Goal: Task Accomplishment & Management: Use online tool/utility

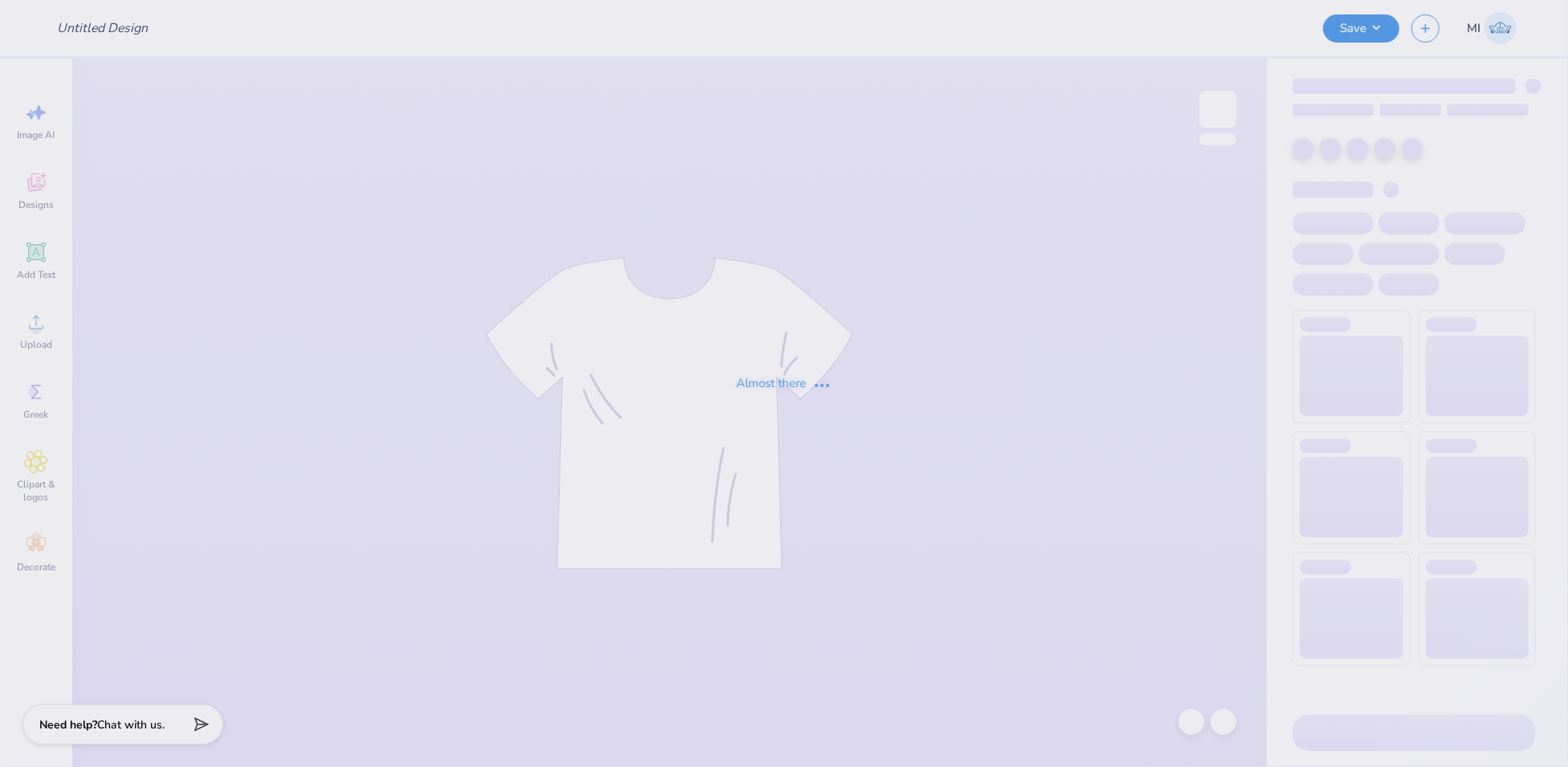
type input "FPS240022"
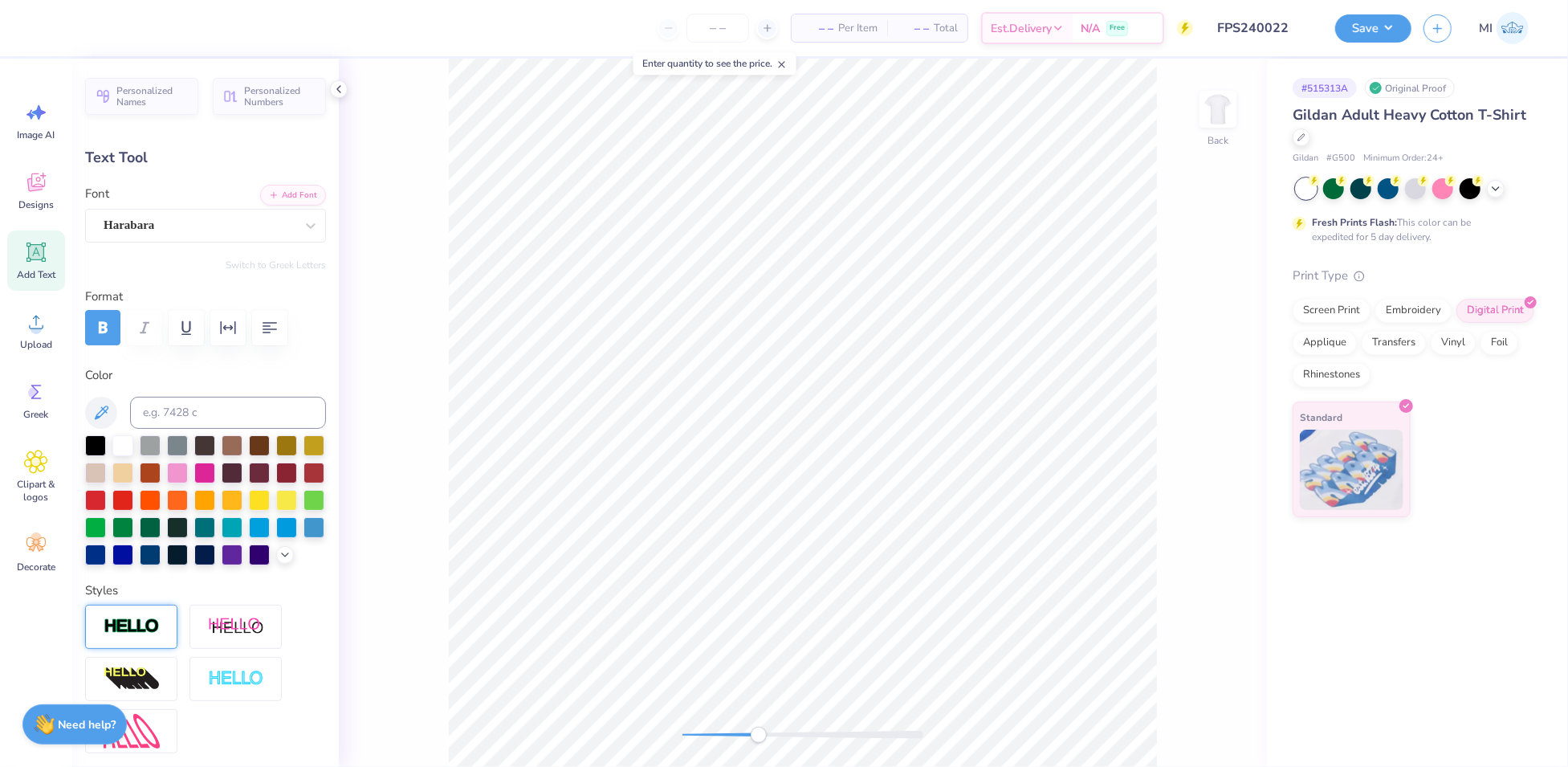
click at [138, 648] on div at bounding box center [131, 626] width 93 height 44
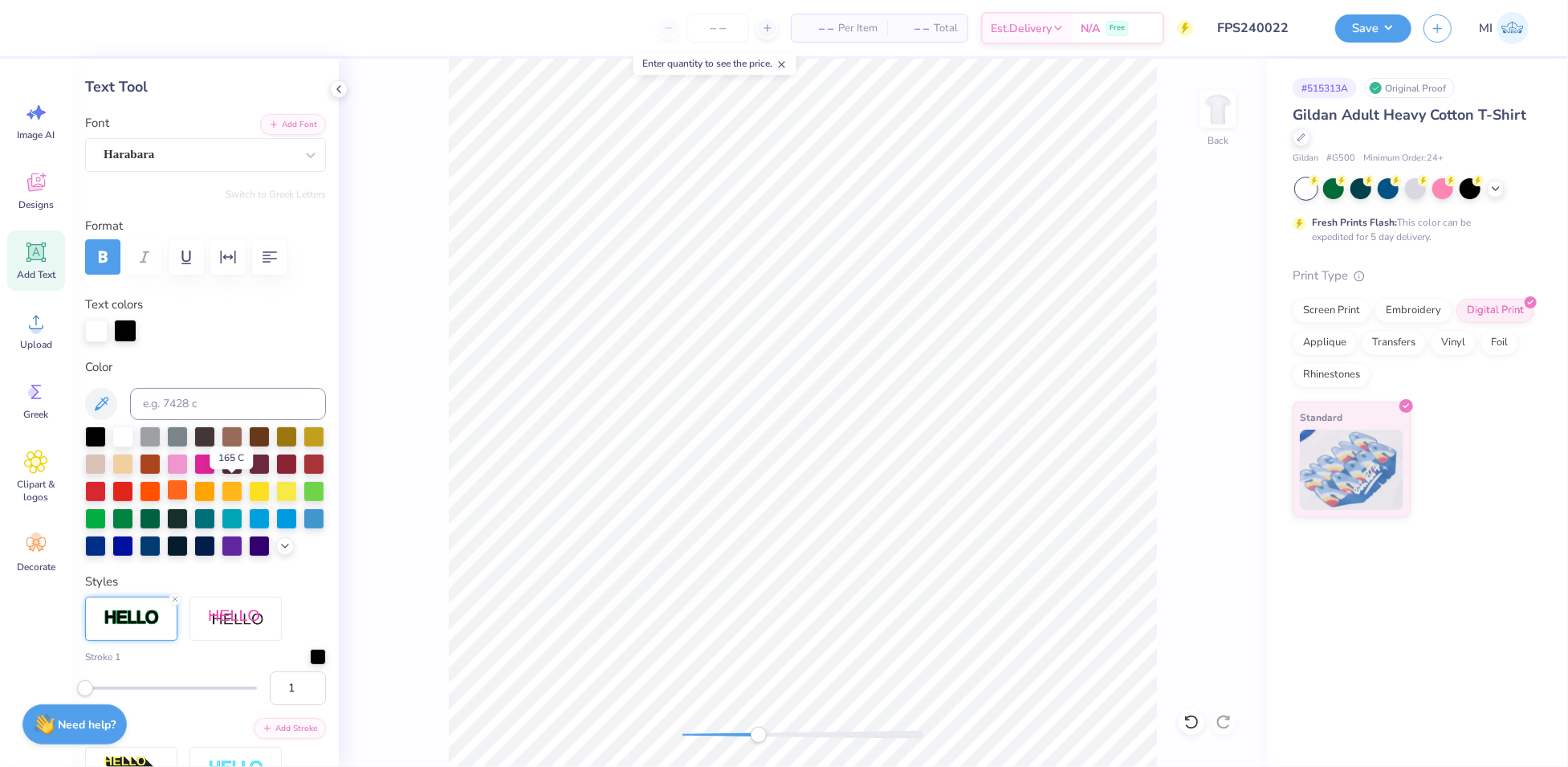
scroll to position [111, 0]
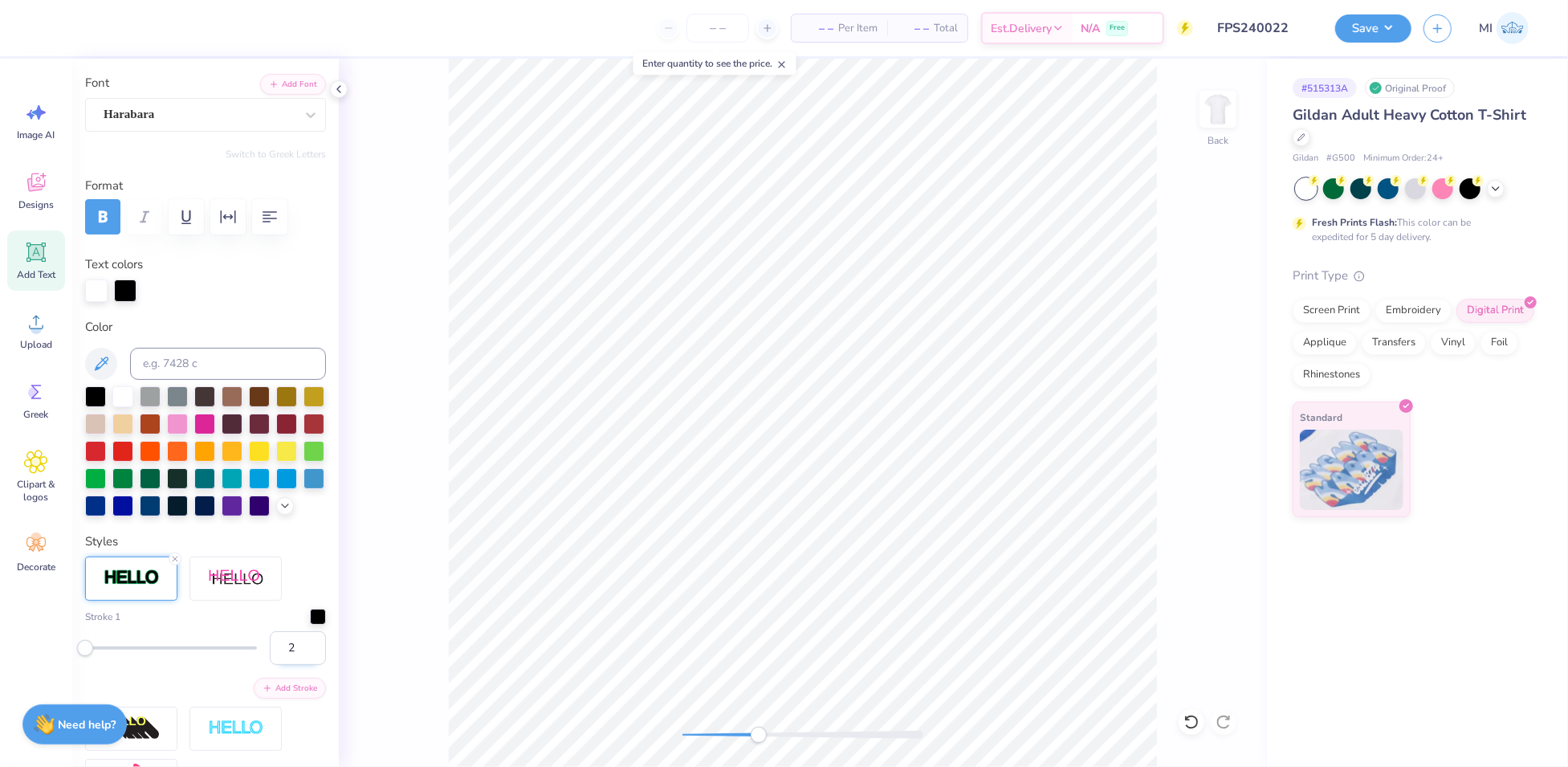
type input "2"
click at [292, 665] on input "2" at bounding box center [298, 648] width 56 height 34
type input "2.42"
type input "4.84"
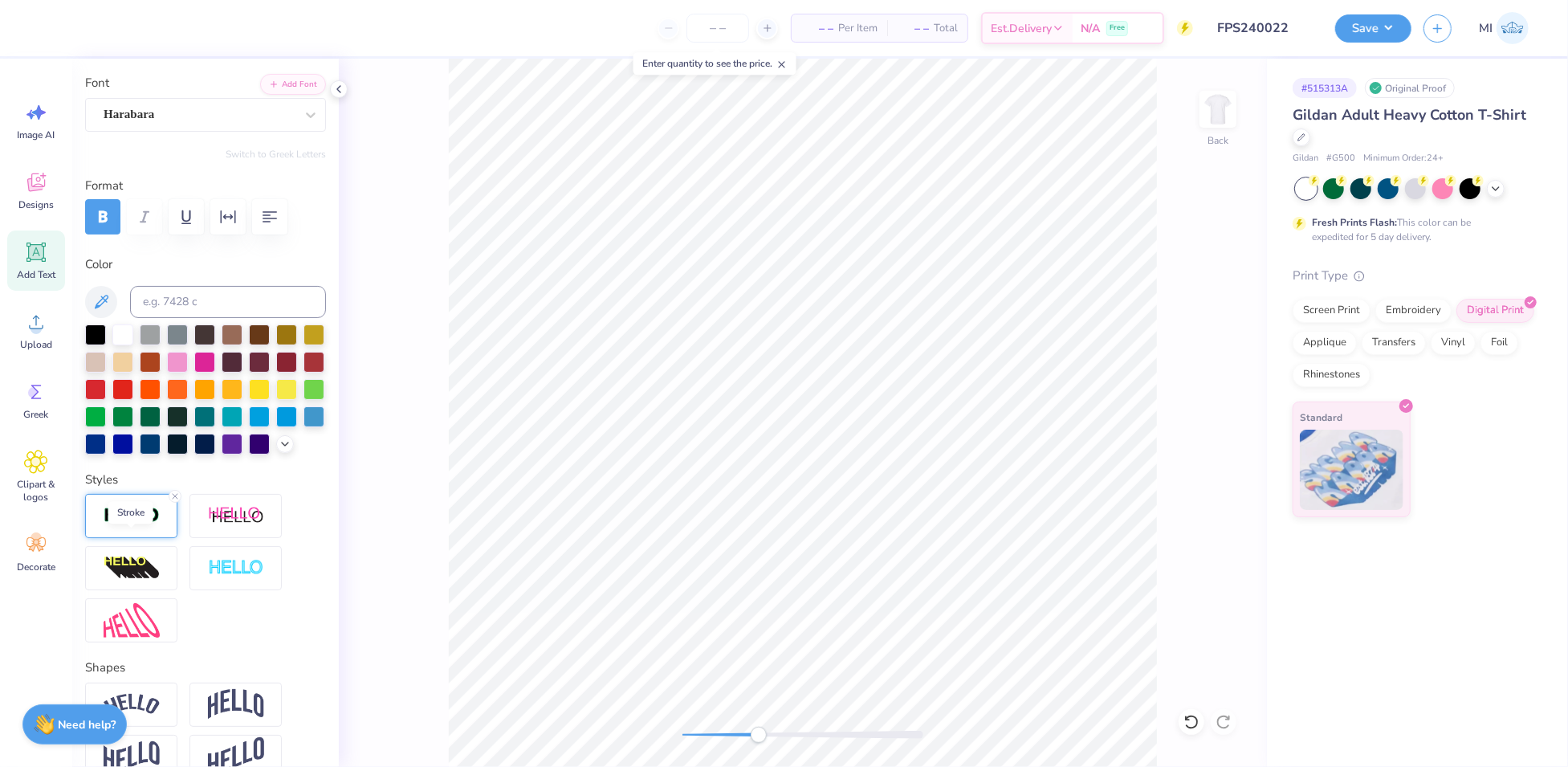
click at [117, 525] on img at bounding box center [131, 516] width 56 height 18
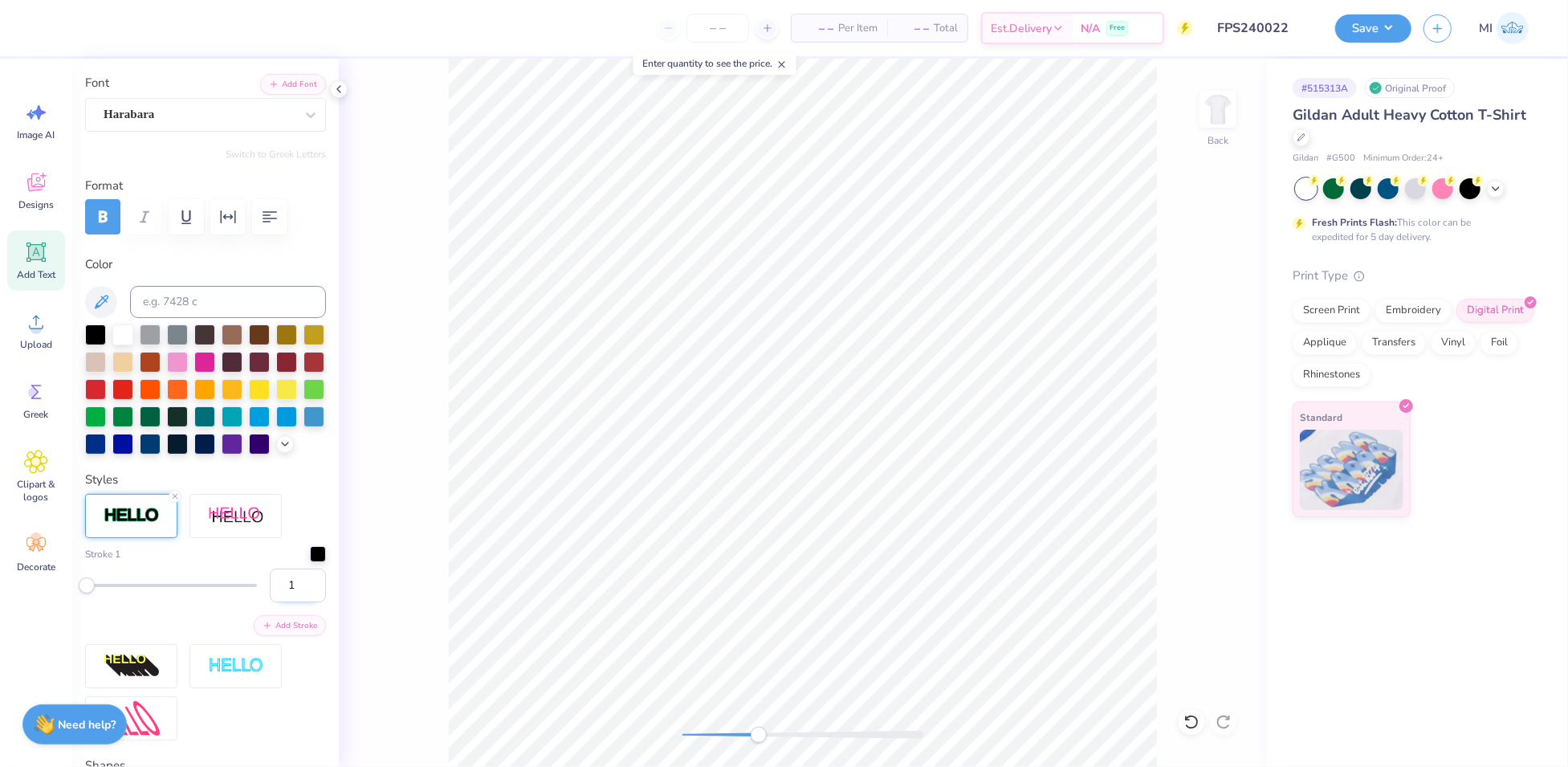
click at [299, 602] on input "1" at bounding box center [298, 585] width 56 height 34
type input "2"
click at [300, 602] on input "2" at bounding box center [298, 585] width 56 height 34
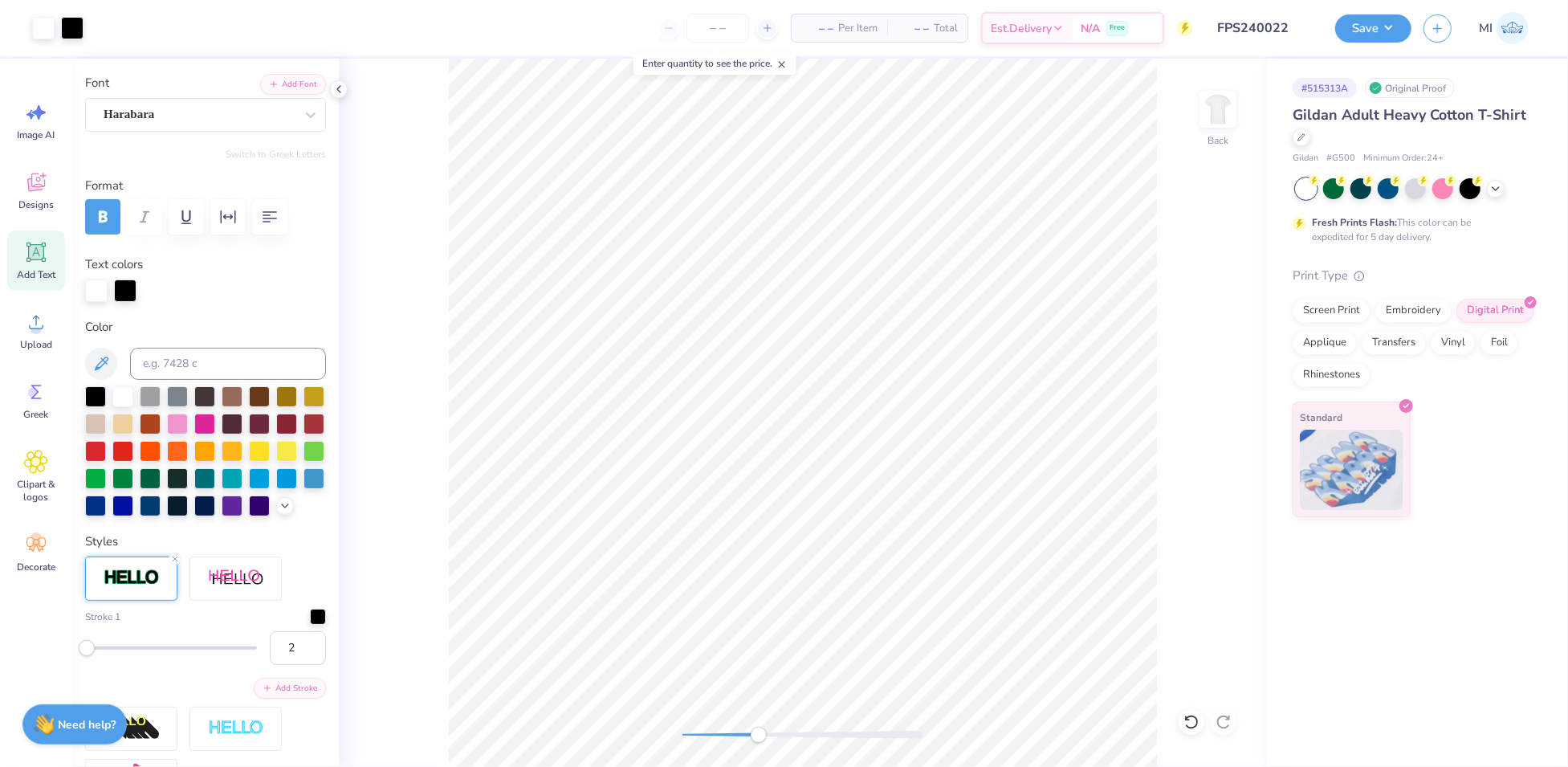
type input "2.47"
type input "1.30"
type input "4.82"
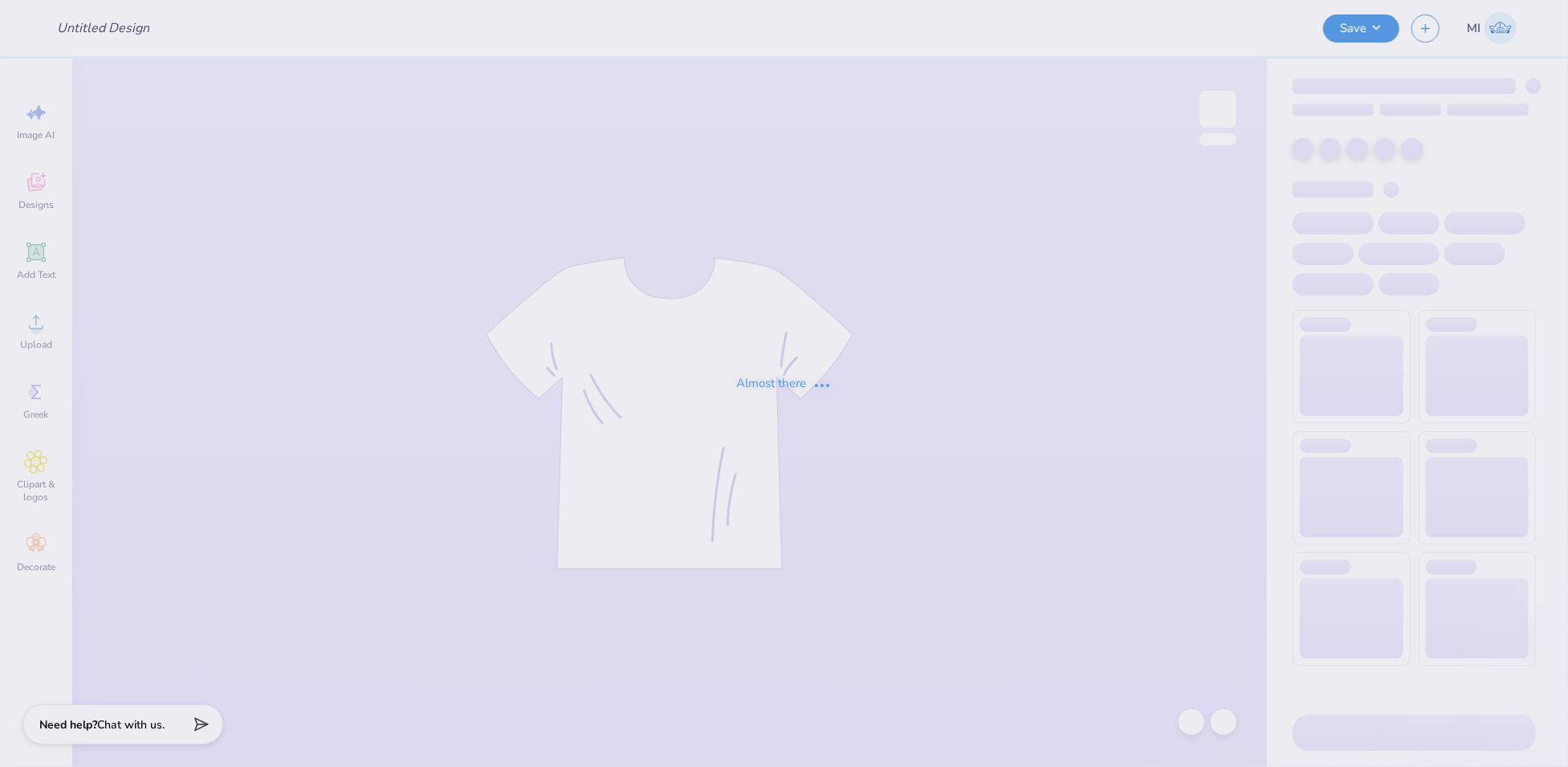
type input "FPS240022"
type input "FPS240455"
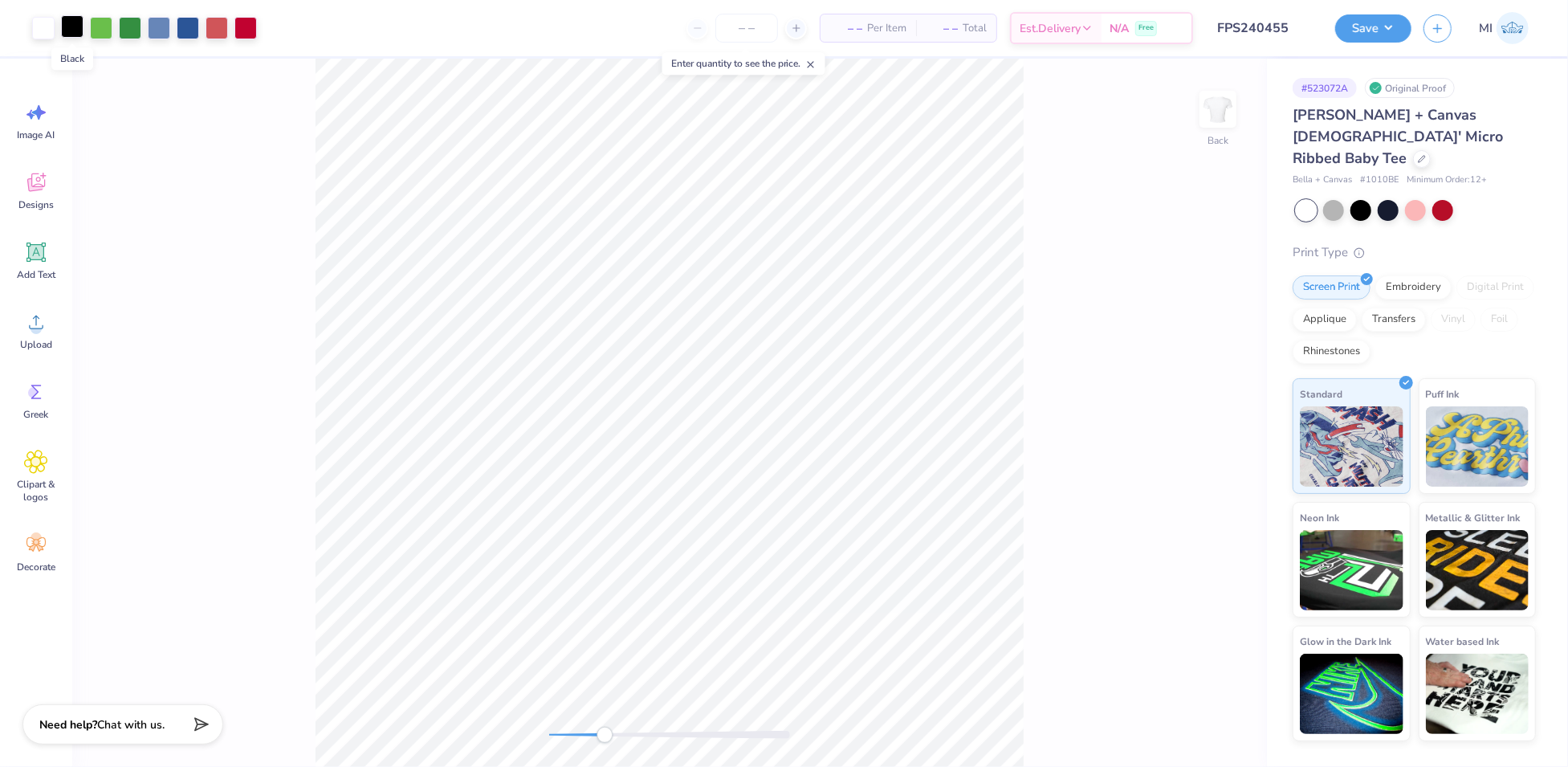
click at [65, 31] on div at bounding box center [71, 26] width 22 height 22
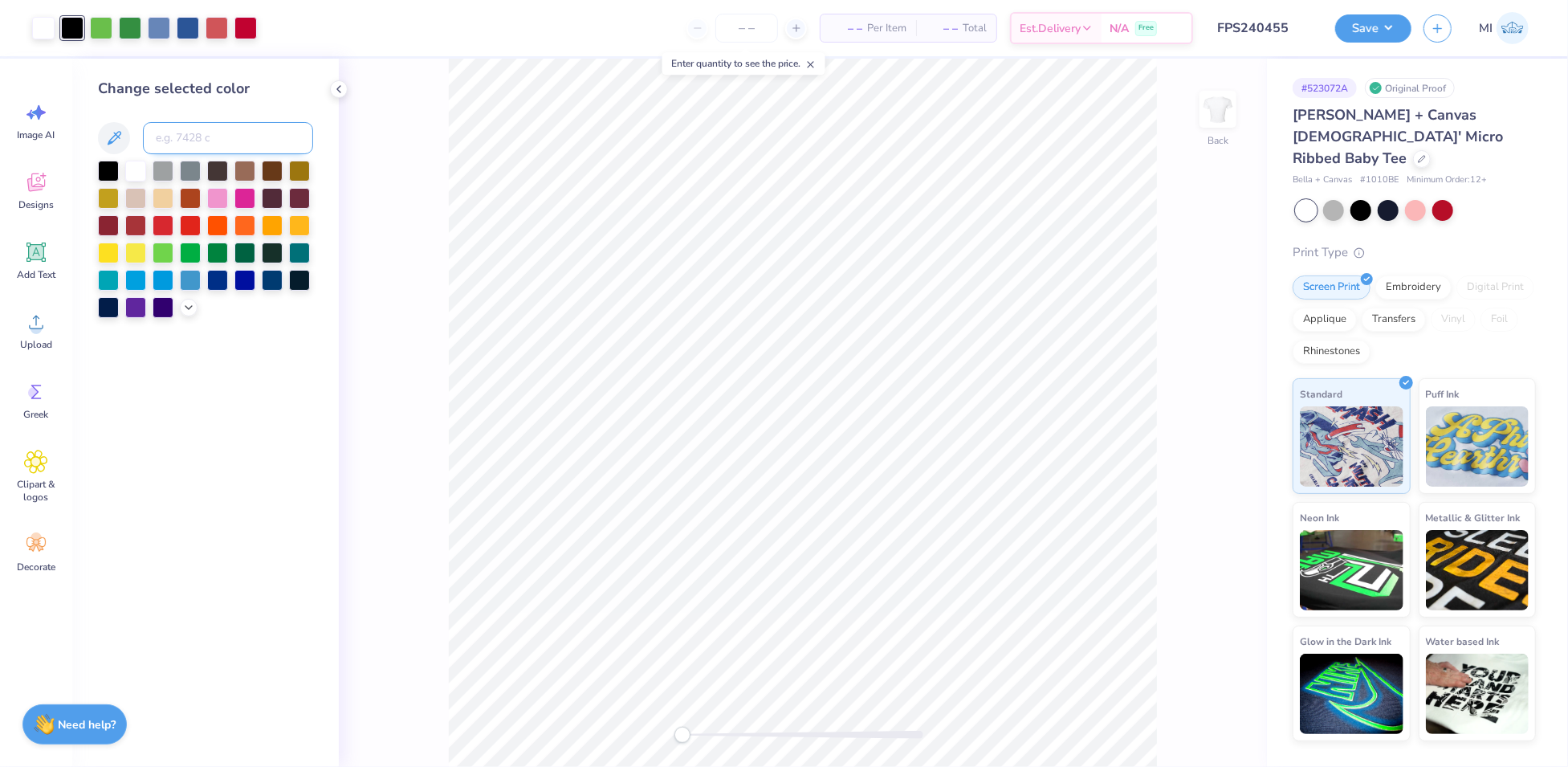
click at [180, 136] on input at bounding box center [227, 138] width 171 height 32
type input "447"
click at [1389, 40] on div "Save" at bounding box center [1373, 28] width 76 height 28
click at [1403, 26] on button "Save" at bounding box center [1373, 25] width 76 height 28
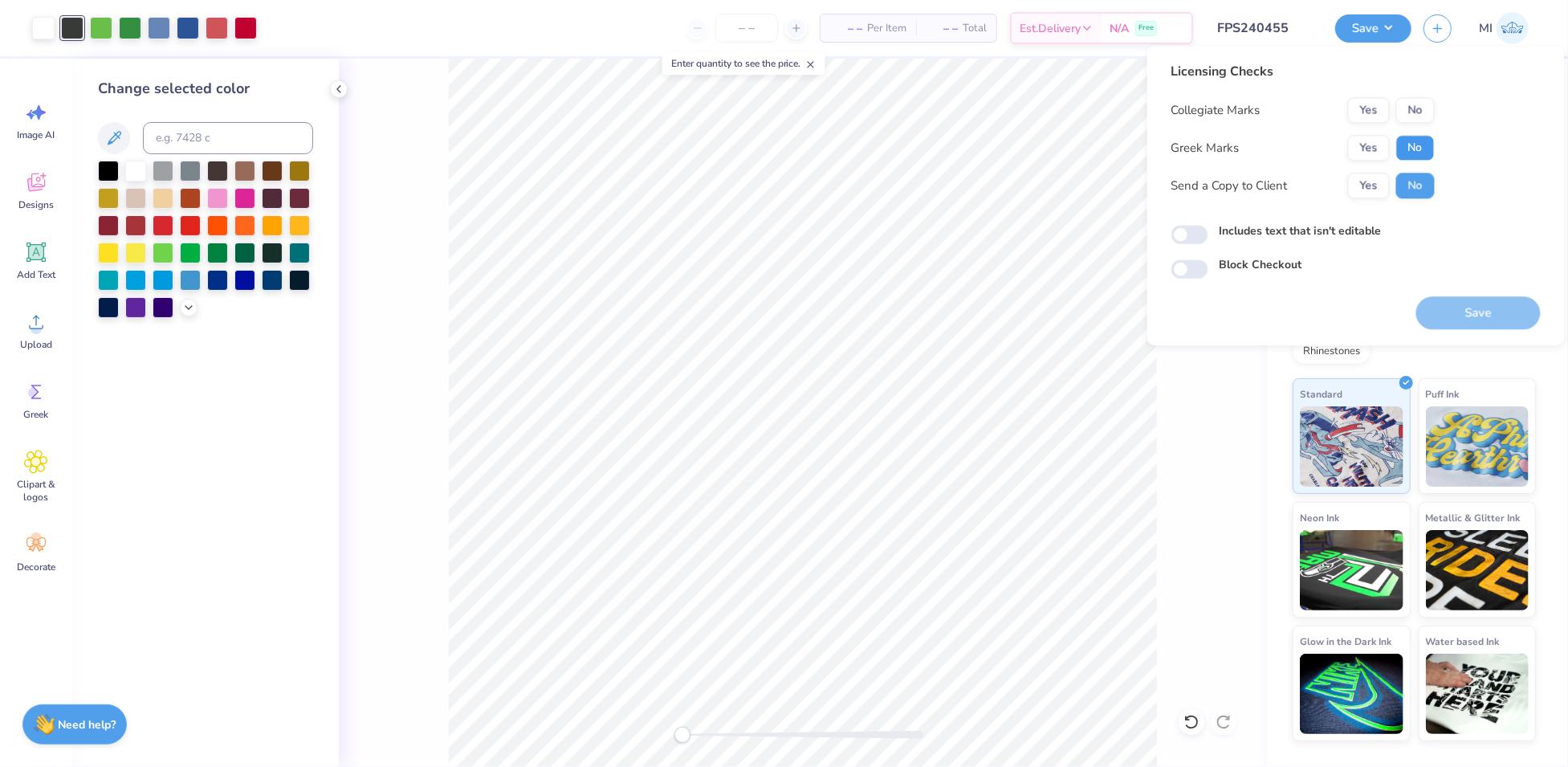
click at [1432, 141] on button "No" at bounding box center [1416, 147] width 39 height 26
click at [1429, 109] on button "No" at bounding box center [1416, 110] width 39 height 26
click at [1468, 305] on button "Save" at bounding box center [1478, 312] width 124 height 33
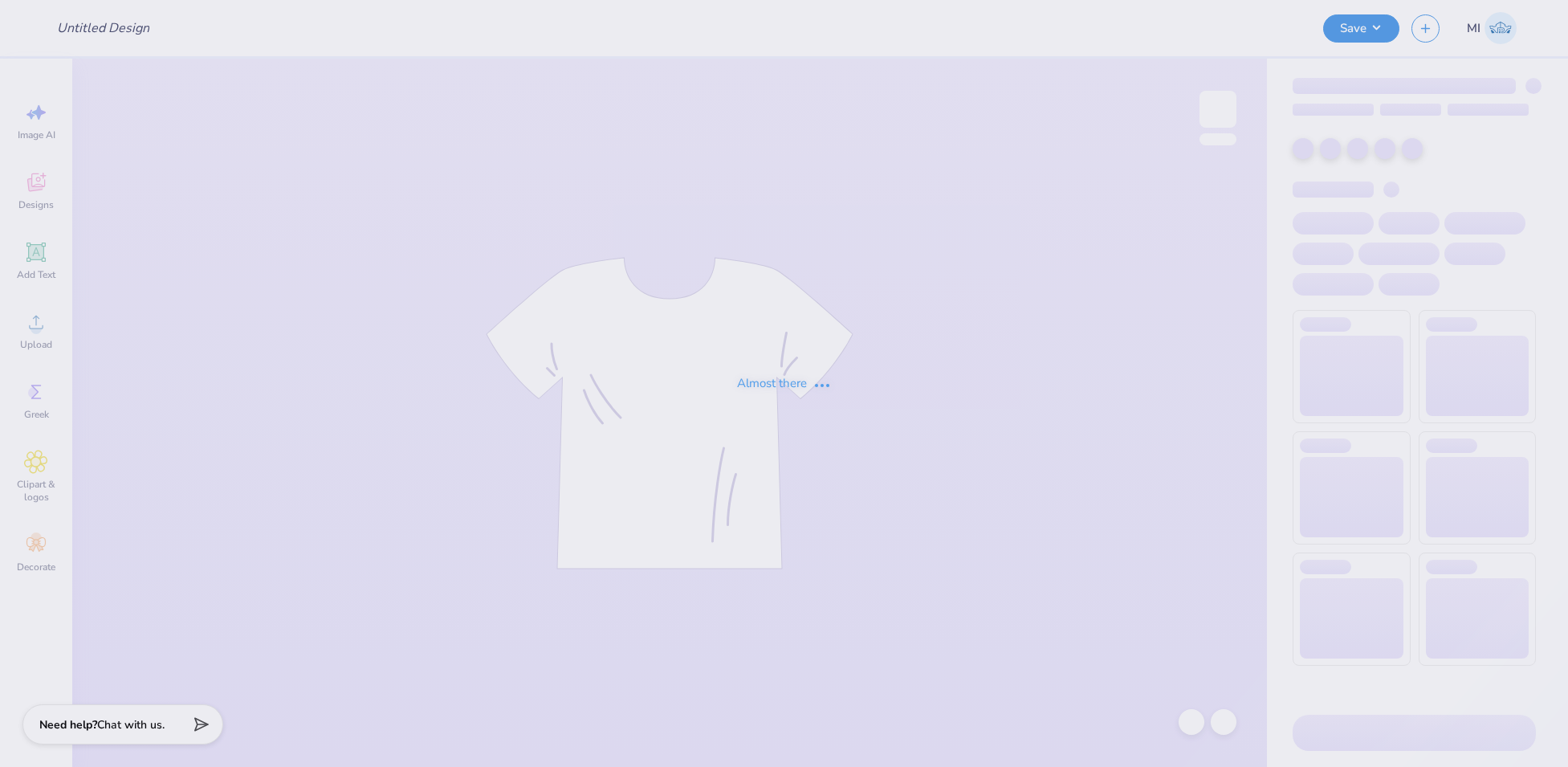
type input "FPS240358"
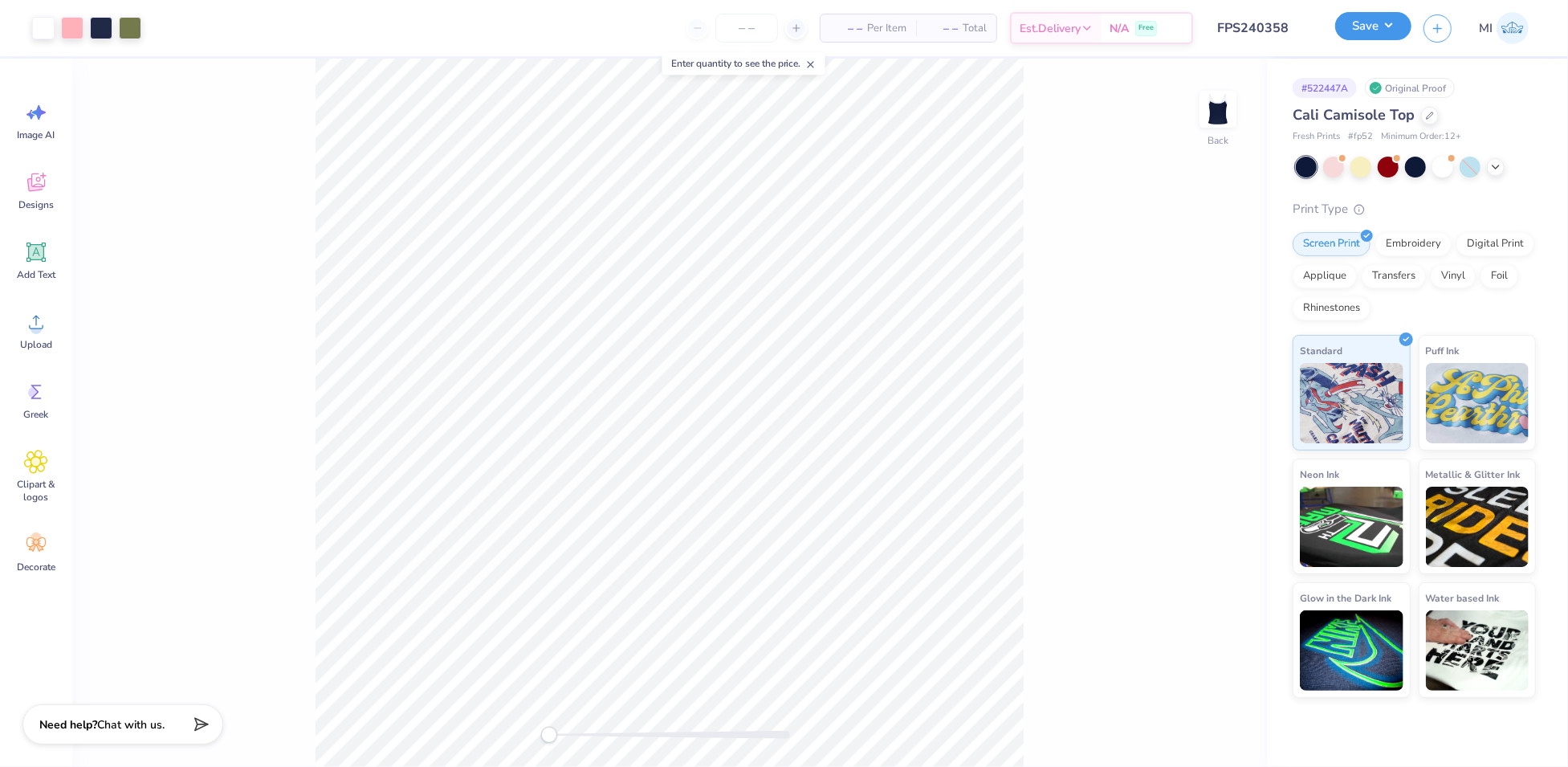
click at [1401, 18] on button "Save" at bounding box center [1373, 25] width 76 height 28
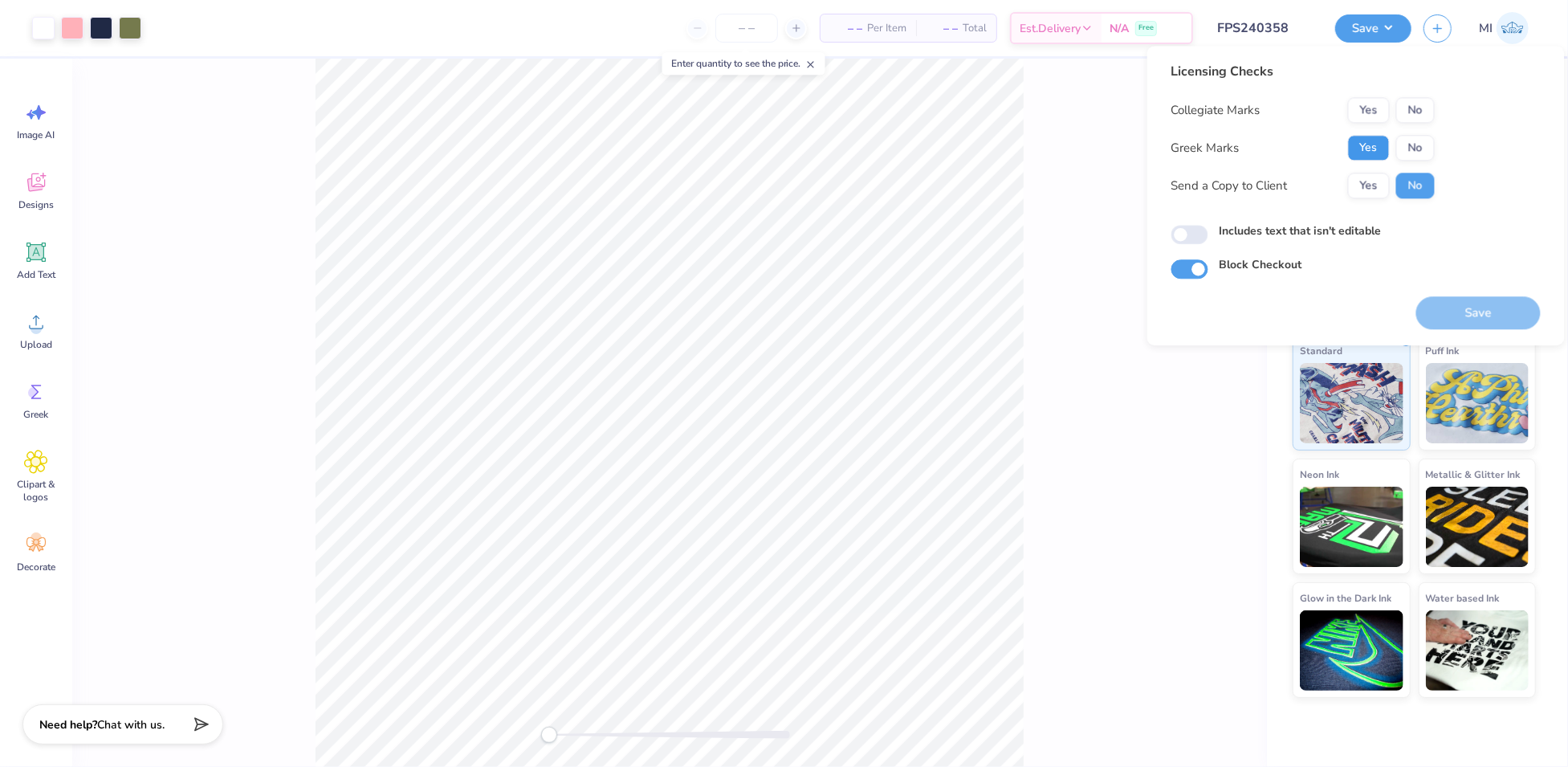
click at [1365, 152] on button "Yes" at bounding box center [1369, 147] width 41 height 26
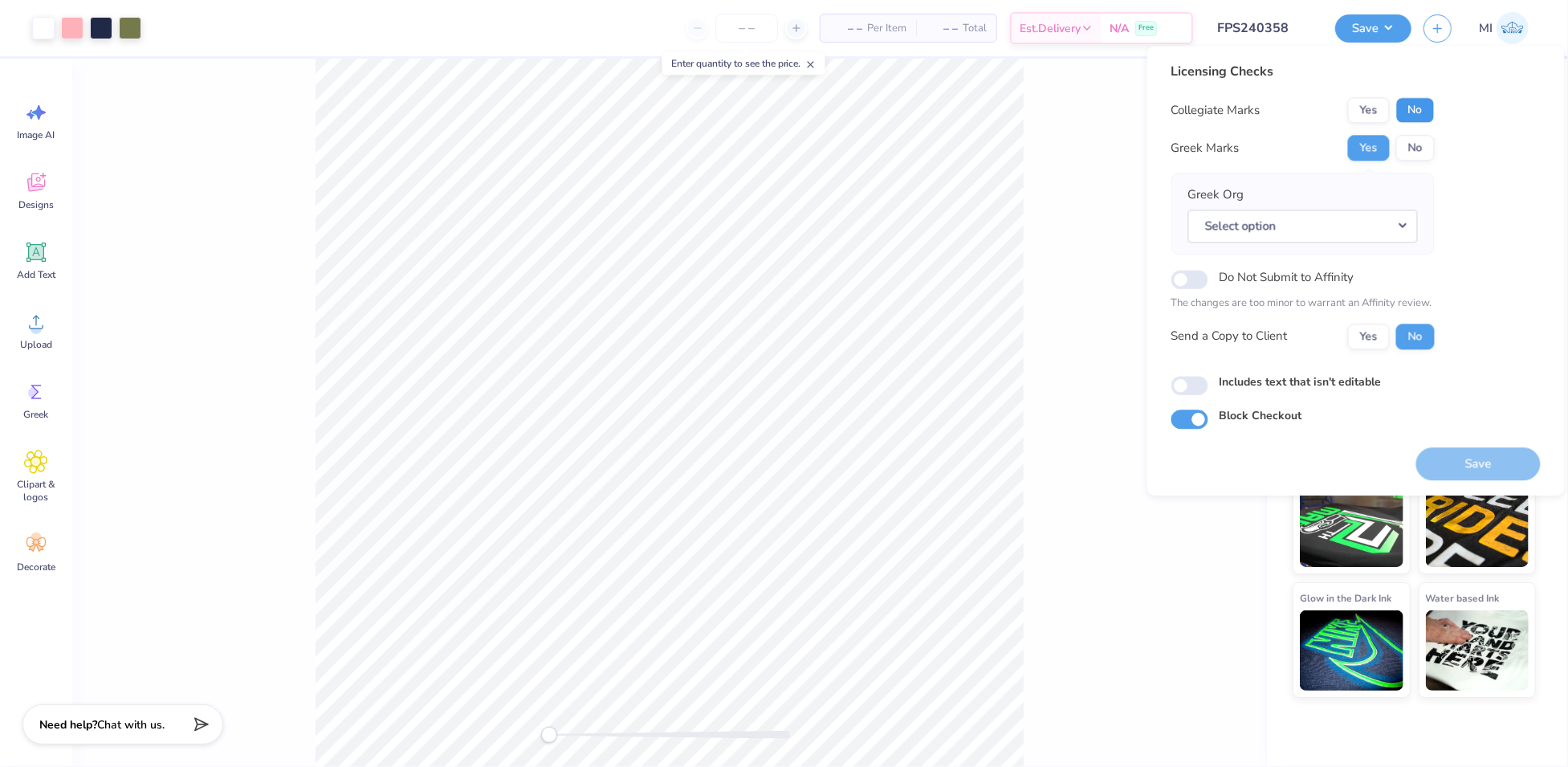
click at [1402, 105] on button "No" at bounding box center [1416, 110] width 39 height 26
click at [1387, 222] on button "Select option" at bounding box center [1303, 225] width 229 height 33
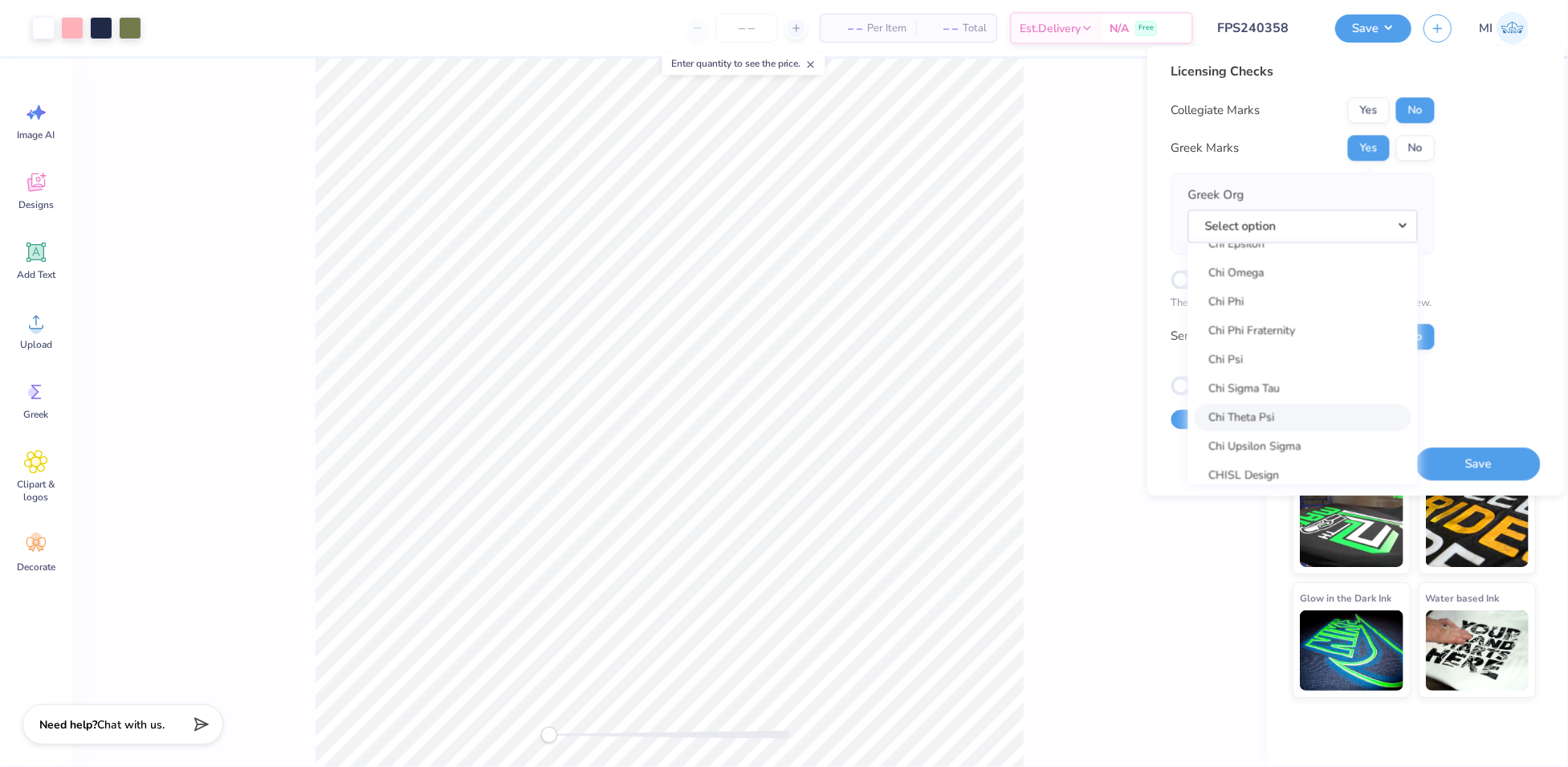
scroll to position [2870, 0]
click at [1296, 401] on link "Chi Omega" at bounding box center [1303, 399] width 217 height 26
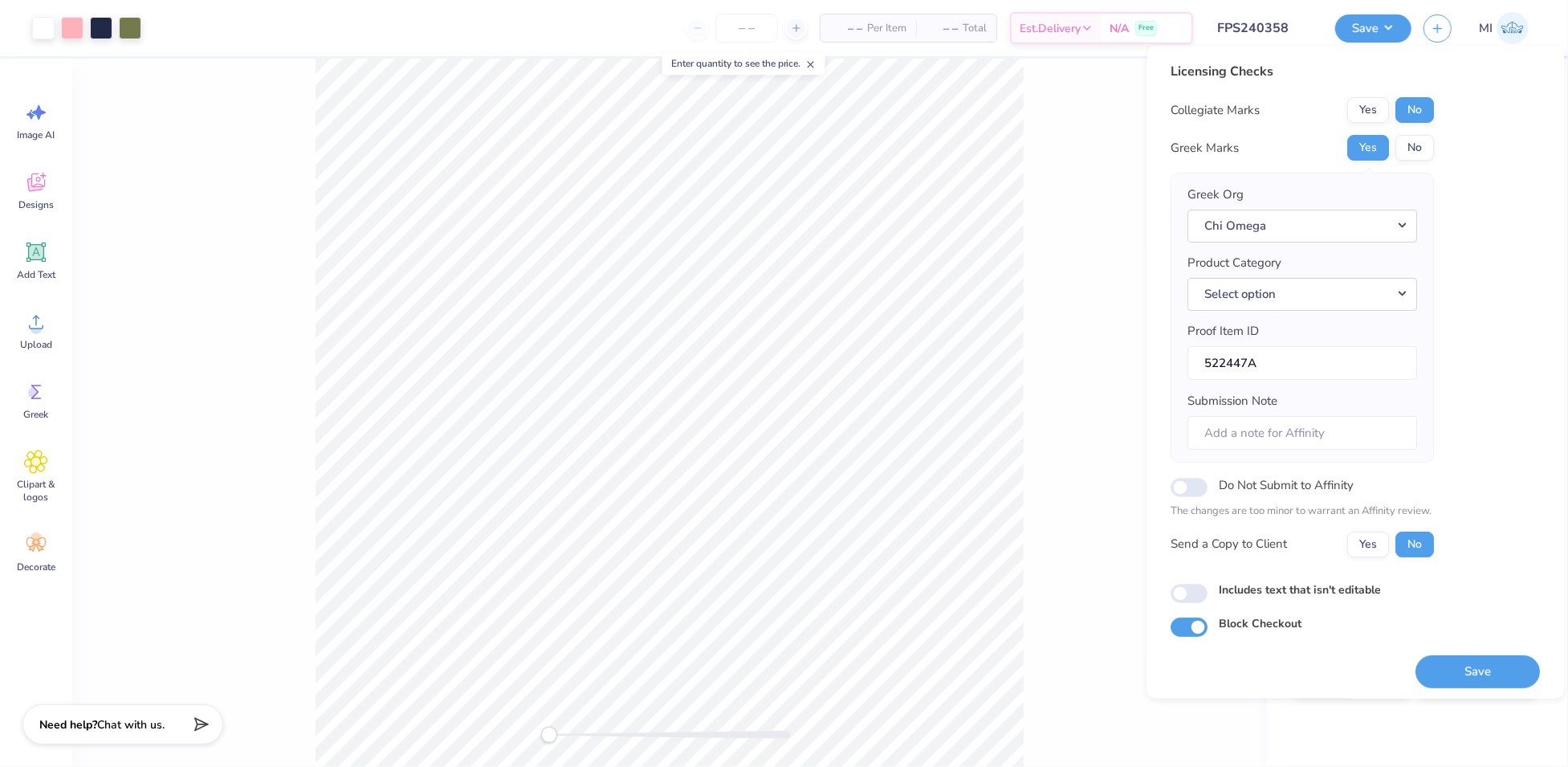
click at [1368, 265] on div "Product Category Select option" at bounding box center [1303, 281] width 229 height 56
click at [1373, 287] on button "Select option" at bounding box center [1303, 294] width 229 height 33
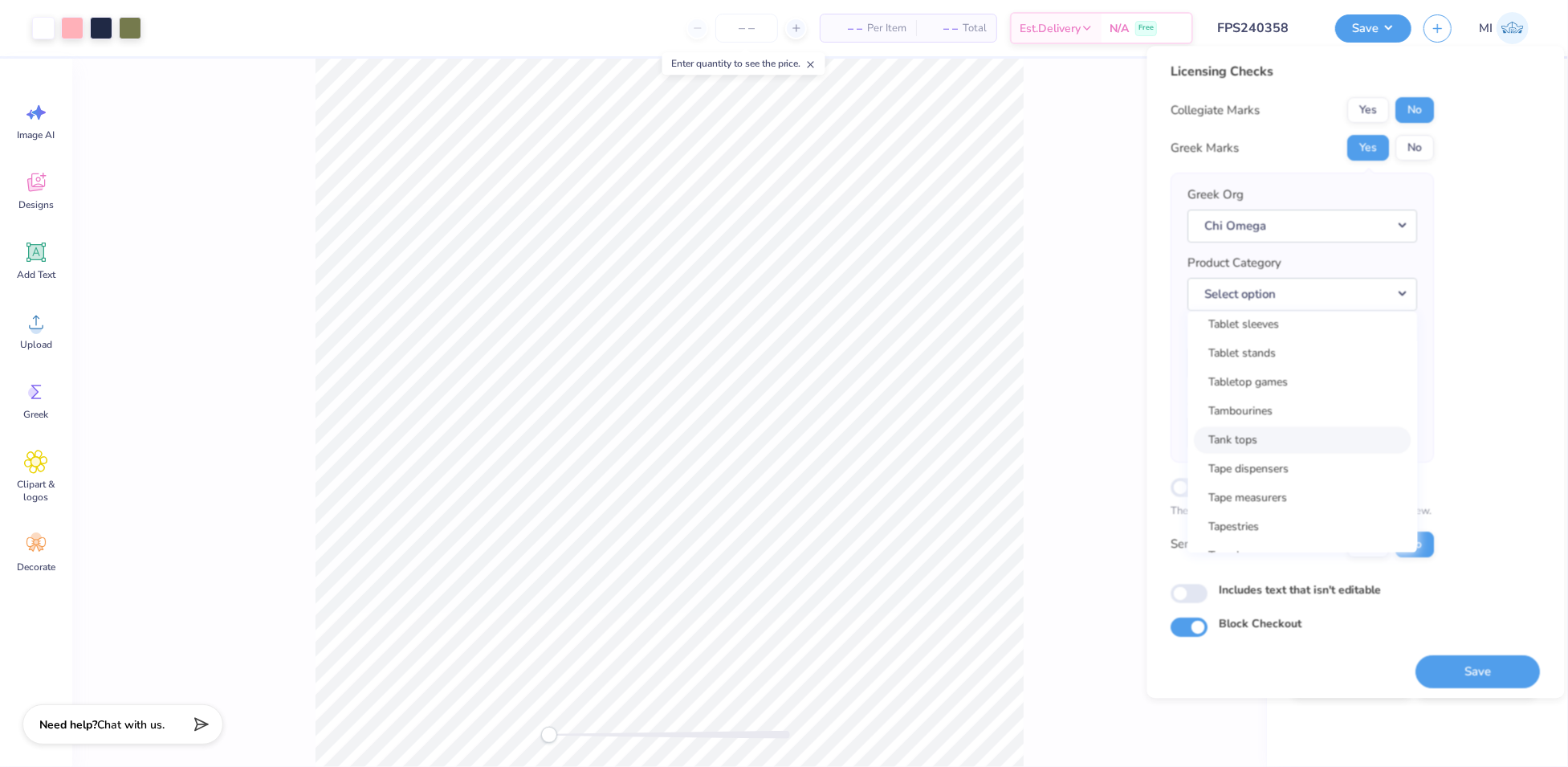
click at [1347, 435] on link "Tank tops" at bounding box center [1303, 439] width 217 height 26
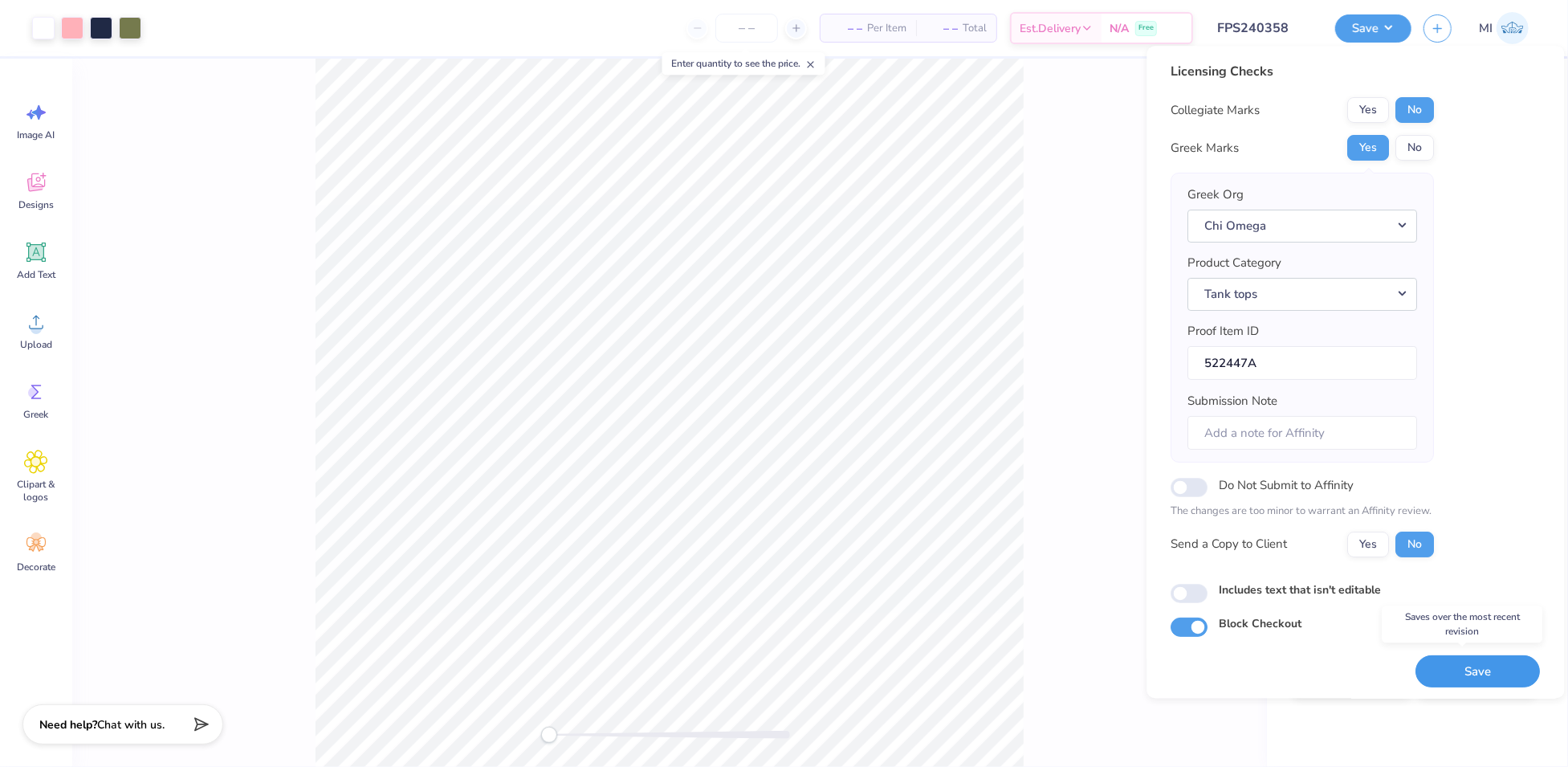
click at [1470, 657] on button "Save" at bounding box center [1478, 672] width 124 height 33
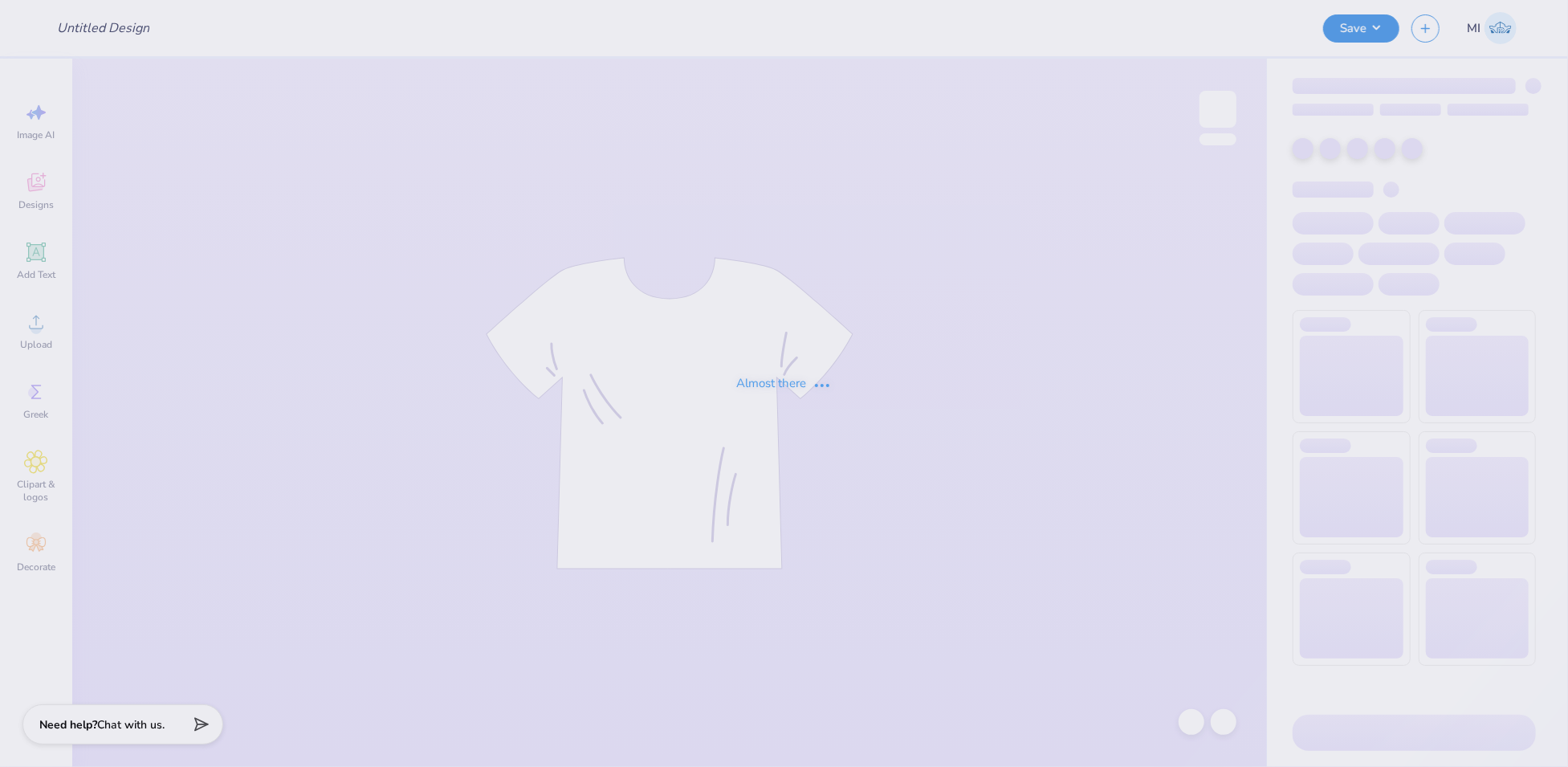
type input "FPS240447"
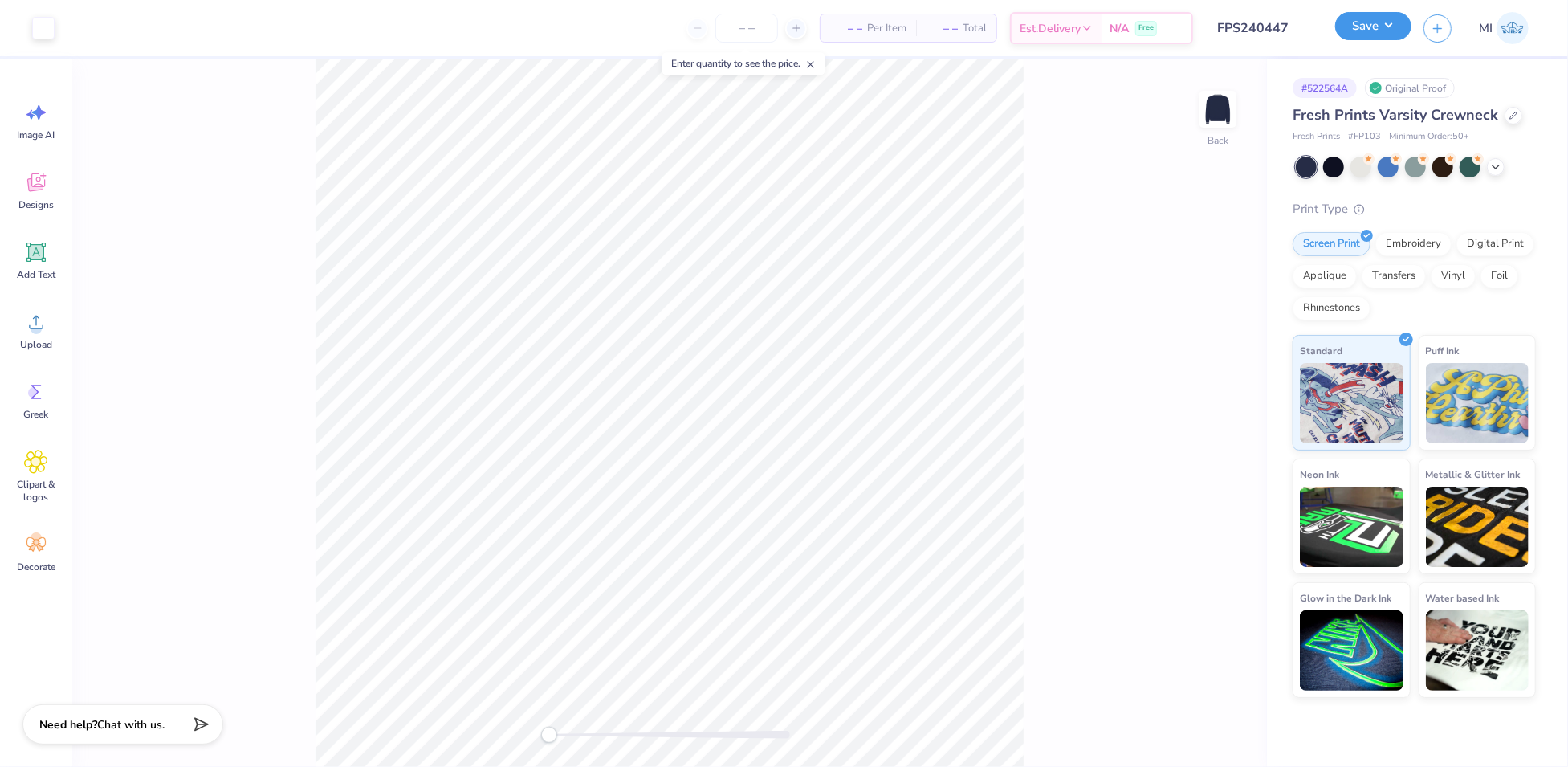
click at [1375, 21] on button "Save" at bounding box center [1373, 25] width 76 height 28
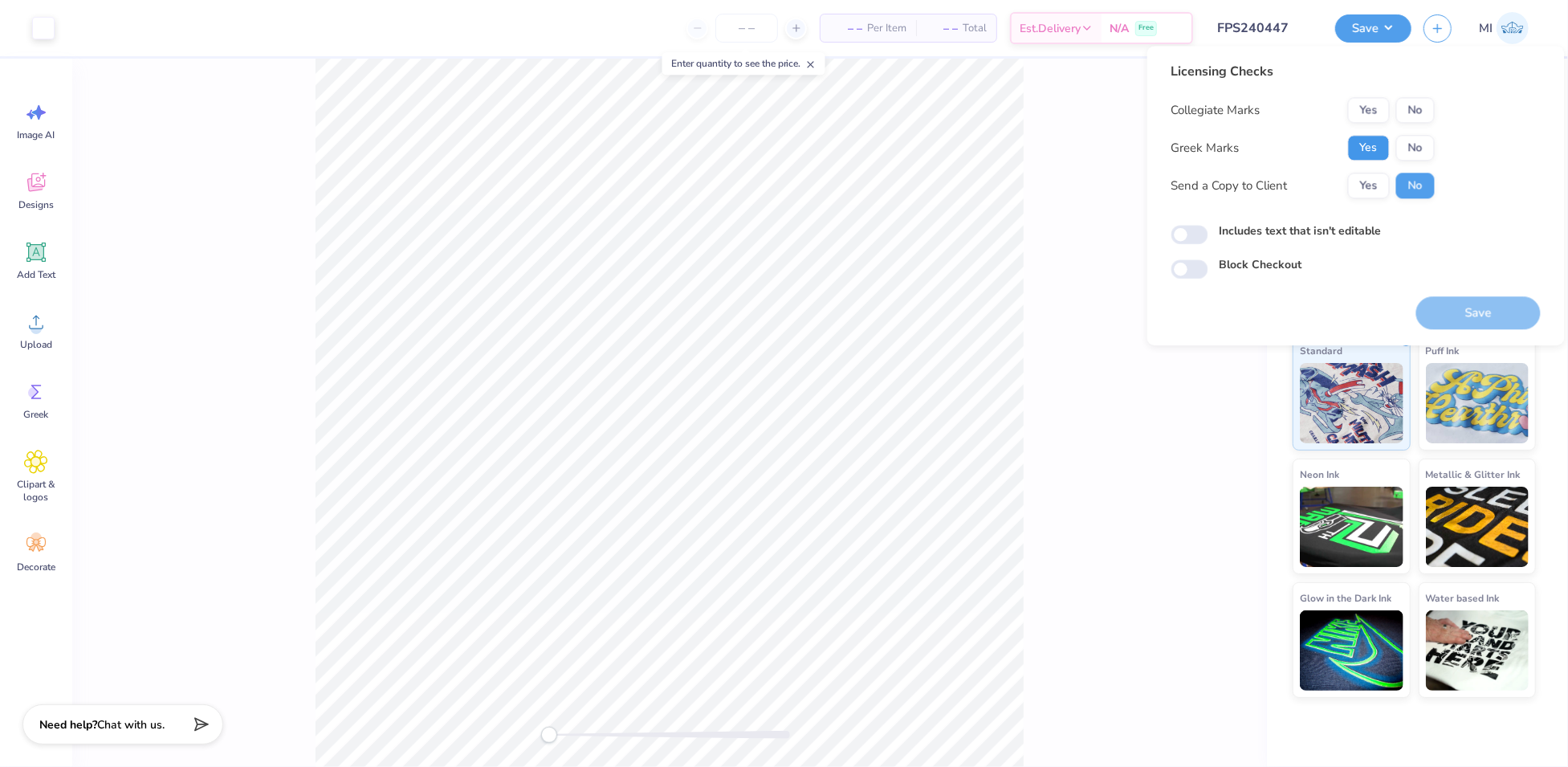
click at [1373, 137] on button "Yes" at bounding box center [1369, 147] width 41 height 26
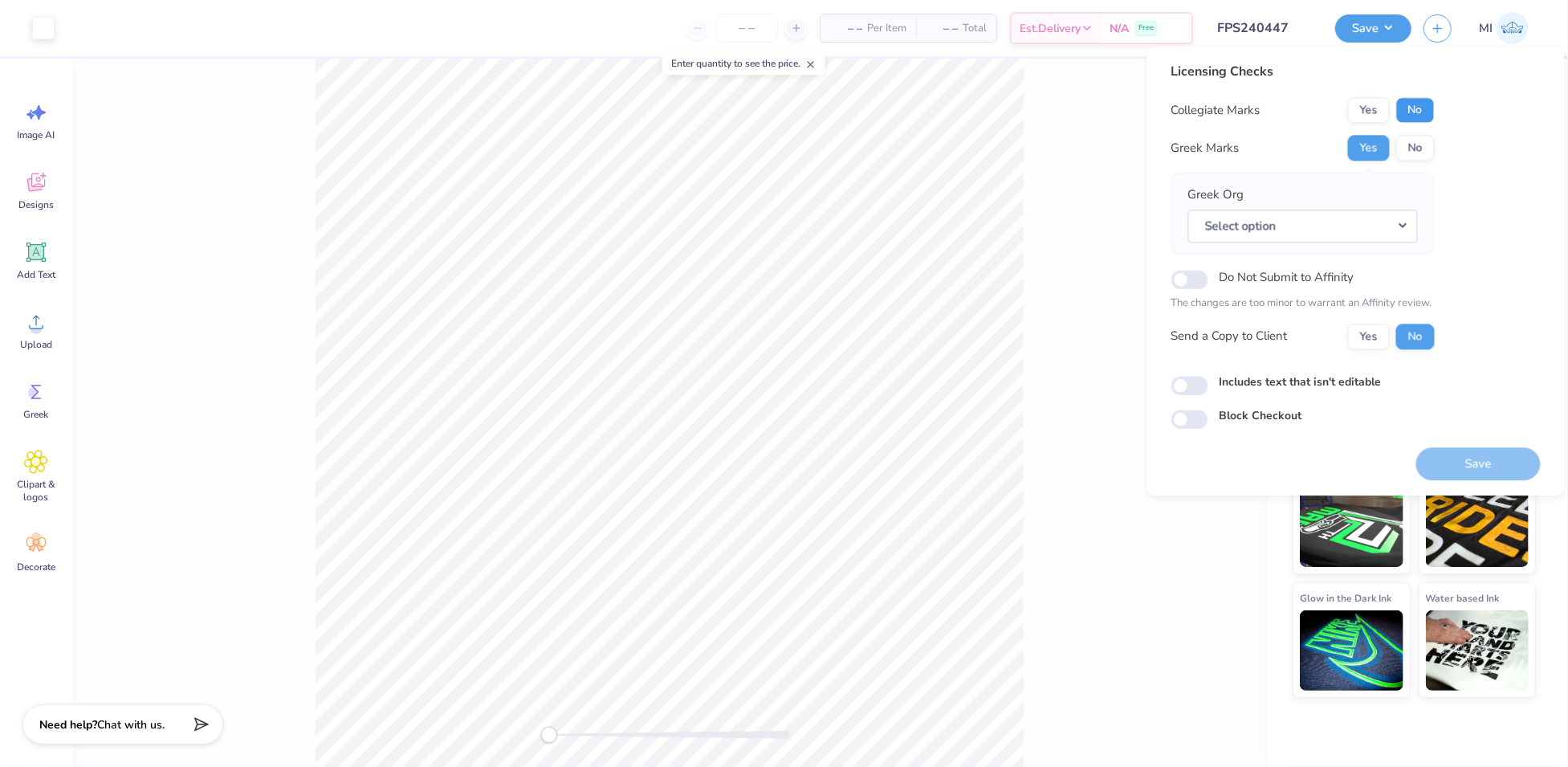
click at [1407, 110] on button "No" at bounding box center [1416, 110] width 39 height 26
click at [1386, 240] on button "Select option" at bounding box center [1303, 225] width 229 height 33
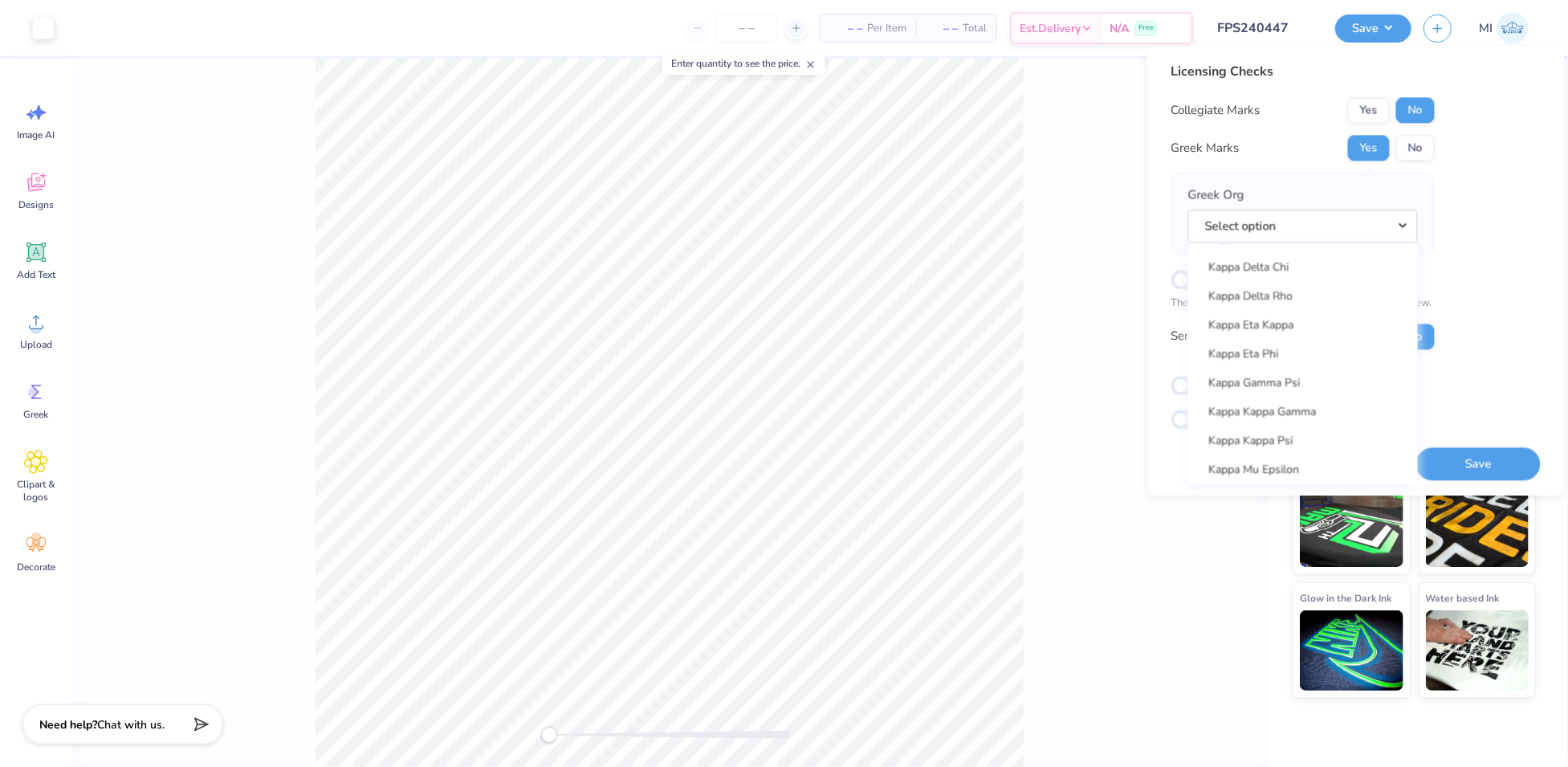
scroll to position [5805, 0]
click at [1244, 293] on link "Kappa Delta" at bounding box center [1303, 295] width 217 height 26
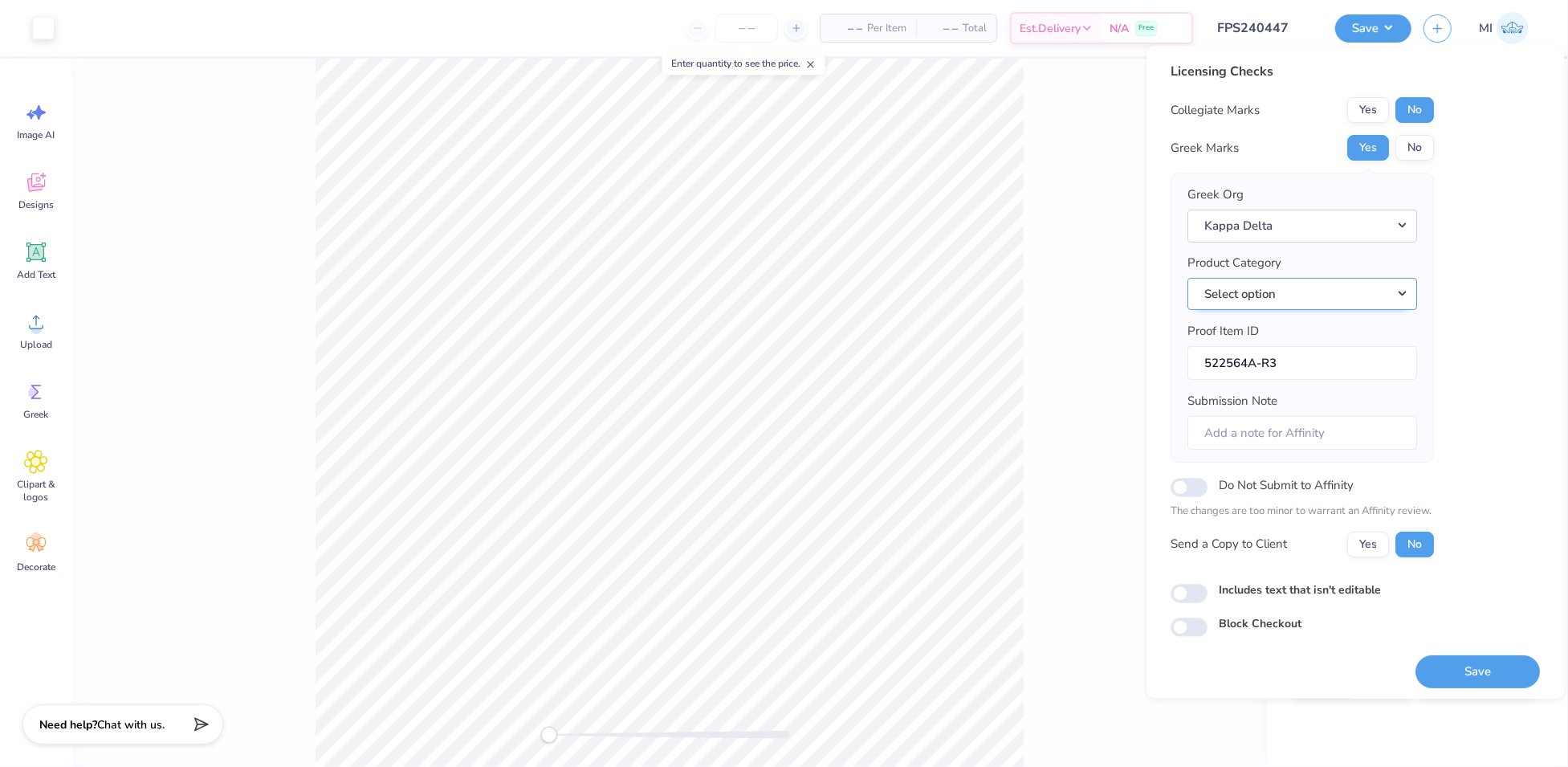
click at [1395, 296] on button "Select option" at bounding box center [1303, 294] width 229 height 33
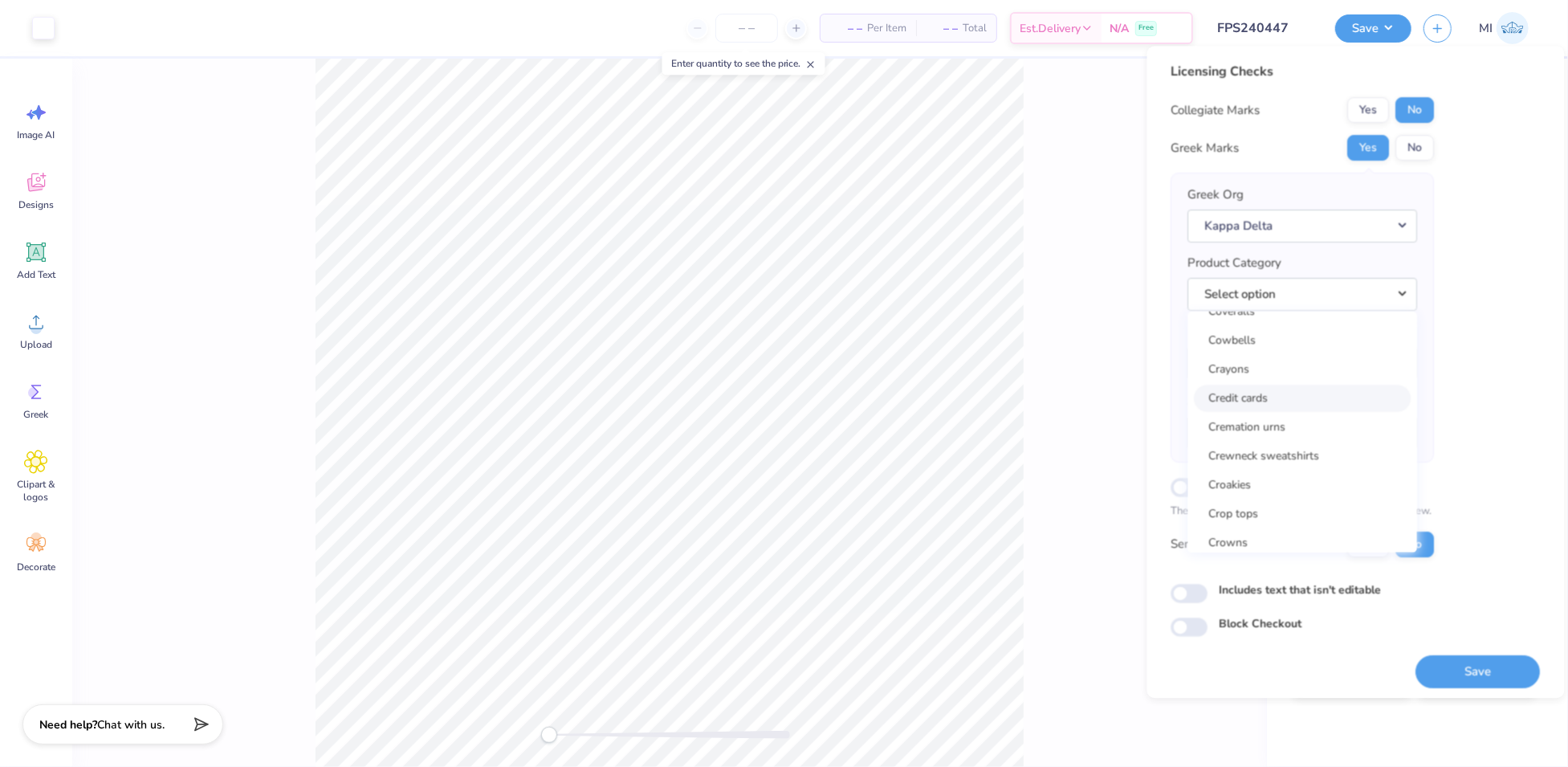
scroll to position [7071, 0]
click at [1307, 445] on link "Crewneck sweatshirts" at bounding box center [1303, 456] width 217 height 26
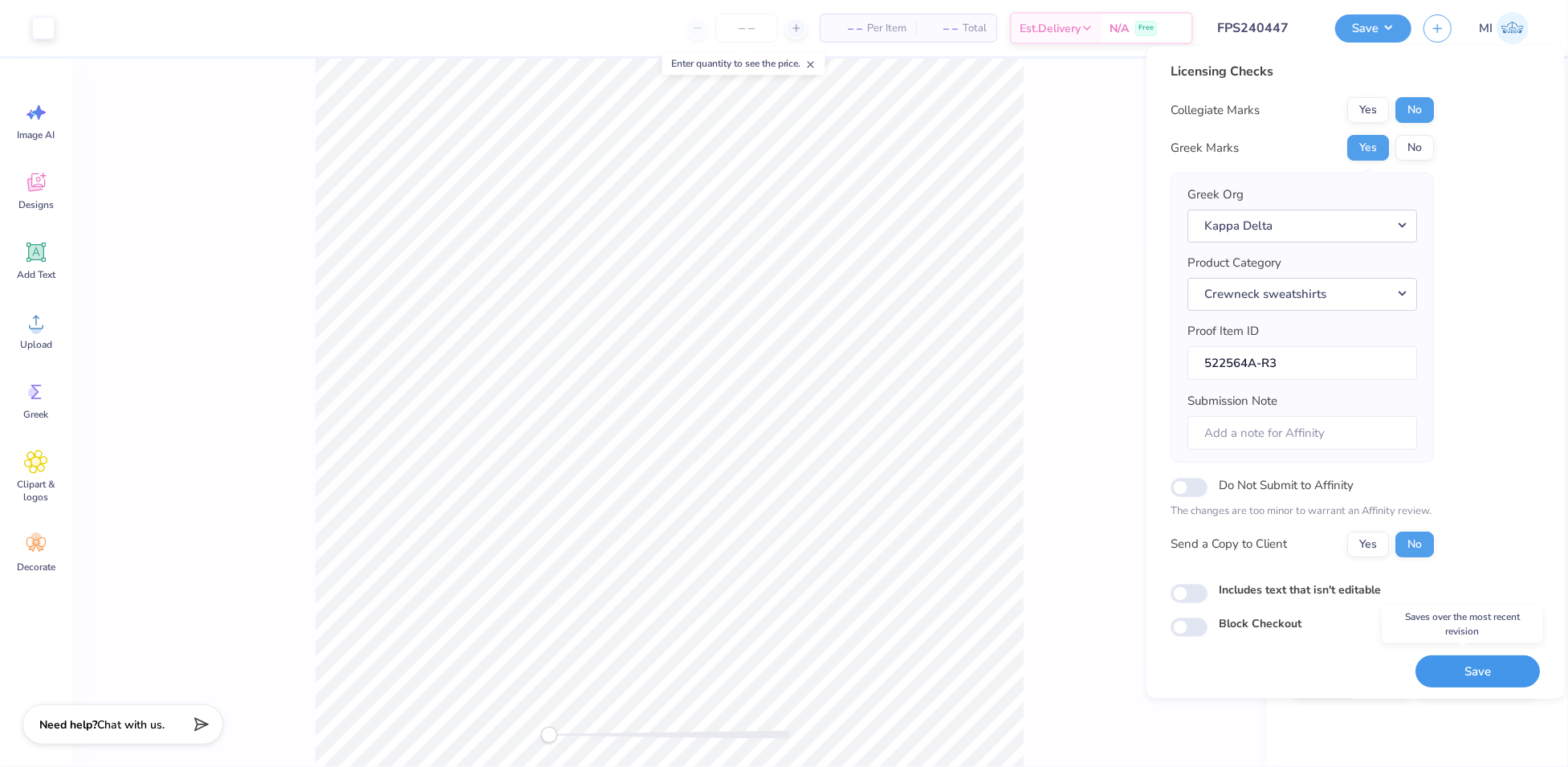
click at [1454, 668] on button "Save" at bounding box center [1478, 672] width 124 height 33
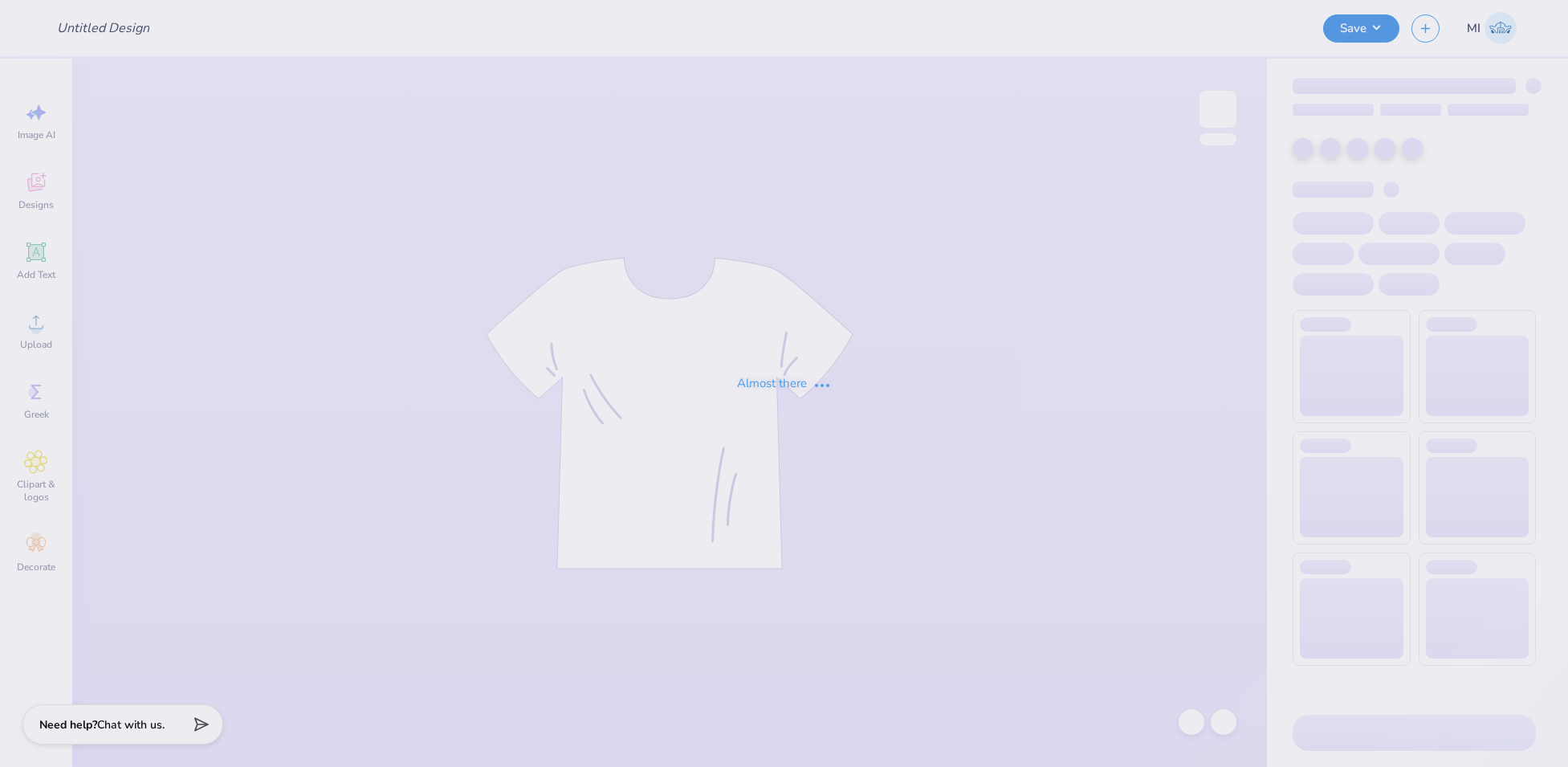
type input "FPS240548"
type input "FPS240549"
type input "FPS240550"
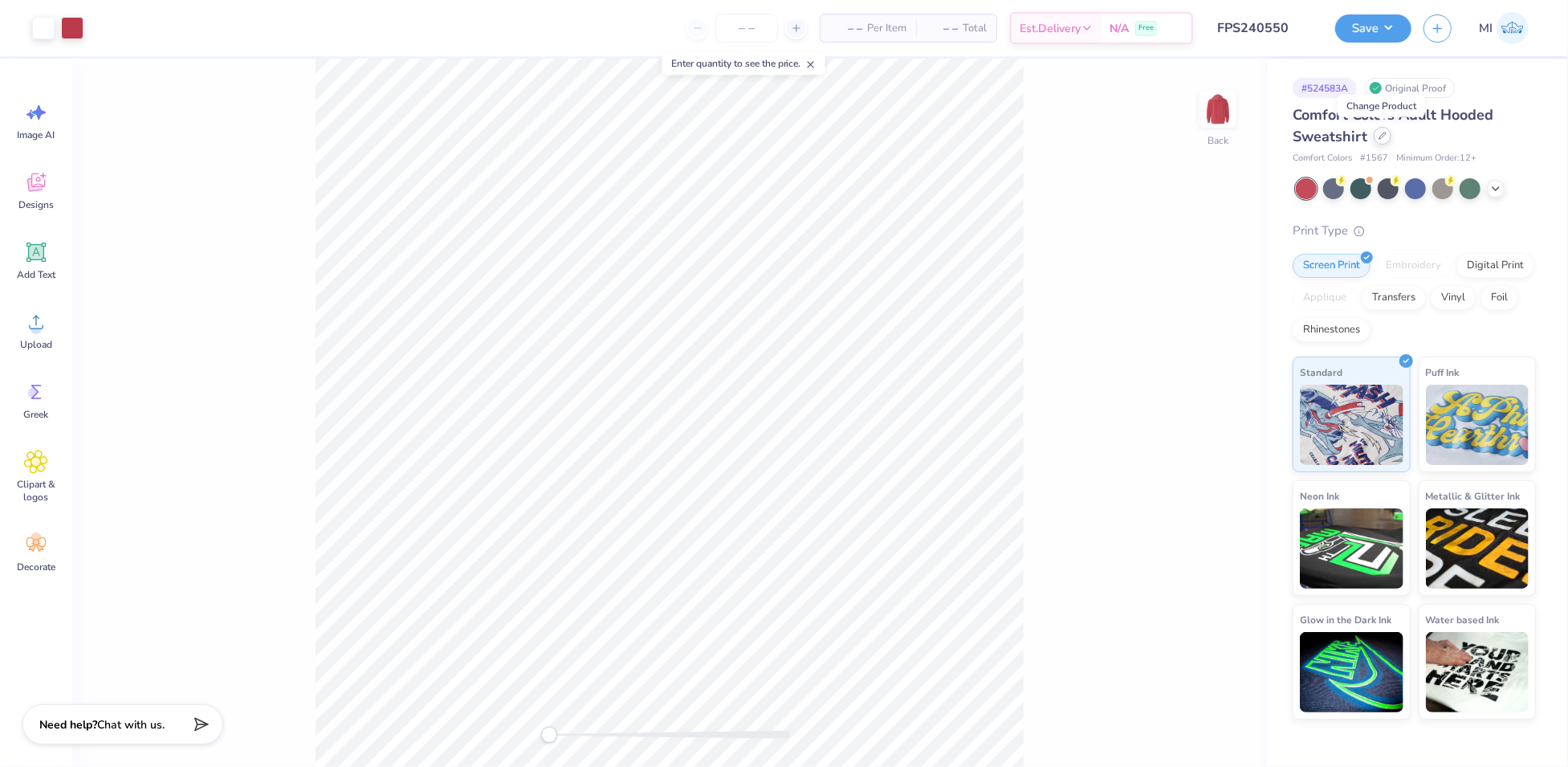
click at [1381, 139] on icon at bounding box center [1383, 136] width 8 height 8
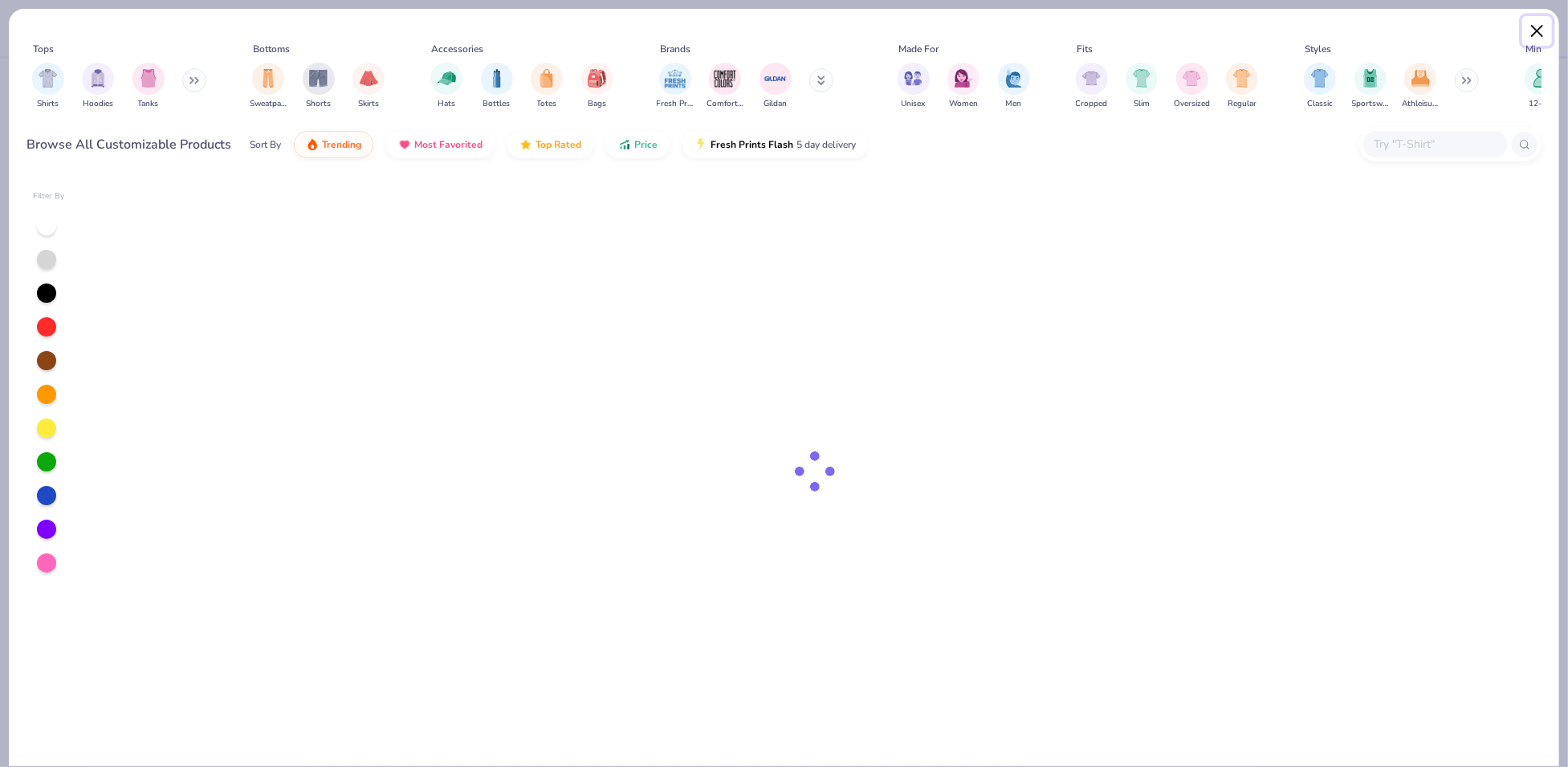
click at [1537, 30] on button "Close" at bounding box center [1538, 32] width 31 height 31
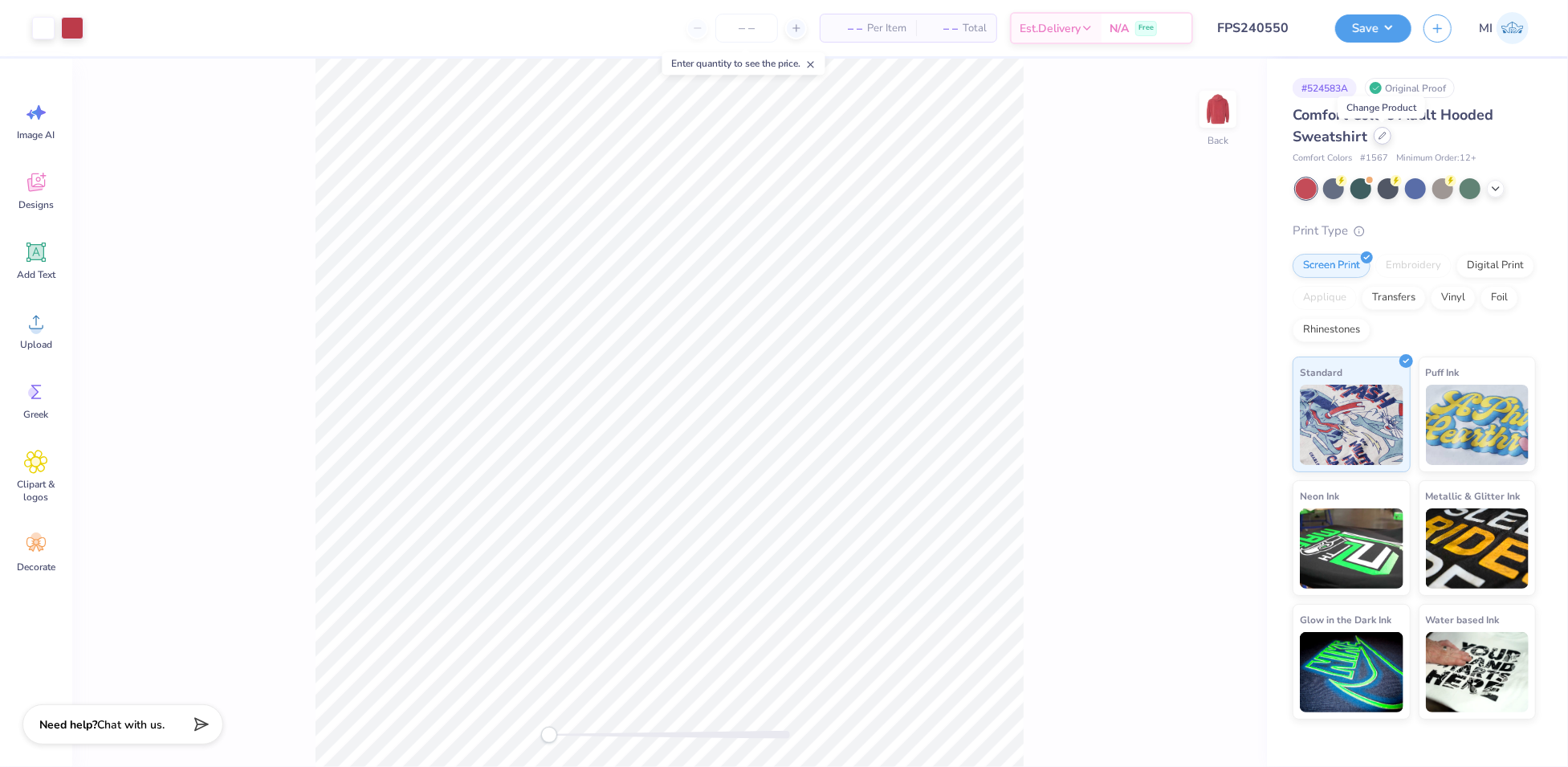
click at [1381, 137] on icon at bounding box center [1383, 136] width 8 height 8
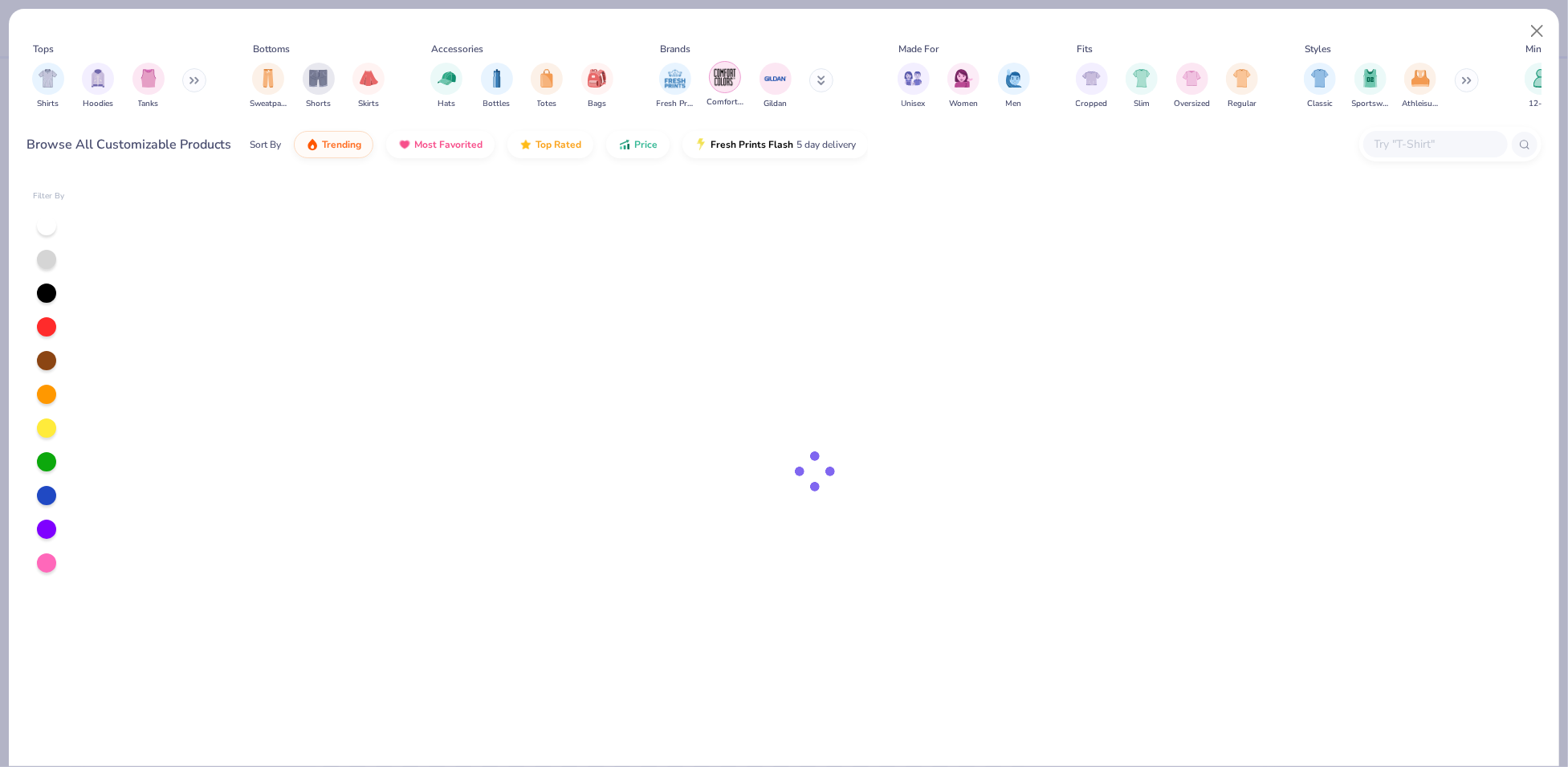
click at [727, 86] on img "filter for Comfort Colors" at bounding box center [725, 76] width 24 height 24
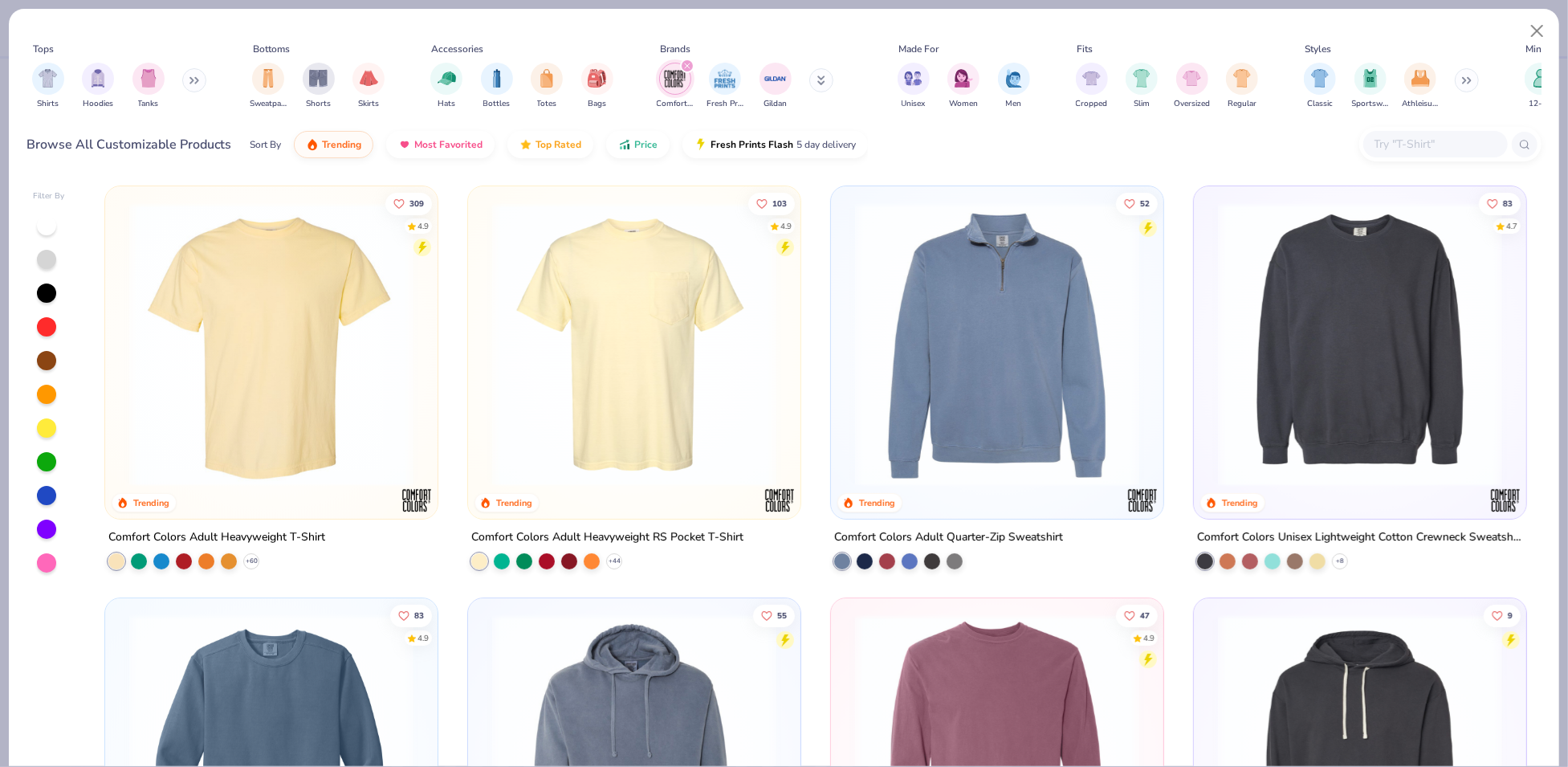
click at [1365, 305] on img at bounding box center [1361, 344] width 301 height 284
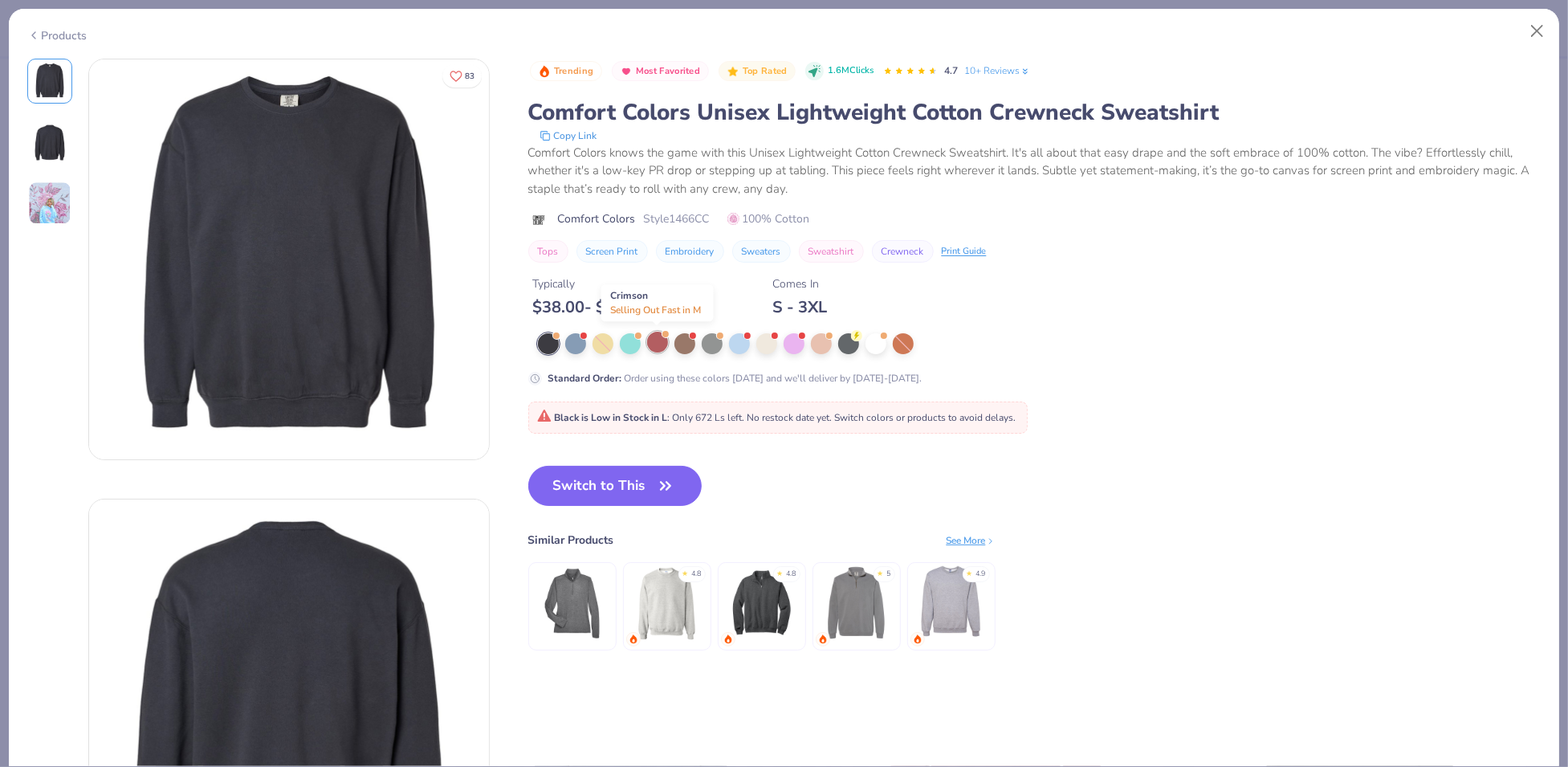
click at [652, 344] on div at bounding box center [658, 342] width 21 height 21
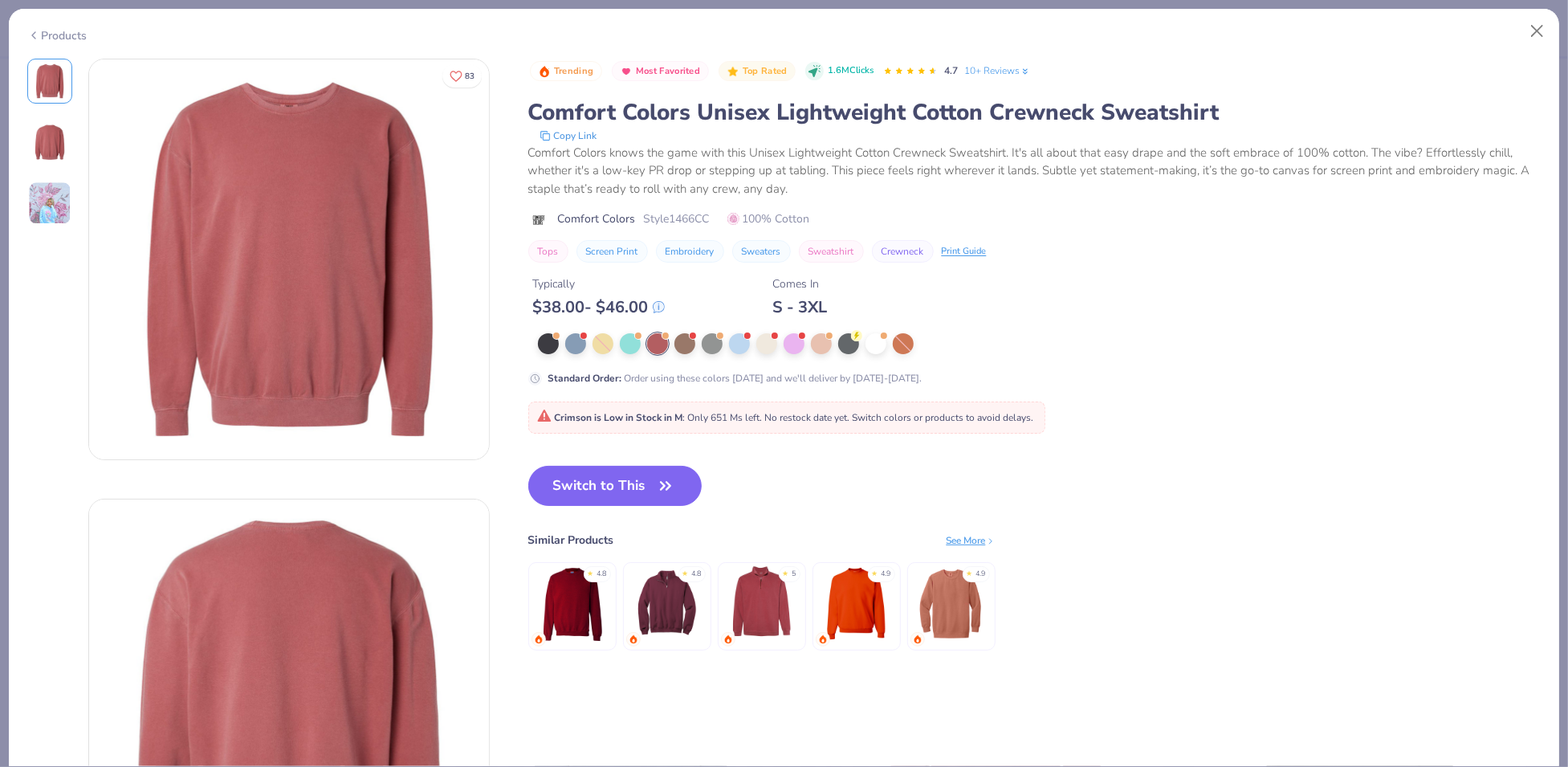
click at [61, 31] on div "Products" at bounding box center [57, 35] width 60 height 16
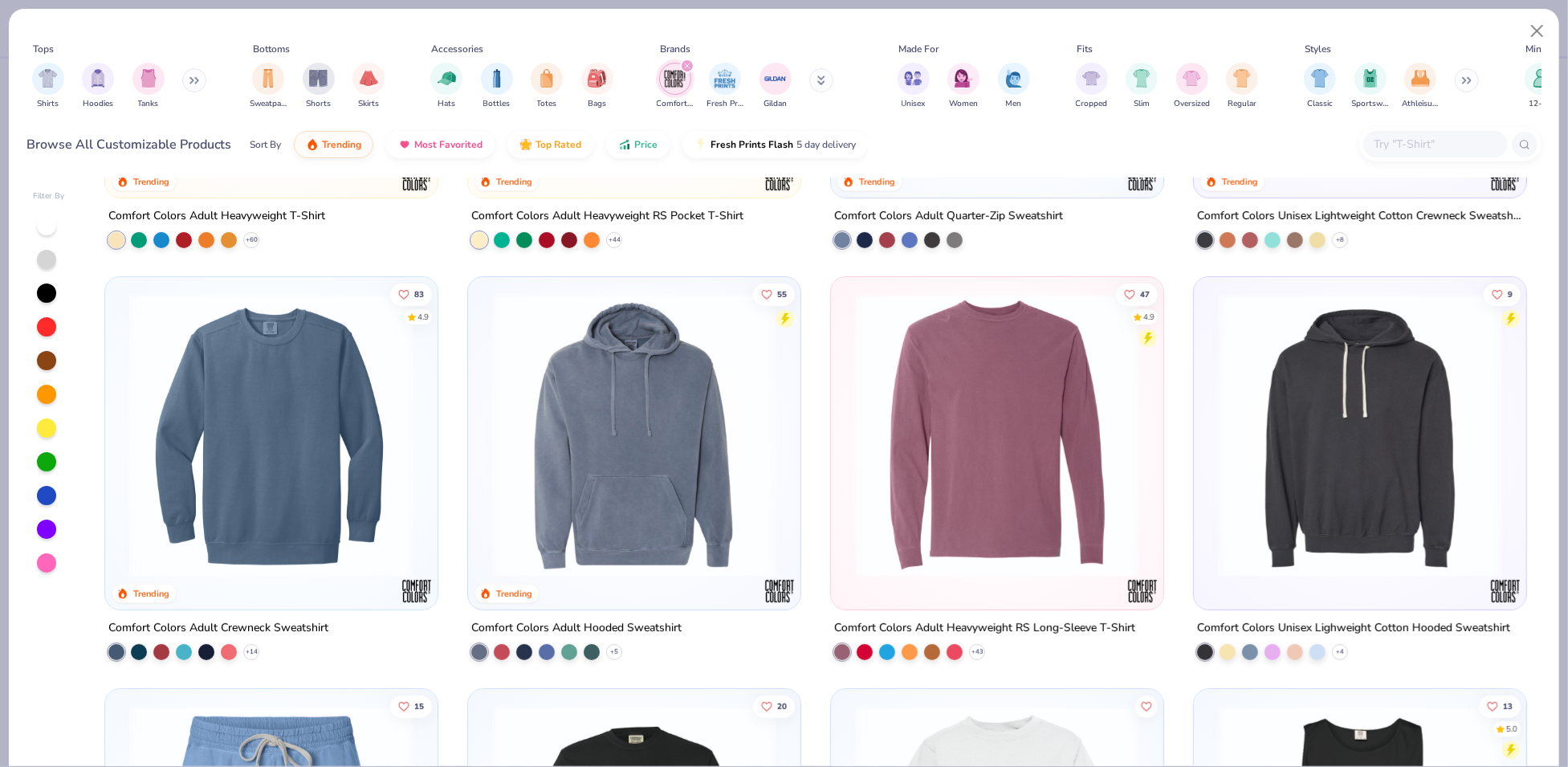
scroll to position [316, 0]
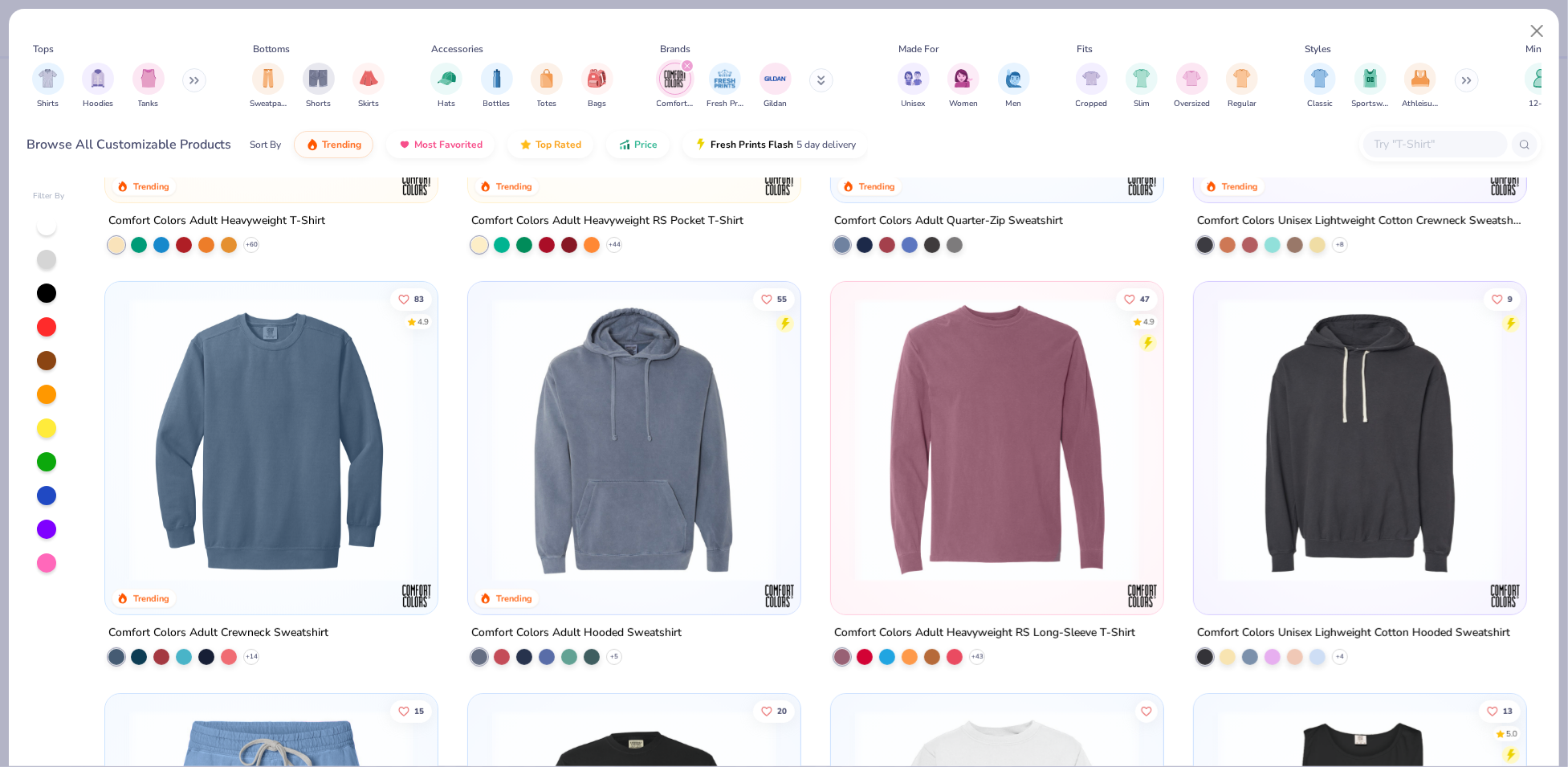
click at [287, 439] on img at bounding box center [272, 439] width 301 height 284
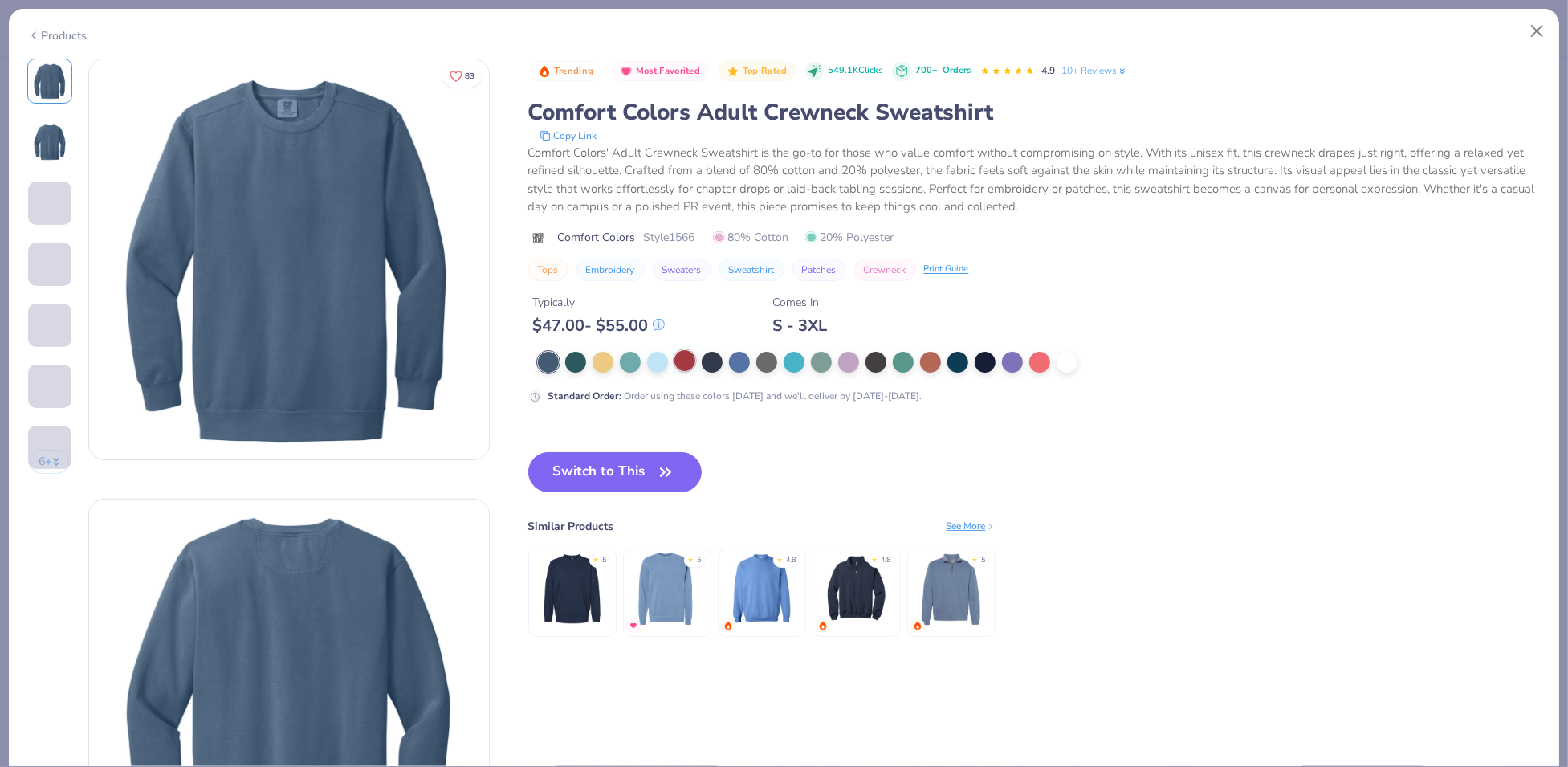
click at [686, 363] on div at bounding box center [685, 360] width 21 height 21
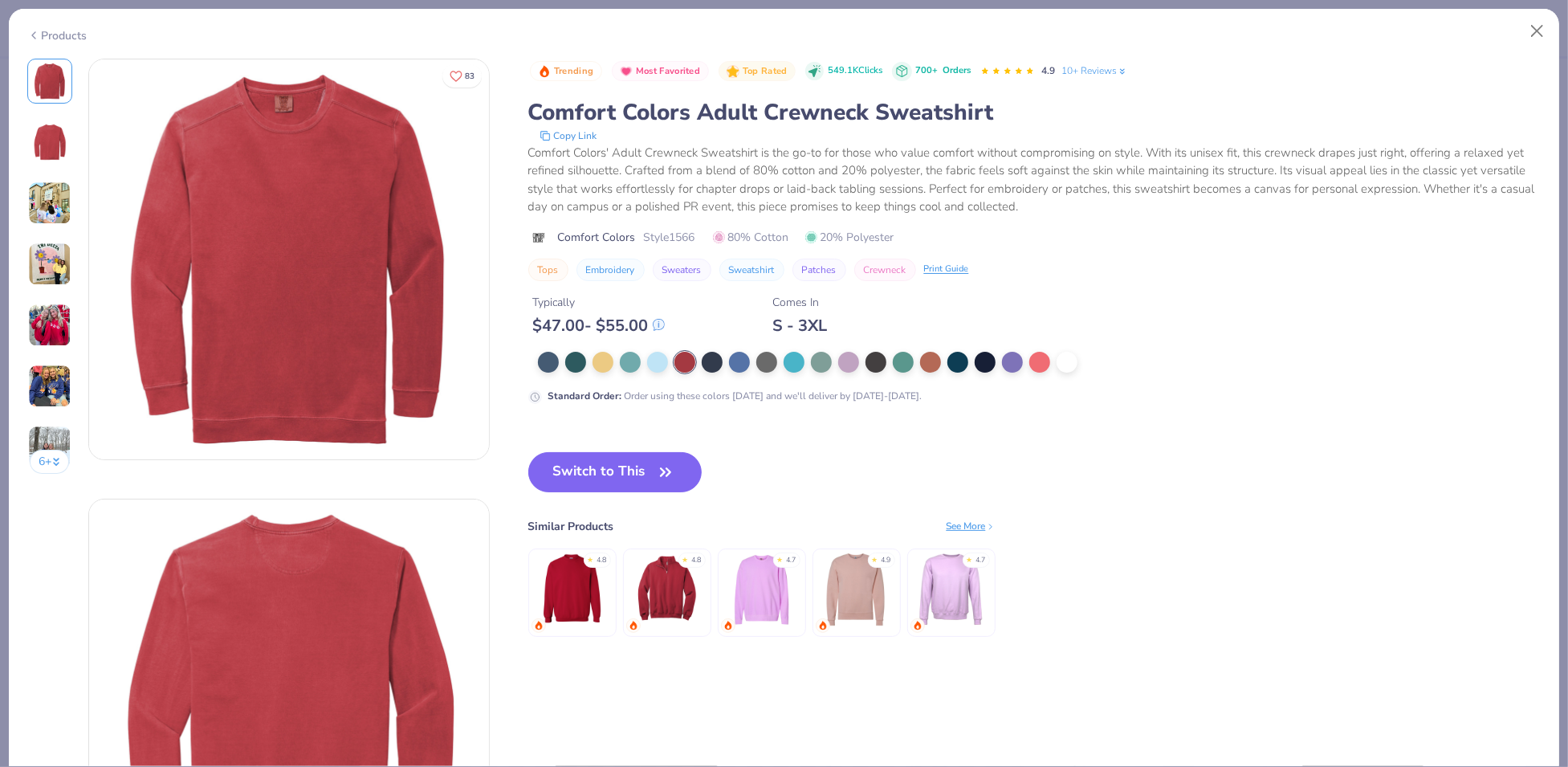
click at [50, 33] on div "Products" at bounding box center [57, 35] width 60 height 16
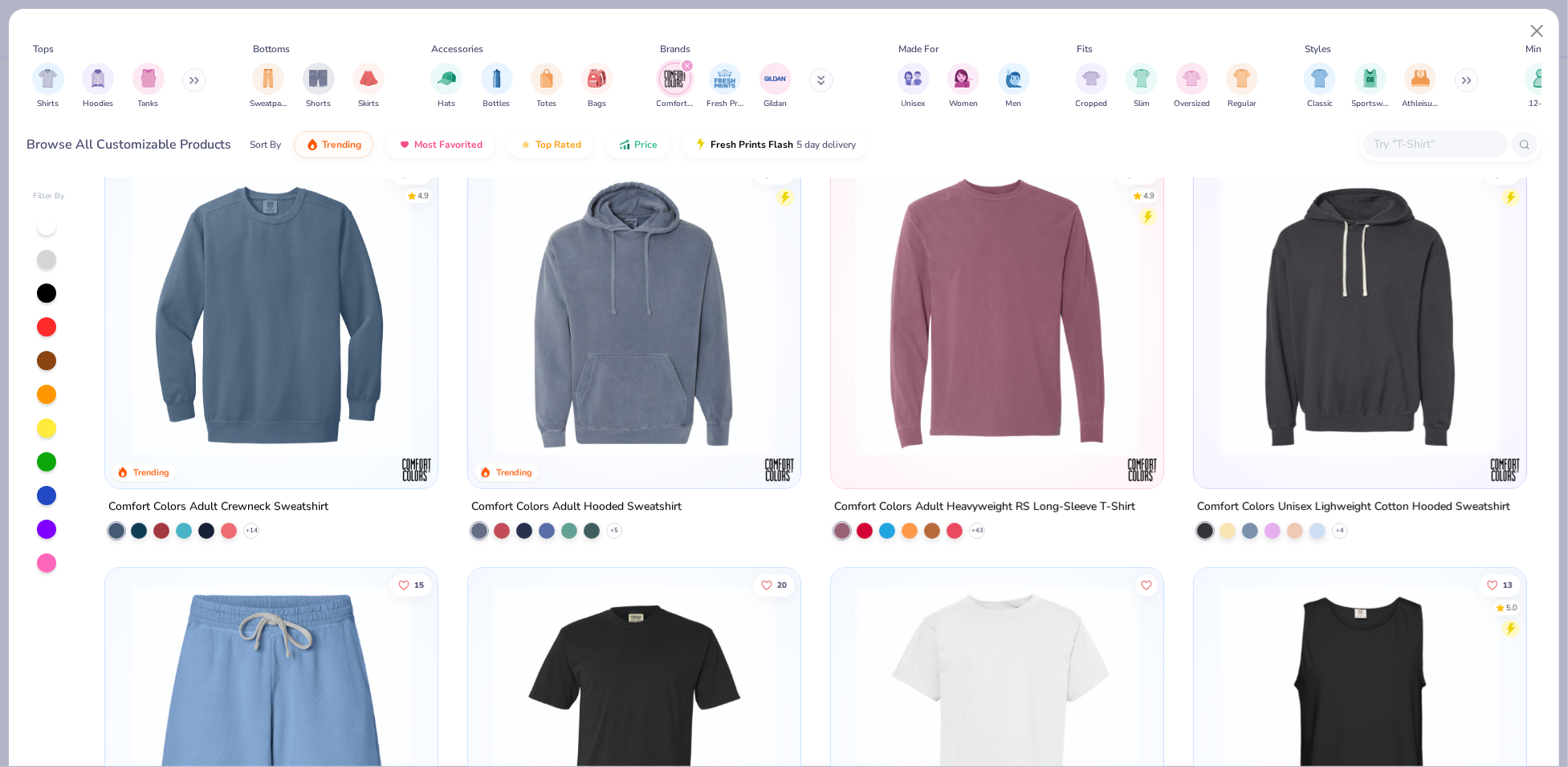
scroll to position [204, 0]
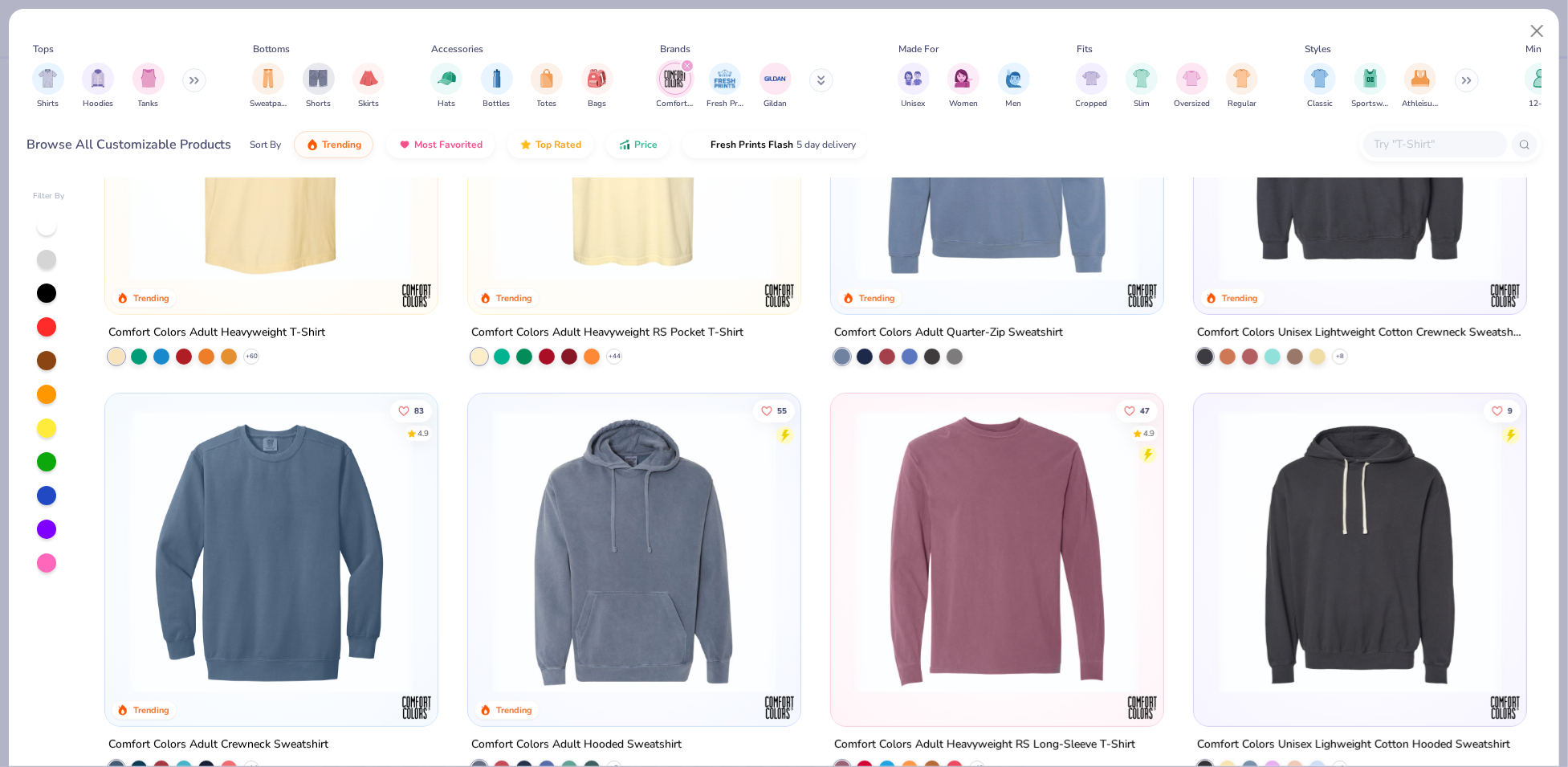
click at [312, 467] on img at bounding box center [272, 551] width 301 height 284
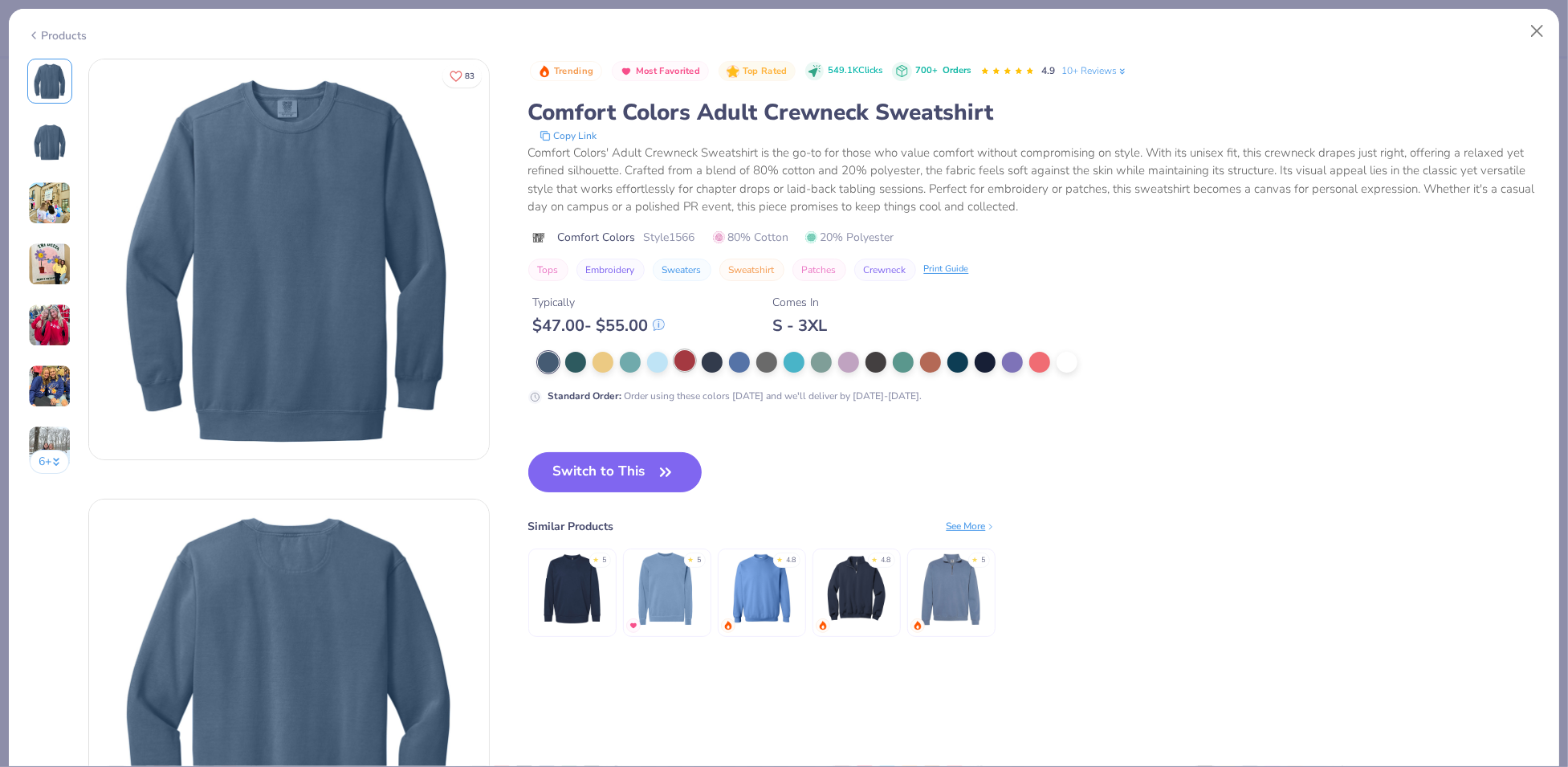
click at [686, 359] on div at bounding box center [685, 360] width 21 height 21
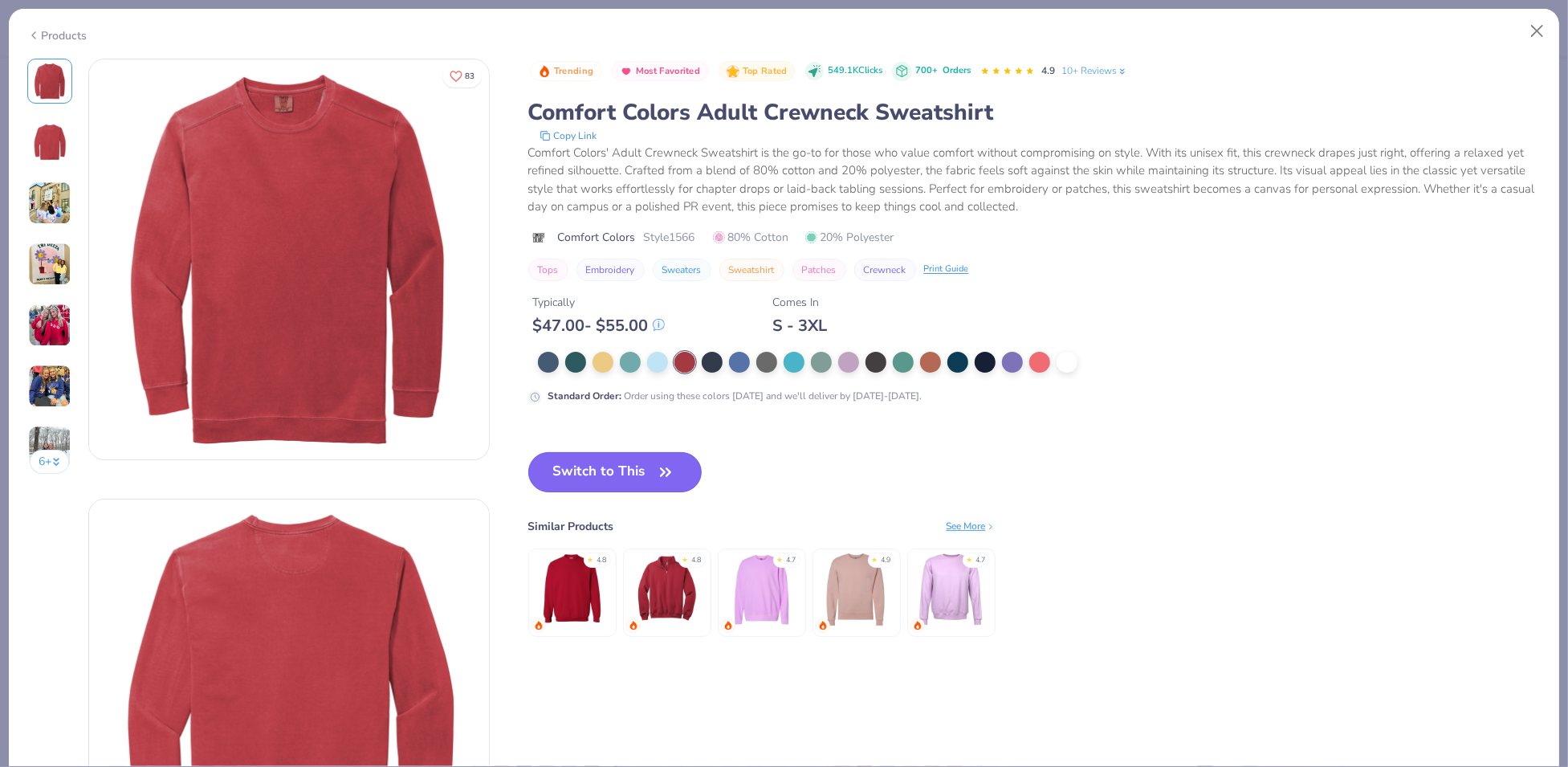
click at [662, 479] on icon "button" at bounding box center [665, 471] width 22 height 22
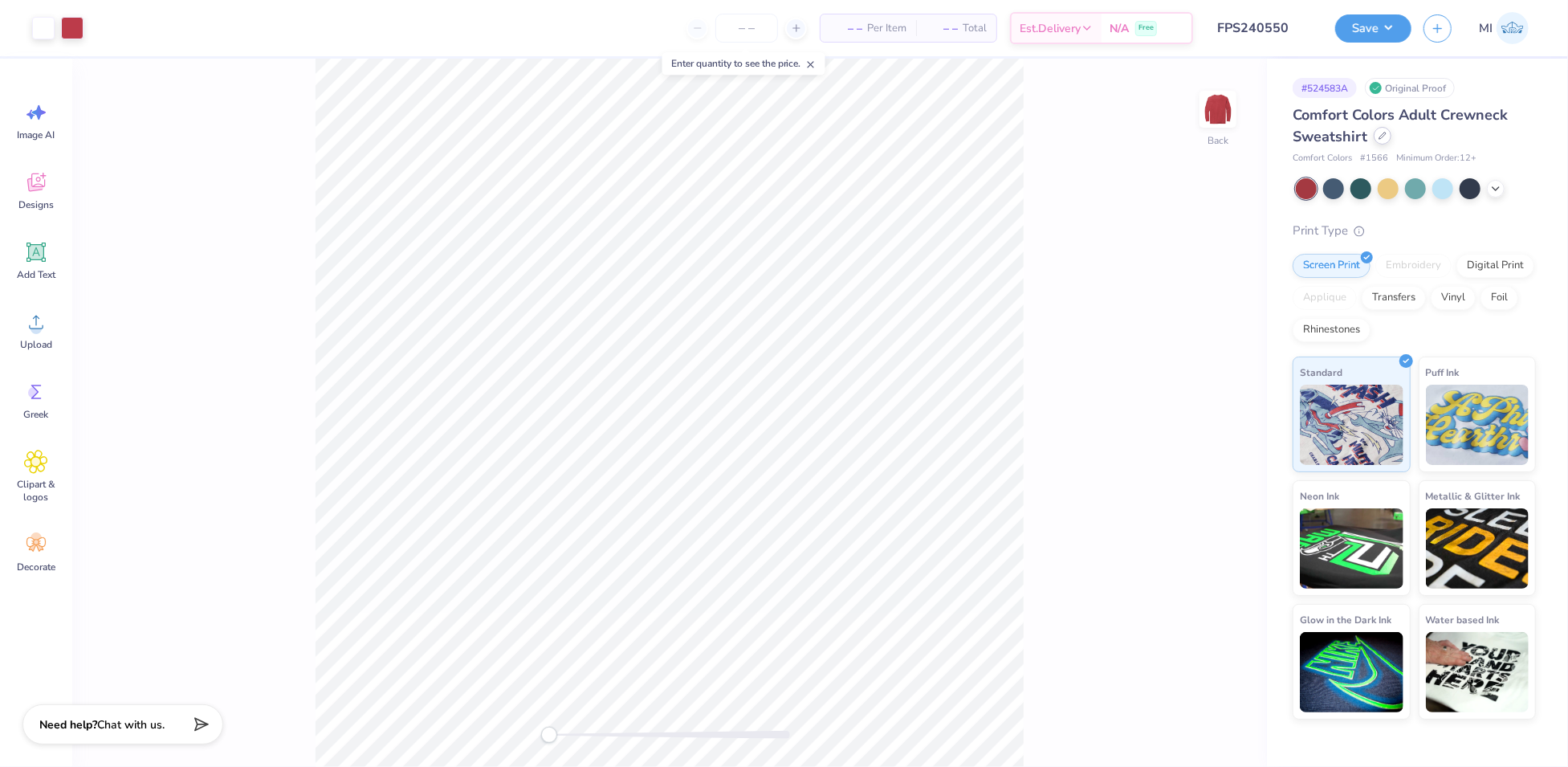
click at [1374, 138] on div at bounding box center [1383, 136] width 17 height 17
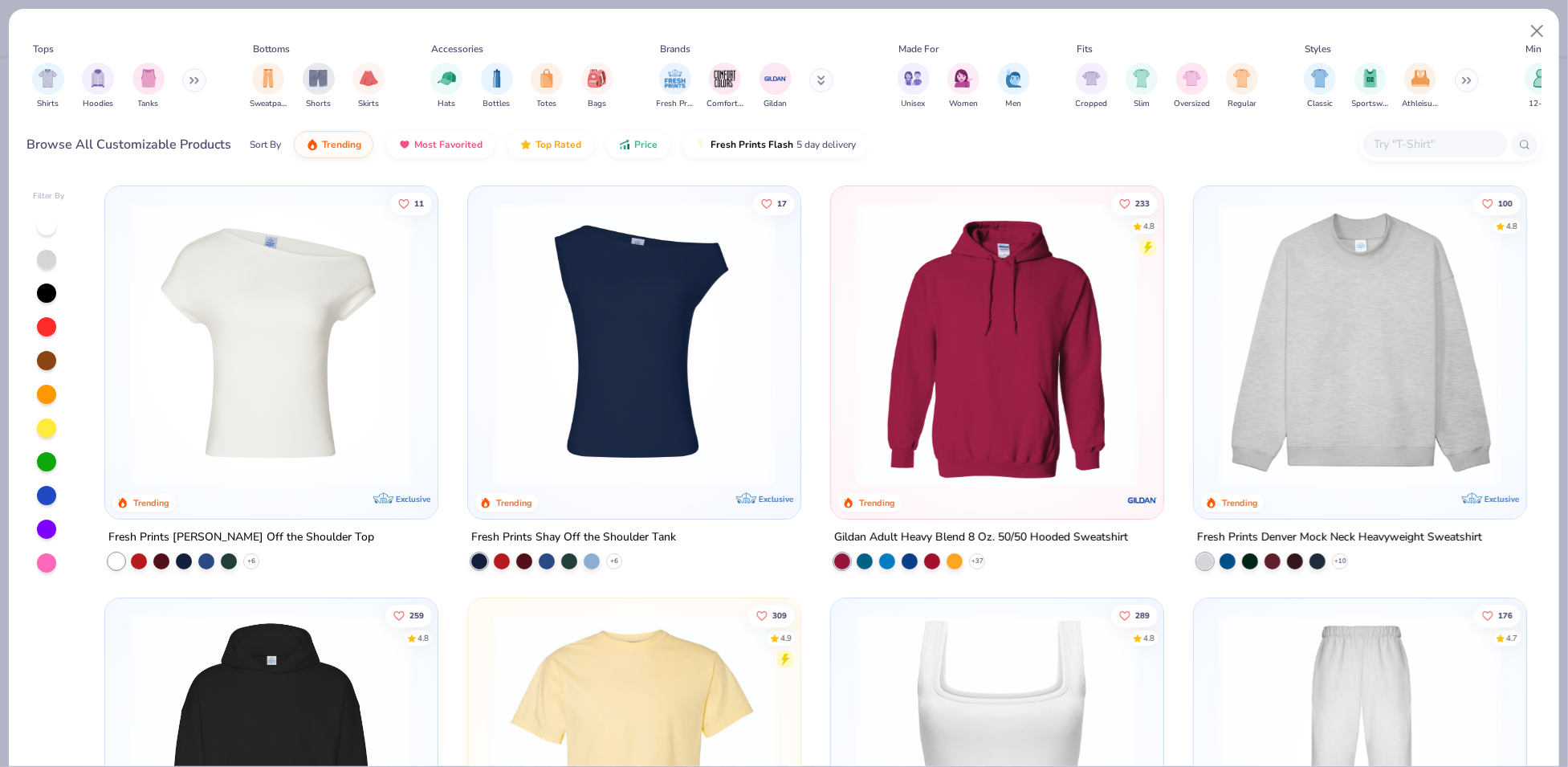
click at [190, 83] on button at bounding box center [194, 80] width 24 height 24
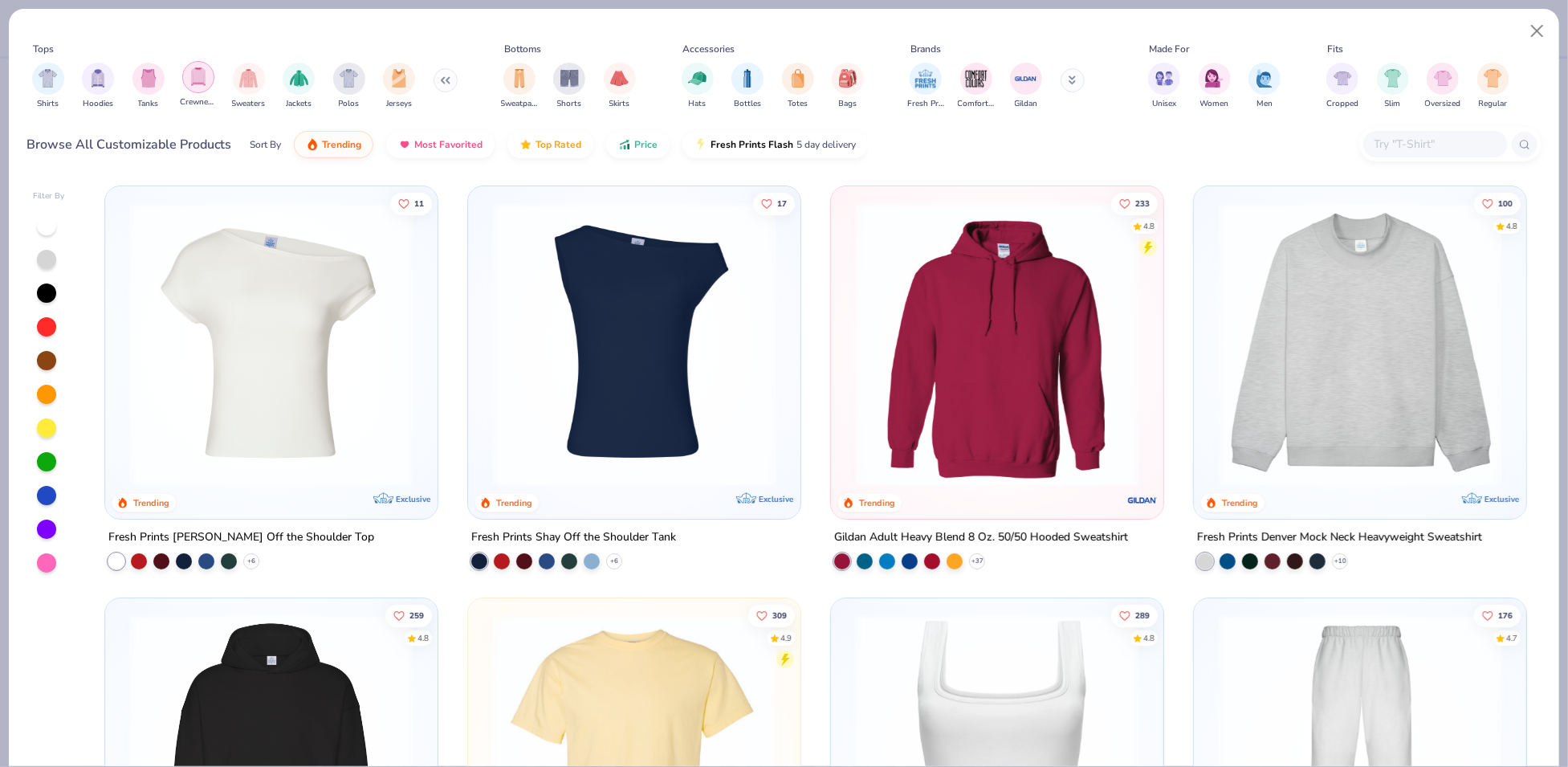
click at [203, 77] on img "filter for Crewnecks" at bounding box center [199, 76] width 17 height 18
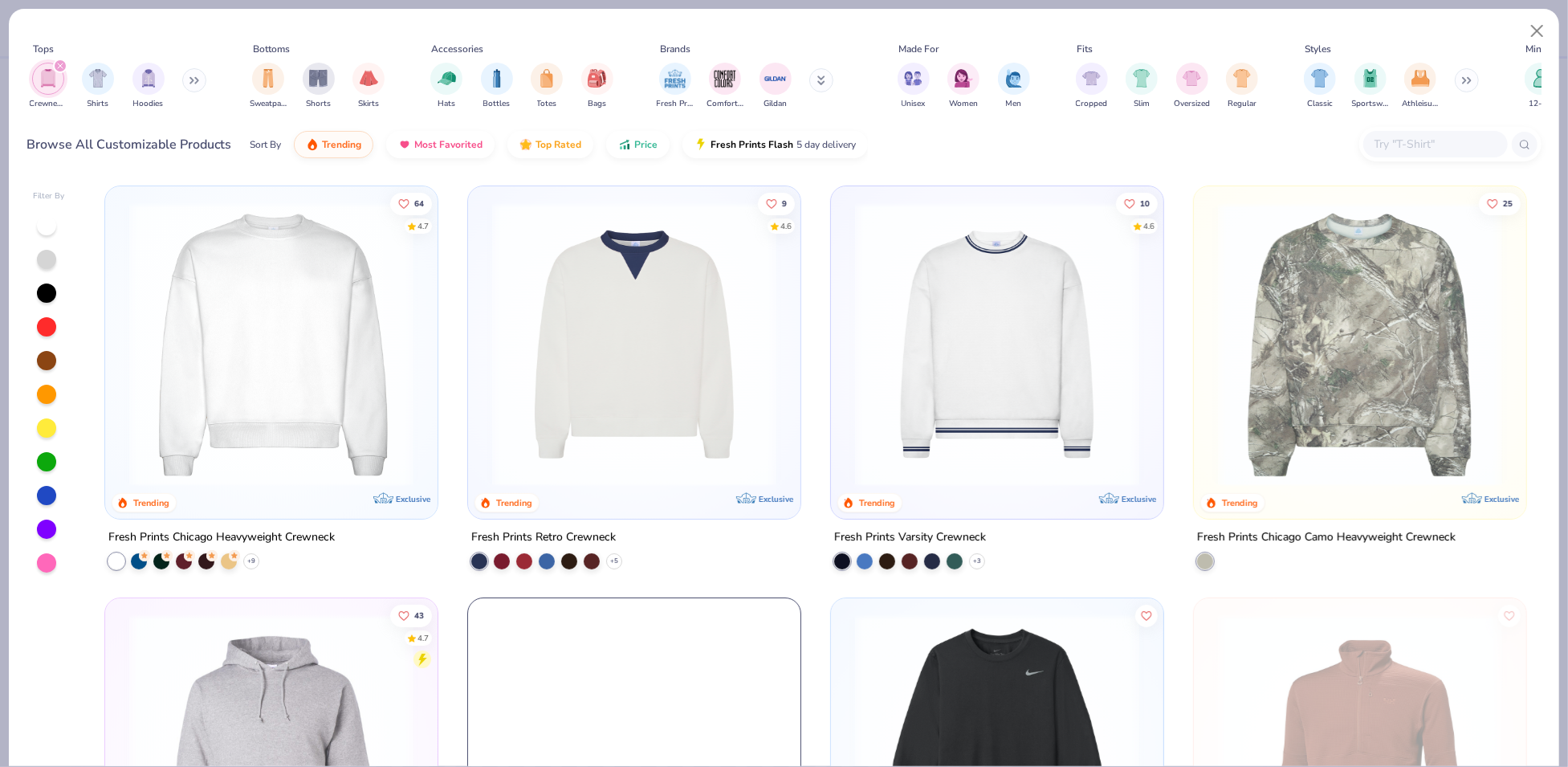
click at [64, 63] on div "filter for Crewnecks" at bounding box center [60, 66] width 14 height 14
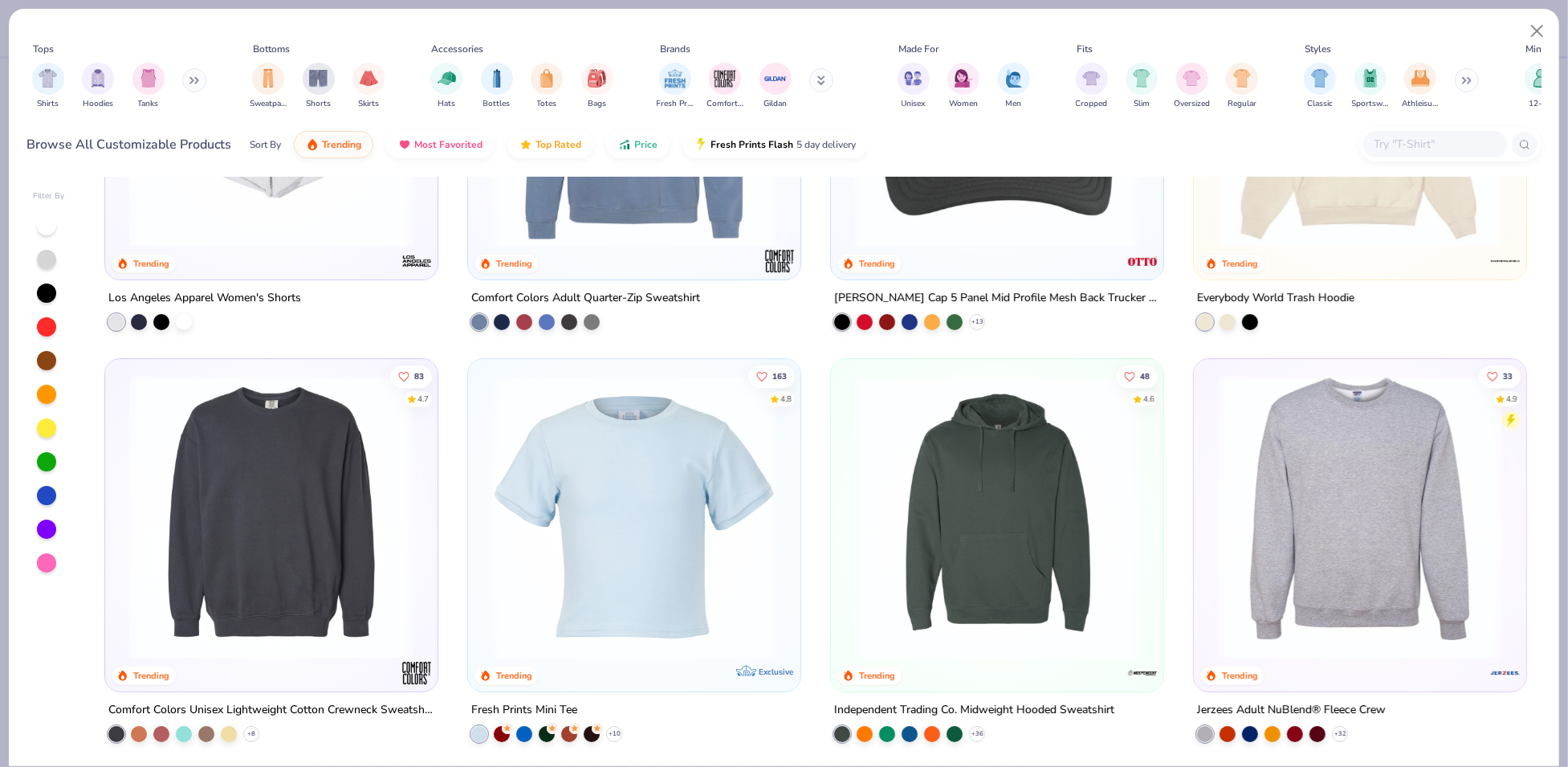
scroll to position [4742, 0]
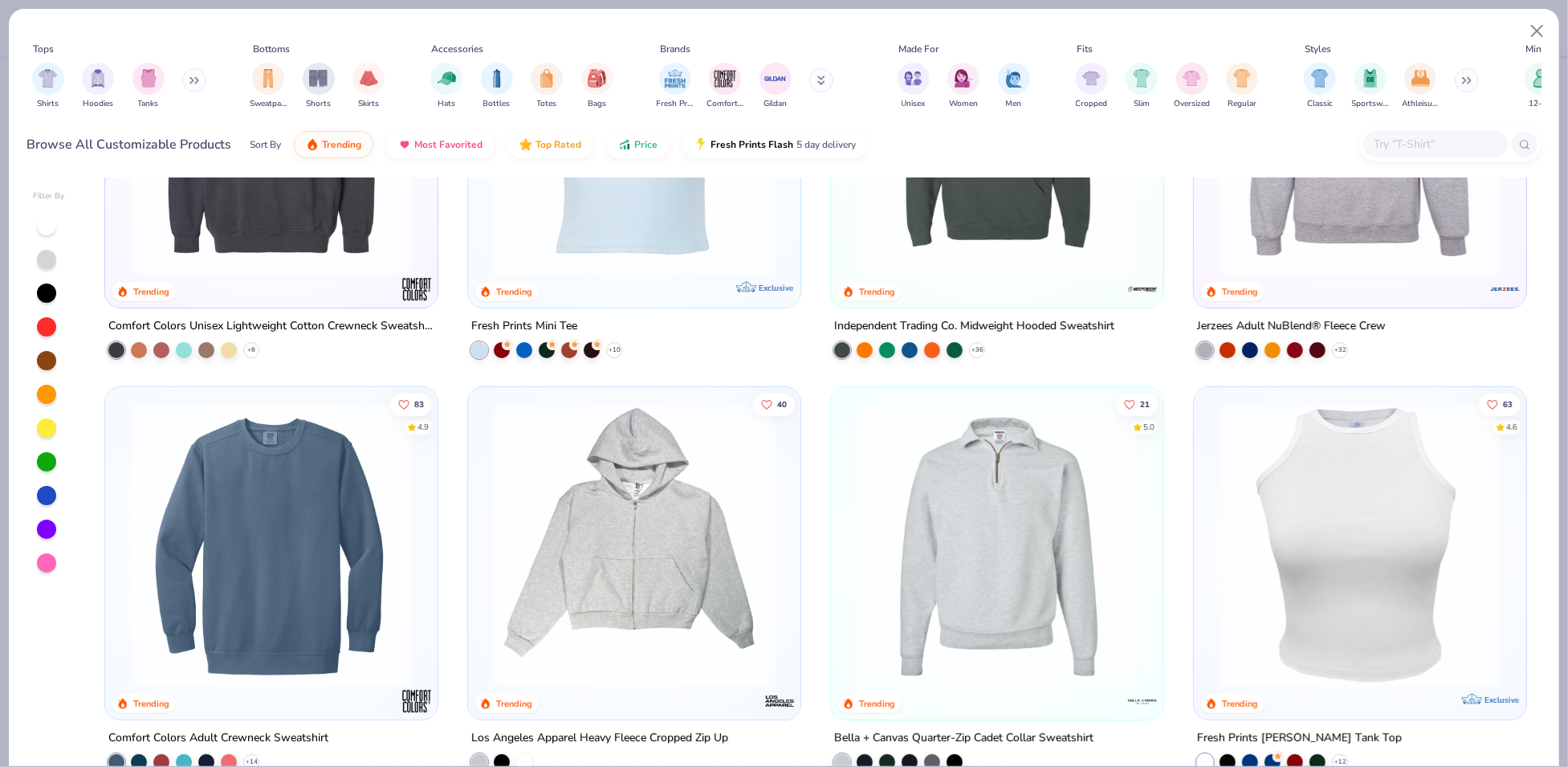
click at [1359, 262] on img at bounding box center [1361, 133] width 301 height 284
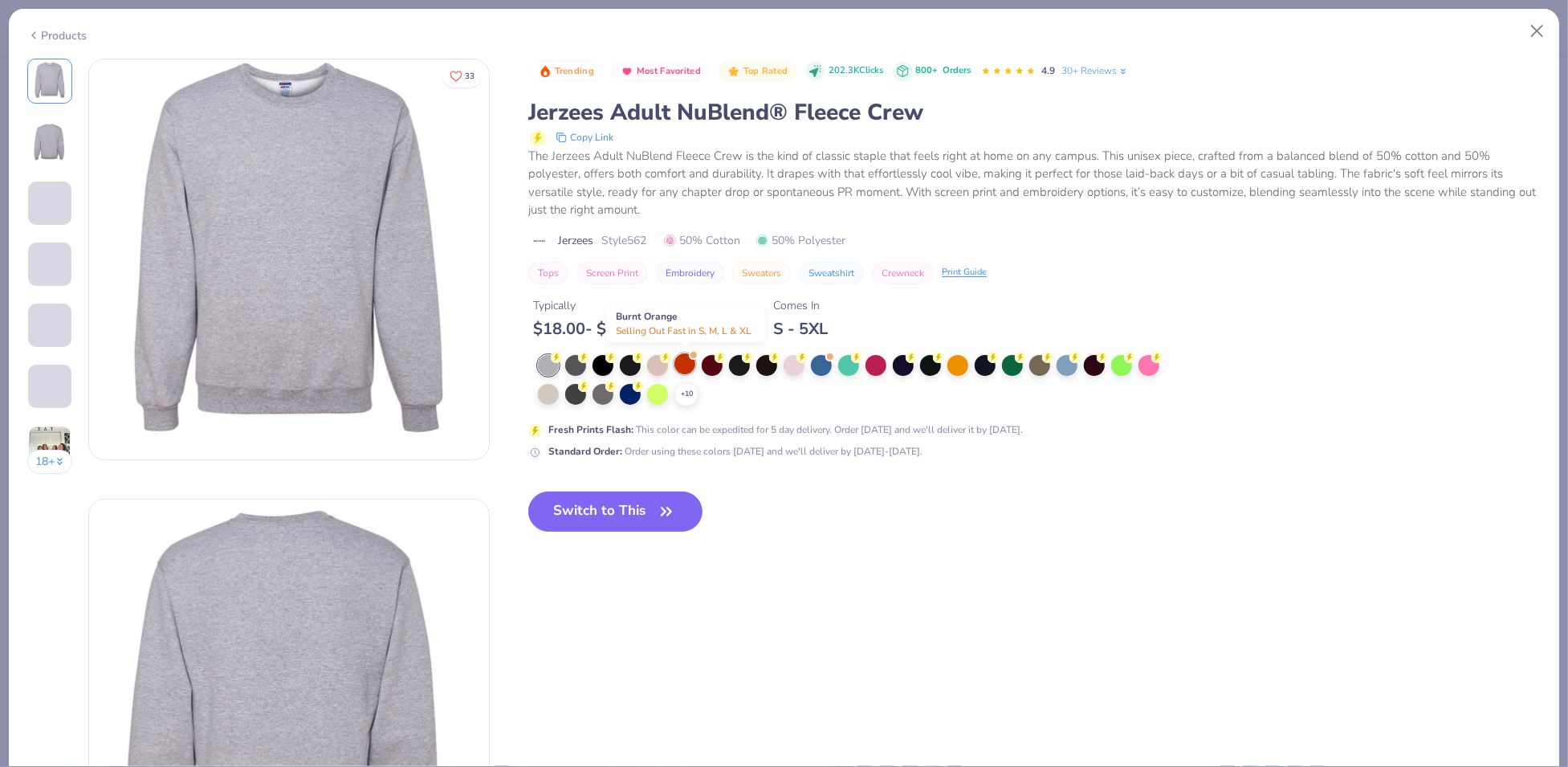
click at [691, 359] on div at bounding box center [685, 364] width 21 height 21
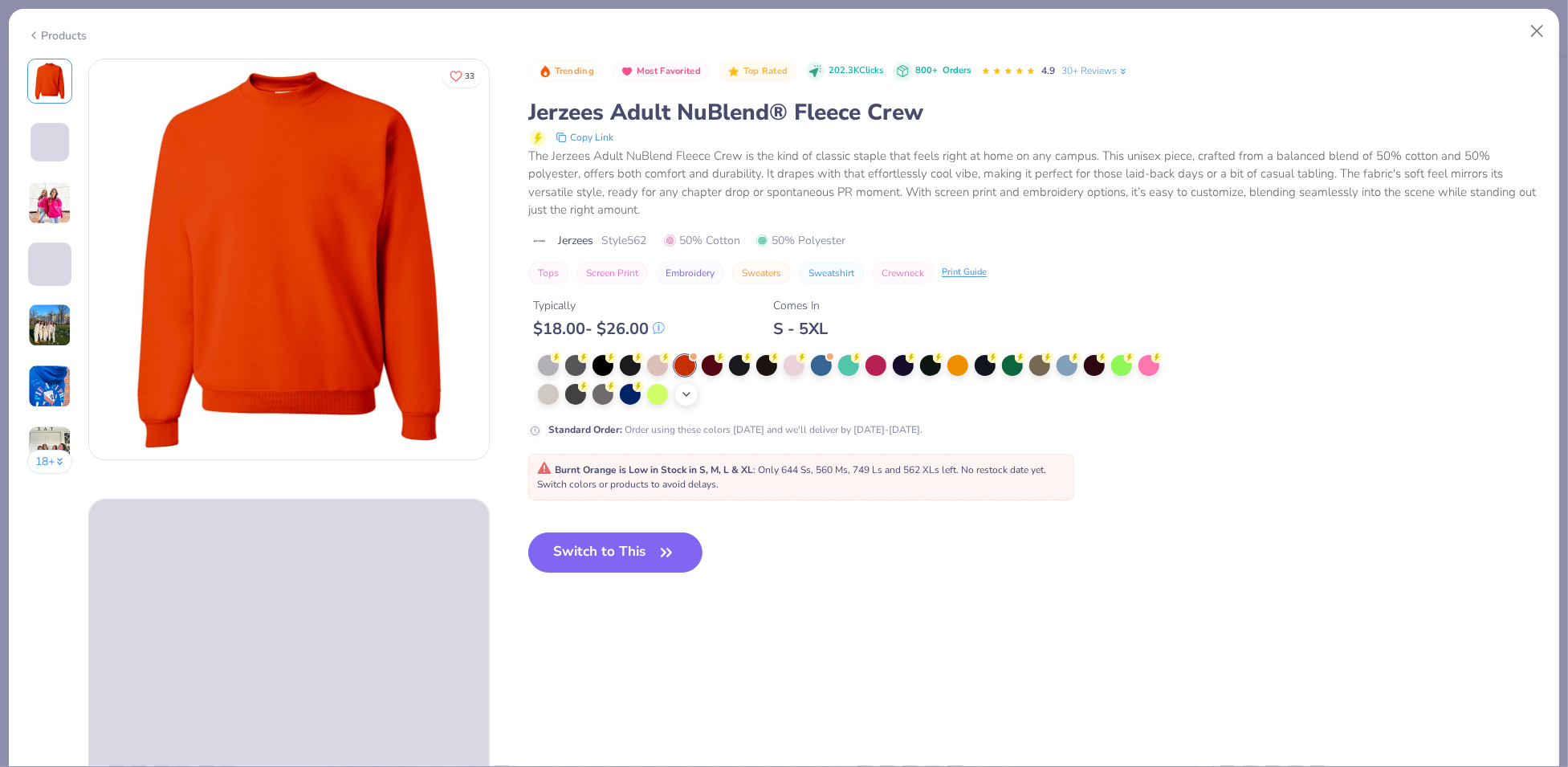
click at [687, 398] on icon at bounding box center [686, 393] width 13 height 13
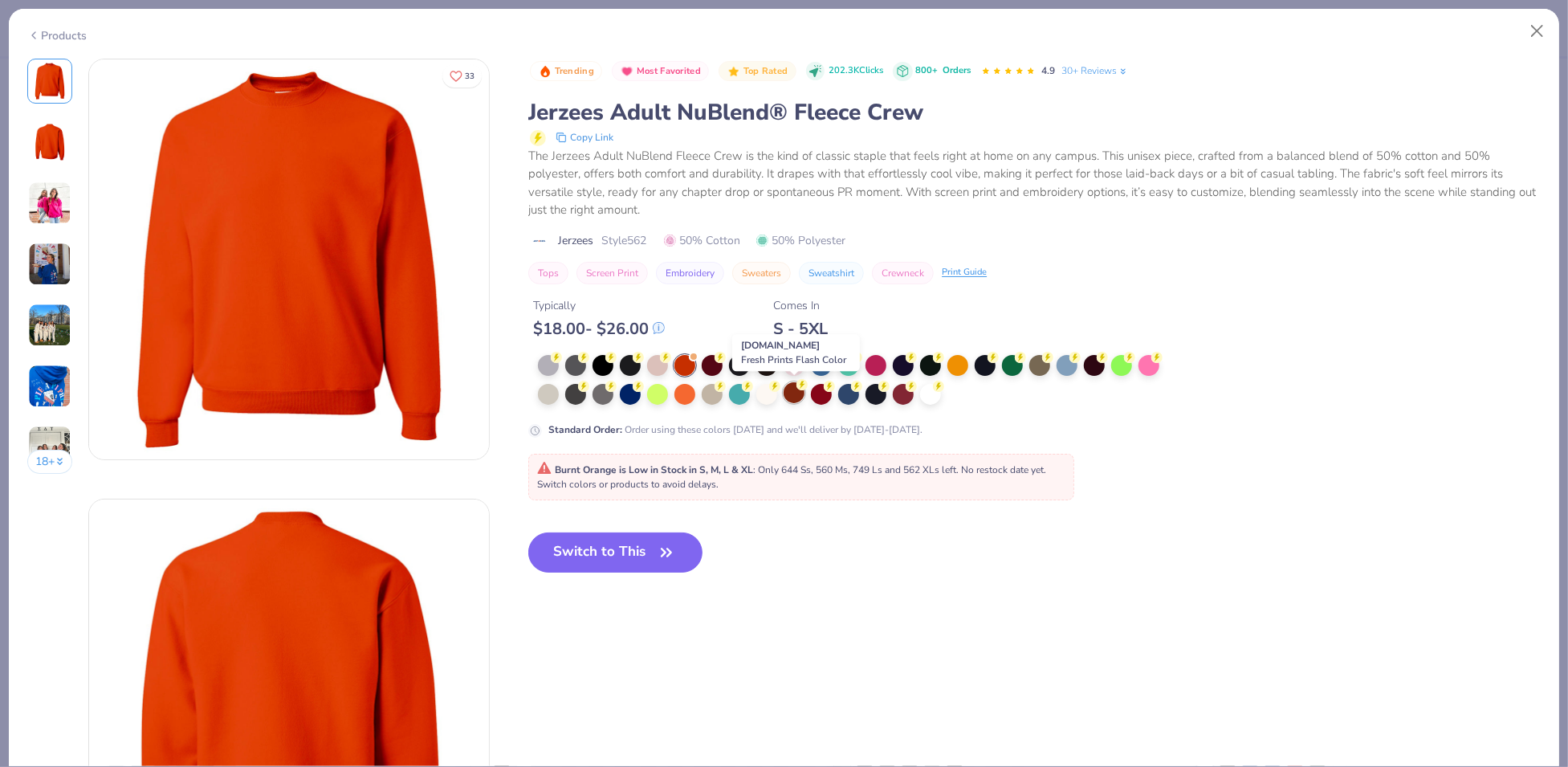
click at [796, 393] on div at bounding box center [794, 393] width 21 height 21
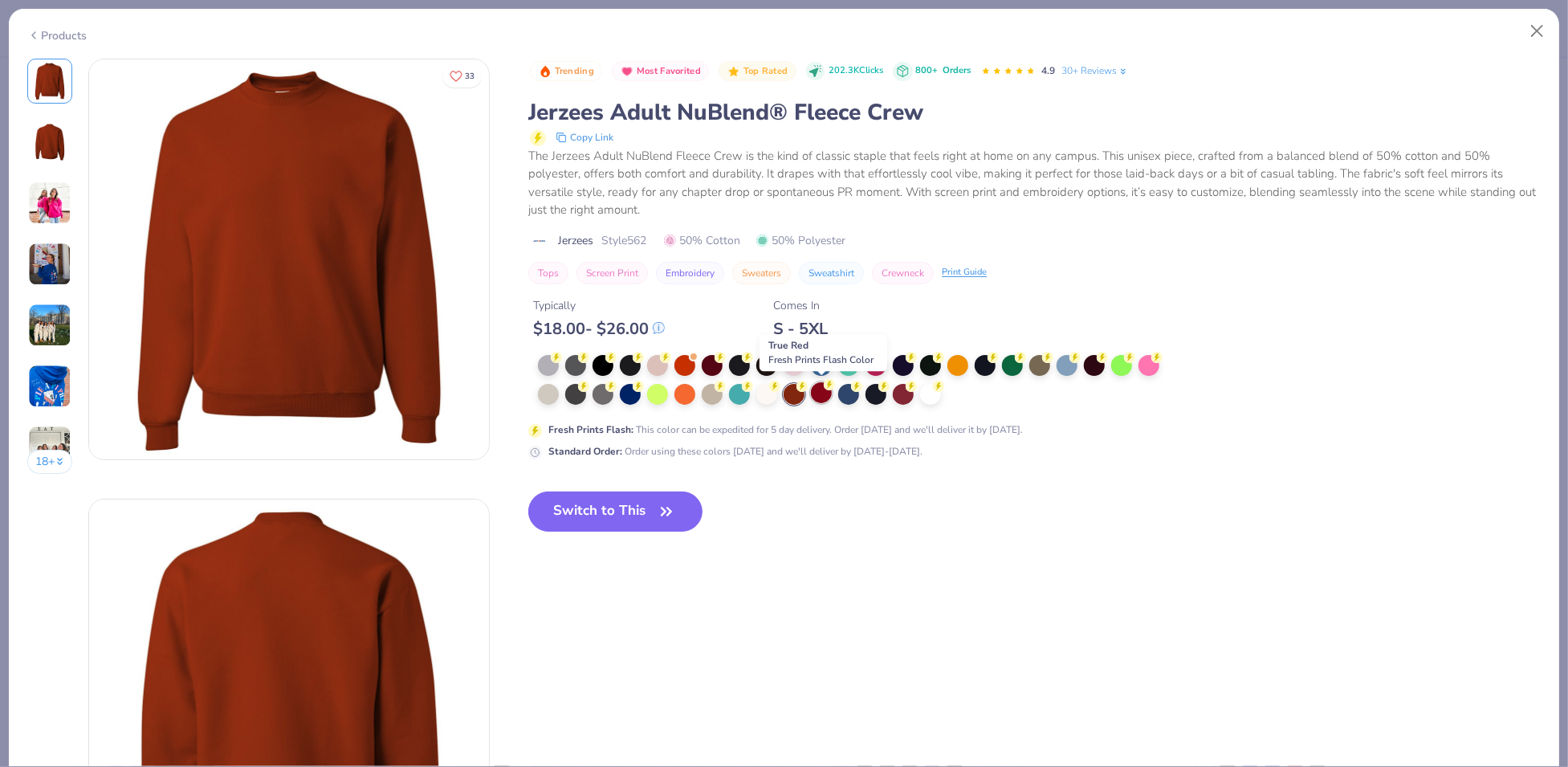
click at [827, 390] on div at bounding box center [821, 393] width 21 height 21
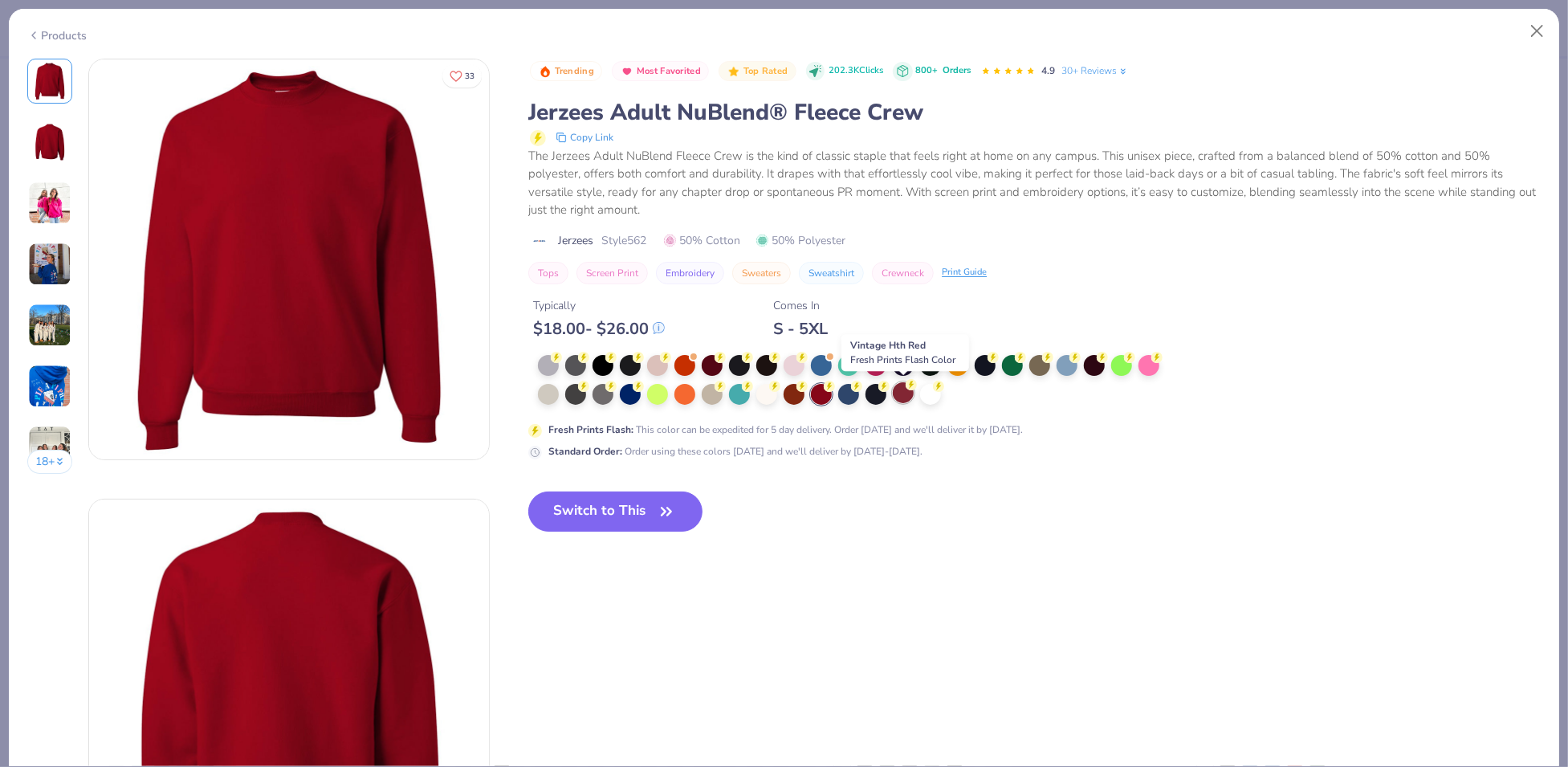
click at [905, 397] on div at bounding box center [903, 393] width 21 height 21
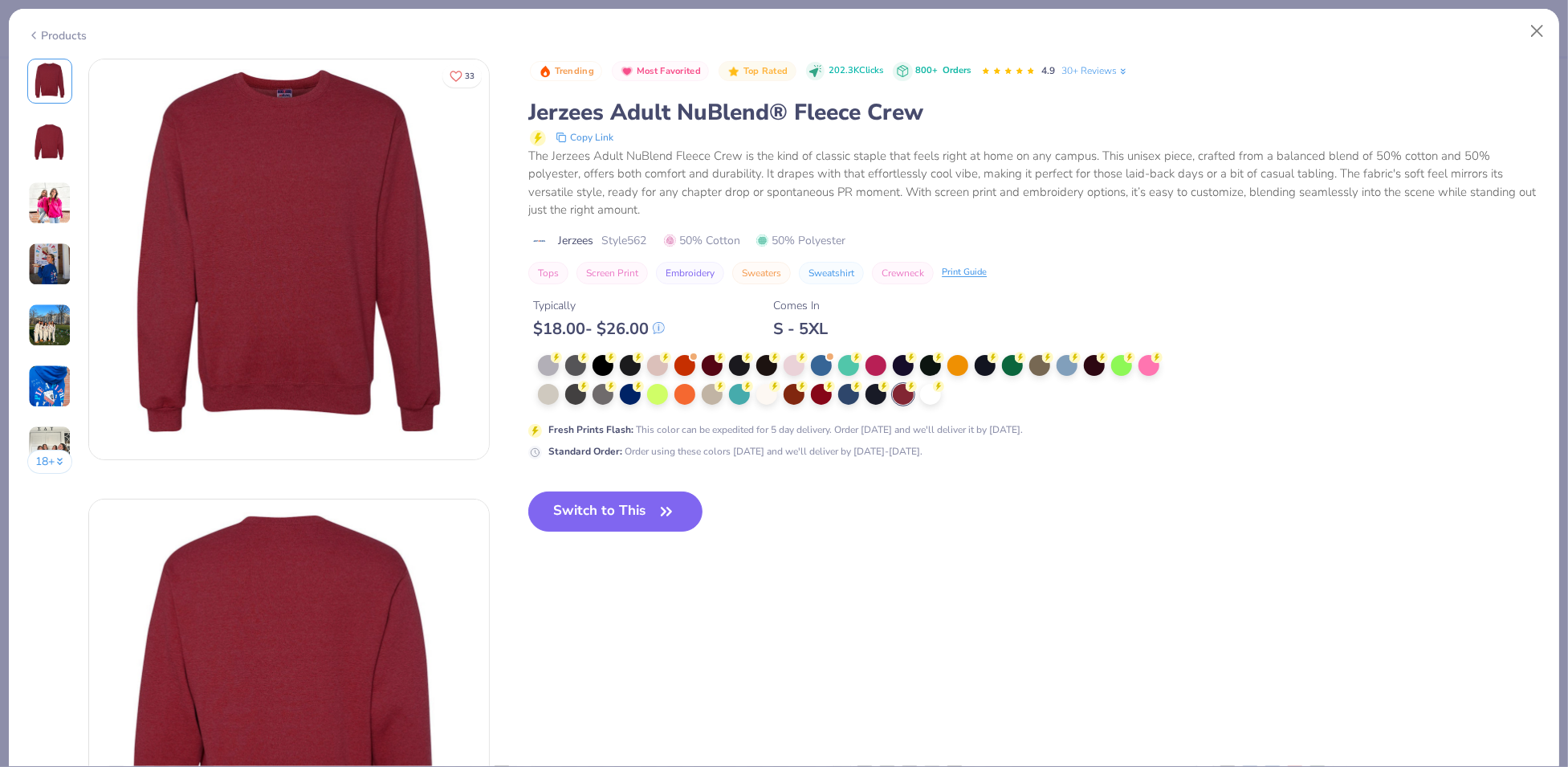
click at [82, 27] on div "Products" at bounding box center [57, 35] width 60 height 16
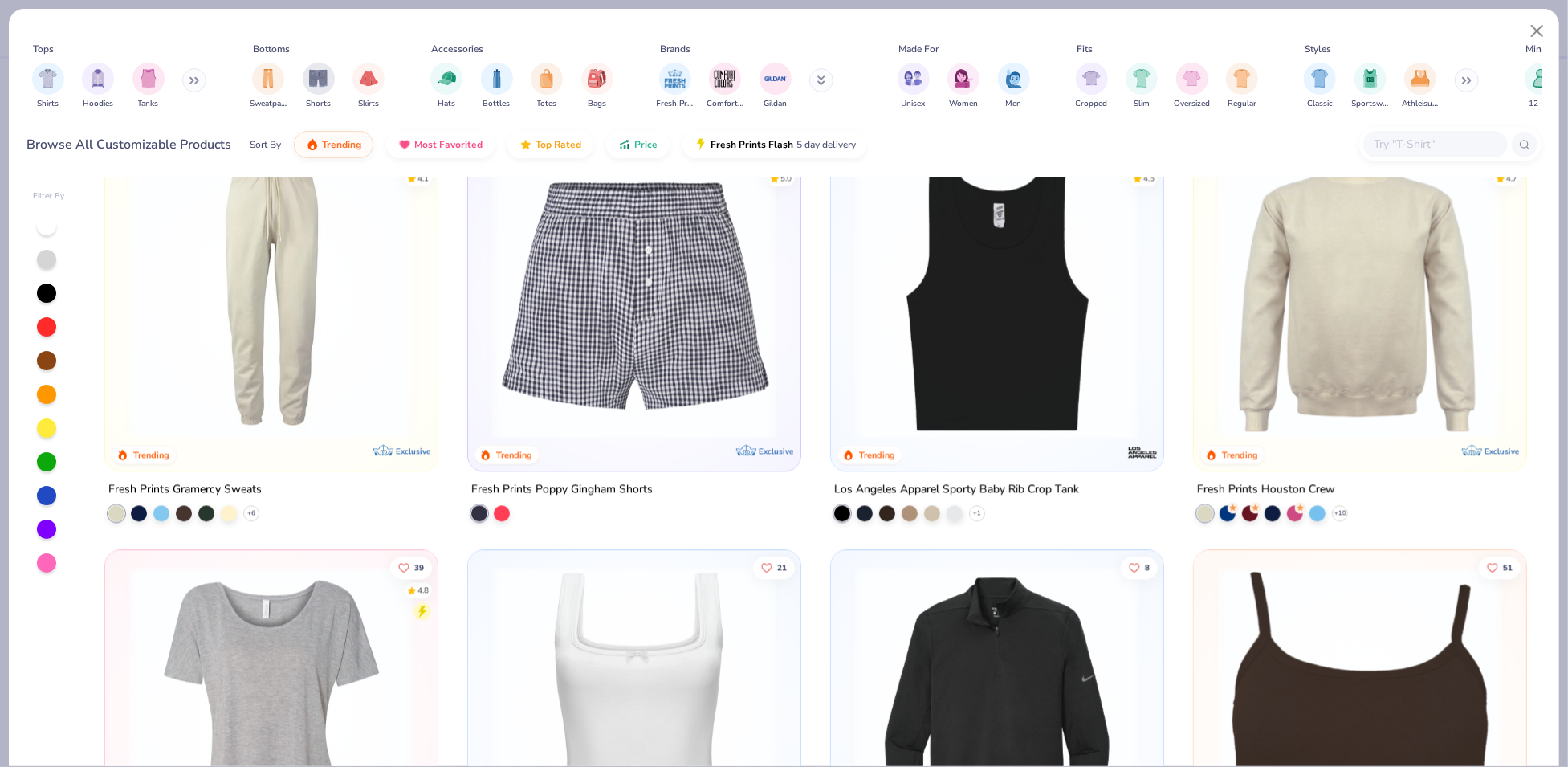
scroll to position [7022, 0]
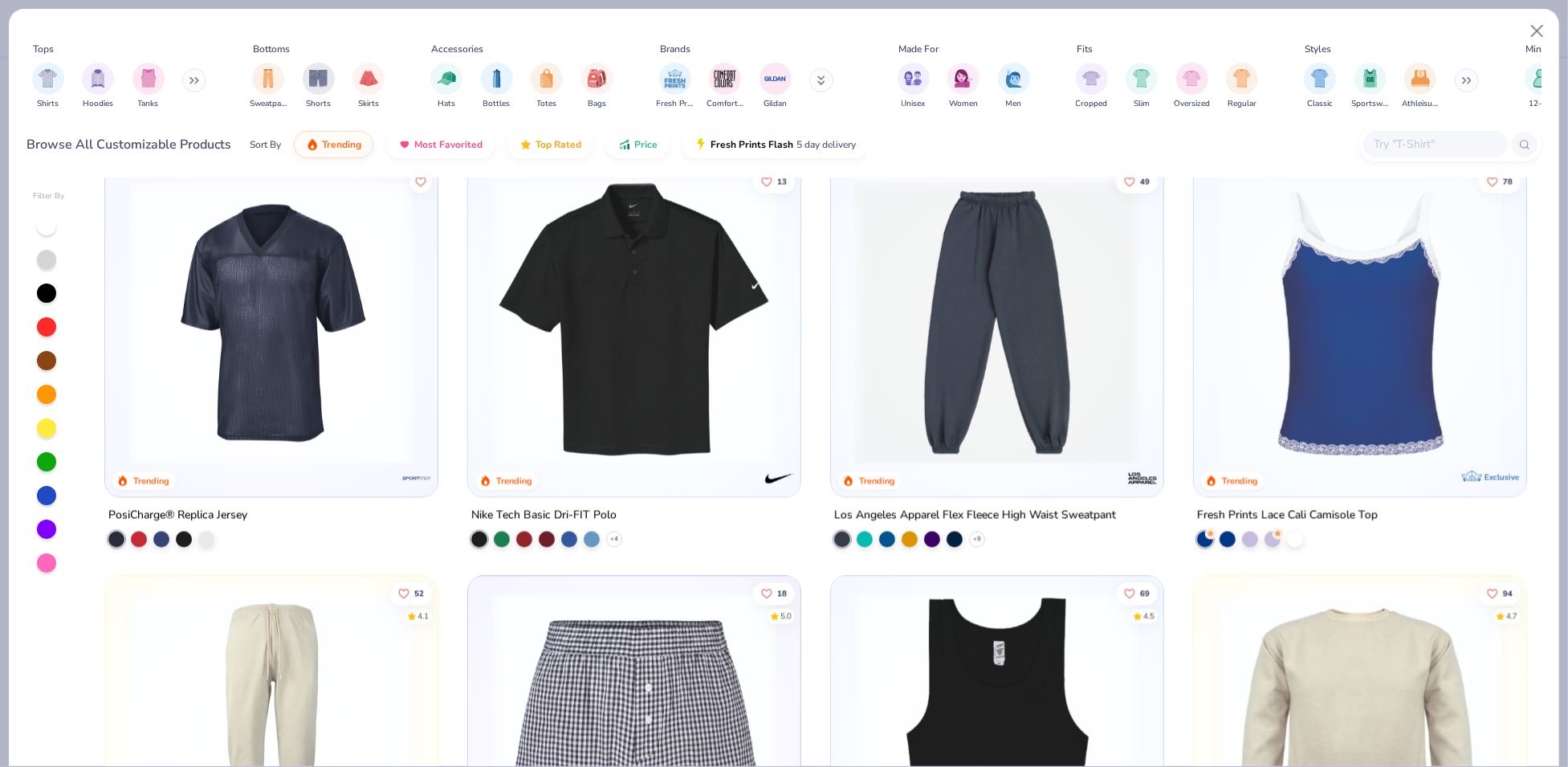
click at [1324, 692] on img at bounding box center [1361, 734] width 301 height 284
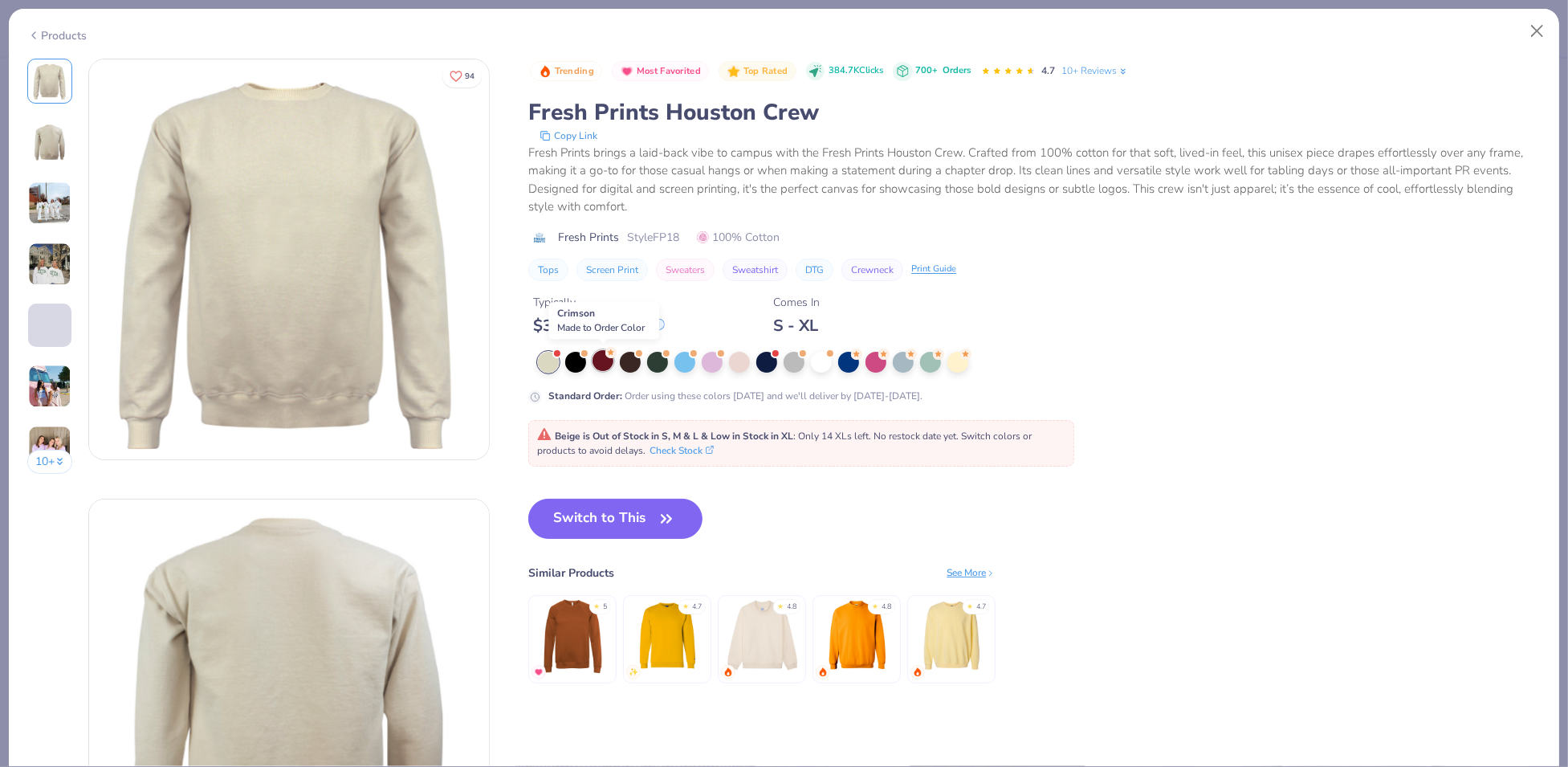
click at [602, 361] on div at bounding box center [603, 360] width 21 height 21
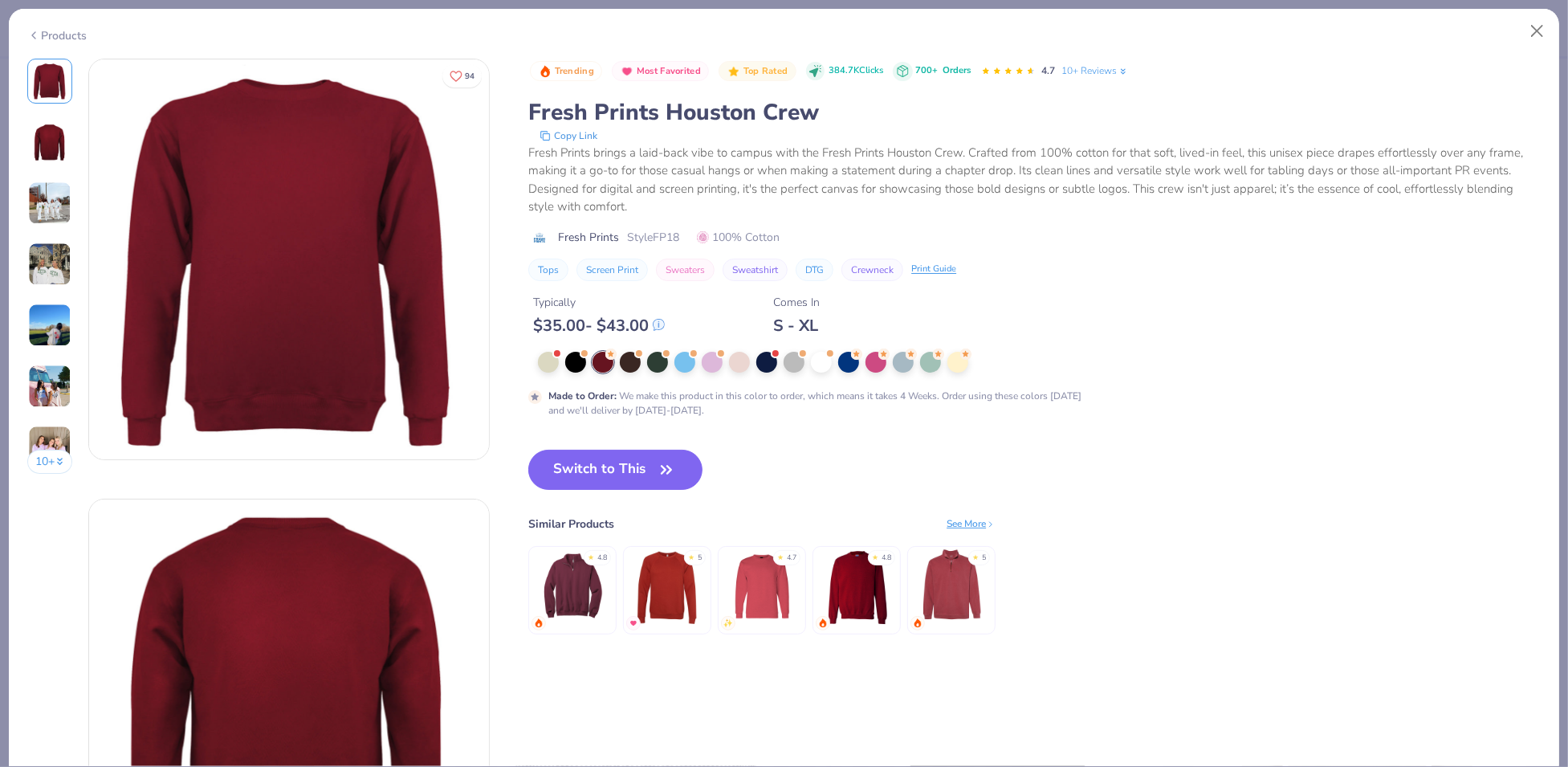
click at [857, 604] on img at bounding box center [857, 586] width 76 height 76
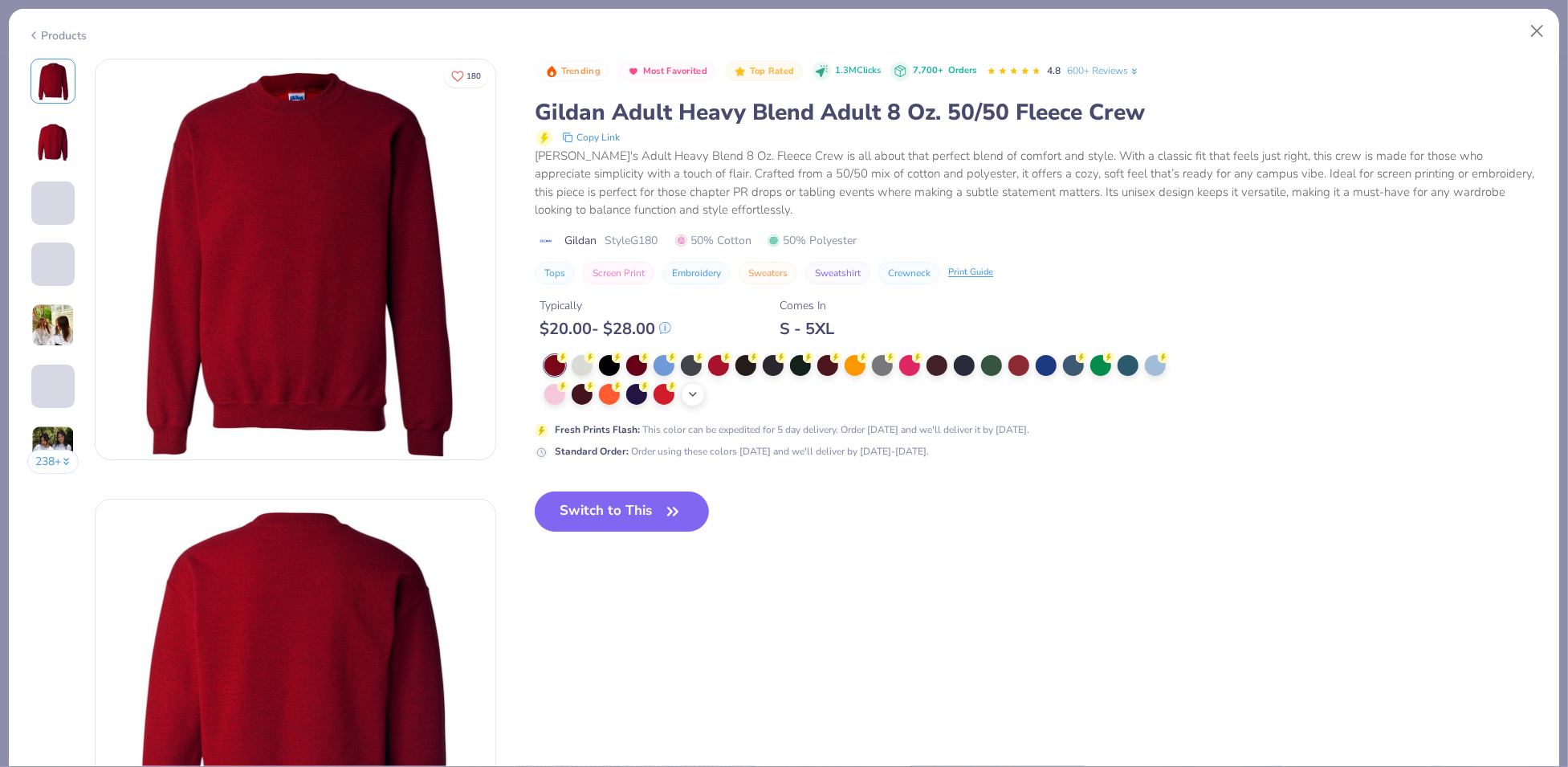
click at [699, 390] on icon at bounding box center [692, 393] width 13 height 13
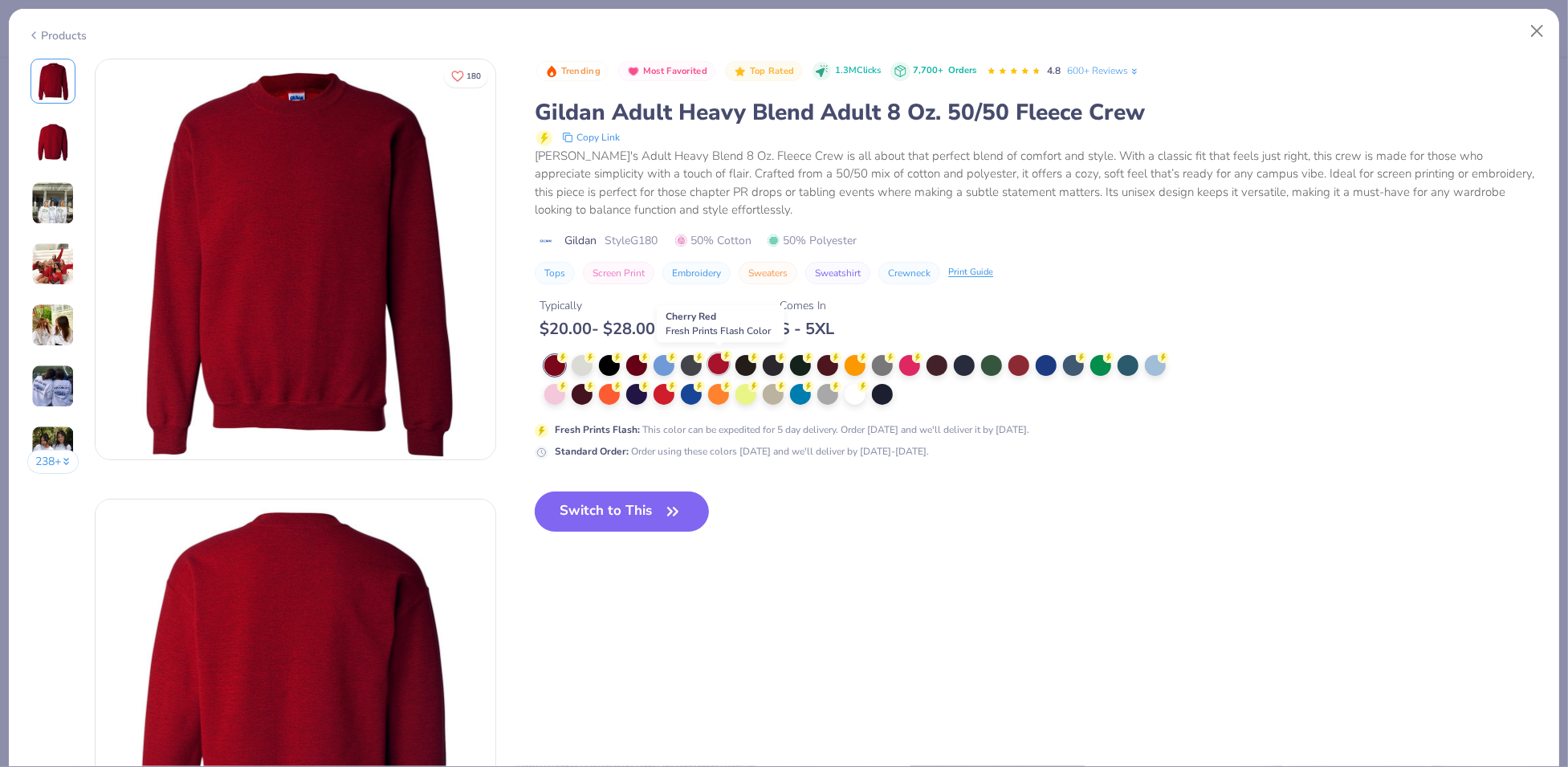
click at [715, 357] on div at bounding box center [719, 364] width 21 height 21
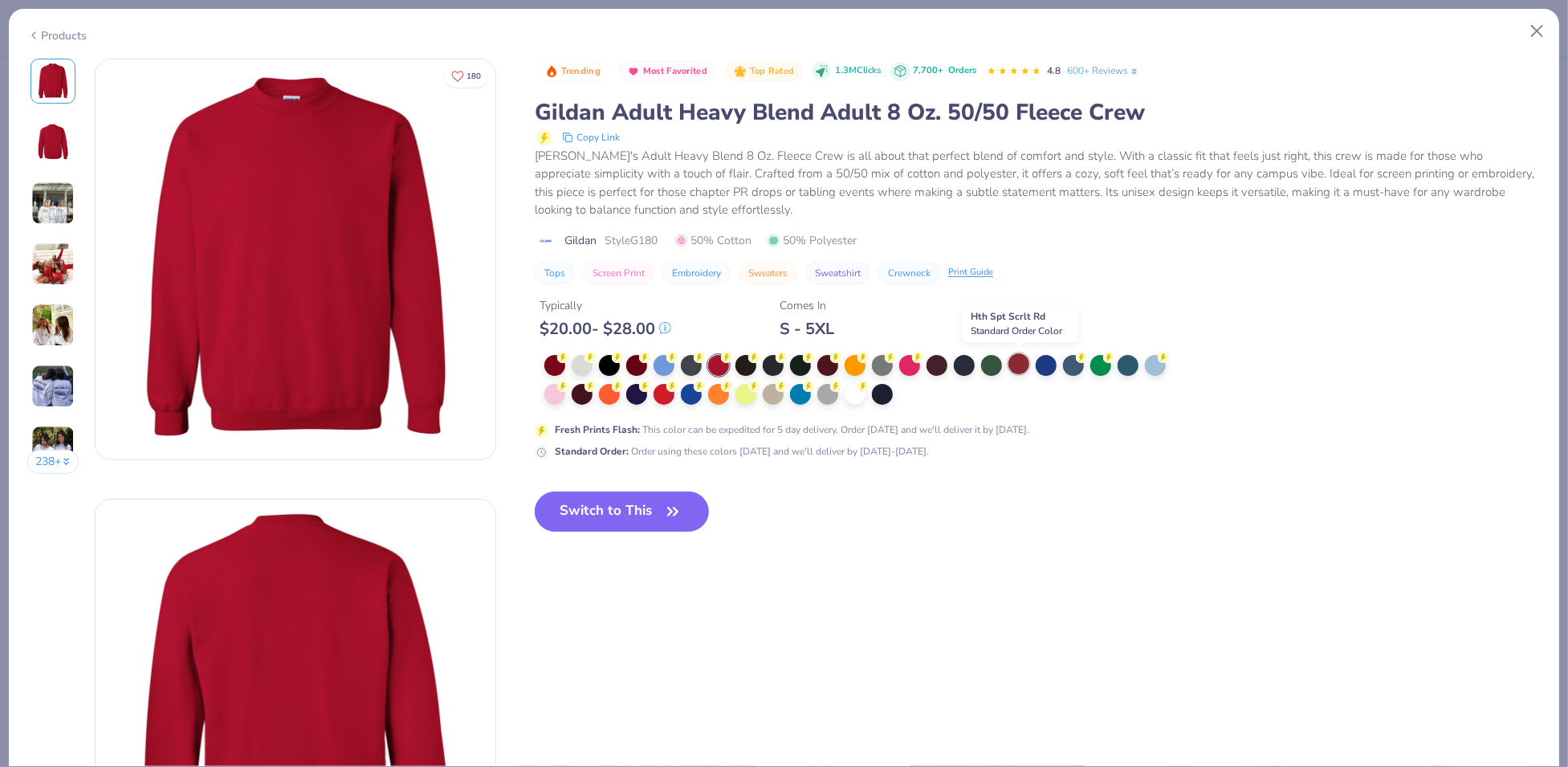
click at [1027, 358] on div at bounding box center [1019, 364] width 21 height 21
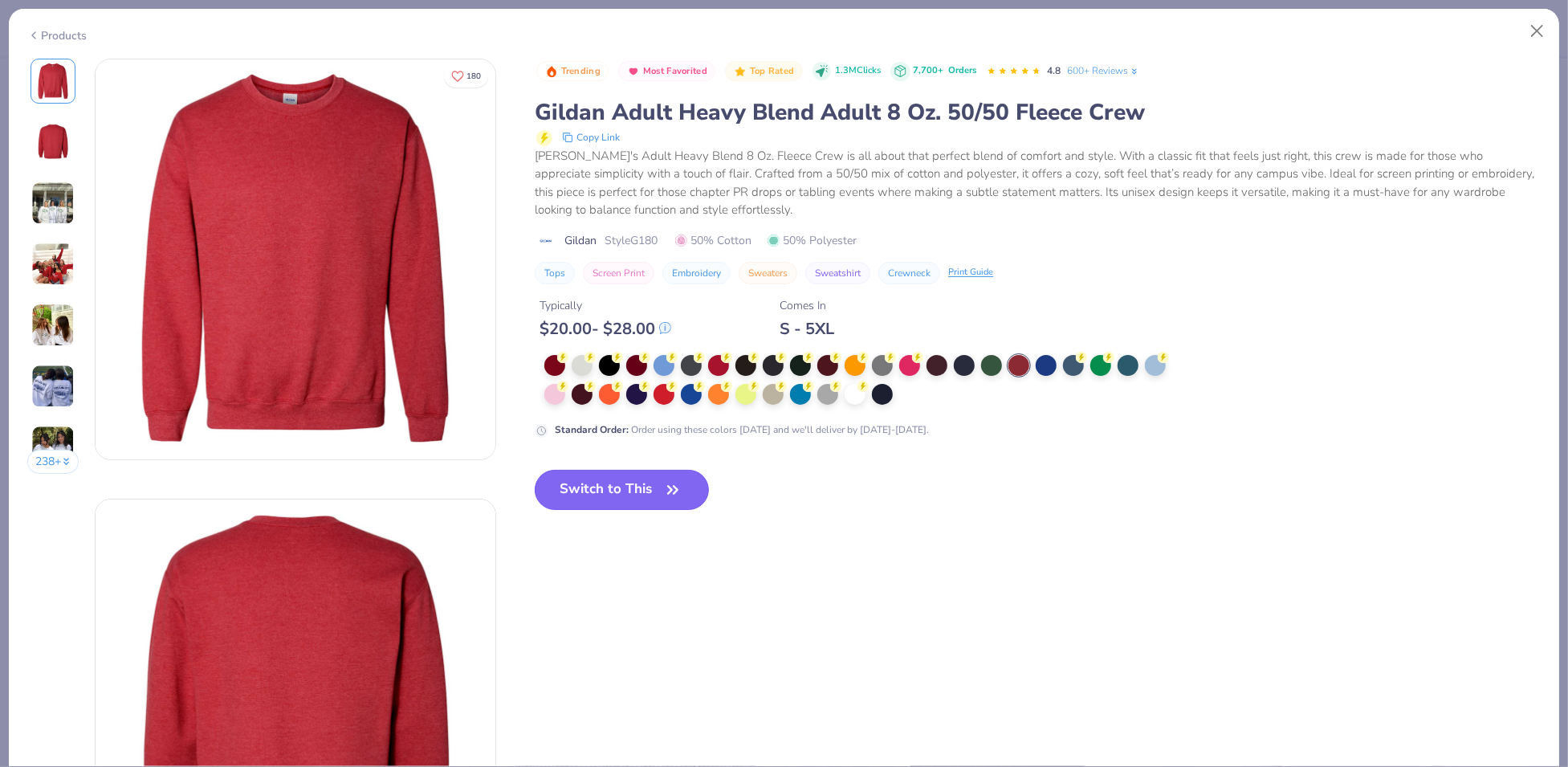
click at [623, 488] on button "Switch to This" at bounding box center [622, 489] width 174 height 40
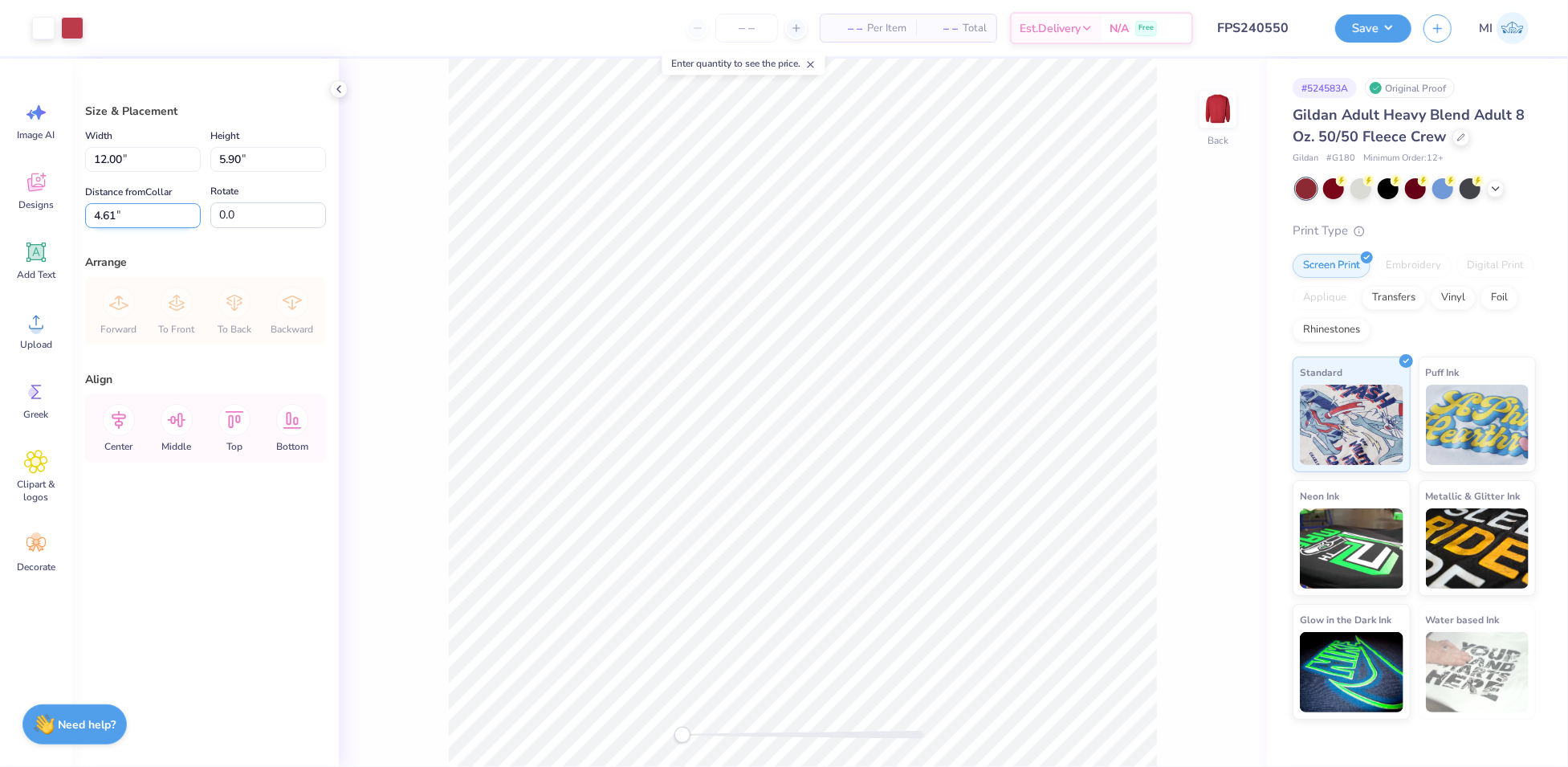
click at [122, 225] on input "4.61" at bounding box center [143, 216] width 116 height 25
type input "2.80"
click at [124, 160] on input "12.00" at bounding box center [143, 159] width 116 height 25
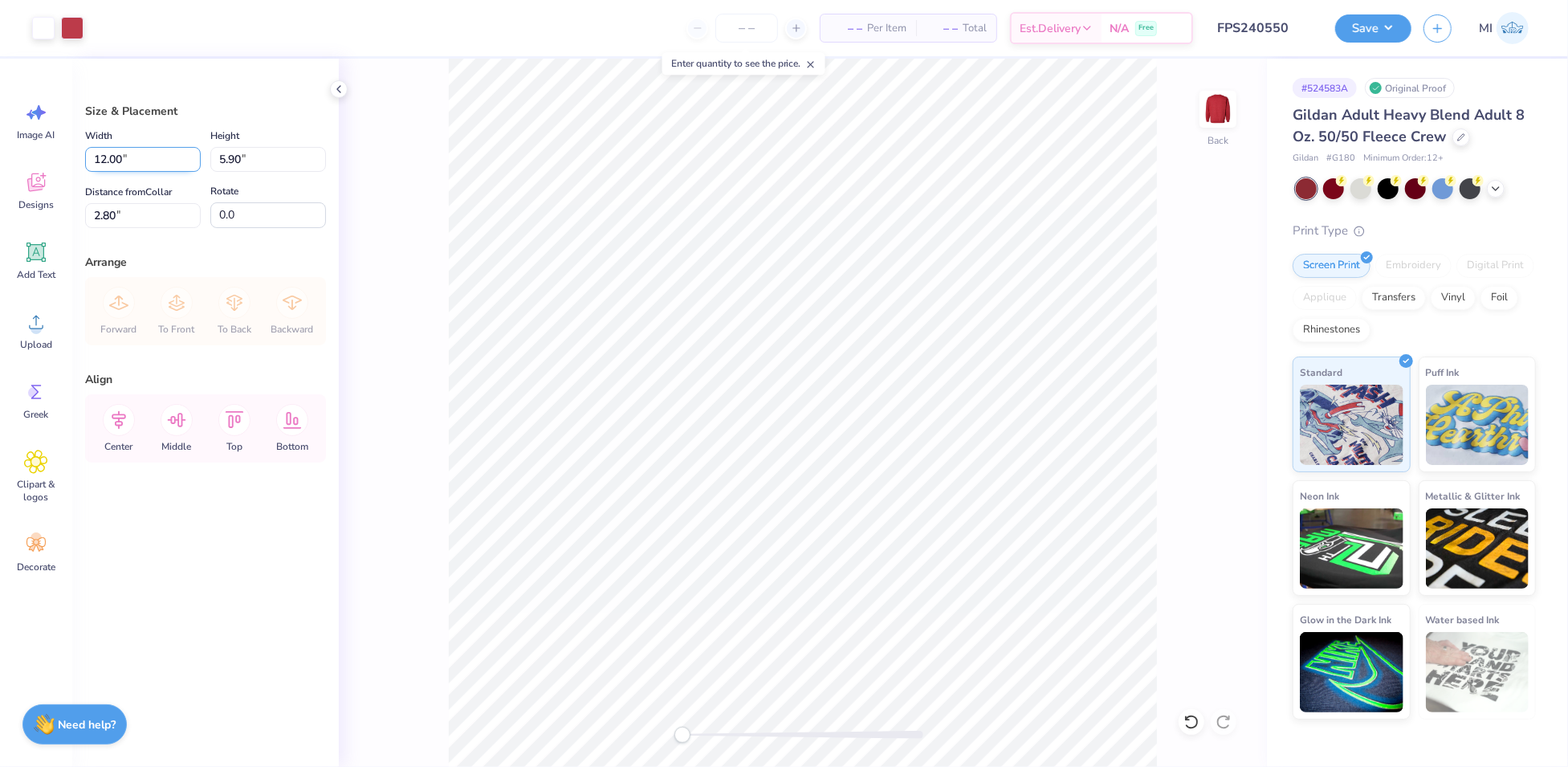
click at [124, 160] on input "12.00" at bounding box center [143, 159] width 116 height 25
type input "8.00"
type input "3.93"
click at [133, 219] on input "3.78" at bounding box center [143, 216] width 116 height 25
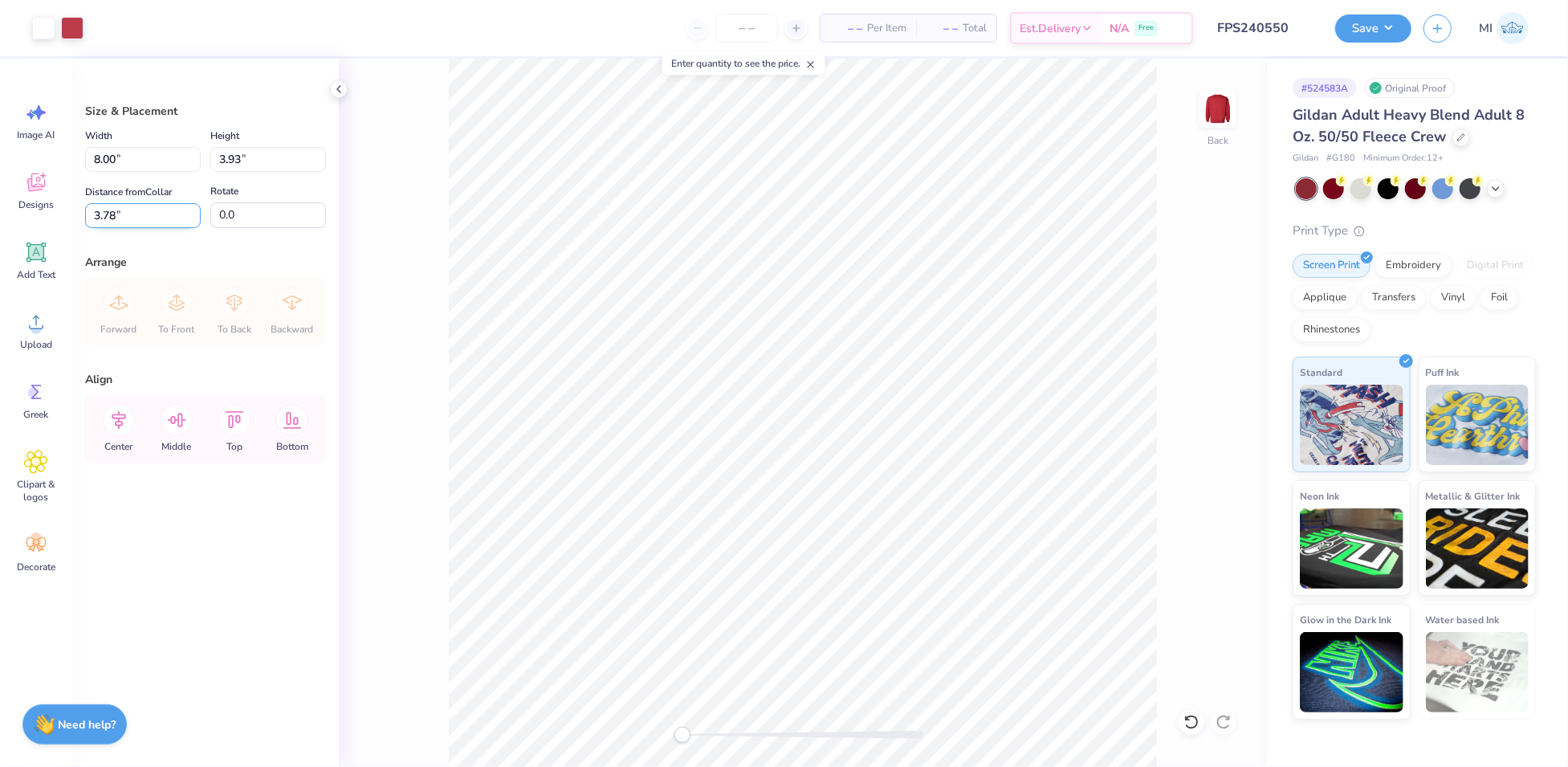
click at [133, 219] on input "3.78" at bounding box center [143, 216] width 116 height 25
type input "3.00"
click at [132, 156] on input "8.00" at bounding box center [143, 159] width 116 height 25
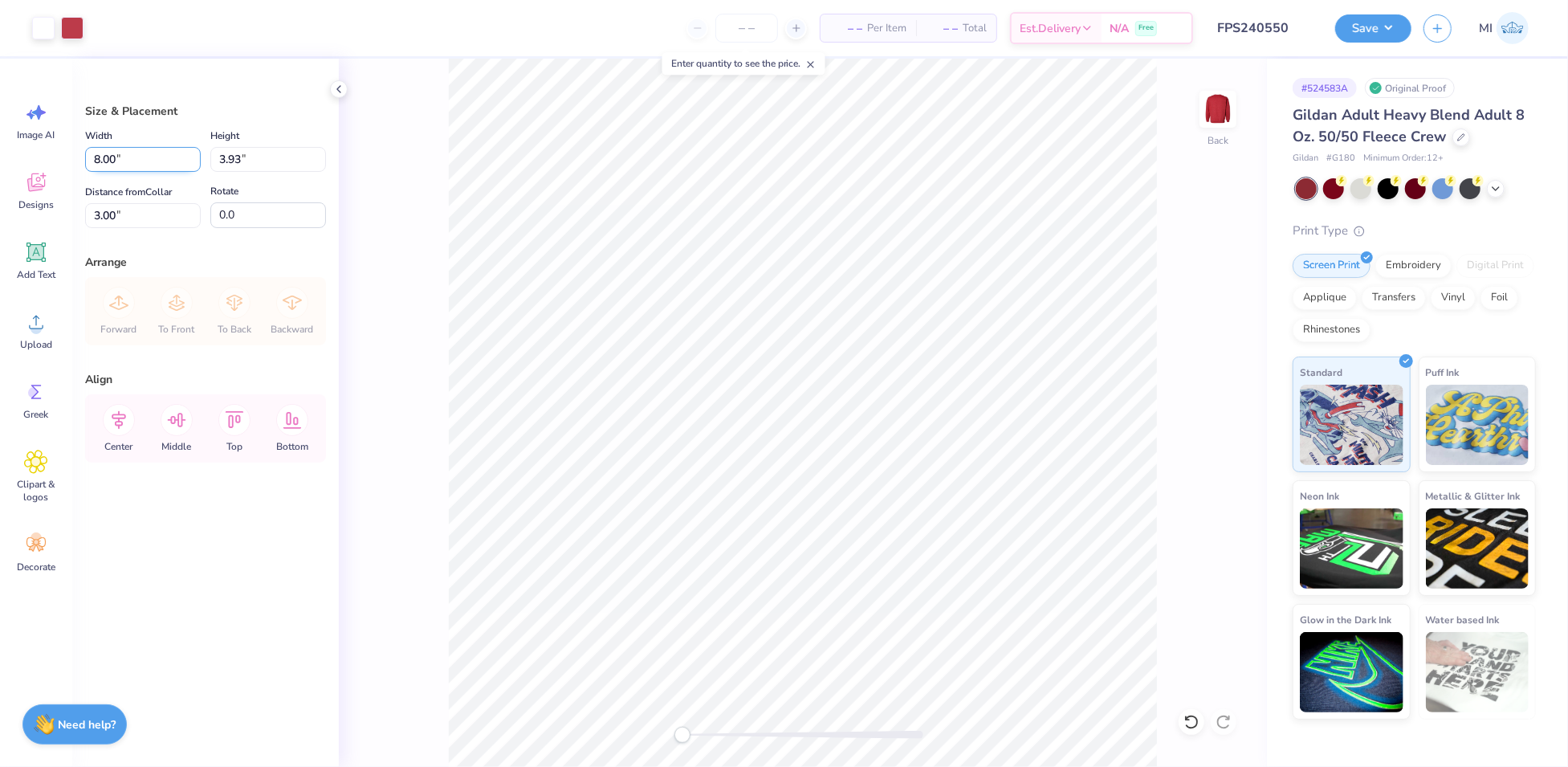
click at [132, 156] on input "8.00" at bounding box center [143, 159] width 116 height 25
type input "9.00"
type input "4.42"
type input "2.75"
click at [151, 163] on input "9.00" at bounding box center [143, 159] width 116 height 25
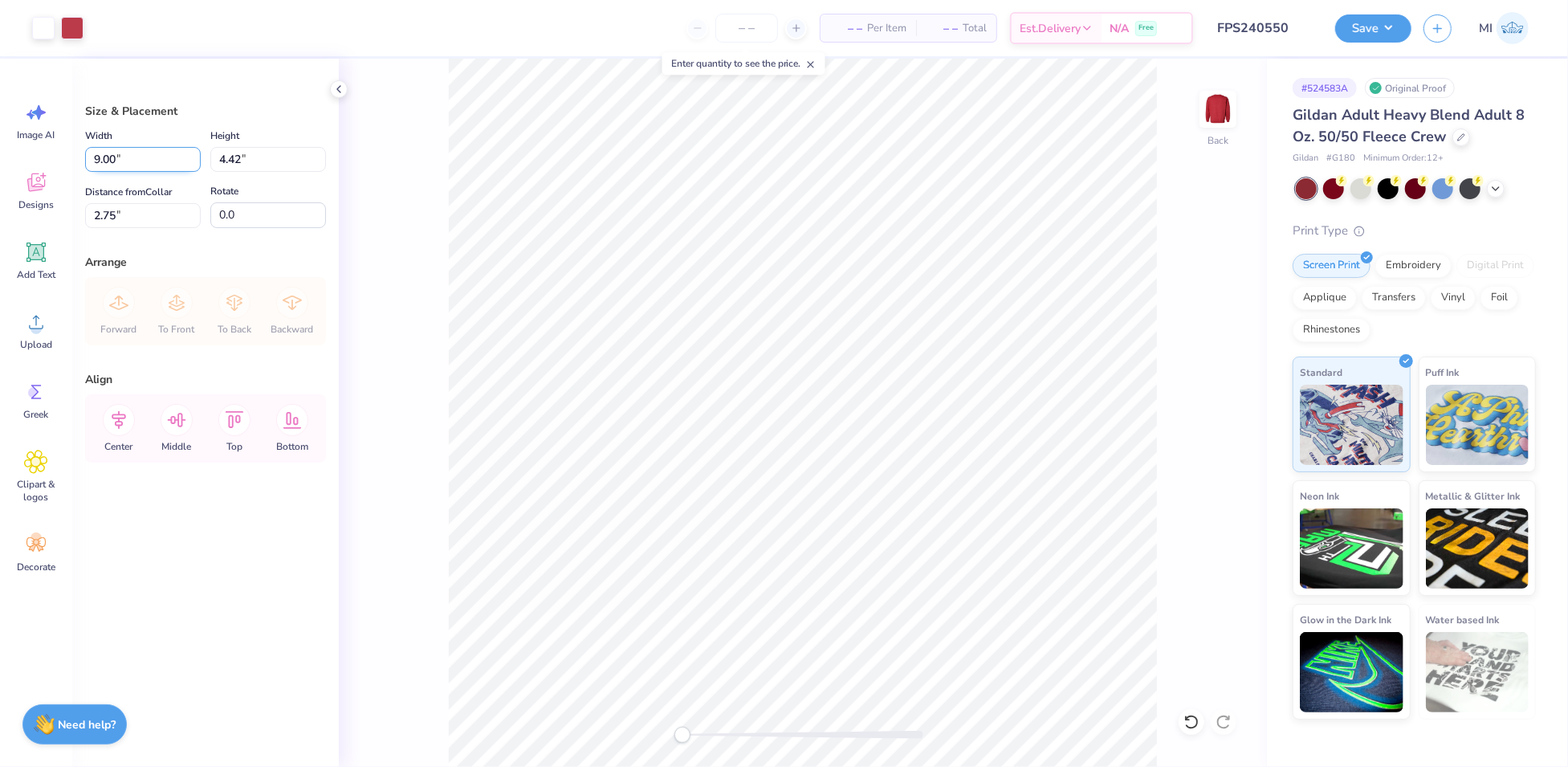
click at [151, 163] on input "9.00" at bounding box center [143, 159] width 116 height 25
type input "8.50"
type input "4.18"
click at [151, 213] on input "2.88" at bounding box center [143, 216] width 116 height 25
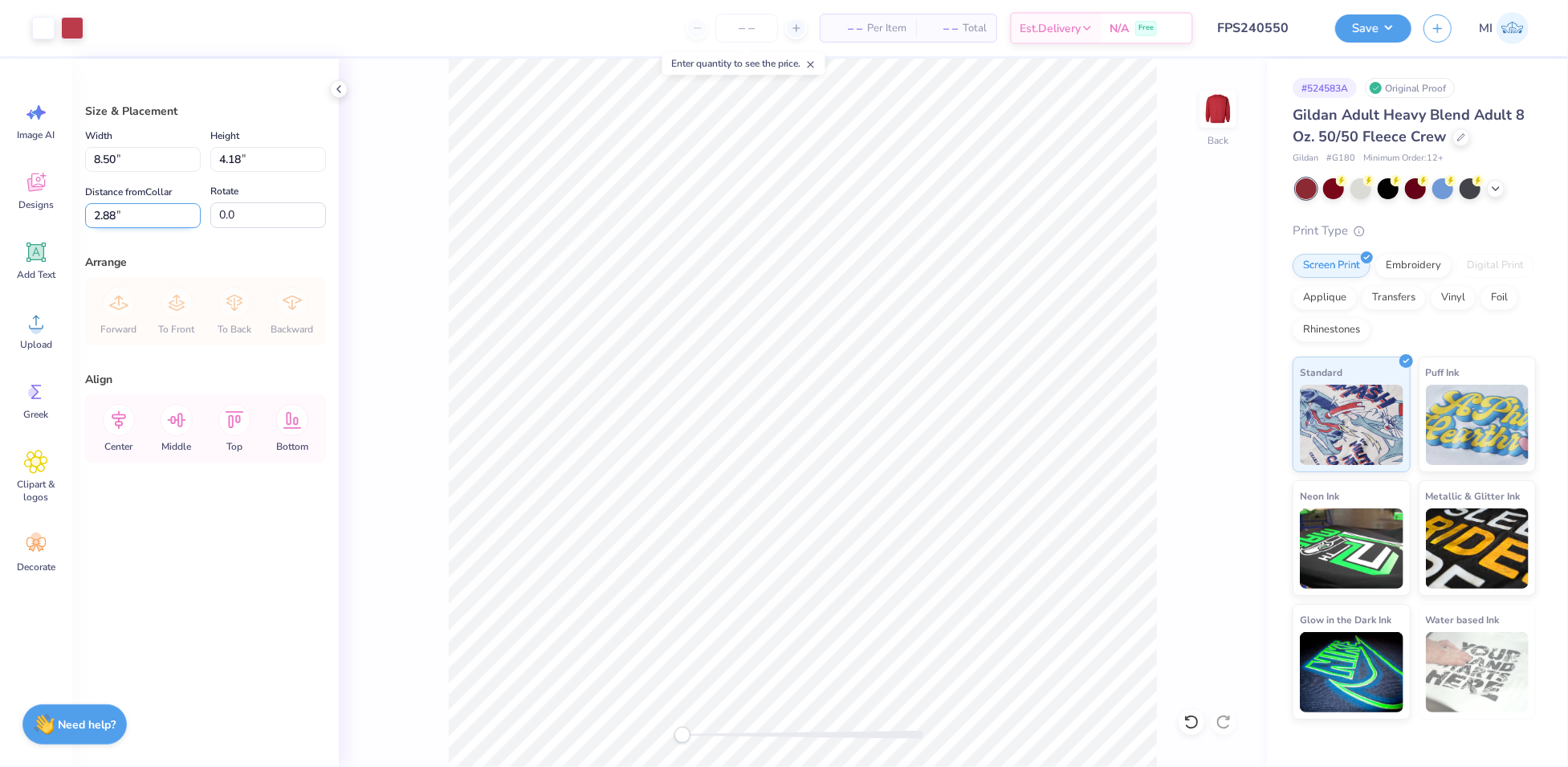
click at [151, 213] on input "2.88" at bounding box center [143, 216] width 116 height 25
type input "3.00"
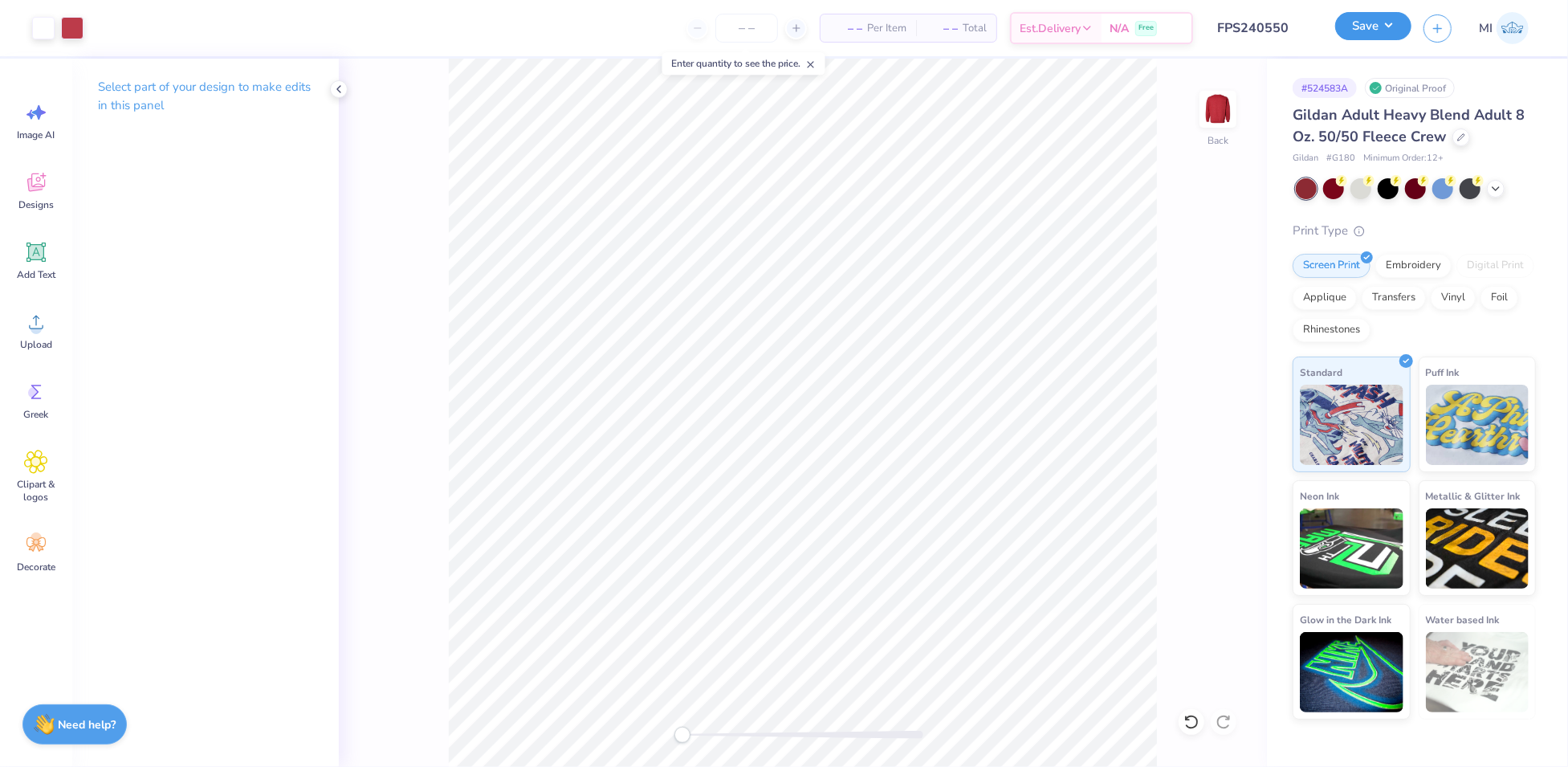
click at [1395, 27] on button "Save" at bounding box center [1373, 25] width 76 height 28
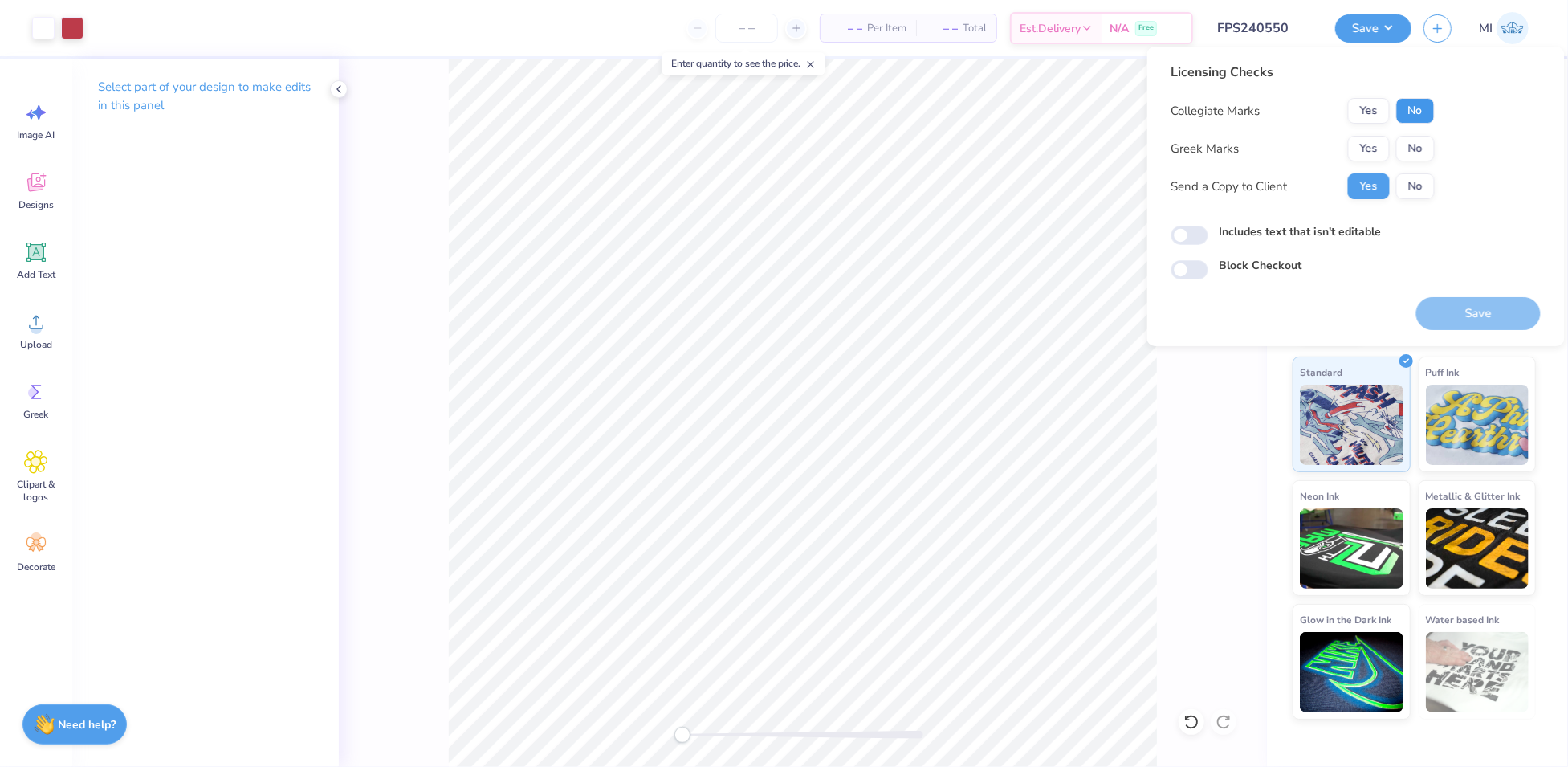
click at [1418, 106] on button "No" at bounding box center [1416, 111] width 39 height 26
click at [1418, 142] on button "No" at bounding box center [1416, 148] width 39 height 26
click at [1483, 303] on button "Save" at bounding box center [1478, 313] width 124 height 33
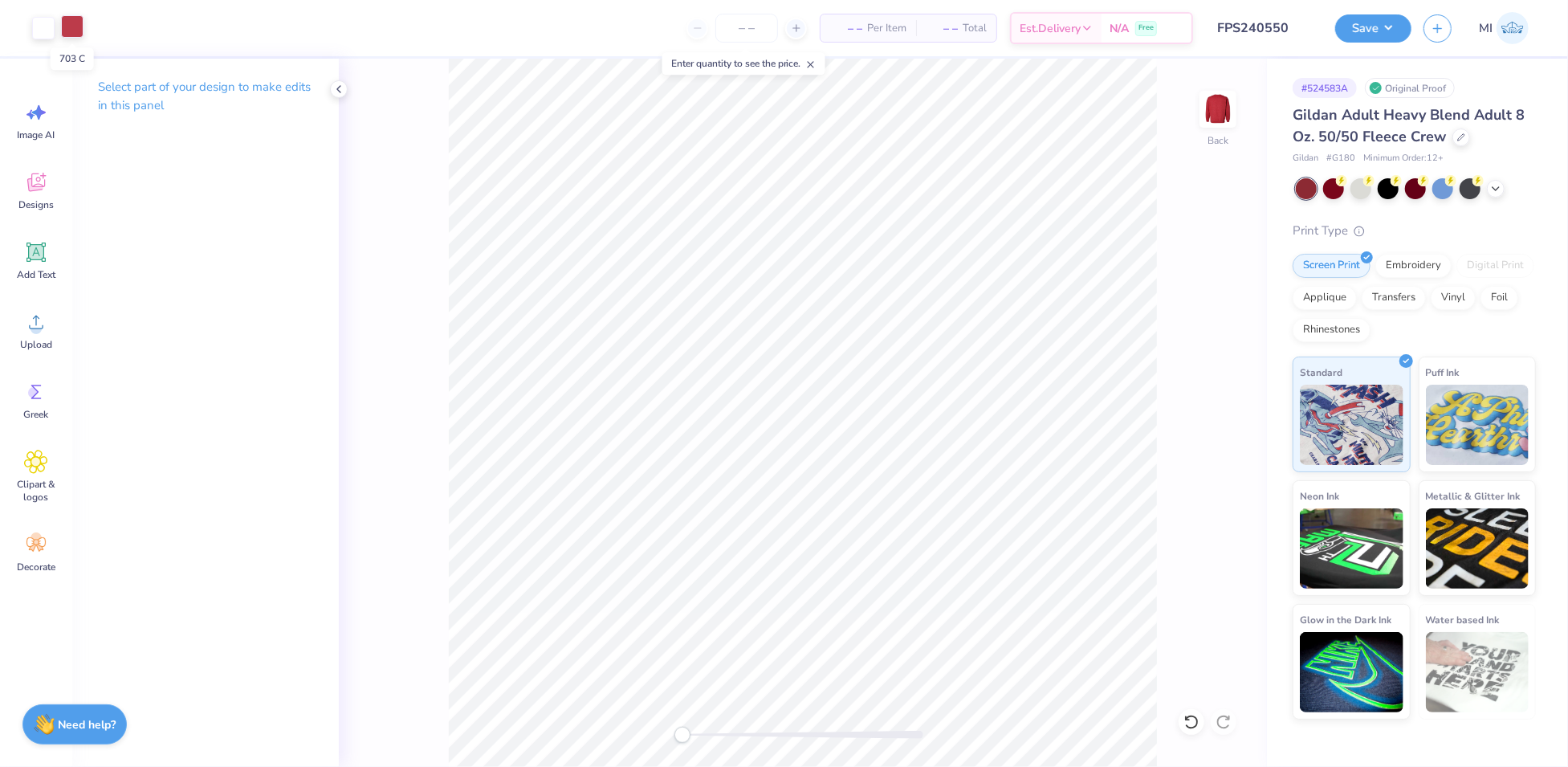
click at [78, 23] on div at bounding box center [71, 26] width 22 height 22
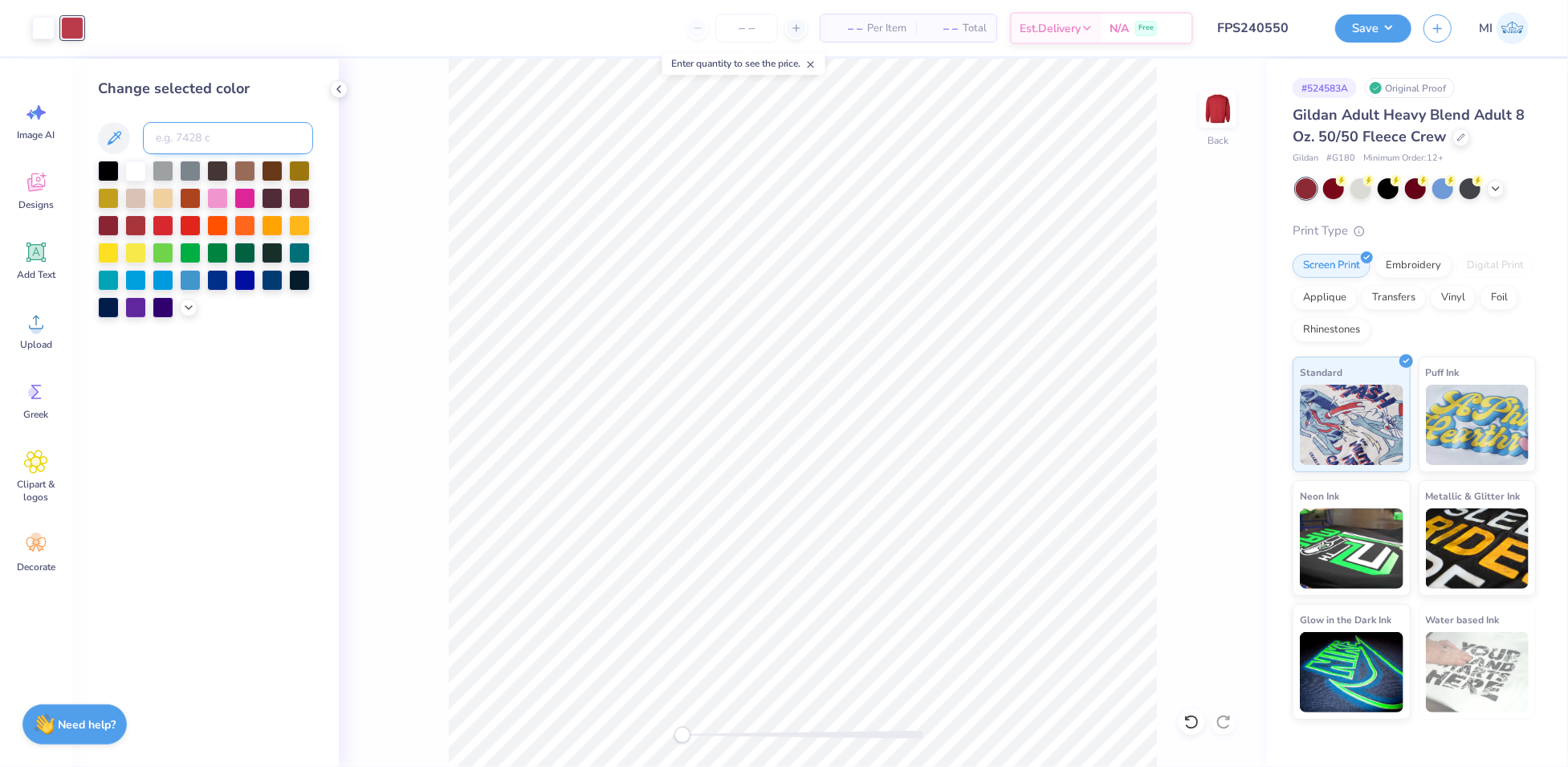
click at [181, 140] on input at bounding box center [227, 138] width 171 height 32
type input "7623"
click at [1375, 39] on button "Save" at bounding box center [1373, 25] width 76 height 28
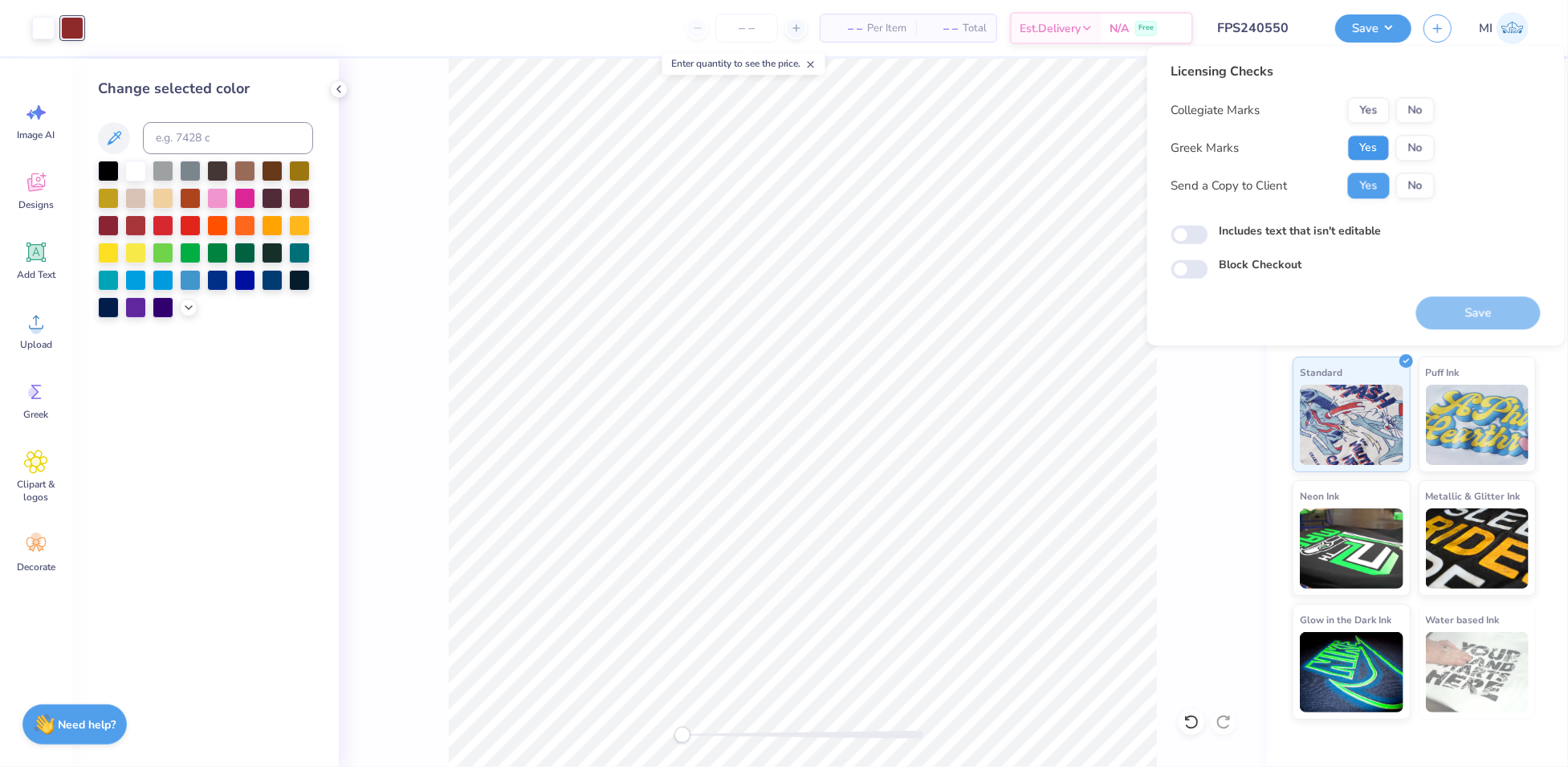
click at [1379, 142] on button "Yes" at bounding box center [1369, 147] width 41 height 26
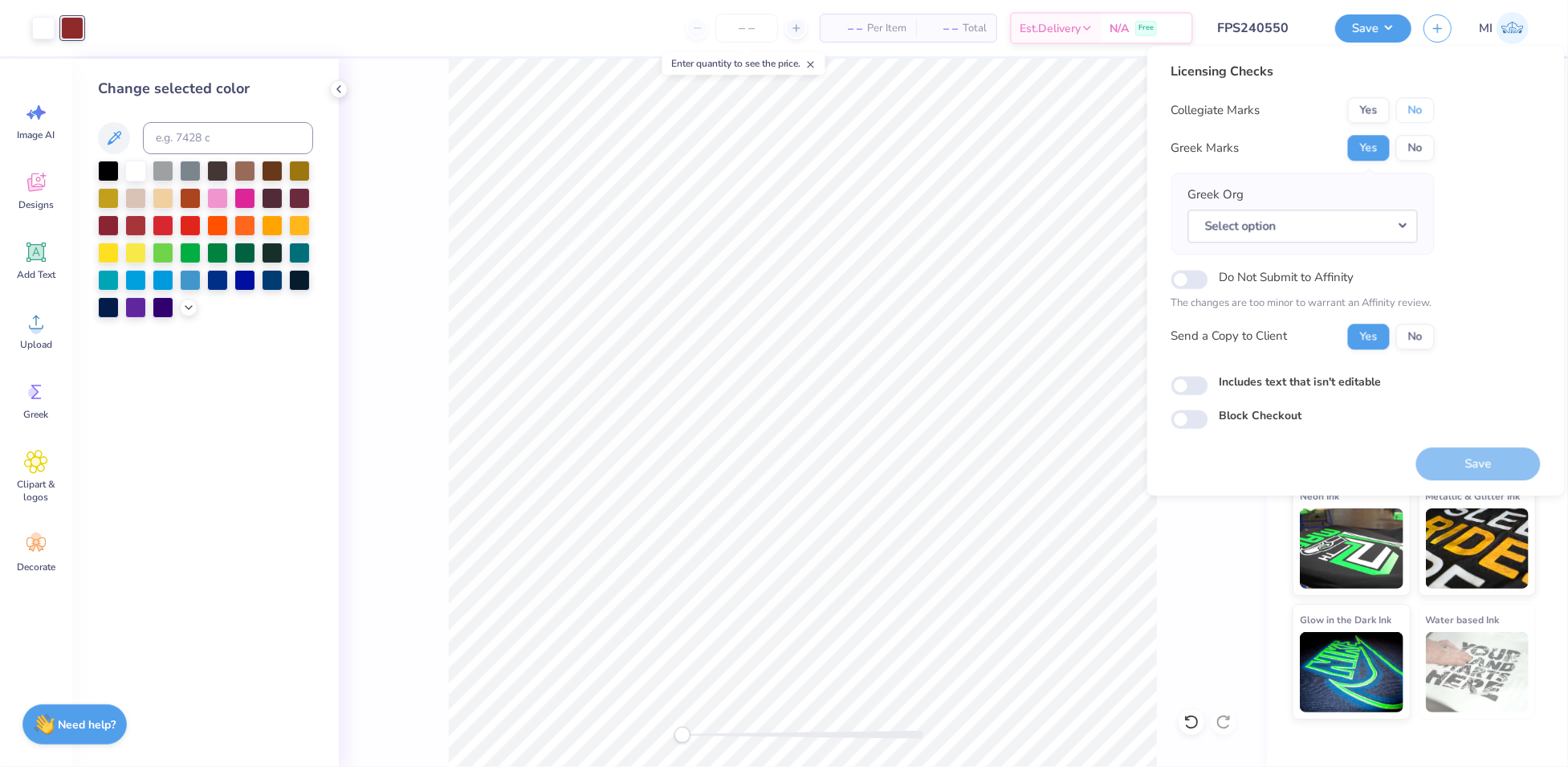
click at [1412, 110] on button "No" at bounding box center [1416, 110] width 39 height 26
click at [1401, 218] on button "Select option" at bounding box center [1303, 225] width 229 height 33
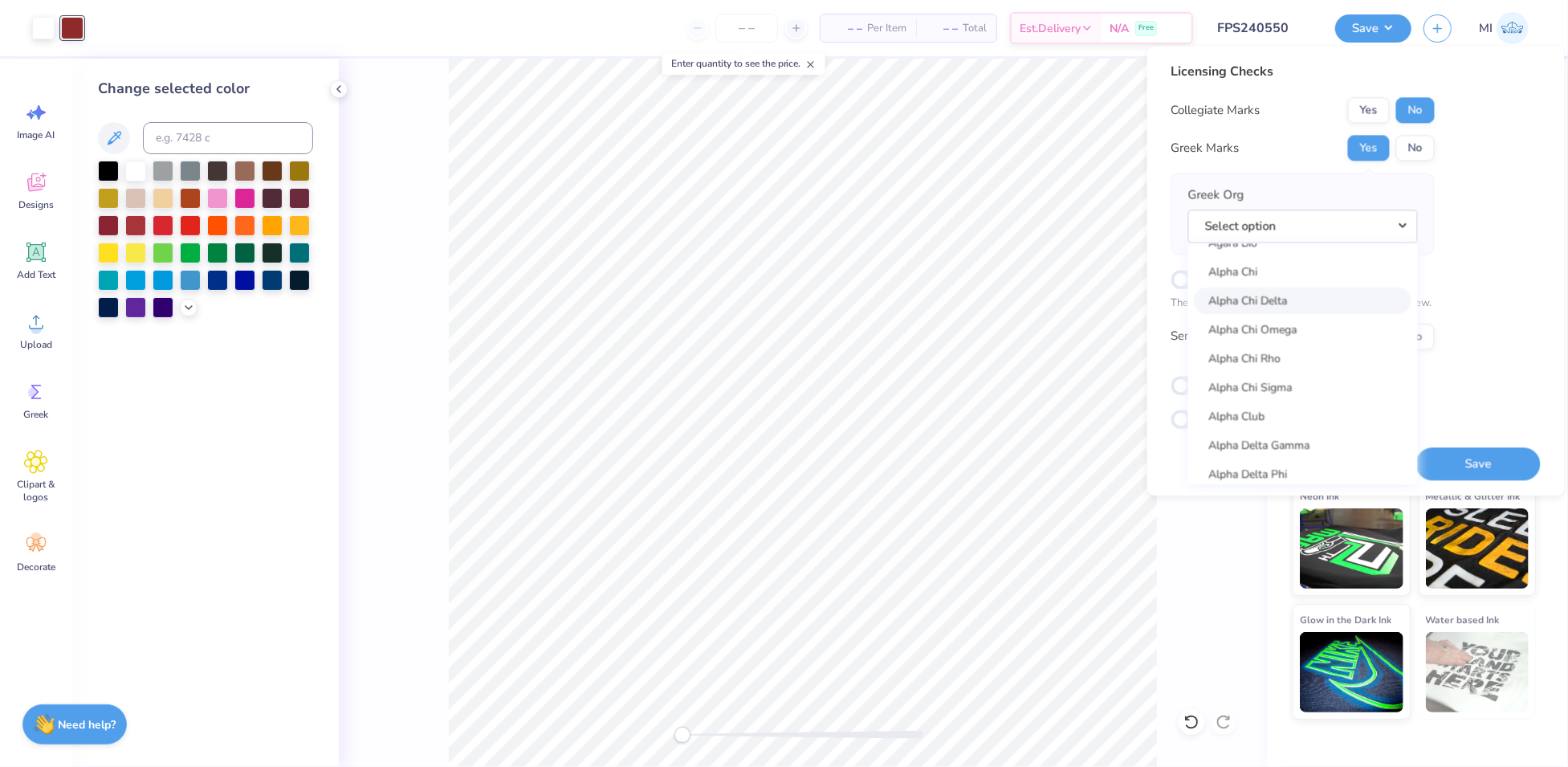
scroll to position [166, 0]
click at [1303, 334] on link "Alpha Chi Omega" at bounding box center [1303, 328] width 217 height 26
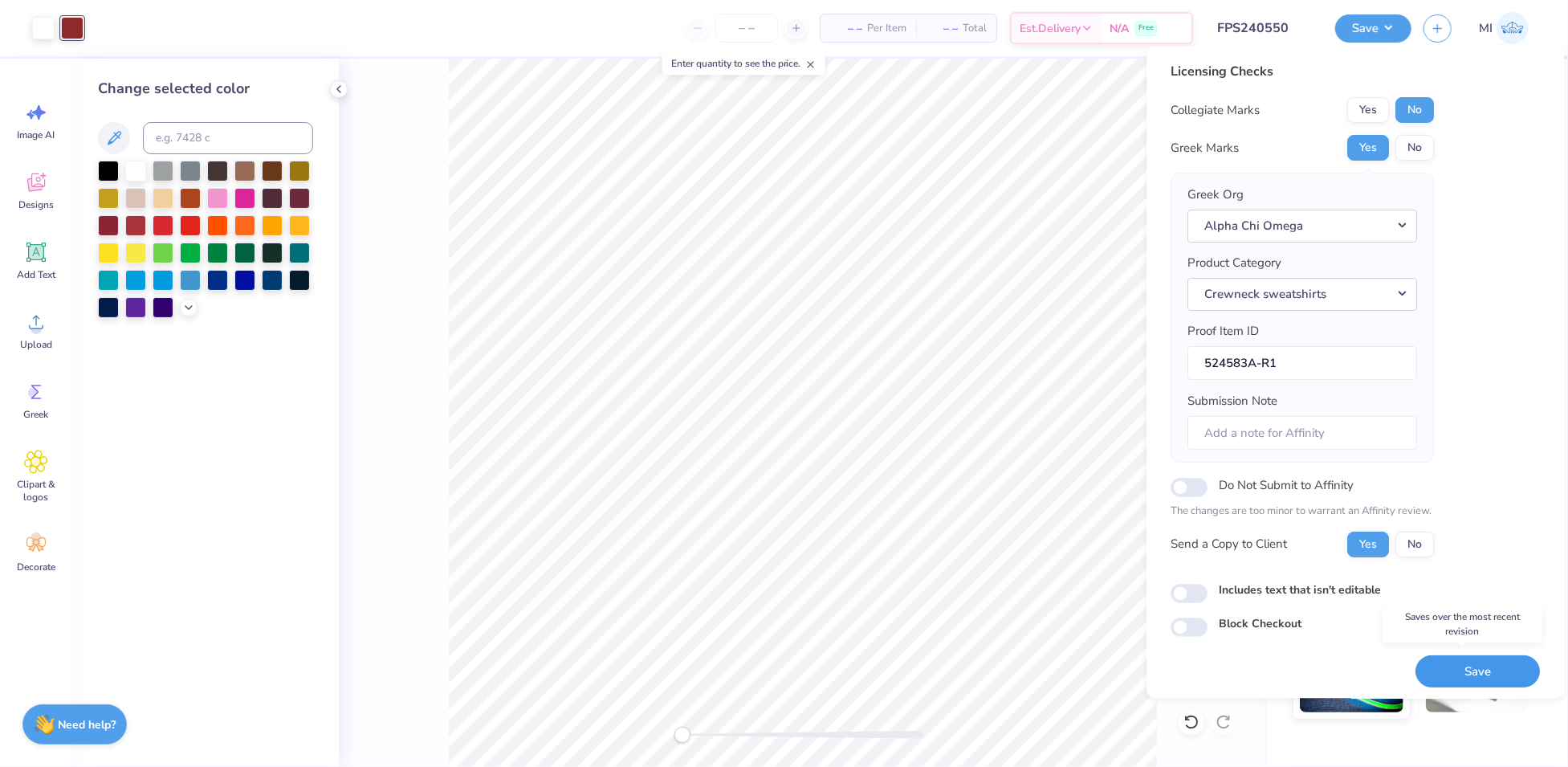
click at [1503, 669] on button "Save" at bounding box center [1478, 672] width 124 height 33
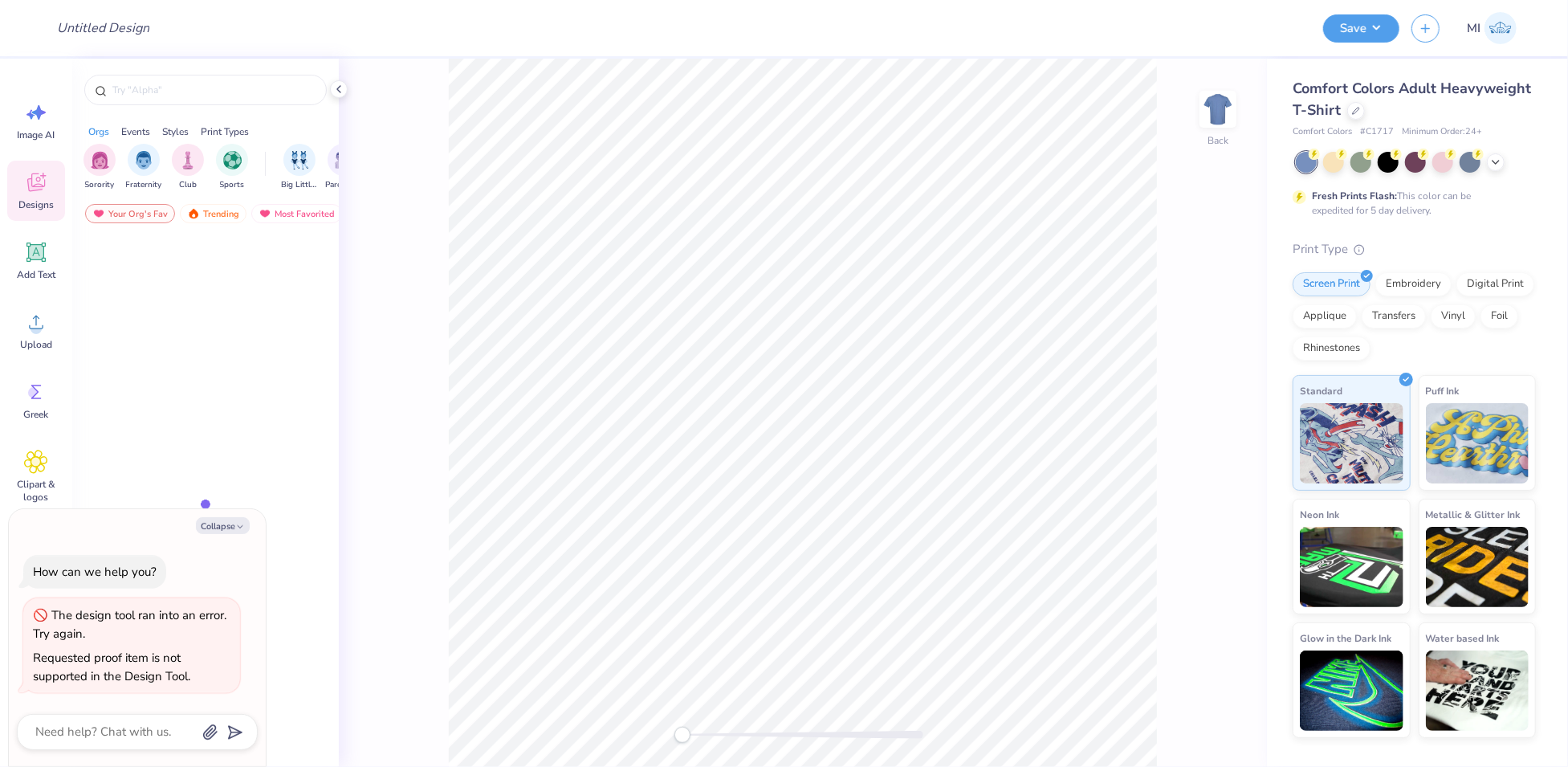
type textarea "x"
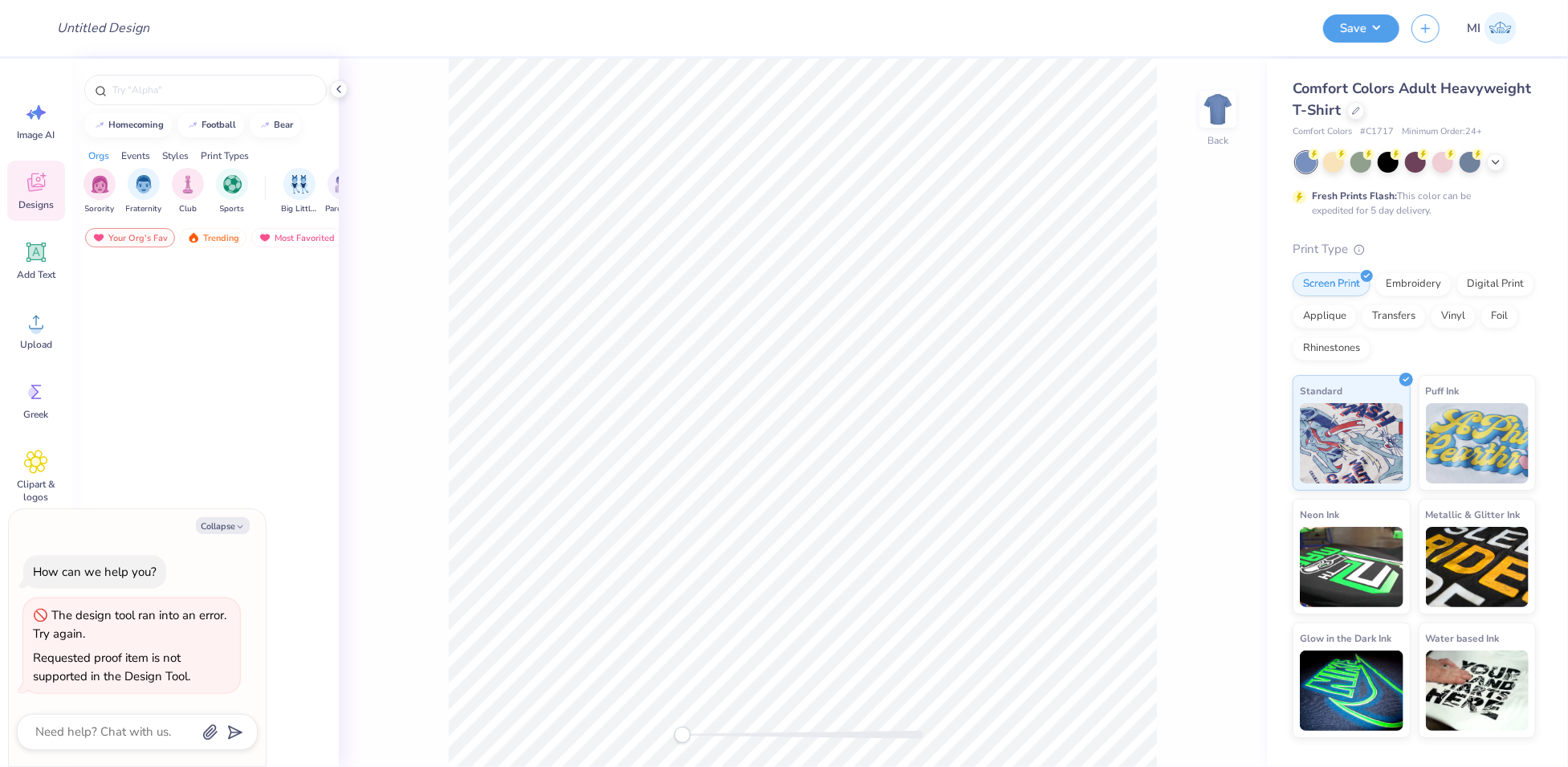
type textarea "x"
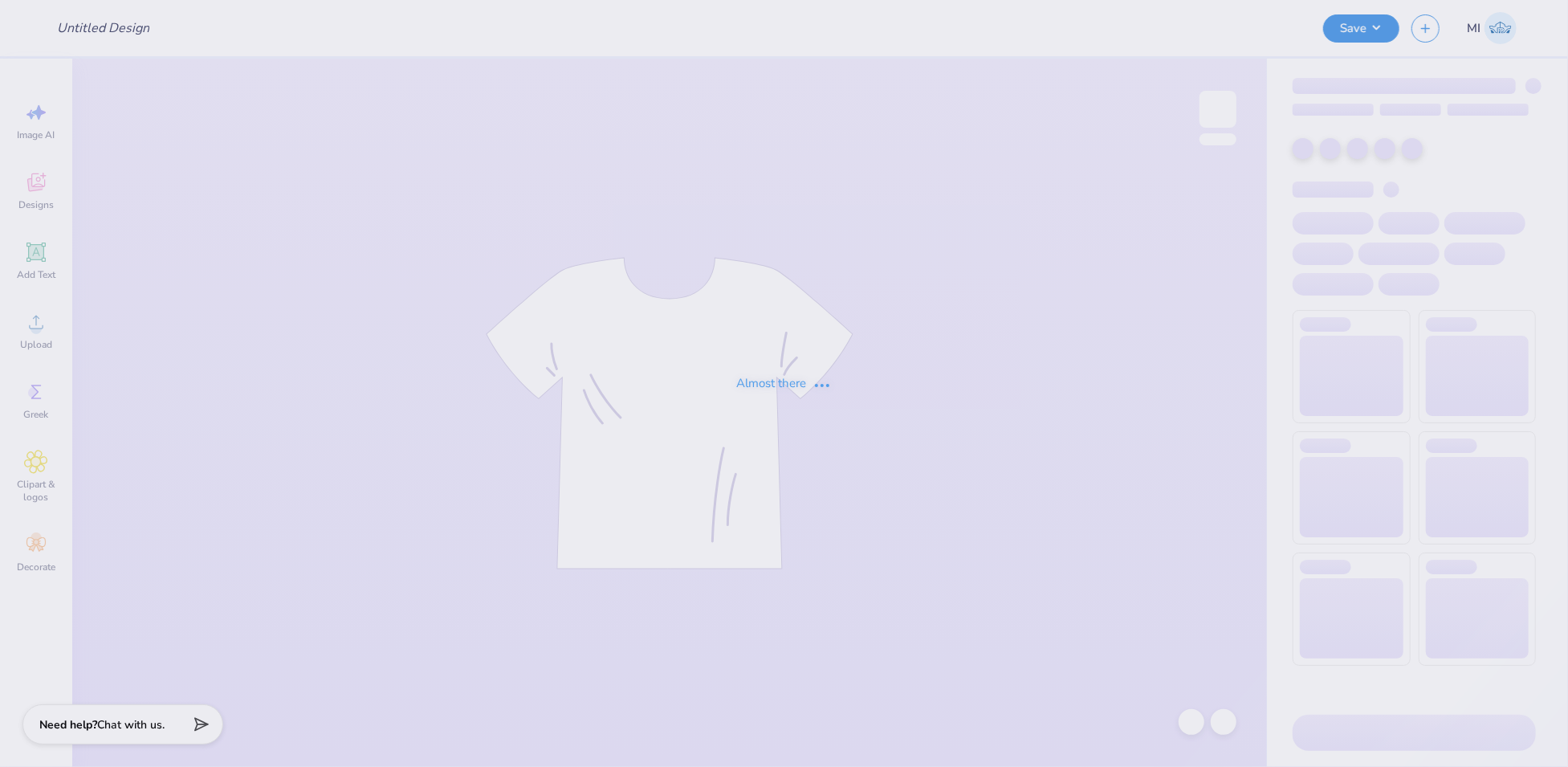
type input "FPS240552"
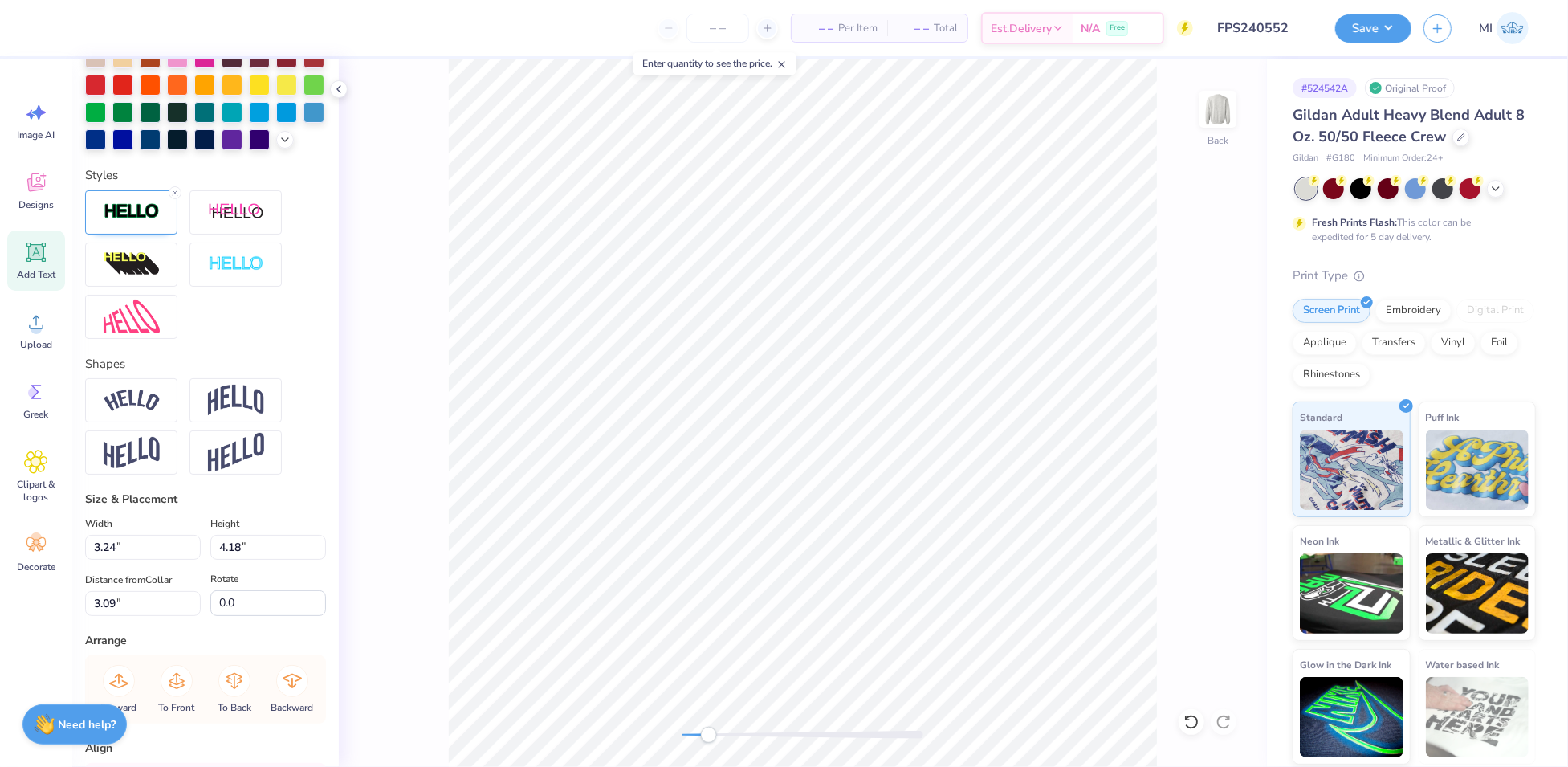
scroll to position [482, 0]
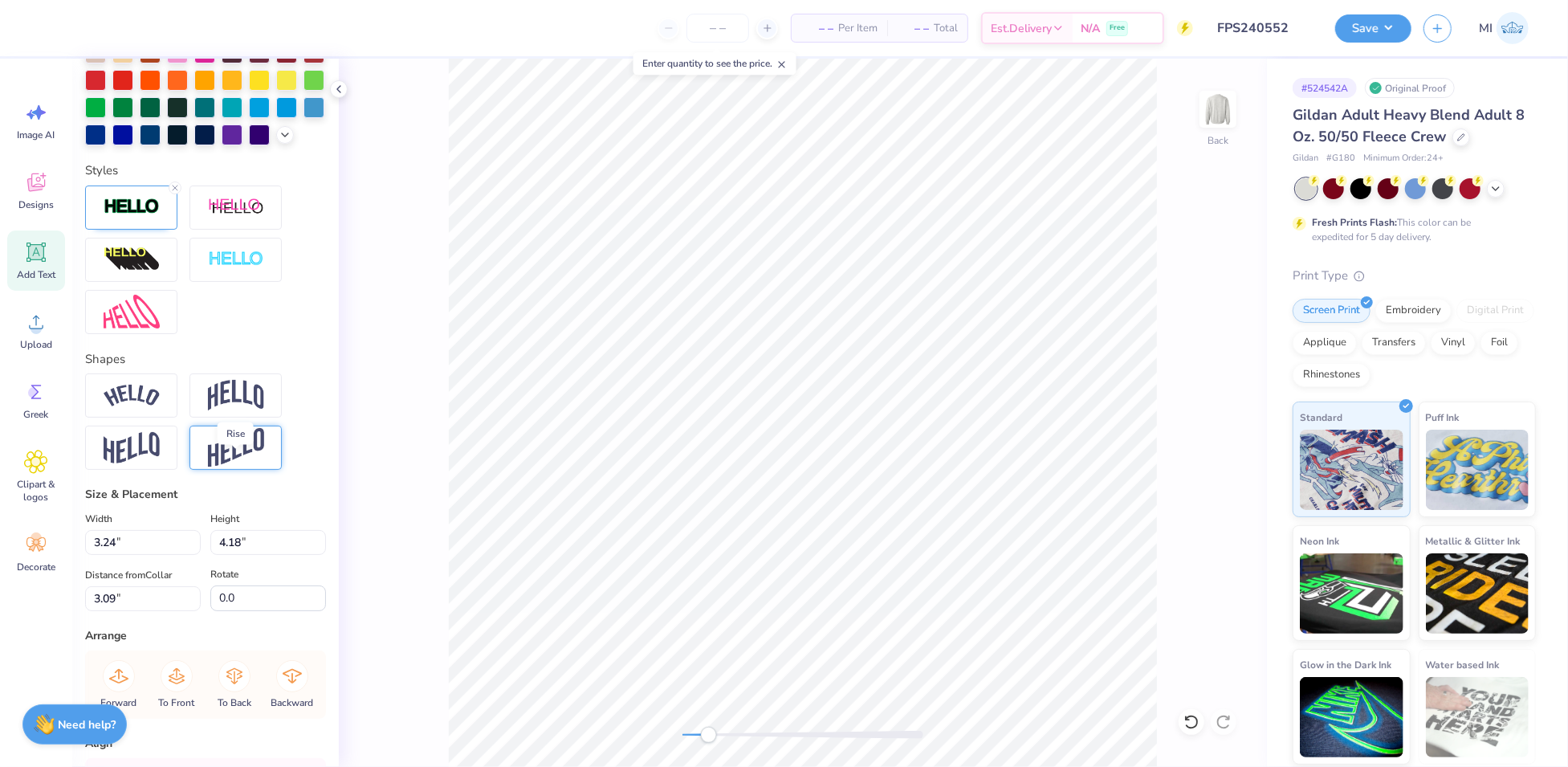
click at [238, 467] on img at bounding box center [236, 447] width 56 height 40
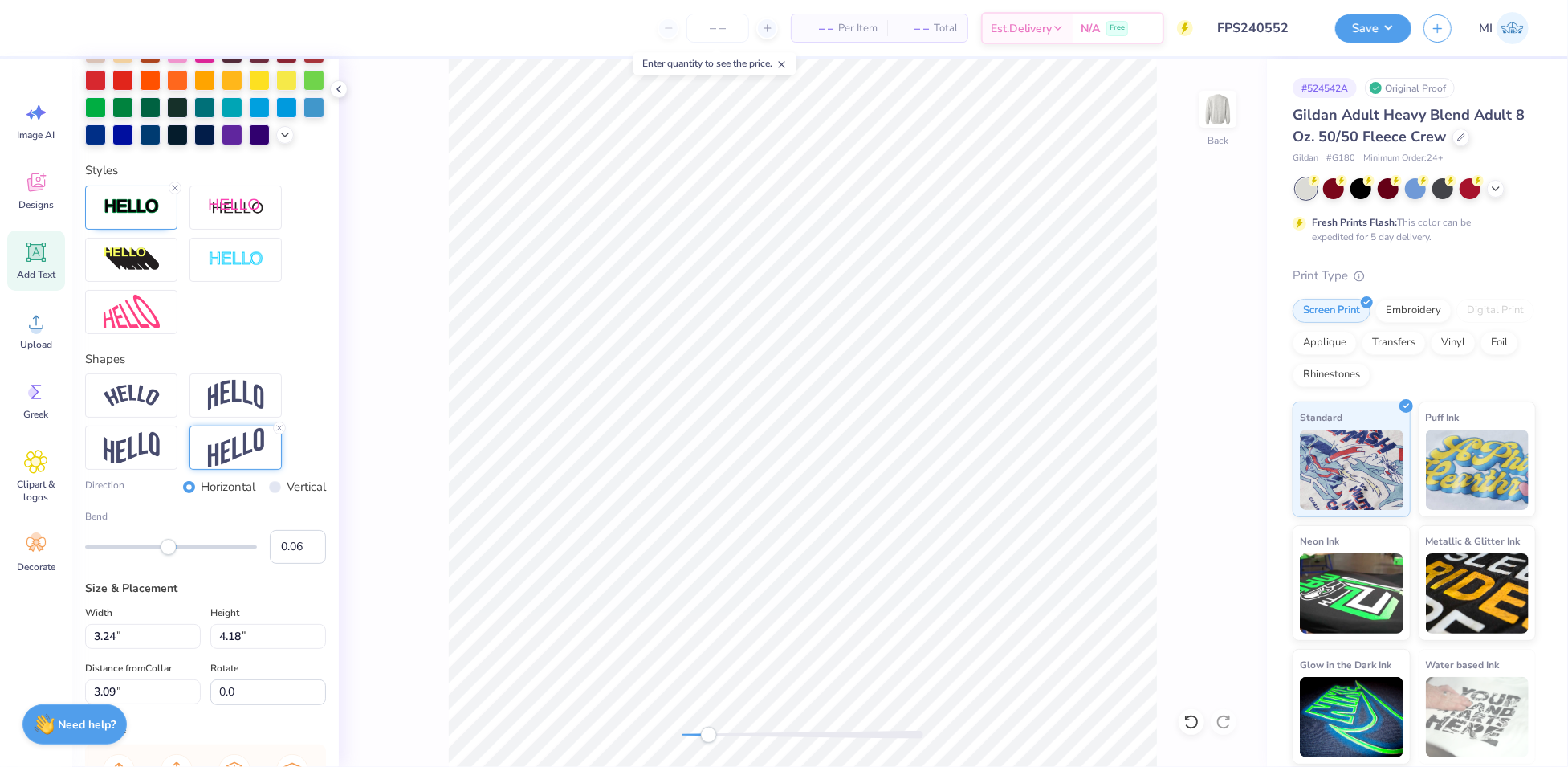
type input "0.05"
drag, startPoint x: 187, startPoint y: 575, endPoint x: 167, endPoint y: 573, distance: 20.1
click at [167, 555] on div at bounding box center [171, 546] width 172 height 16
type input "4.54"
type input "2.91"
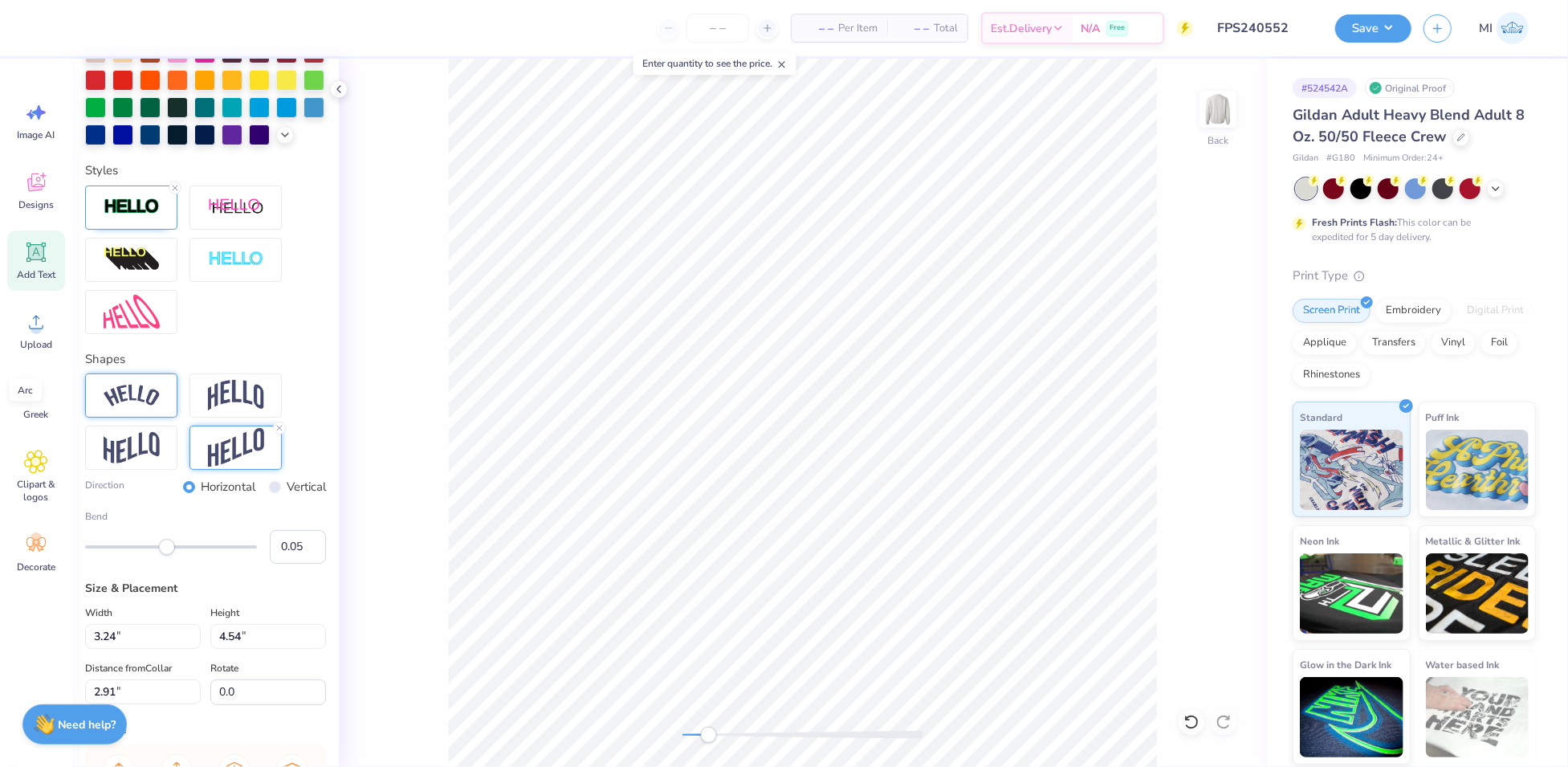
click at [127, 407] on img at bounding box center [131, 395] width 56 height 21
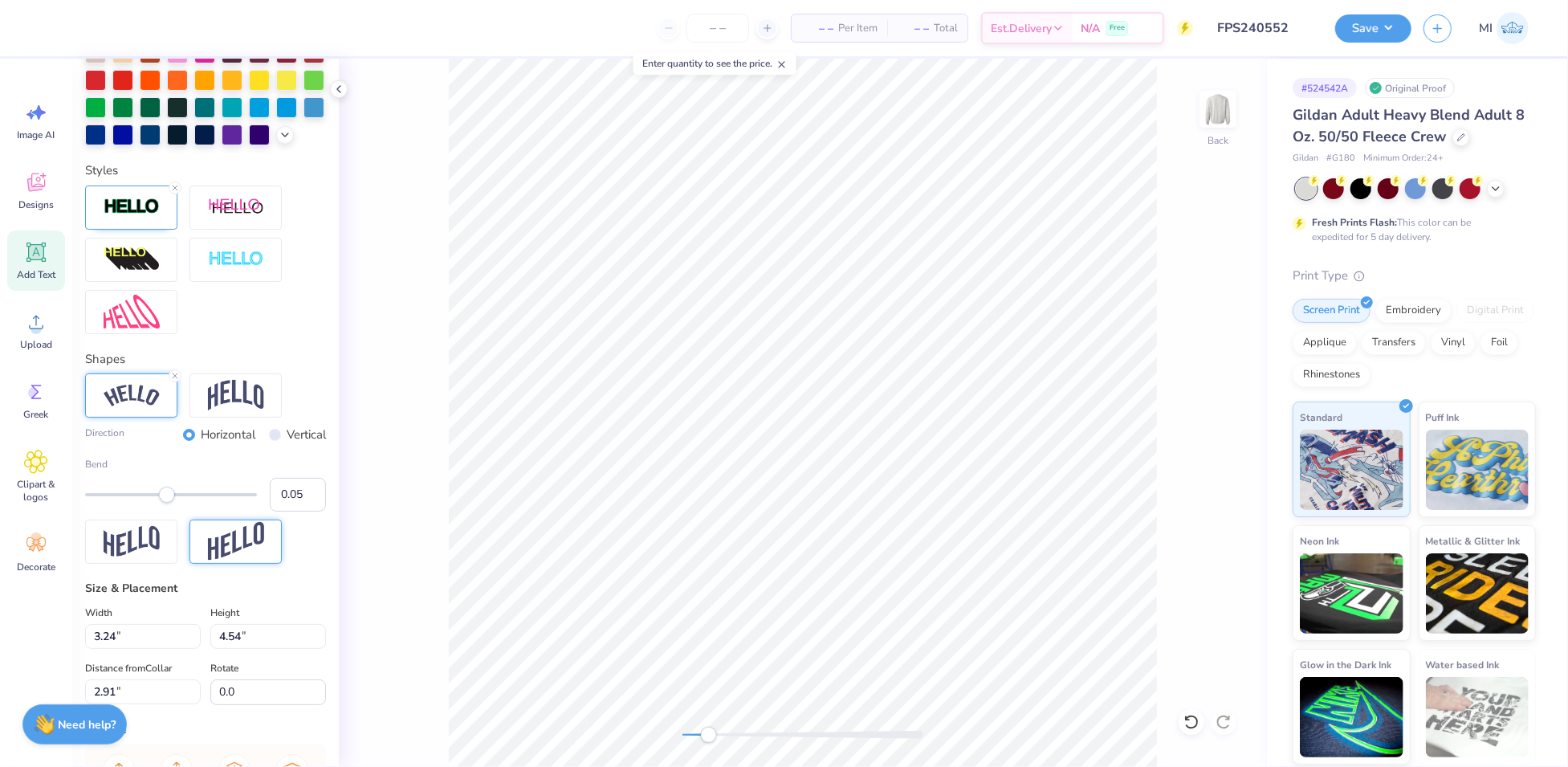
click at [226, 558] on img at bounding box center [236, 542] width 56 height 40
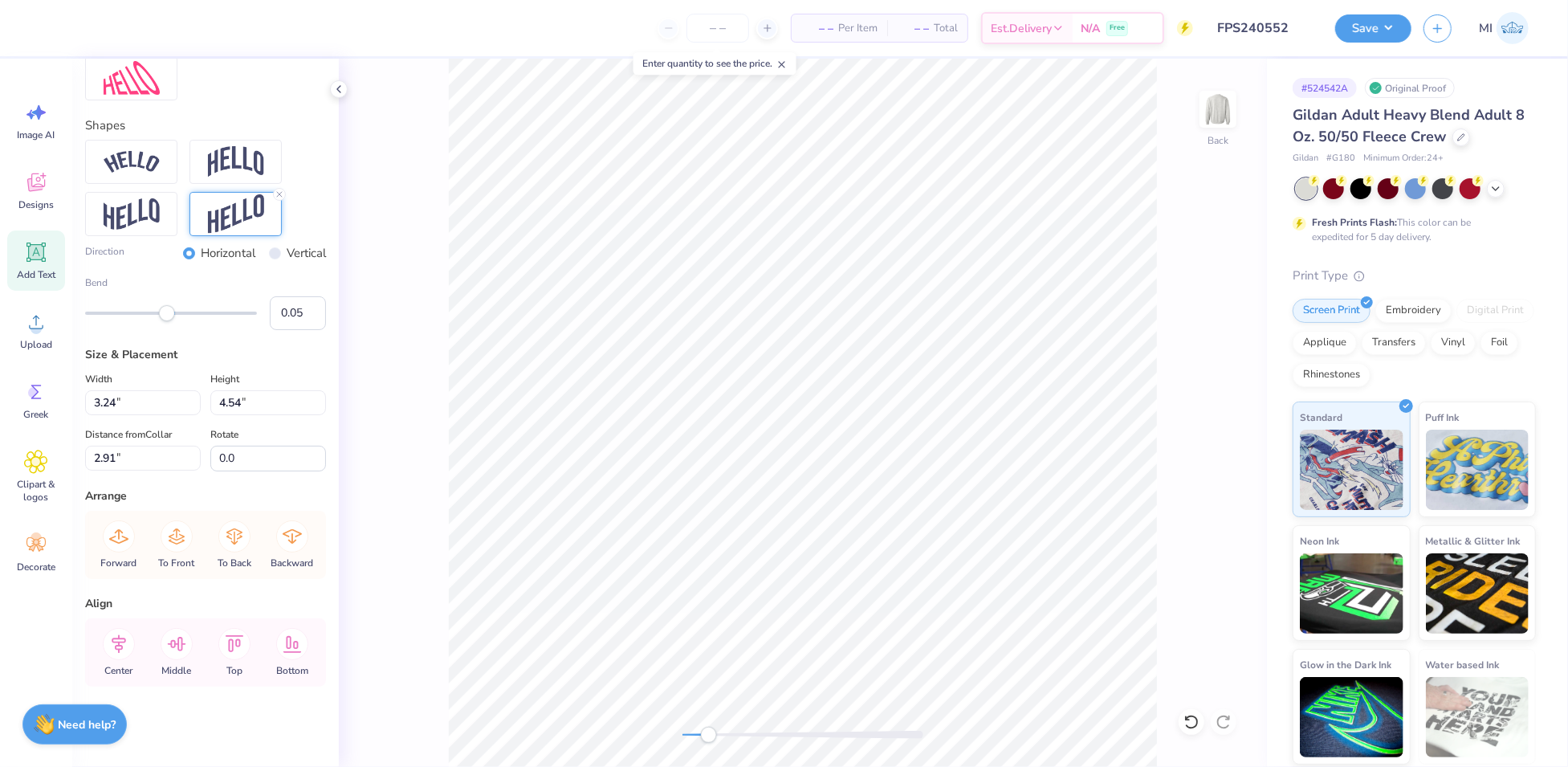
scroll to position [674, 0]
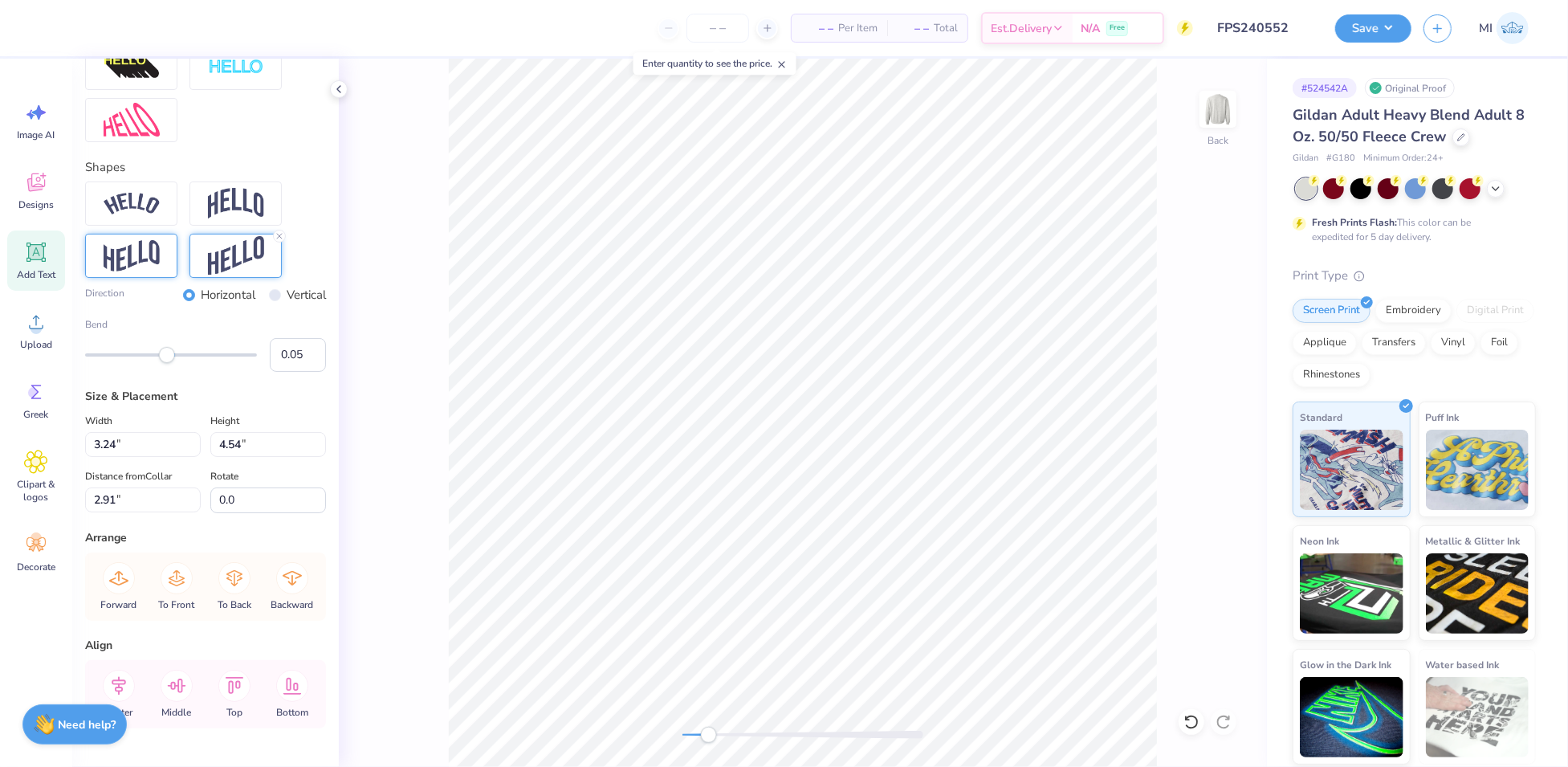
click at [146, 272] on img at bounding box center [131, 255] width 56 height 31
click at [254, 276] on img at bounding box center [236, 255] width 56 height 40
click at [297, 372] on input "0.04" at bounding box center [298, 355] width 56 height 34
type input "0.03"
click at [297, 372] on input "0.03" at bounding box center [298, 355] width 56 height 34
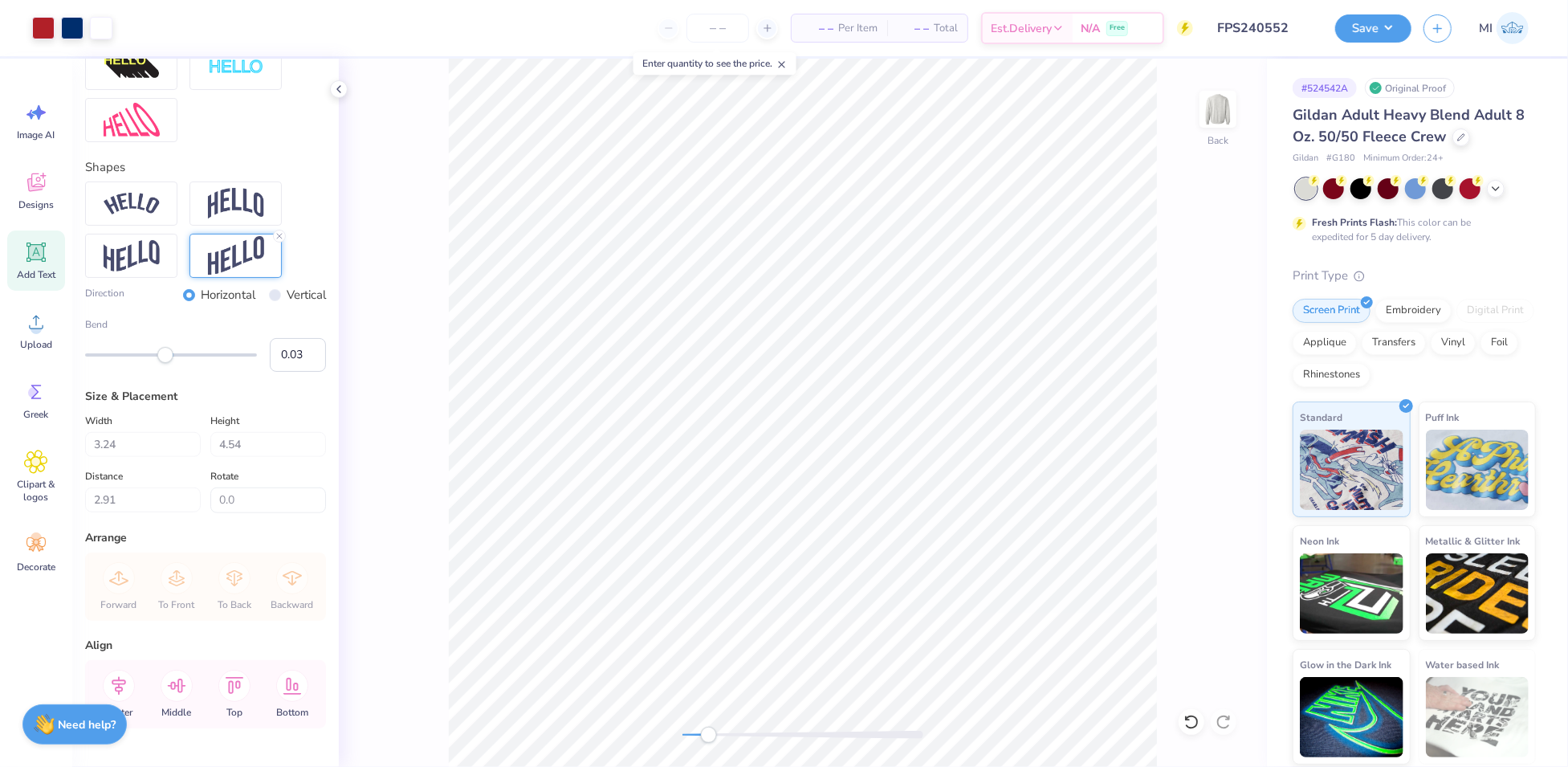
type input "3.59"
type input "4.18"
type input "3.09"
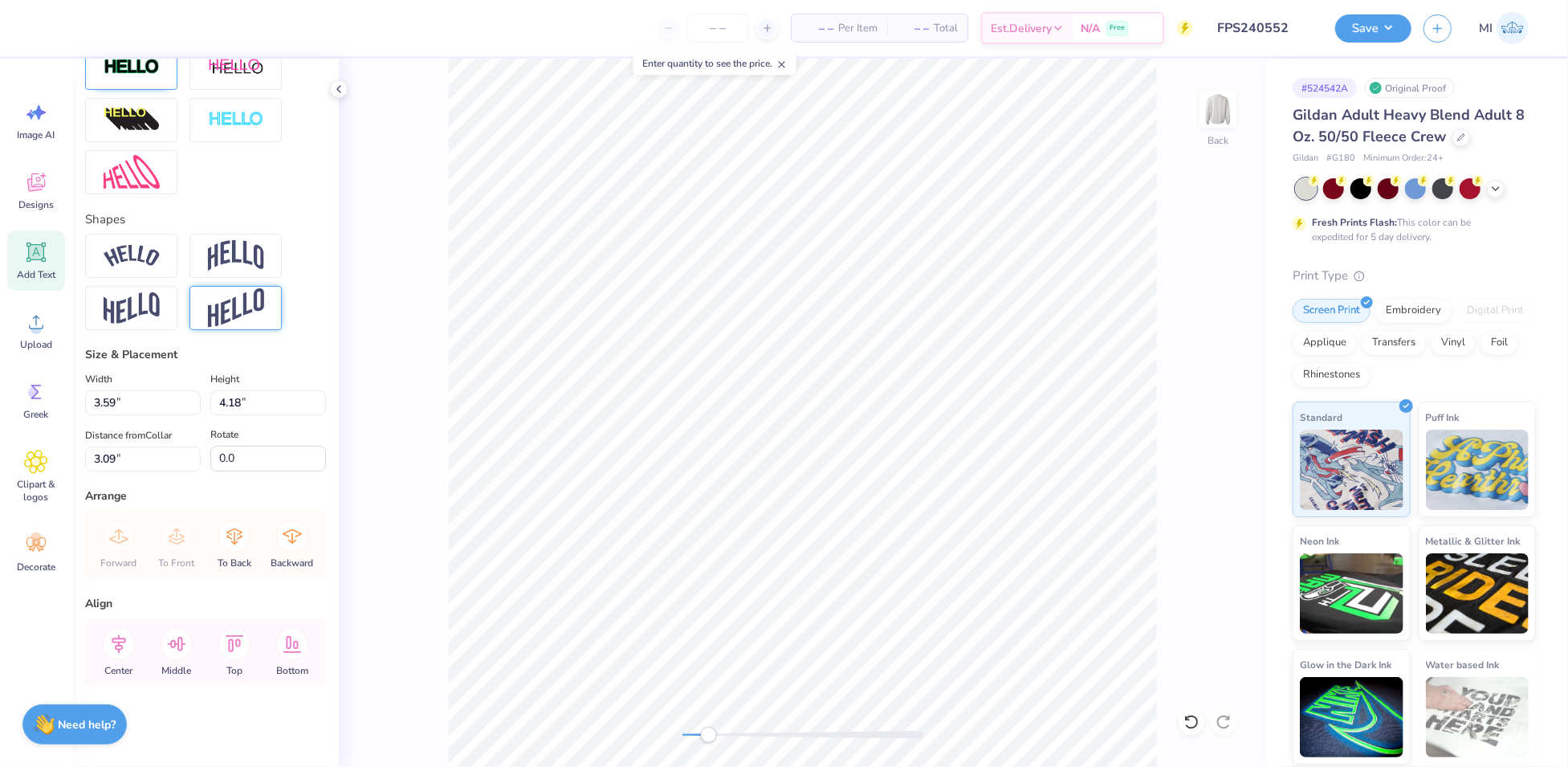
click at [234, 323] on img at bounding box center [236, 307] width 56 height 40
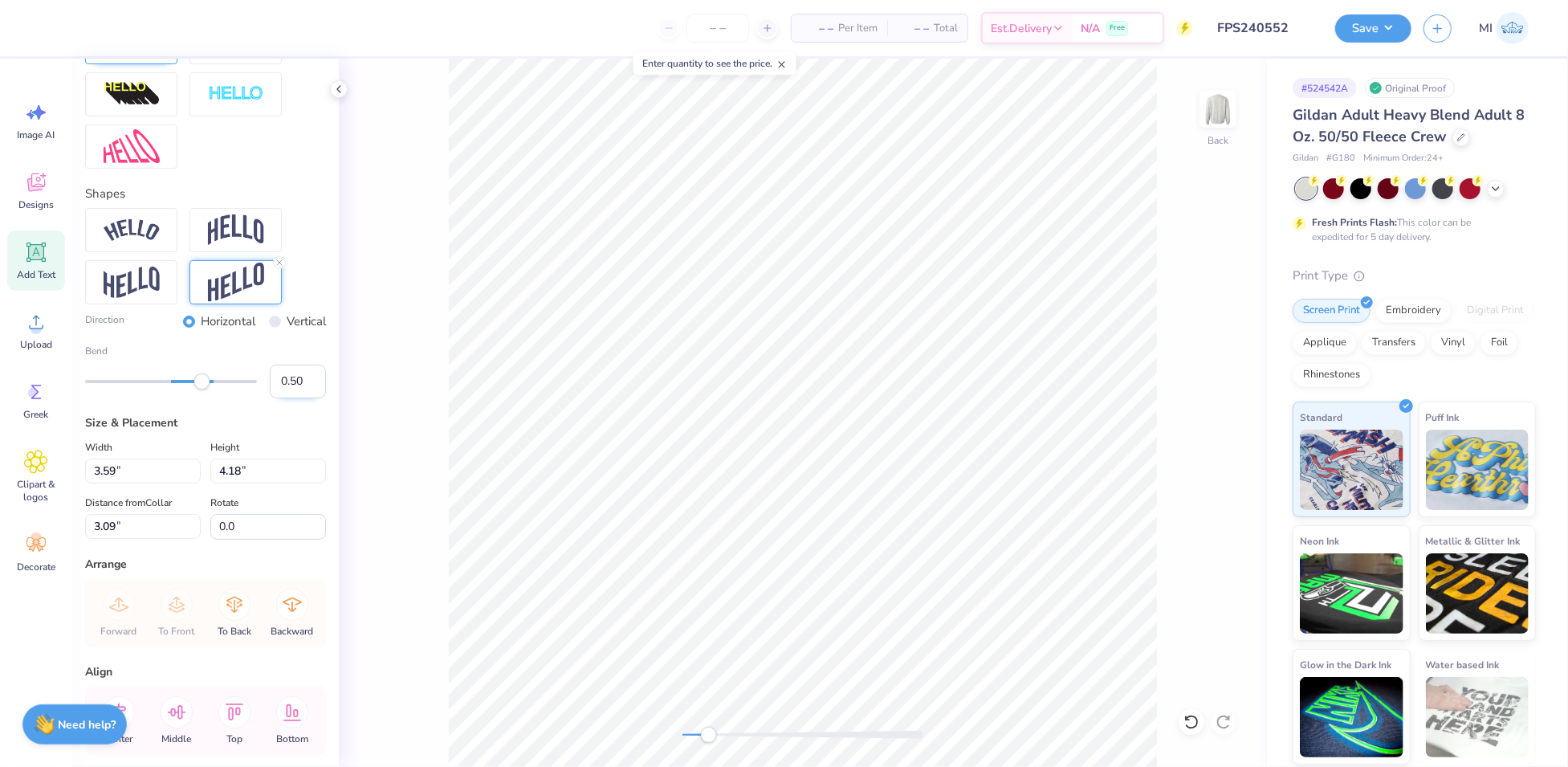
click at [288, 398] on input "0.50" at bounding box center [298, 381] width 56 height 34
type input "-0.3"
click at [291, 398] on input "-0.31" at bounding box center [298, 381] width 56 height 34
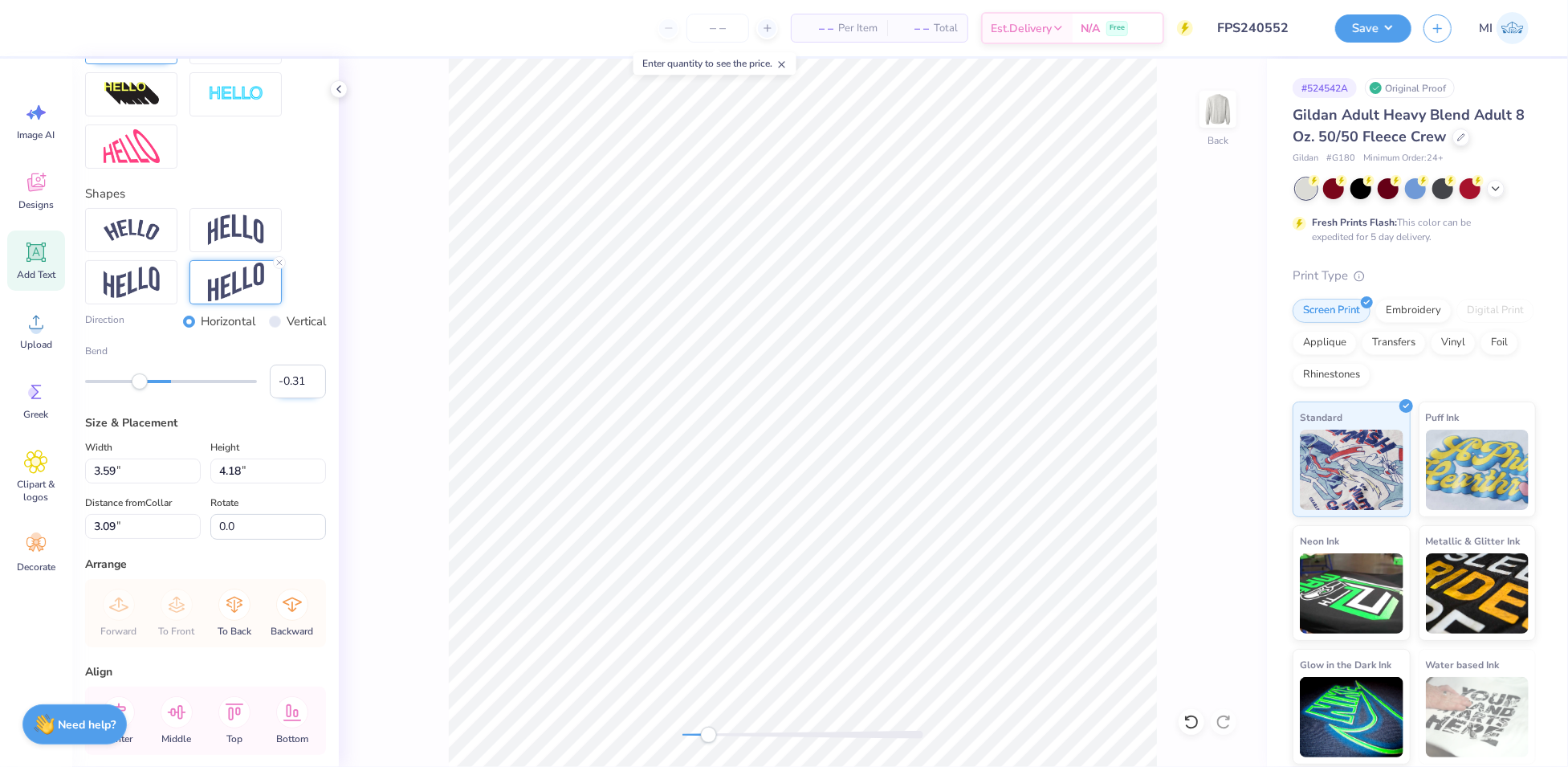
click at [288, 398] on input "-0.31" at bounding box center [298, 381] width 56 height 34
type input "-0.03"
type input "4.39"
type input "2.99"
click at [294, 398] on input "-0.04" at bounding box center [298, 381] width 56 height 34
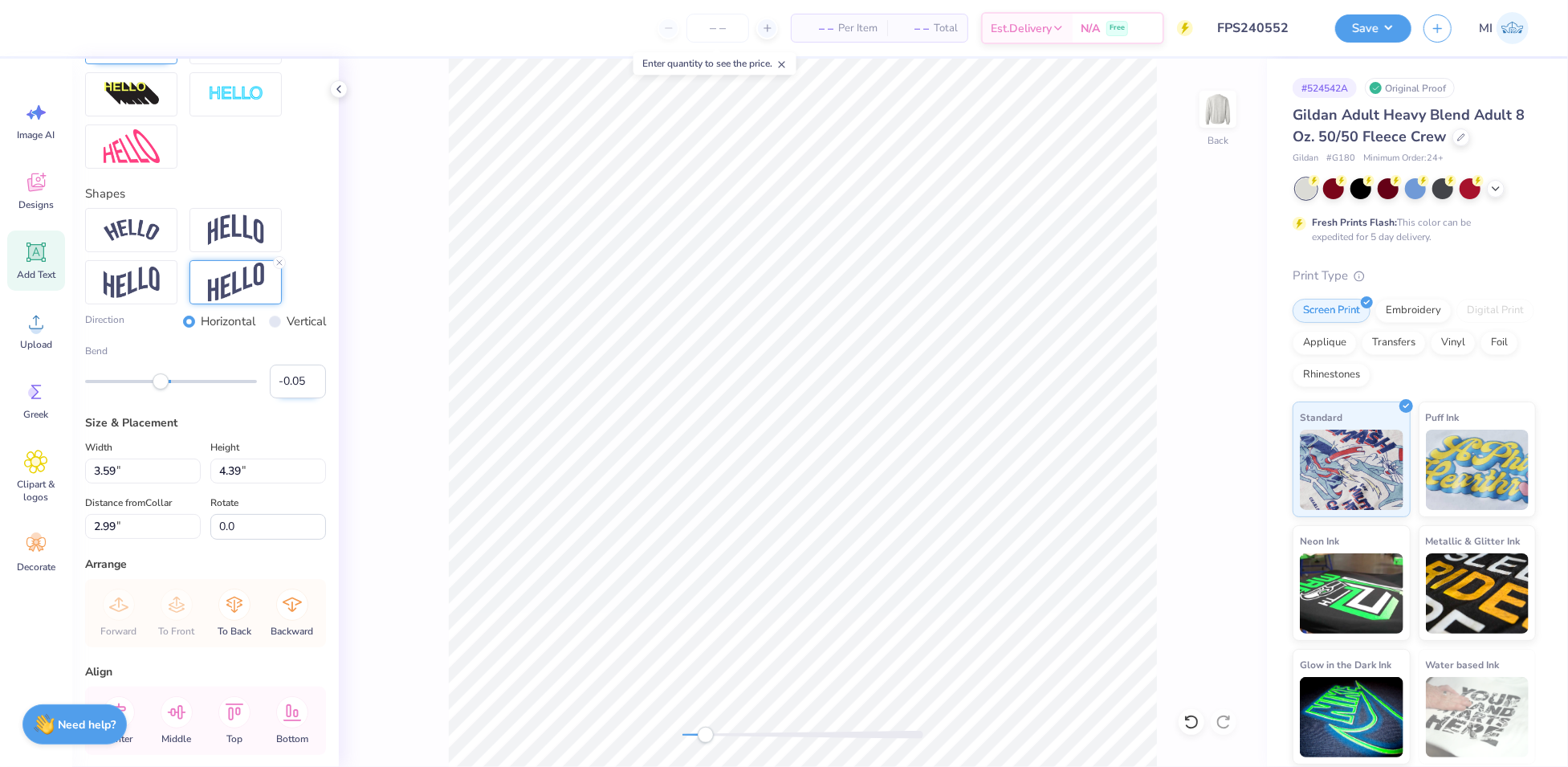
type input "-0.05"
click at [294, 398] on input "-0.05" at bounding box center [298, 381] width 56 height 34
type input "3.24"
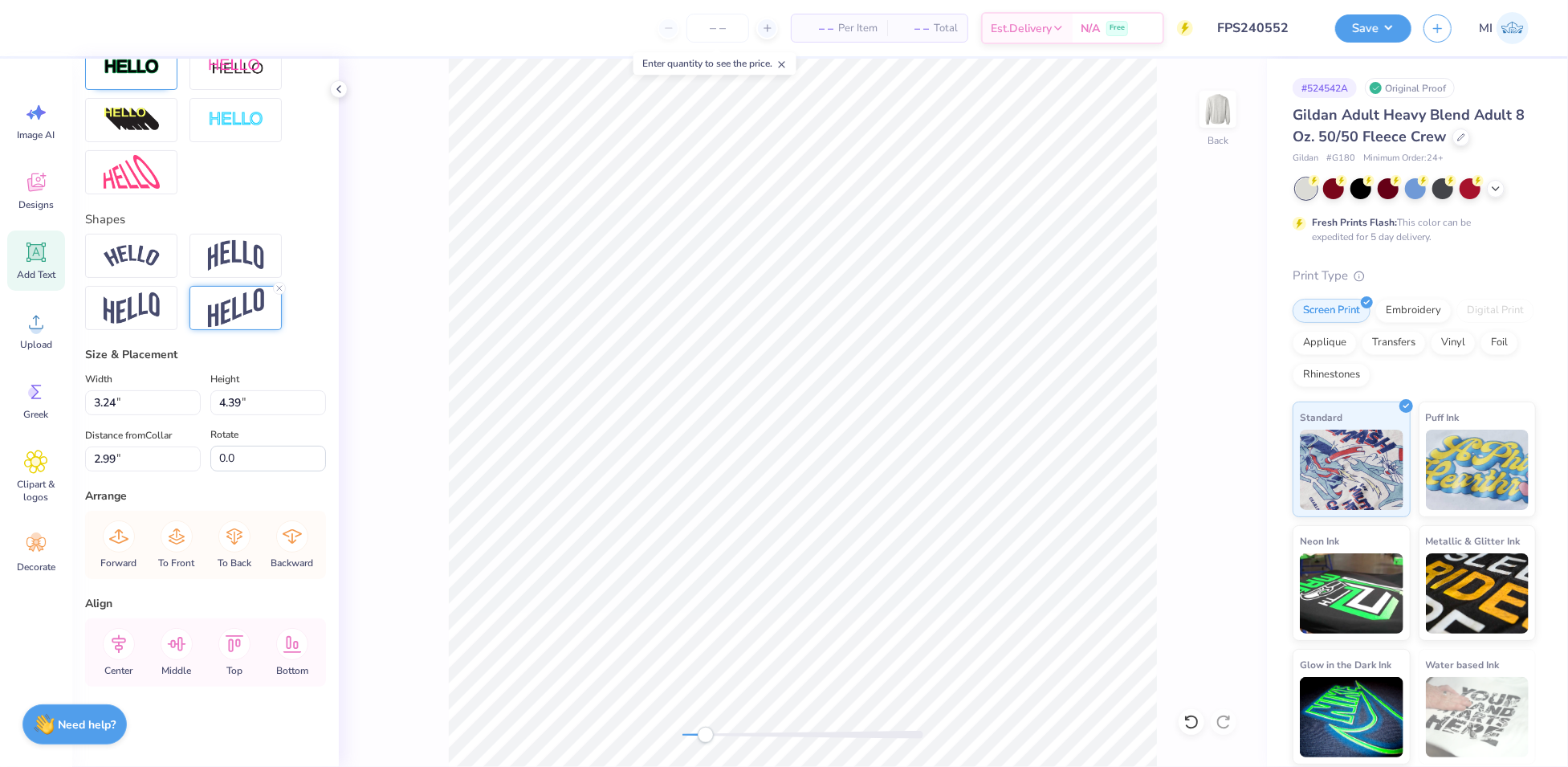
click at [272, 318] on div at bounding box center [236, 308] width 93 height 44
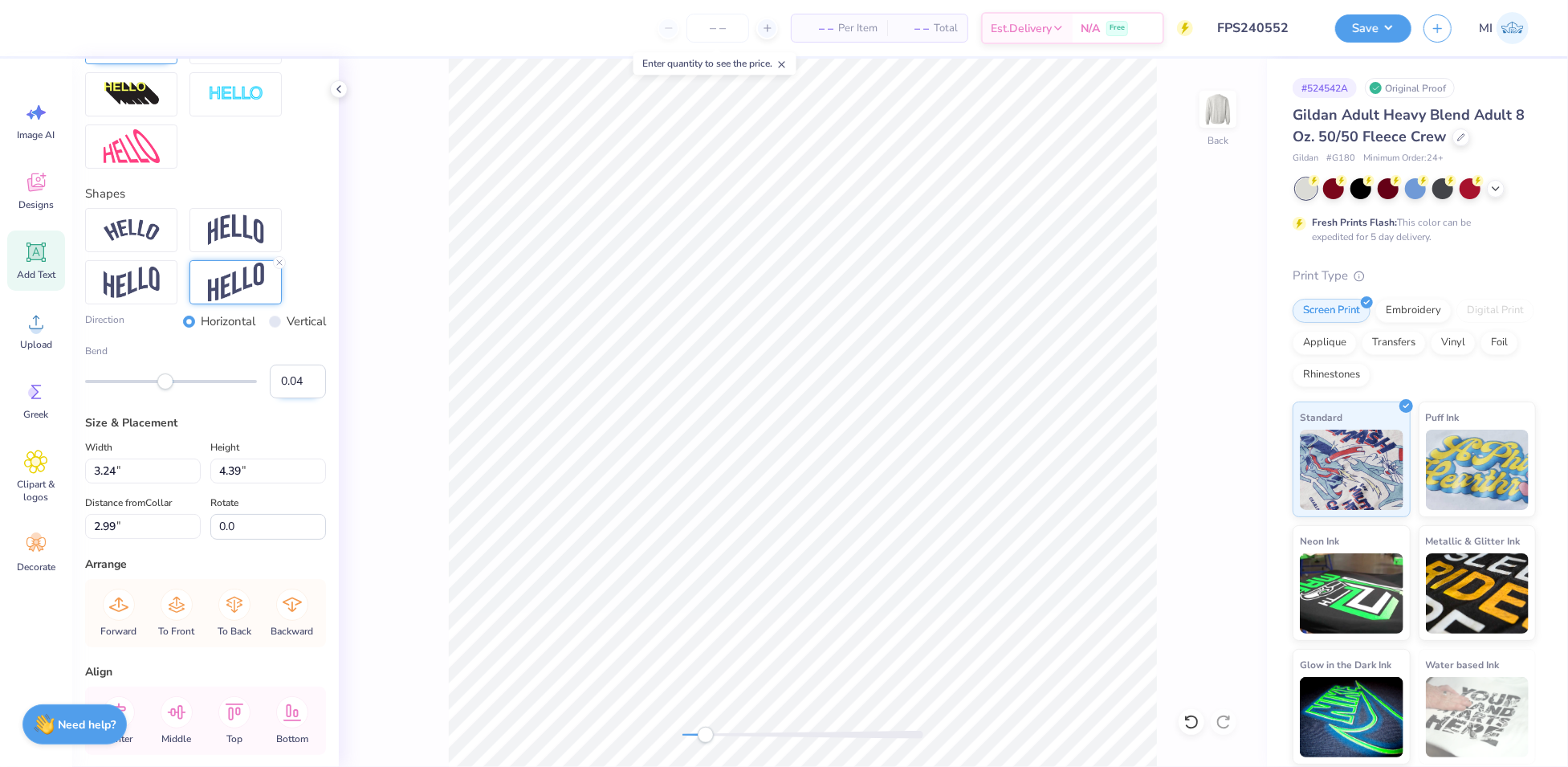
click at [295, 398] on input "0.04" at bounding box center [298, 381] width 56 height 34
type input "0.05"
click at [295, 398] on input "0.05" at bounding box center [298, 381] width 56 height 34
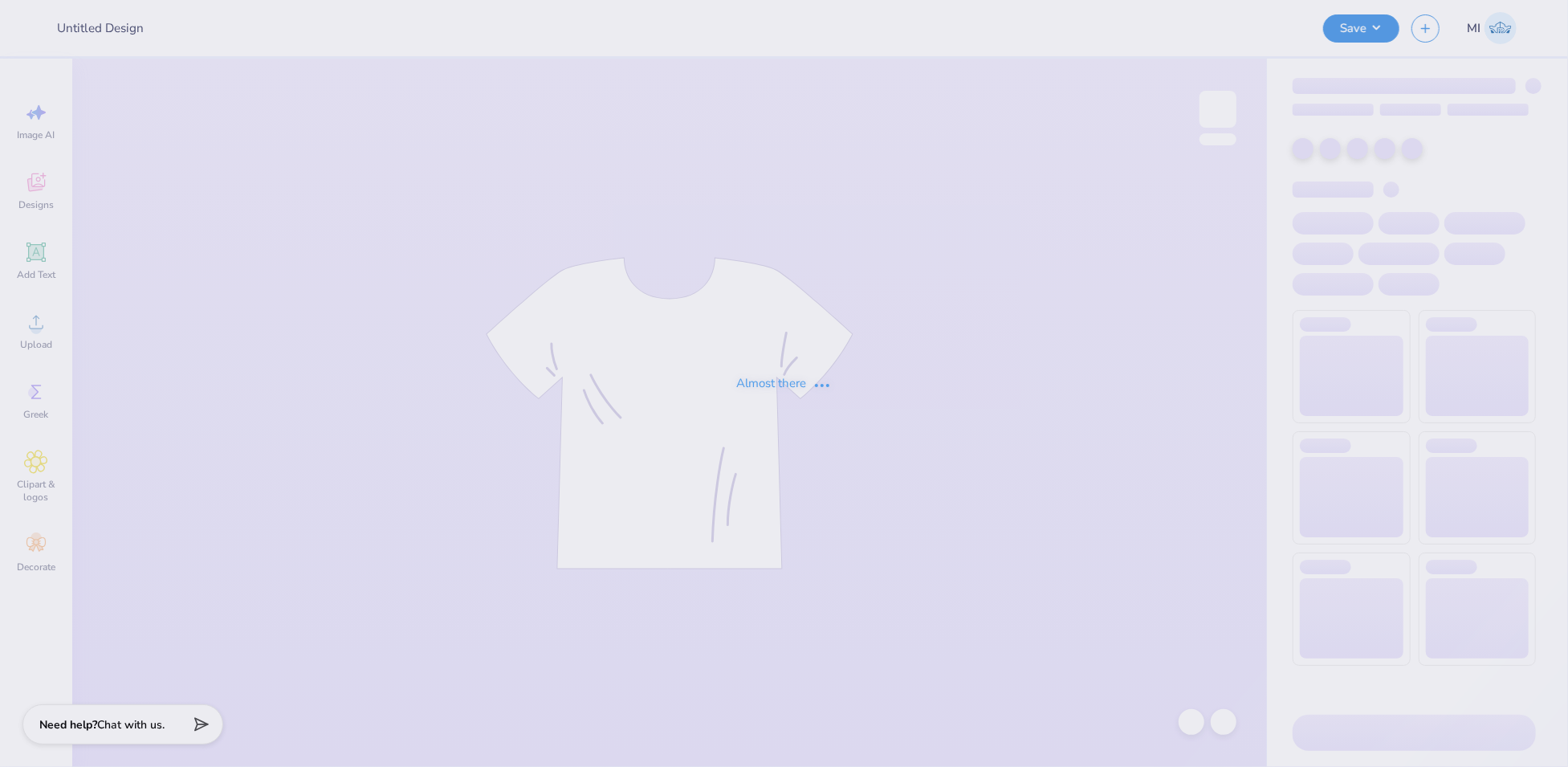
type input "FPS240554"
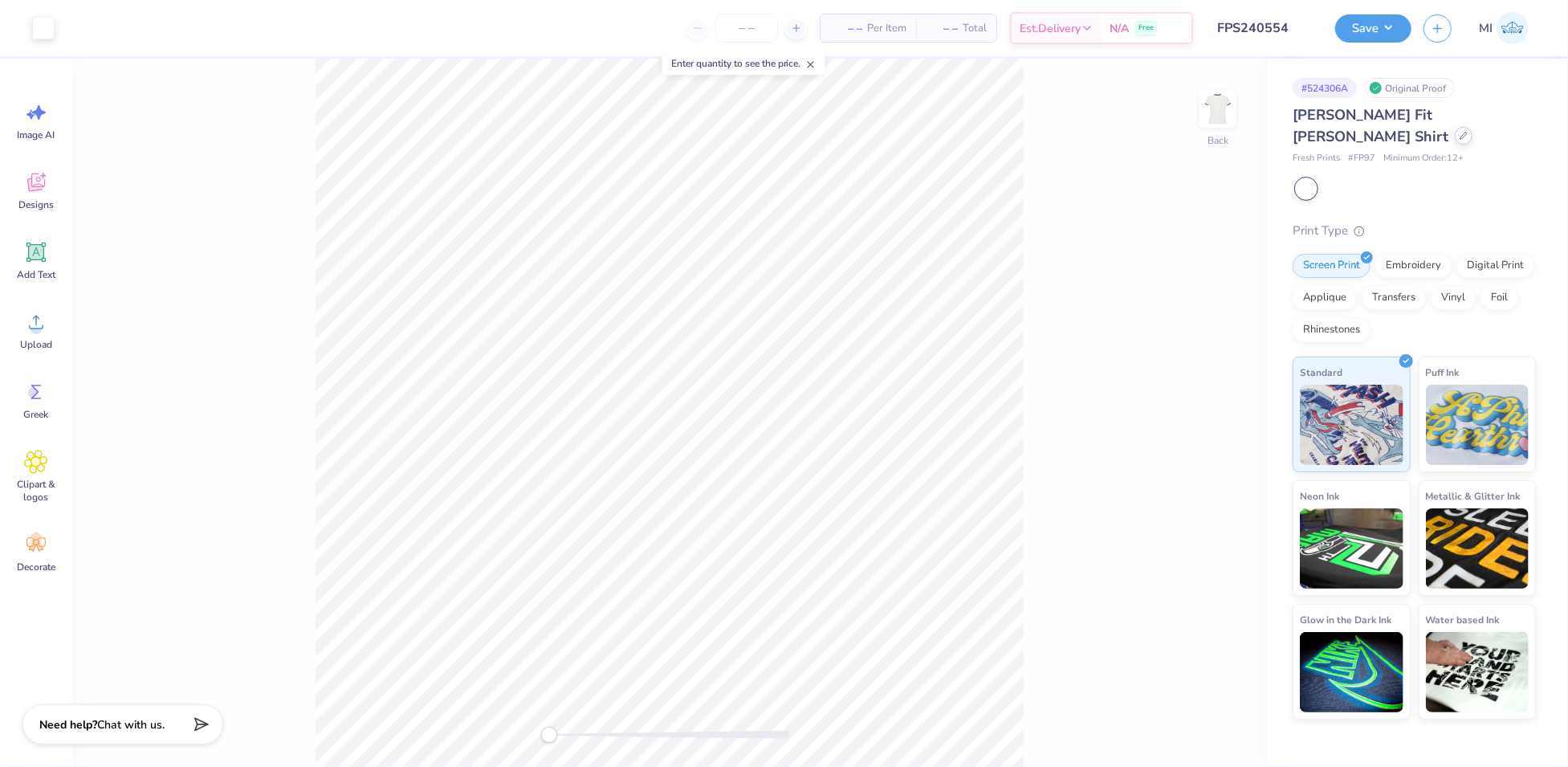
click at [1473, 127] on div at bounding box center [1464, 136] width 17 height 17
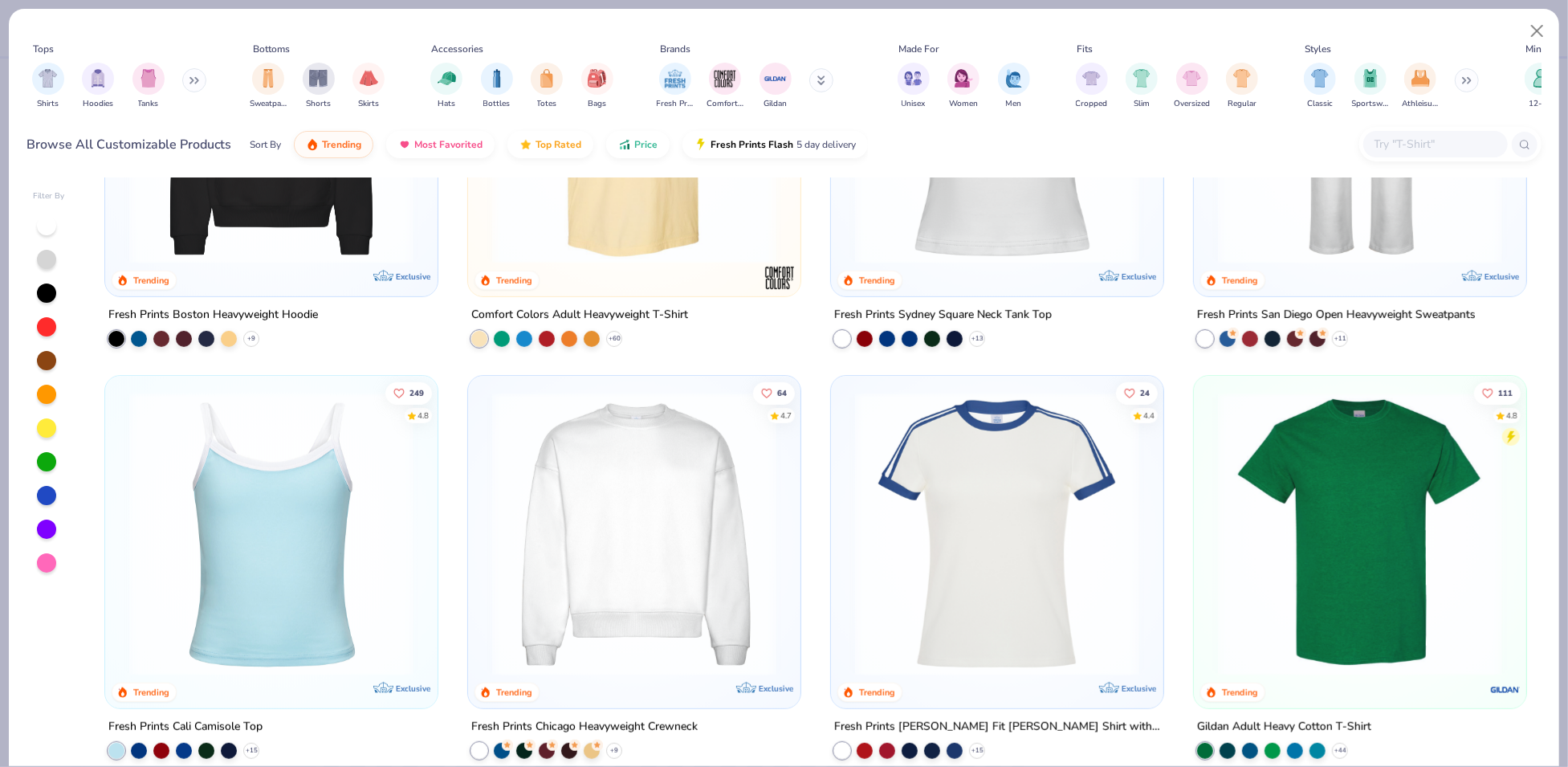
scroll to position [847, 0]
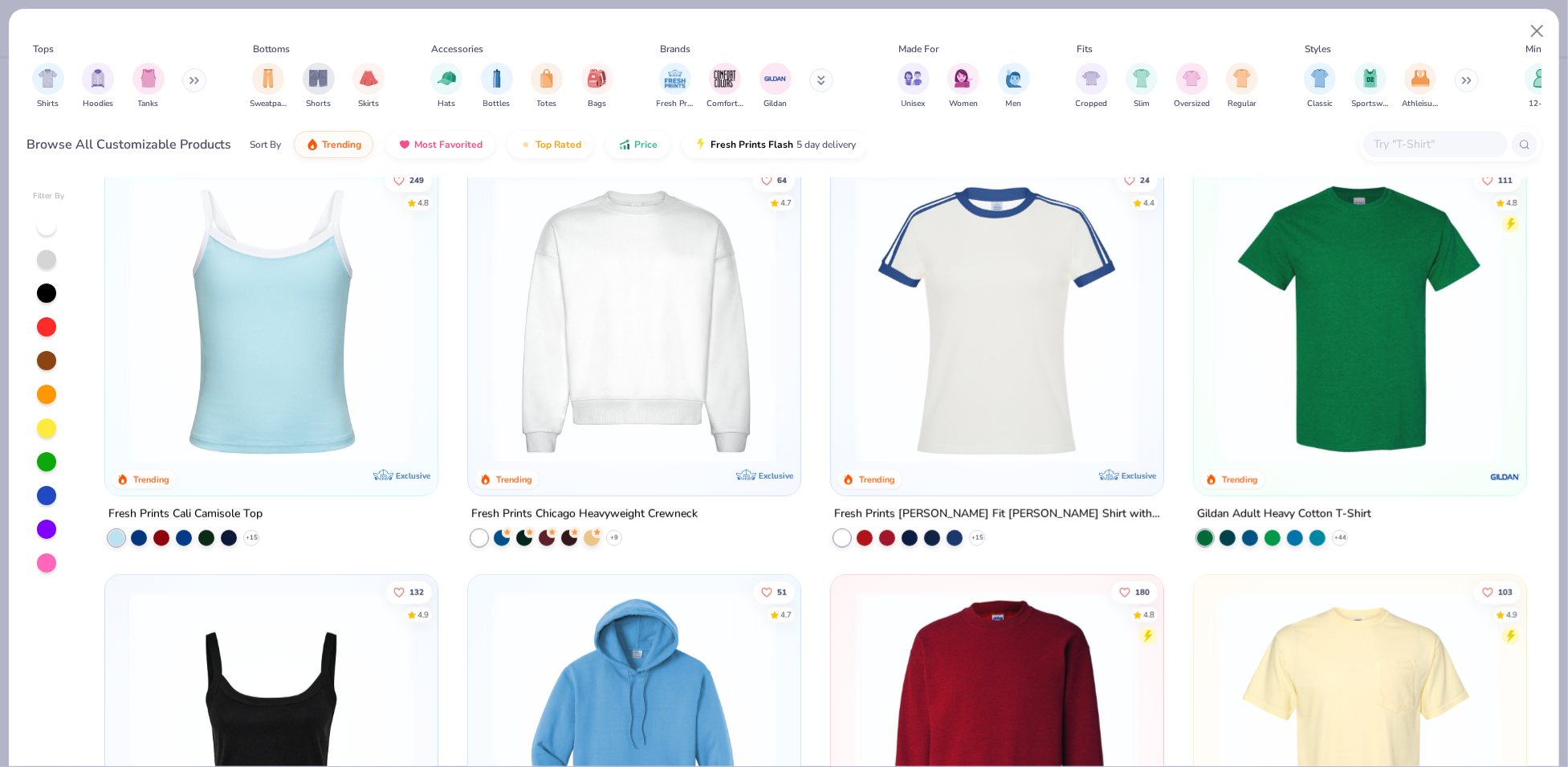
click at [984, 378] on img at bounding box center [997, 321] width 301 height 284
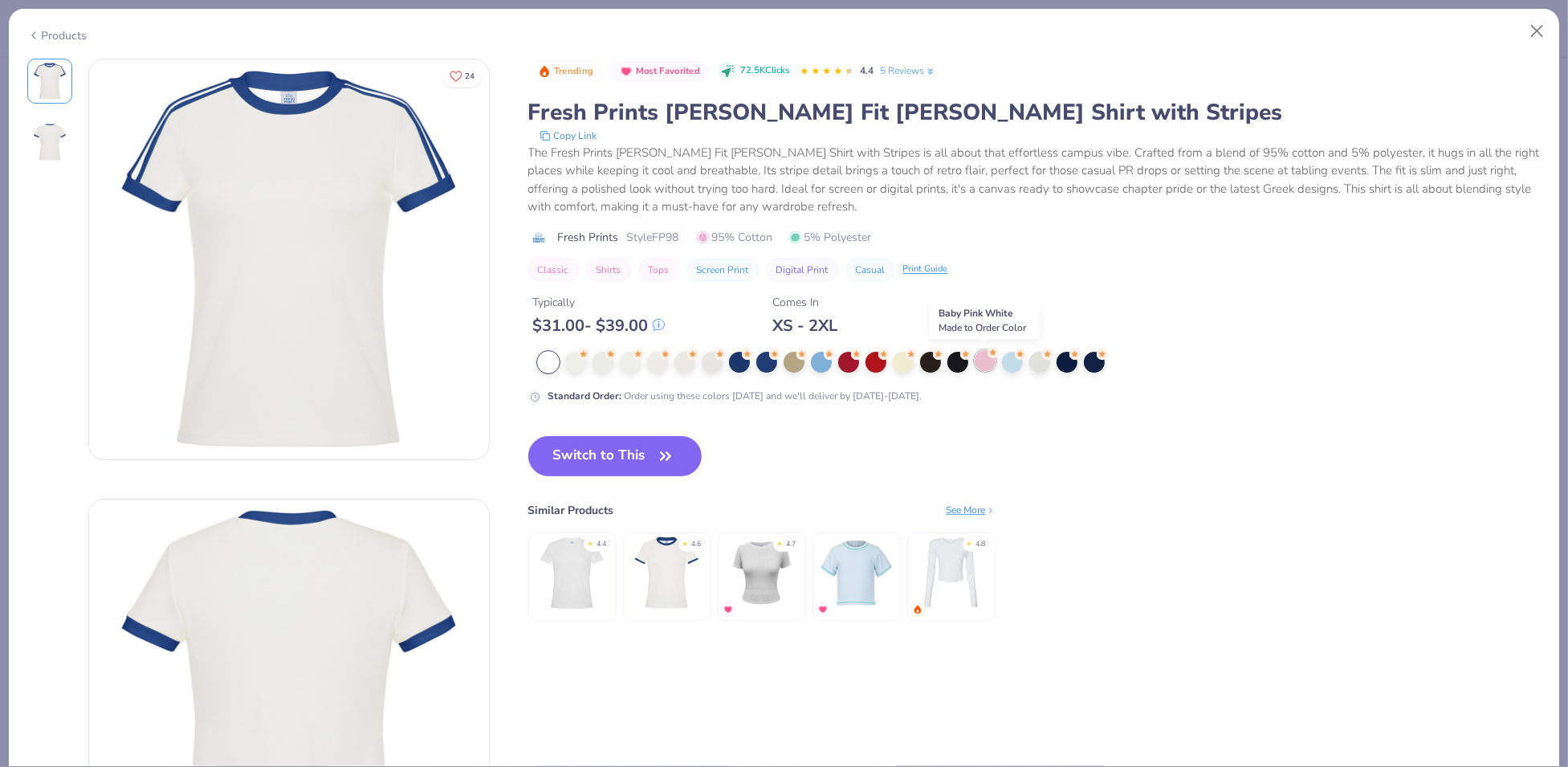
click at [976, 368] on div at bounding box center [985, 360] width 21 height 21
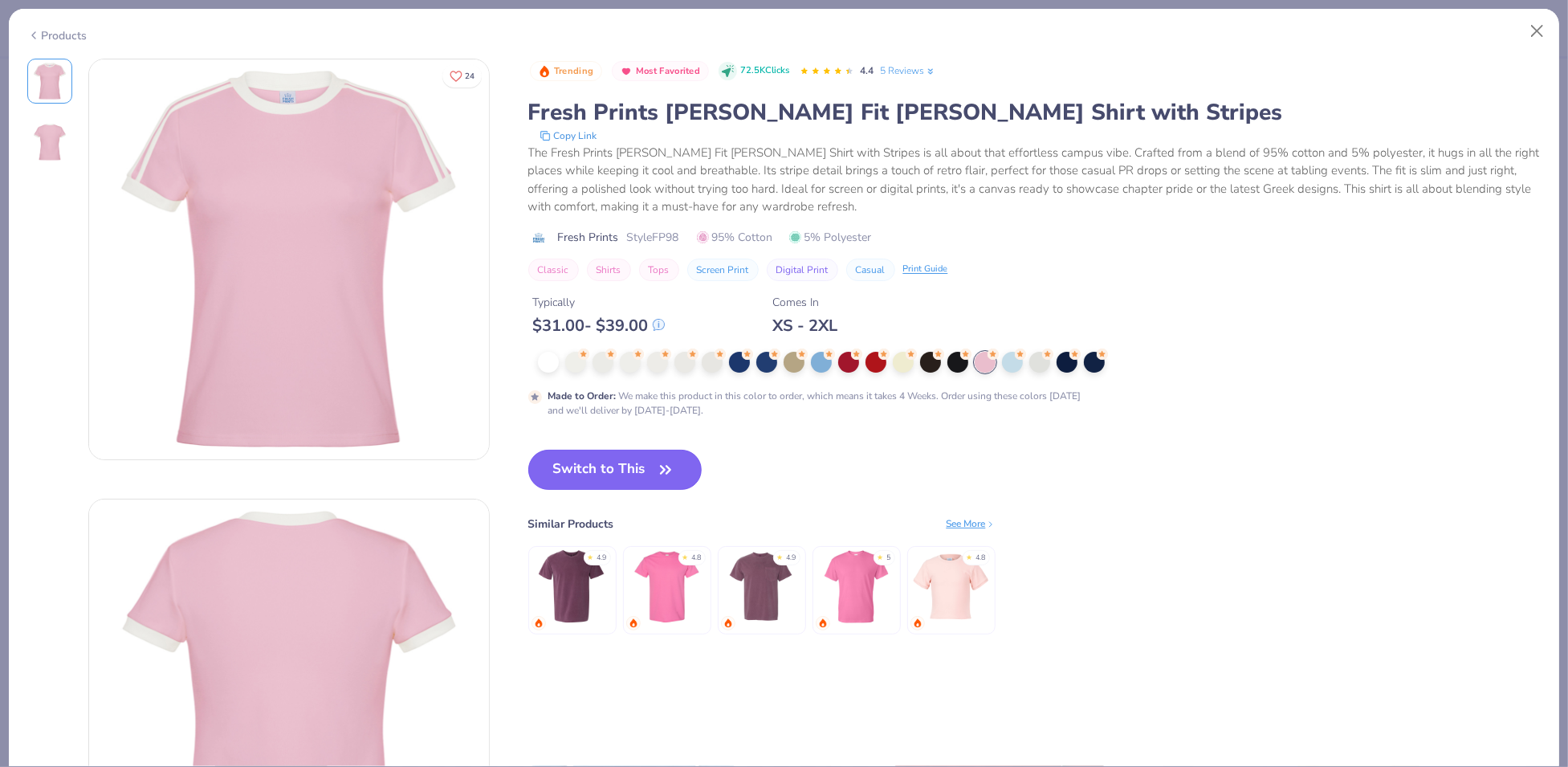
click at [623, 470] on button "Switch to This" at bounding box center [615, 470] width 174 height 40
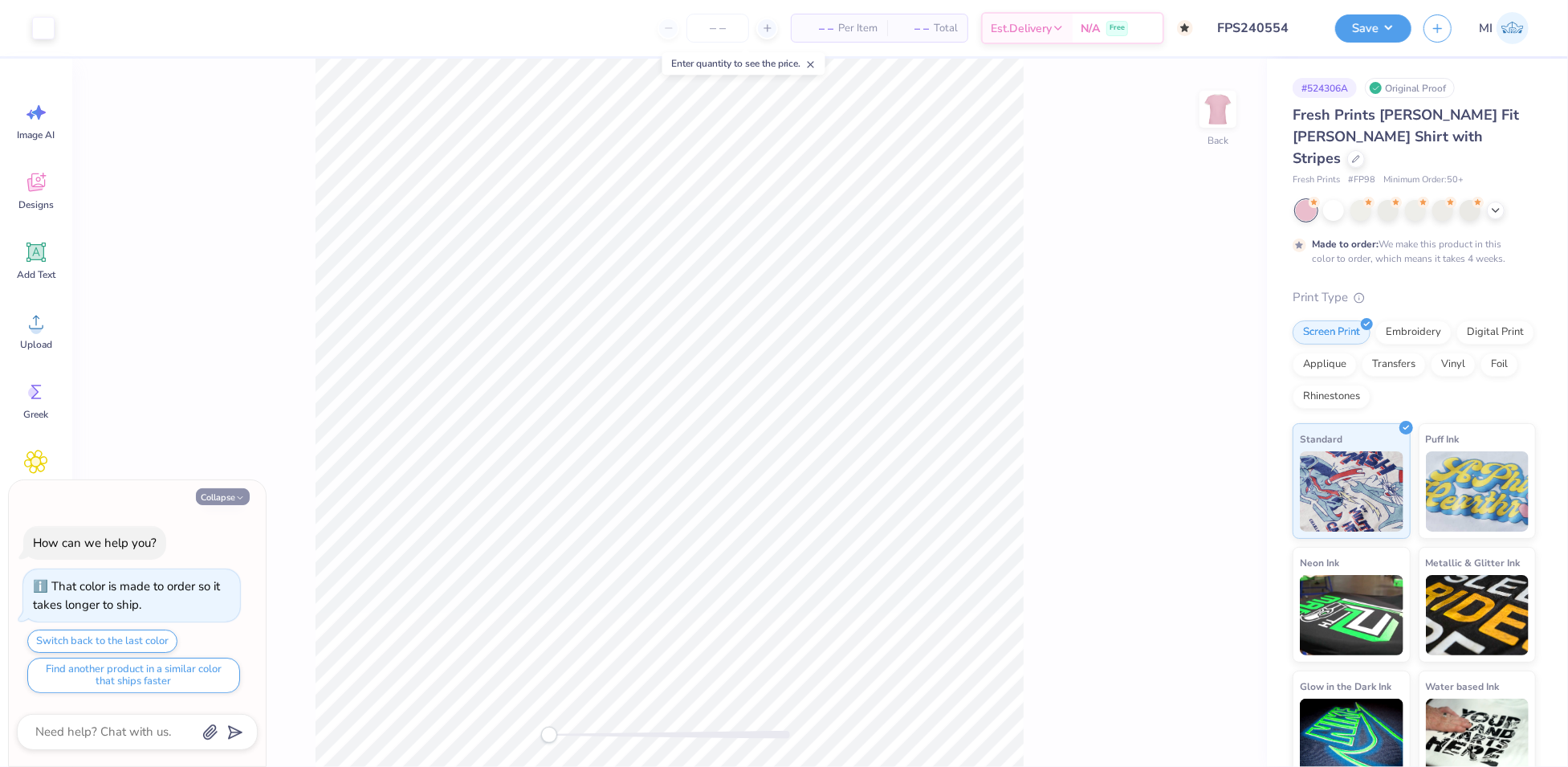
click at [226, 492] on button "Collapse" at bounding box center [223, 496] width 54 height 16
type textarea "x"
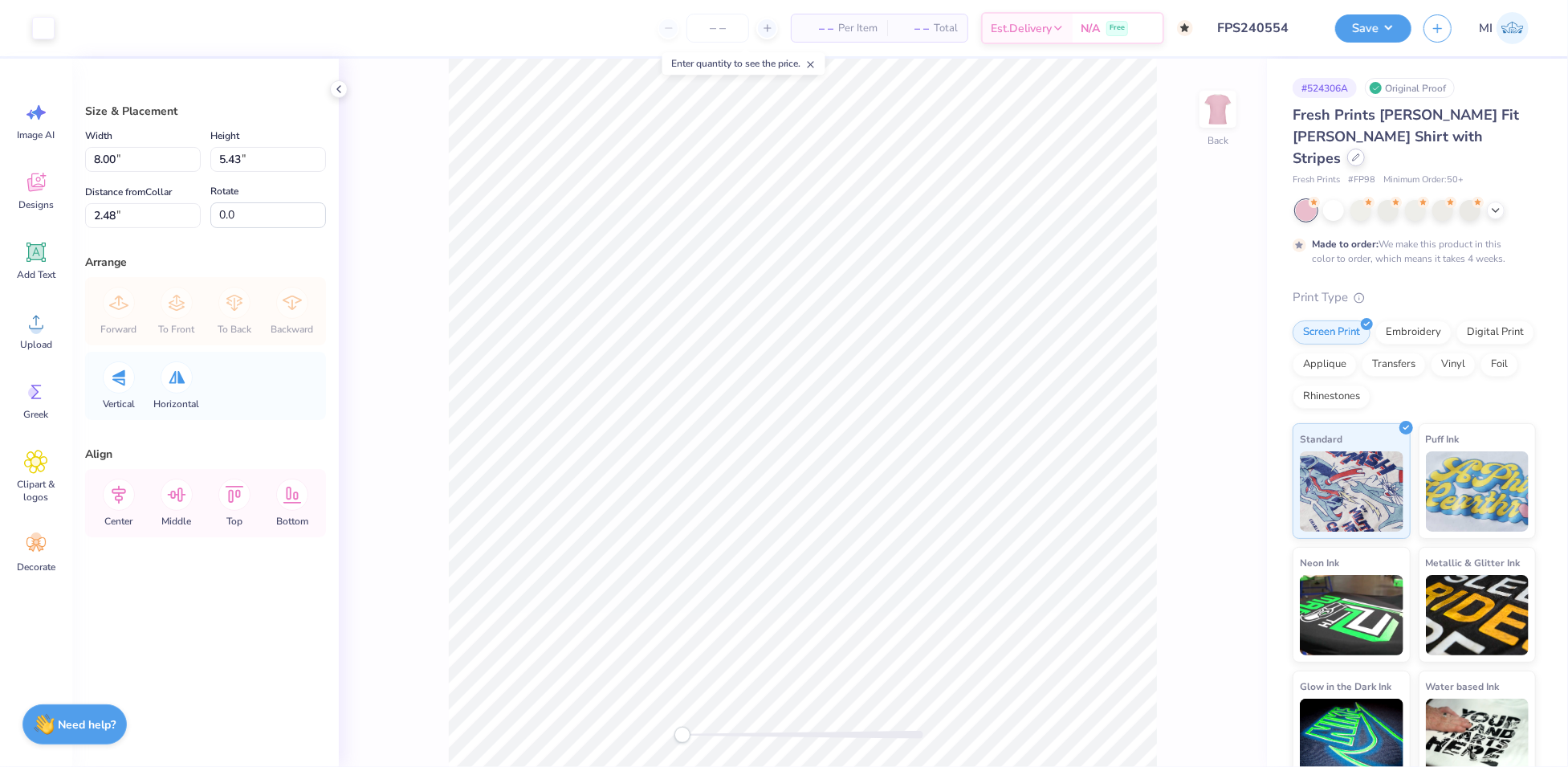
click at [1365, 148] on div at bounding box center [1356, 157] width 17 height 17
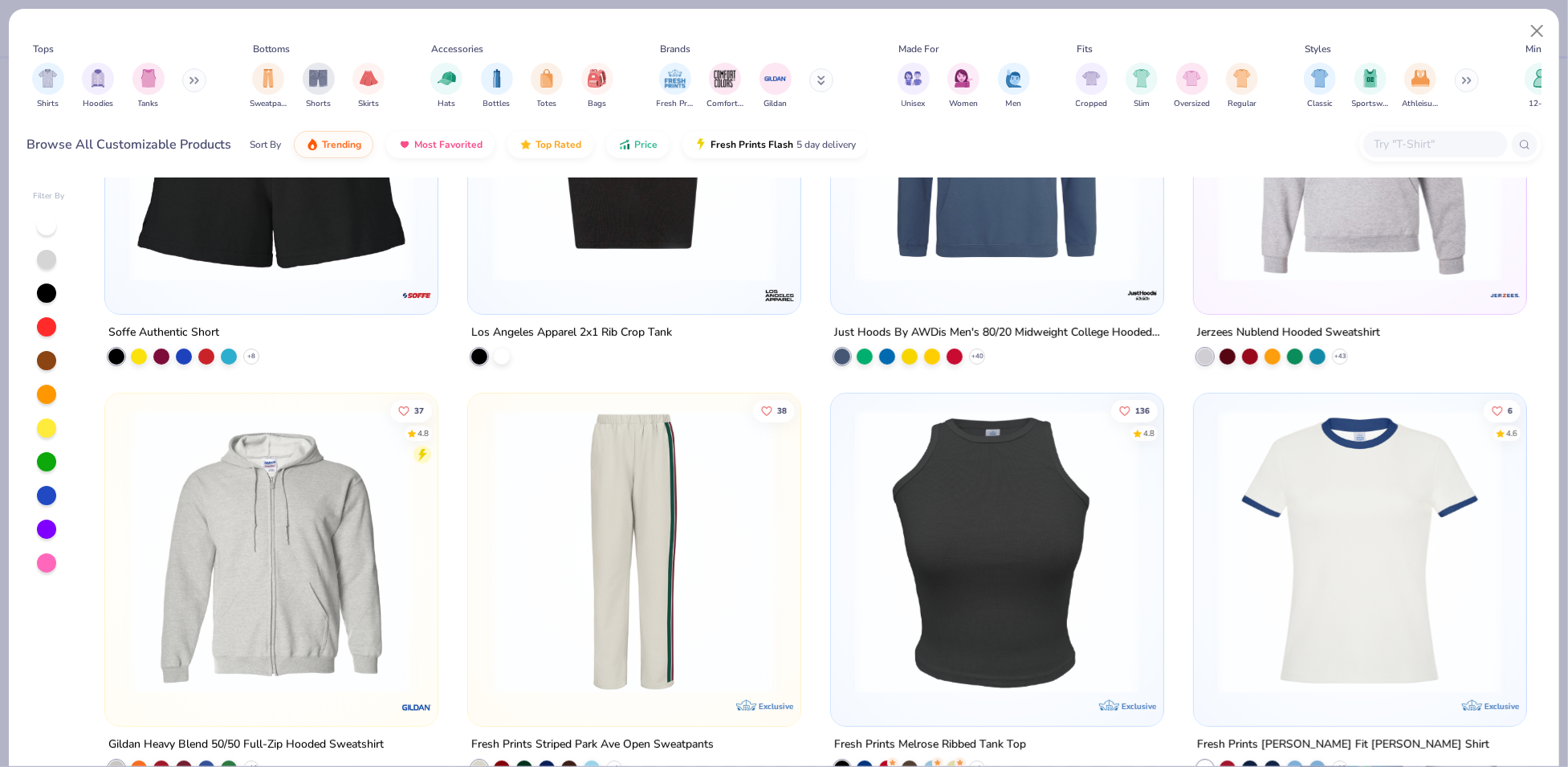
scroll to position [9949, 0]
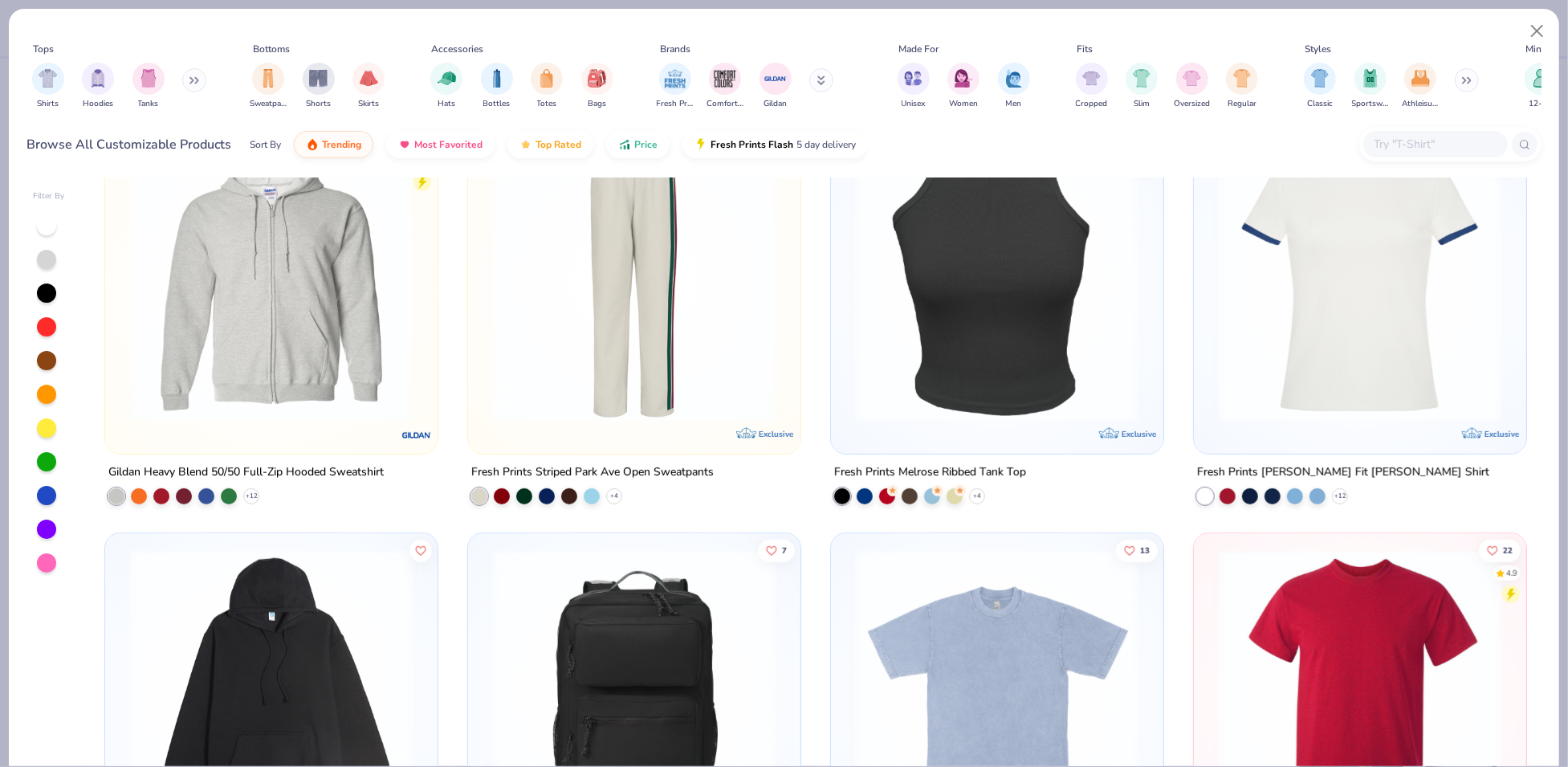
click at [1263, 408] on img at bounding box center [1361, 278] width 301 height 284
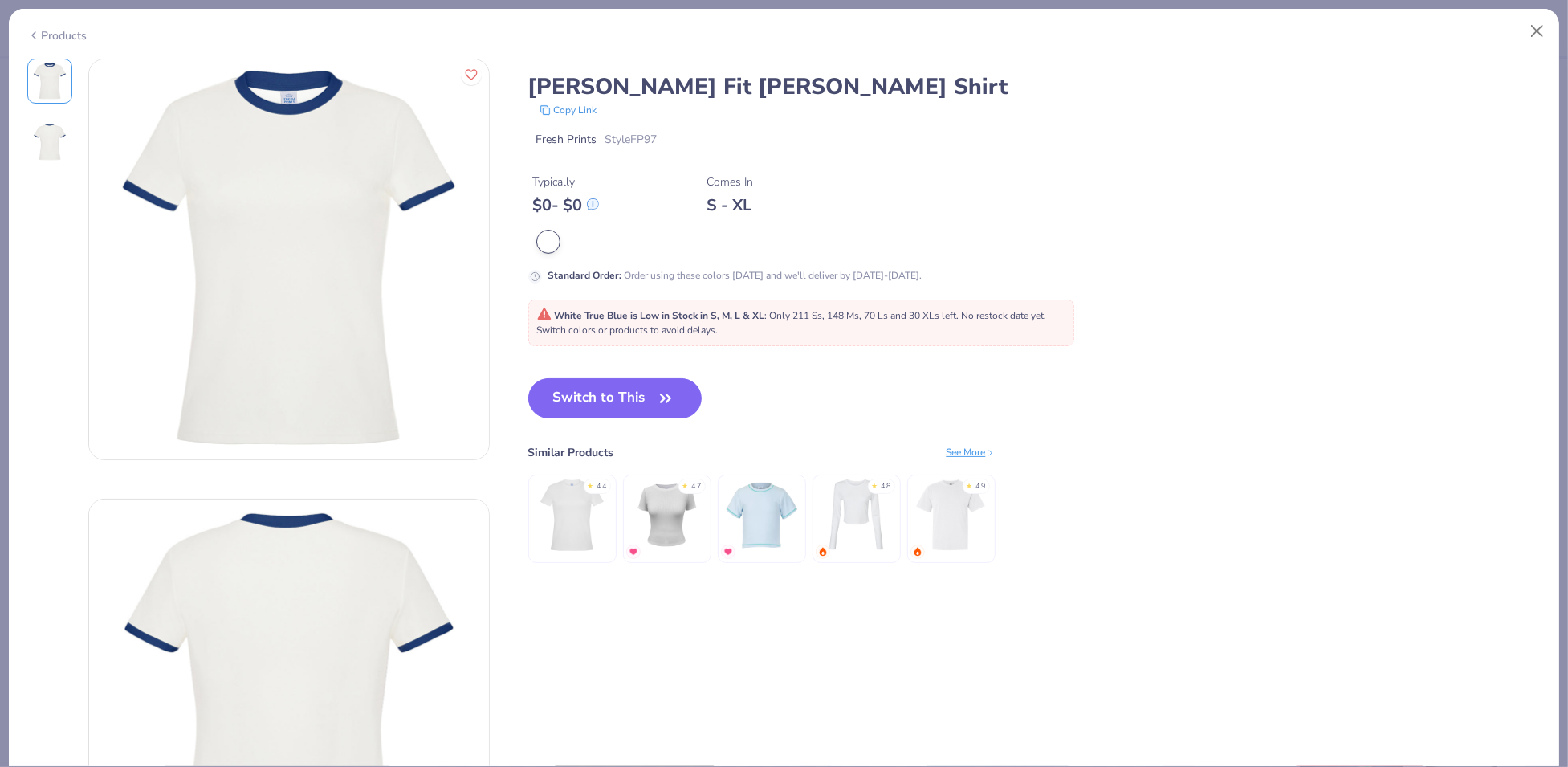
click at [68, 27] on div "Products" at bounding box center [57, 35] width 60 height 16
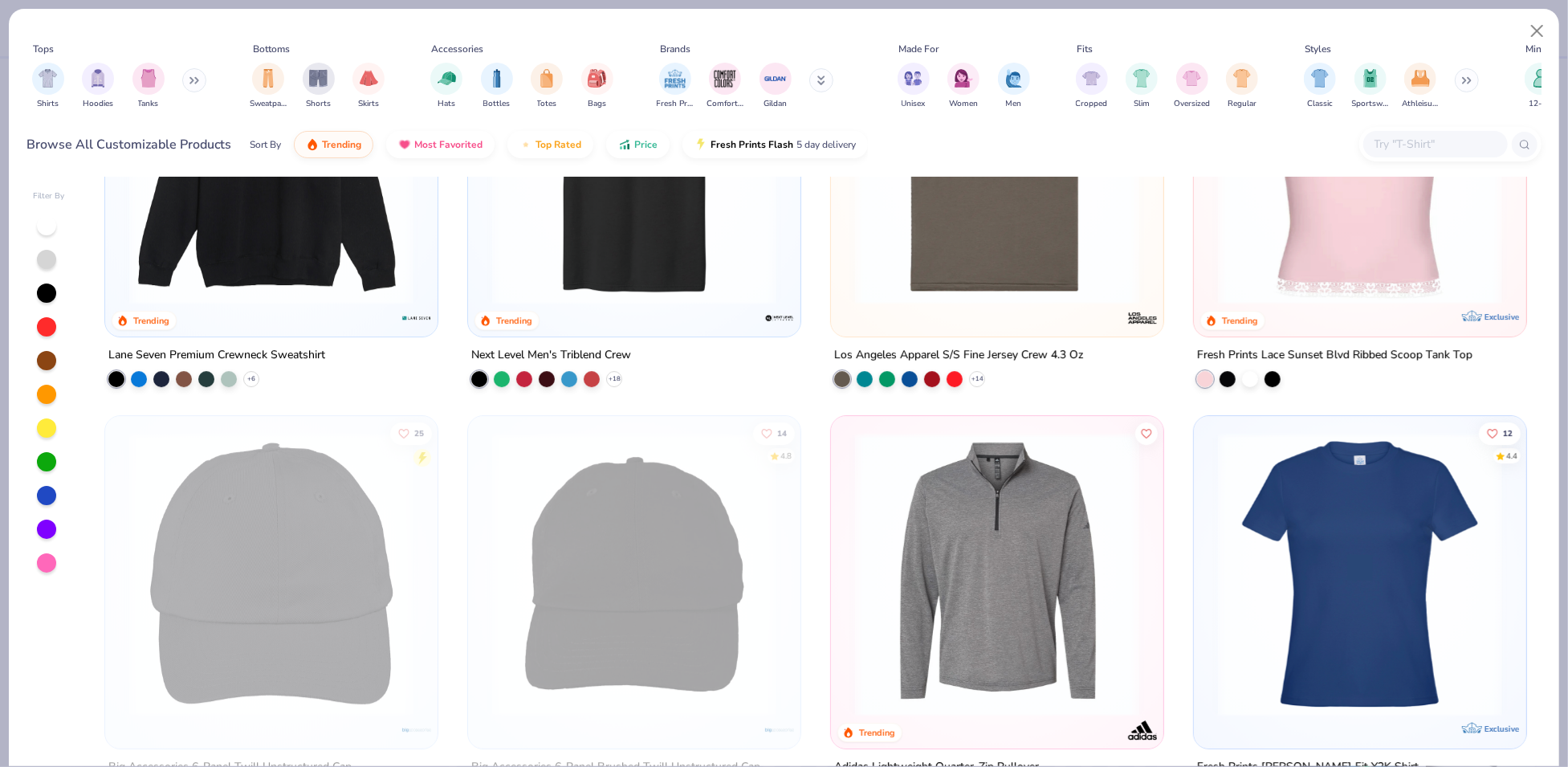
scroll to position [8412, 0]
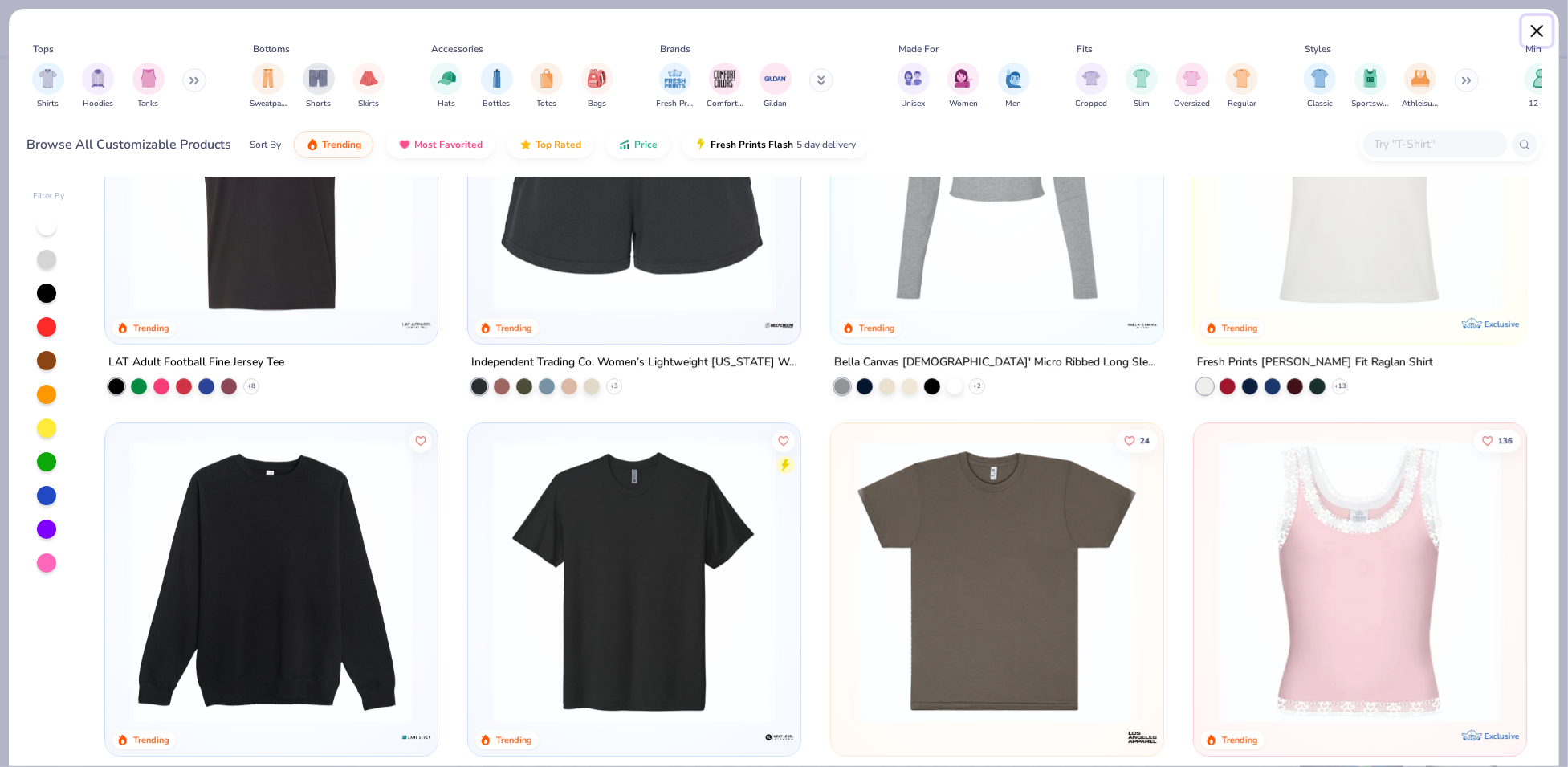
click at [1532, 21] on button "Close" at bounding box center [1538, 32] width 31 height 31
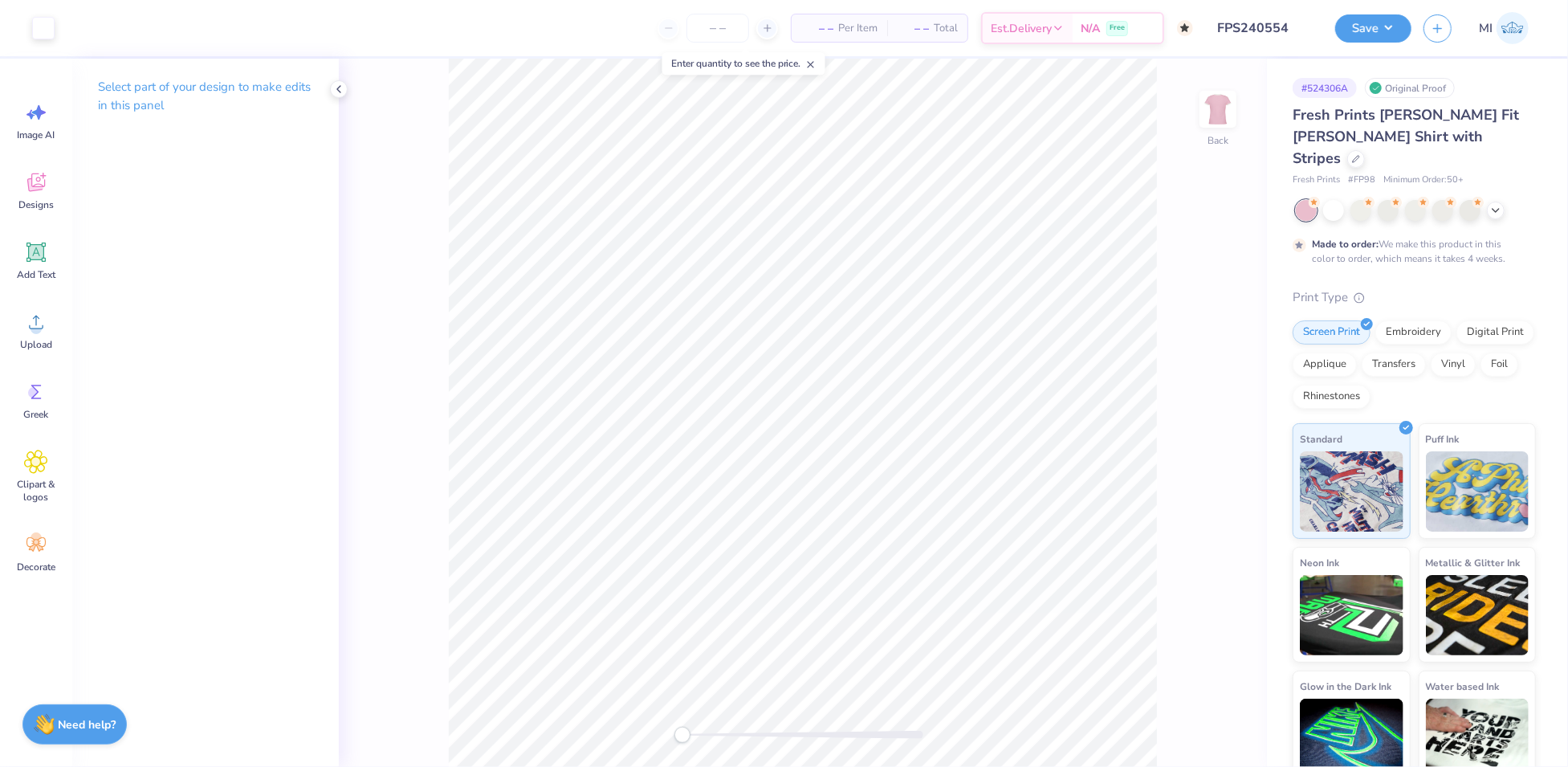
click at [332, 93] on div at bounding box center [338, 89] width 17 height 17
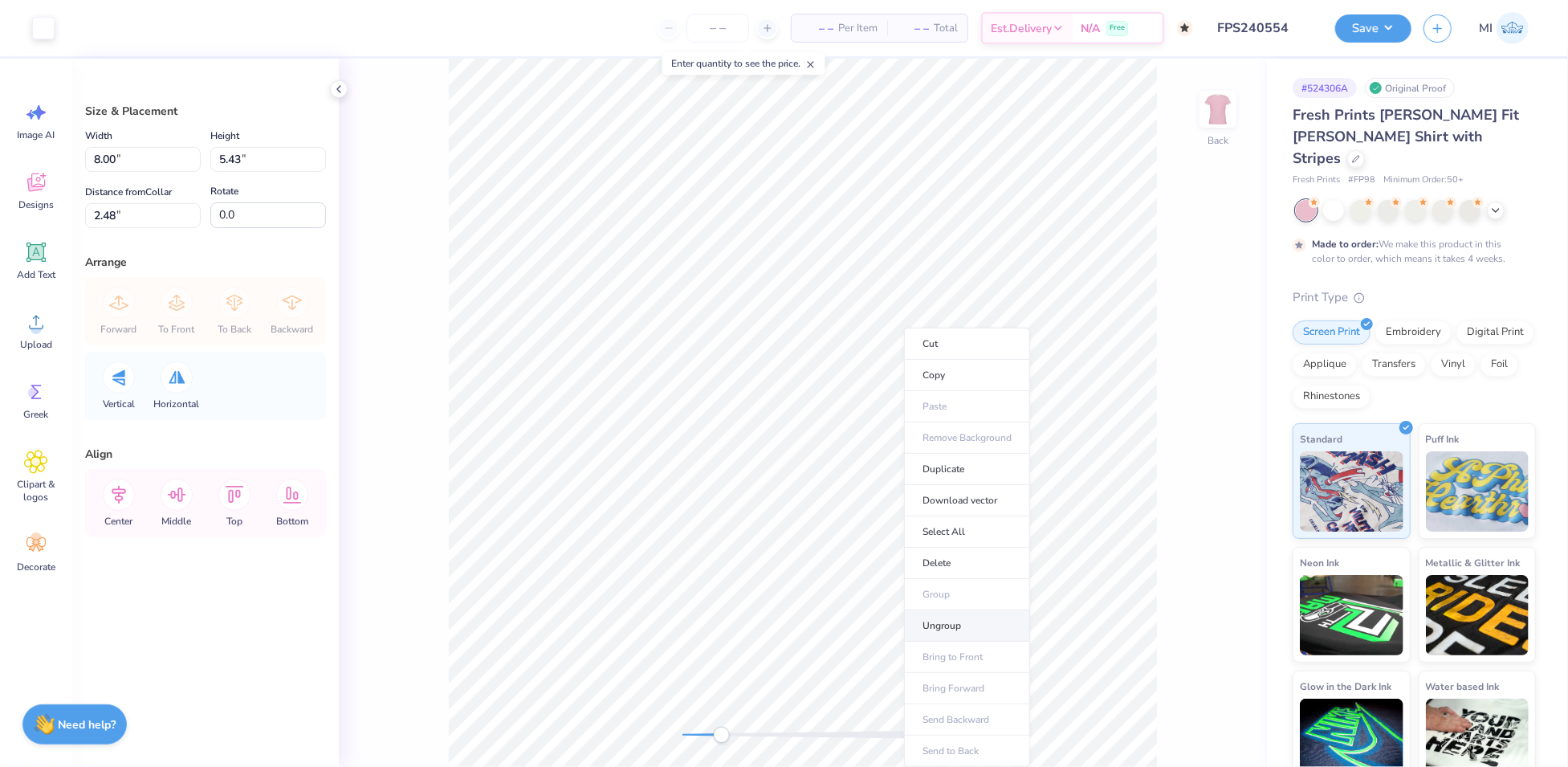
click at [973, 622] on li "Ungroup" at bounding box center [967, 625] width 126 height 31
type input "3.16"
type input "1.21"
type input "4.42"
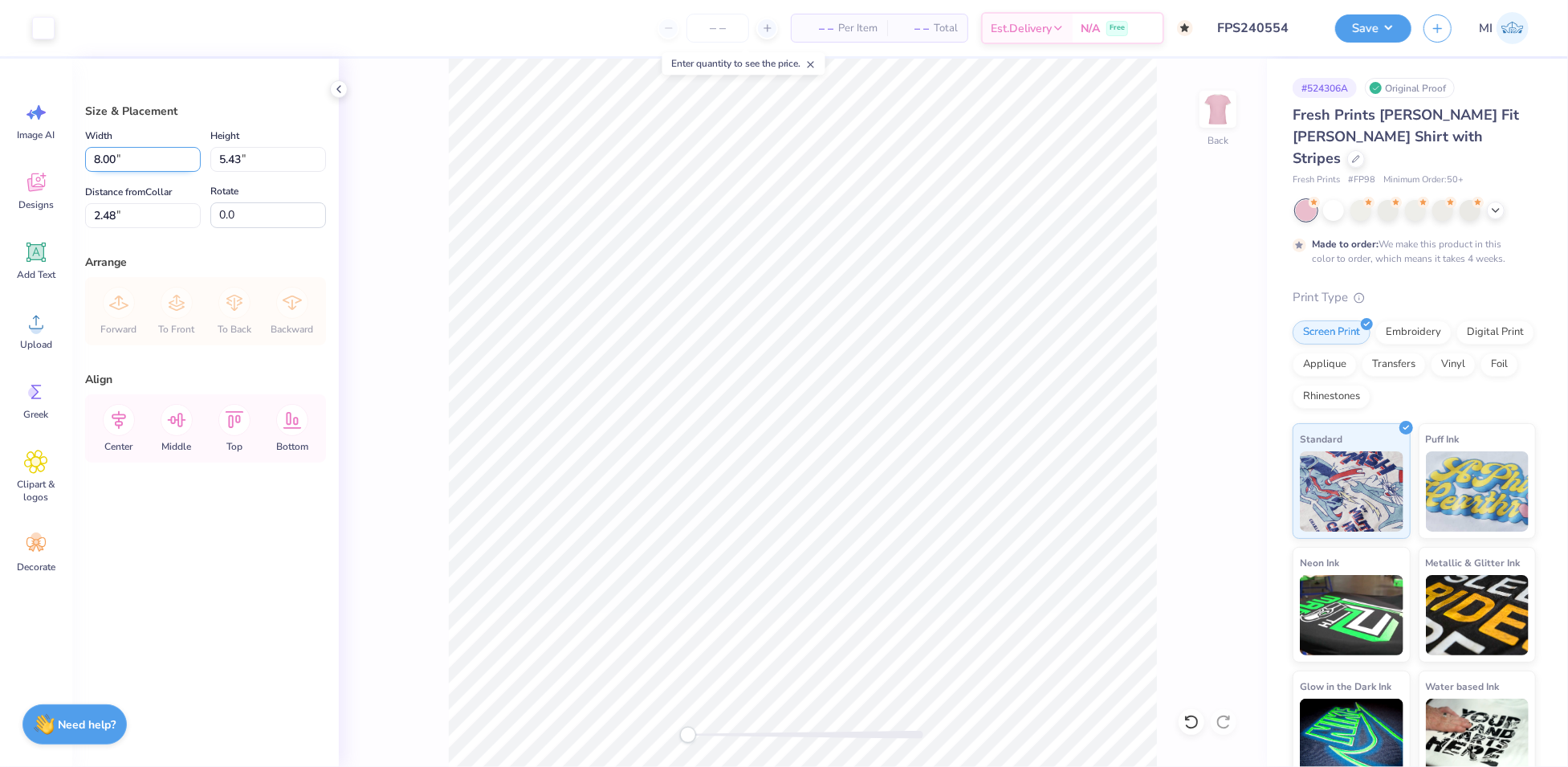
click at [160, 153] on input "8.00" at bounding box center [143, 159] width 116 height 25
type input "7.00"
type input "4.75"
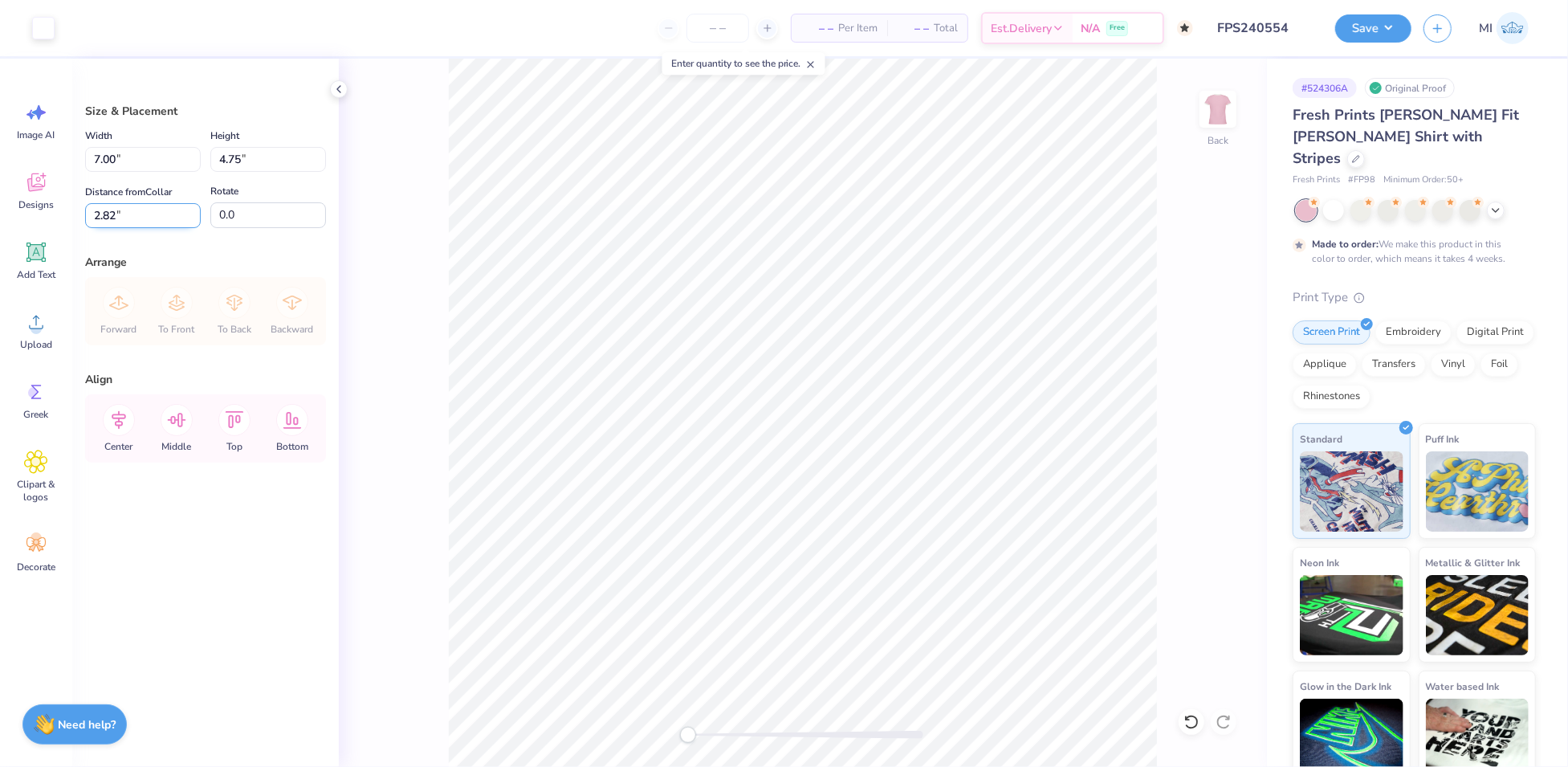
click at [135, 216] on input "2.82" at bounding box center [143, 216] width 116 height 25
click at [135, 215] on input "2.82" at bounding box center [143, 216] width 116 height 25
type input "2.00"
click at [141, 211] on input "2.00" at bounding box center [143, 216] width 116 height 25
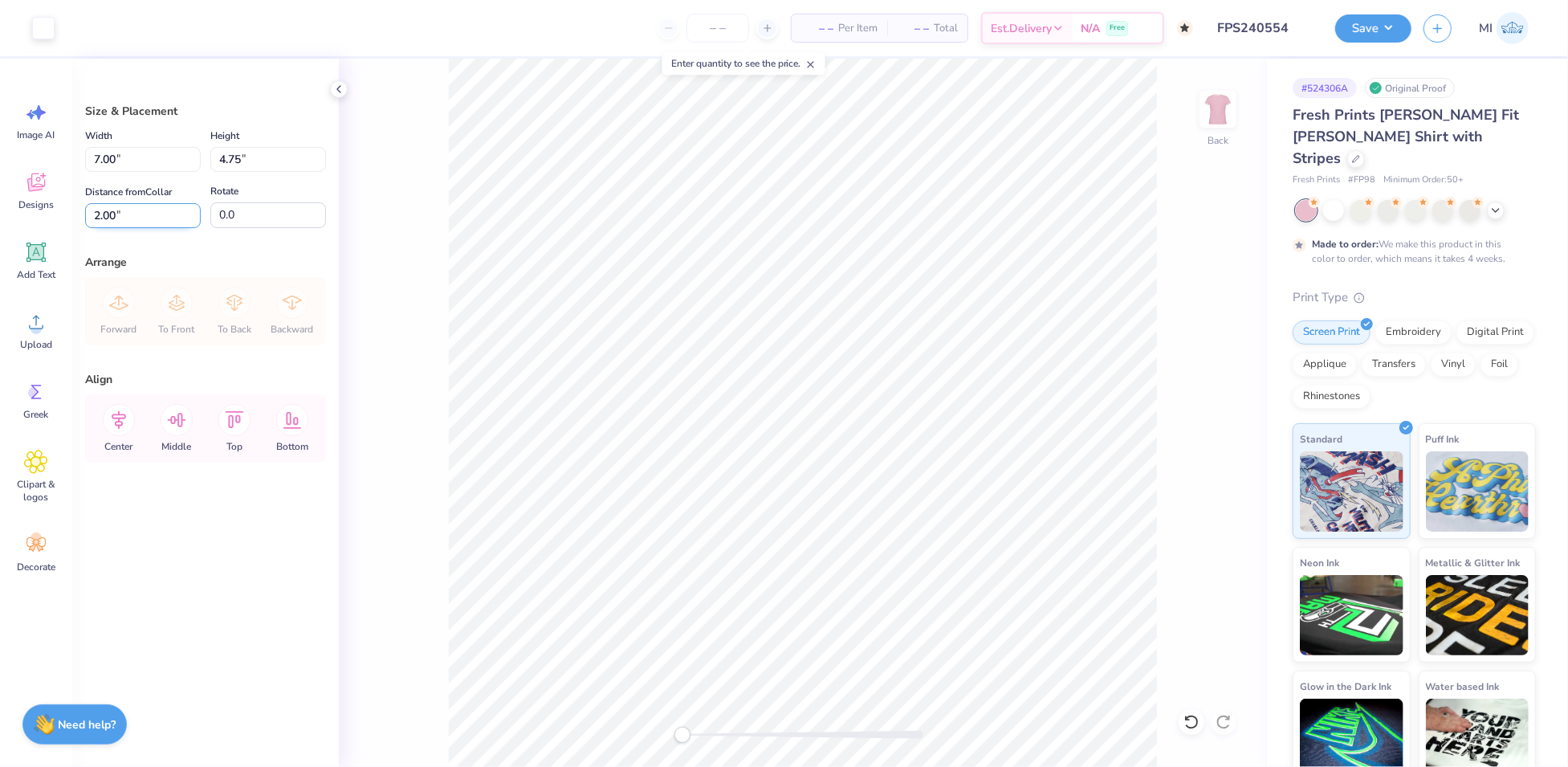
click at [141, 211] on input "2.00" at bounding box center [143, 216] width 116 height 25
click at [135, 223] on input "2.50" at bounding box center [143, 216] width 116 height 25
type input "2.20"
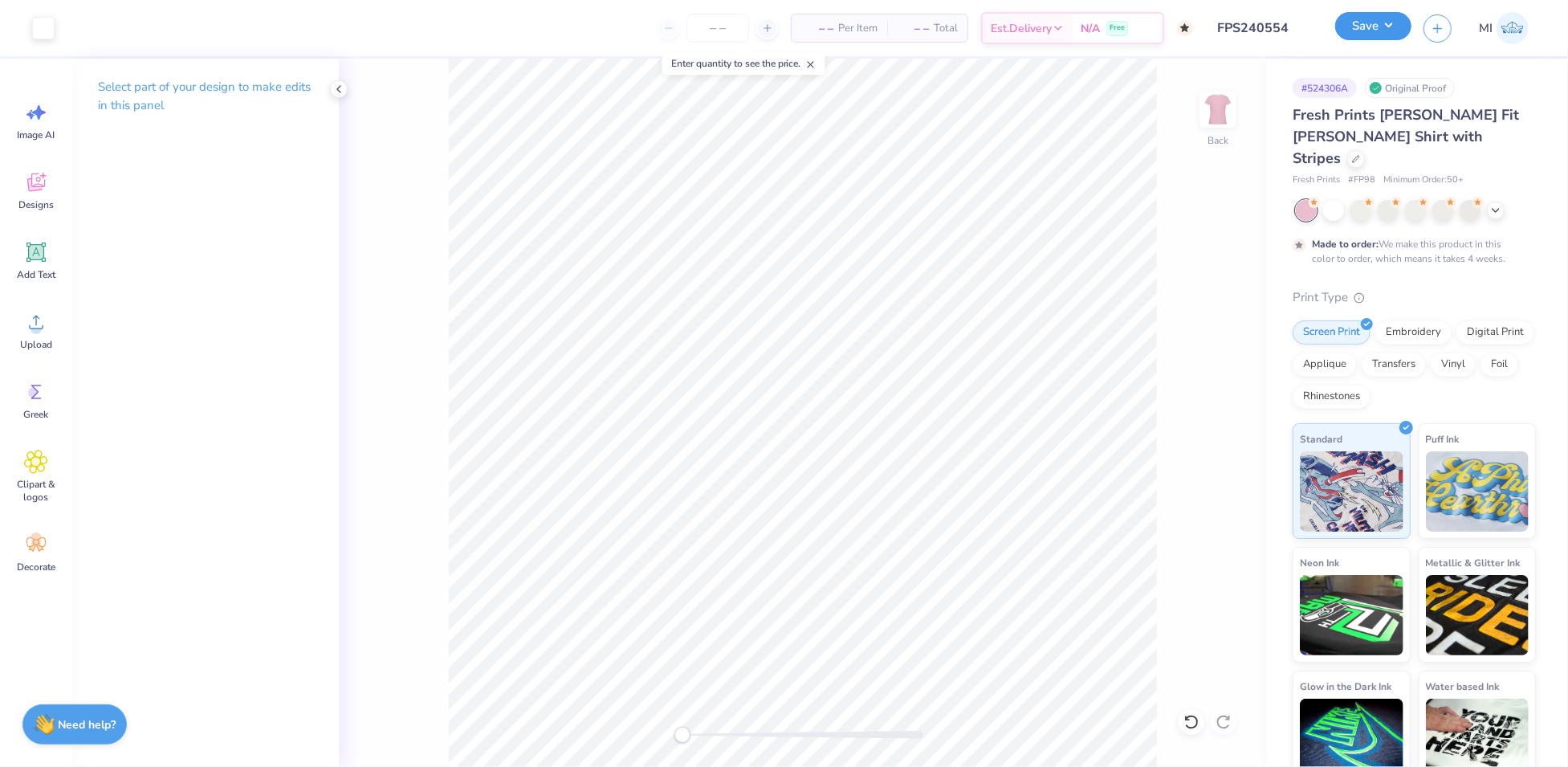
click at [1365, 27] on button "Save" at bounding box center [1373, 25] width 76 height 28
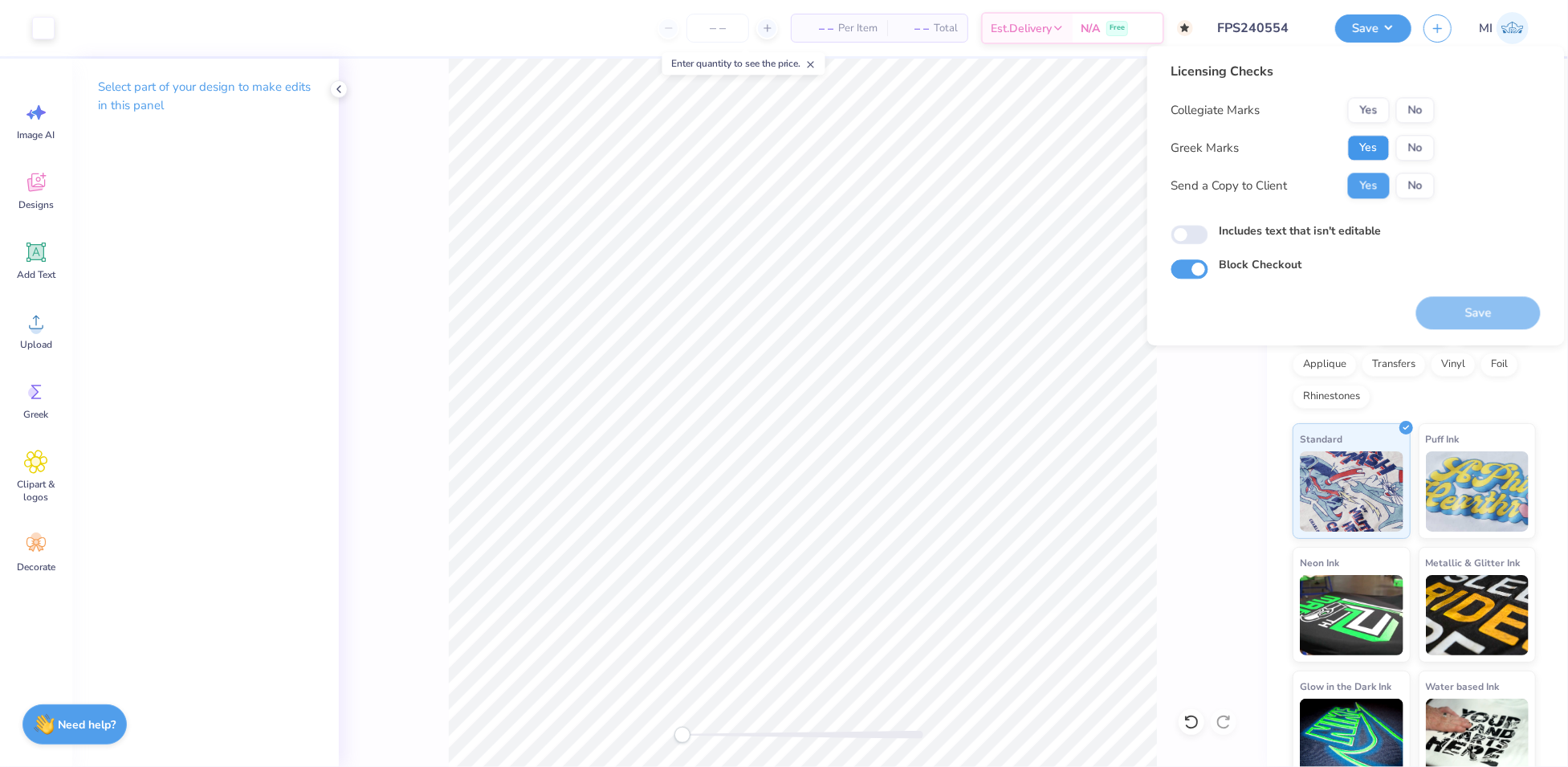
click at [1369, 152] on button "Yes" at bounding box center [1369, 147] width 41 height 26
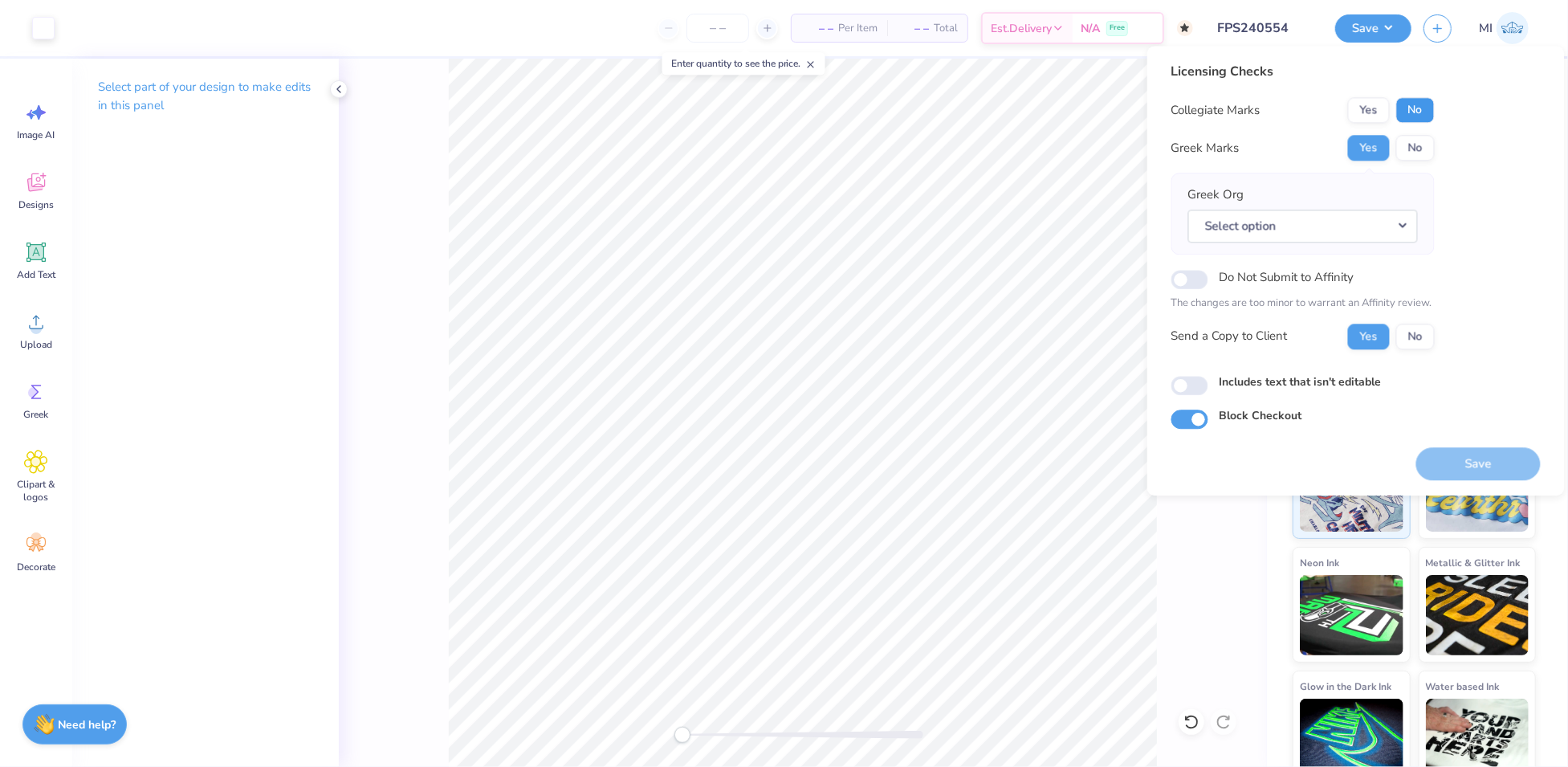
click at [1410, 118] on button "No" at bounding box center [1416, 110] width 39 height 26
click at [1402, 221] on button "Select option" at bounding box center [1303, 225] width 229 height 33
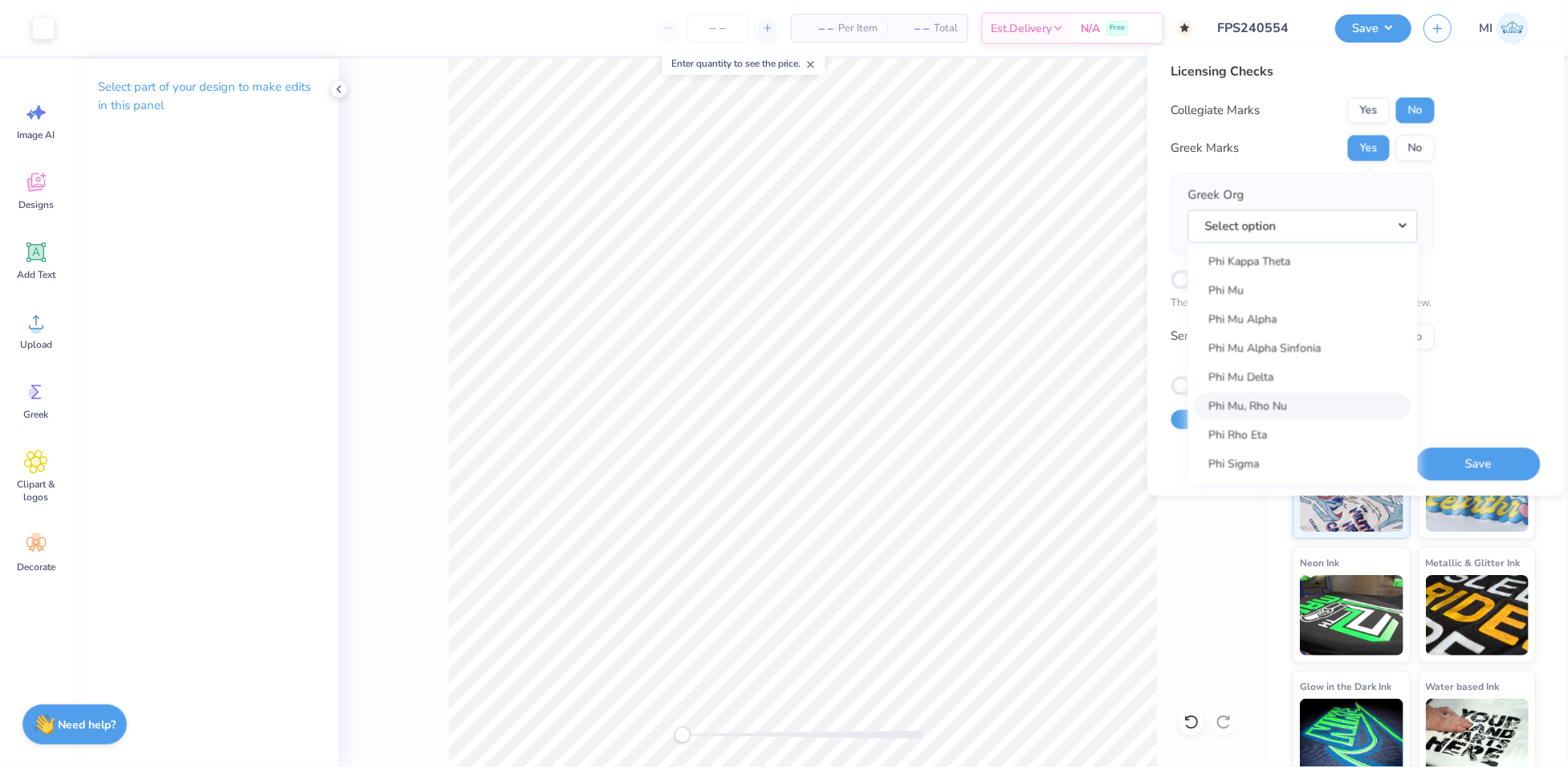
scroll to position [8670, 0]
click at [1289, 291] on link "Phi Mu" at bounding box center [1303, 291] width 217 height 26
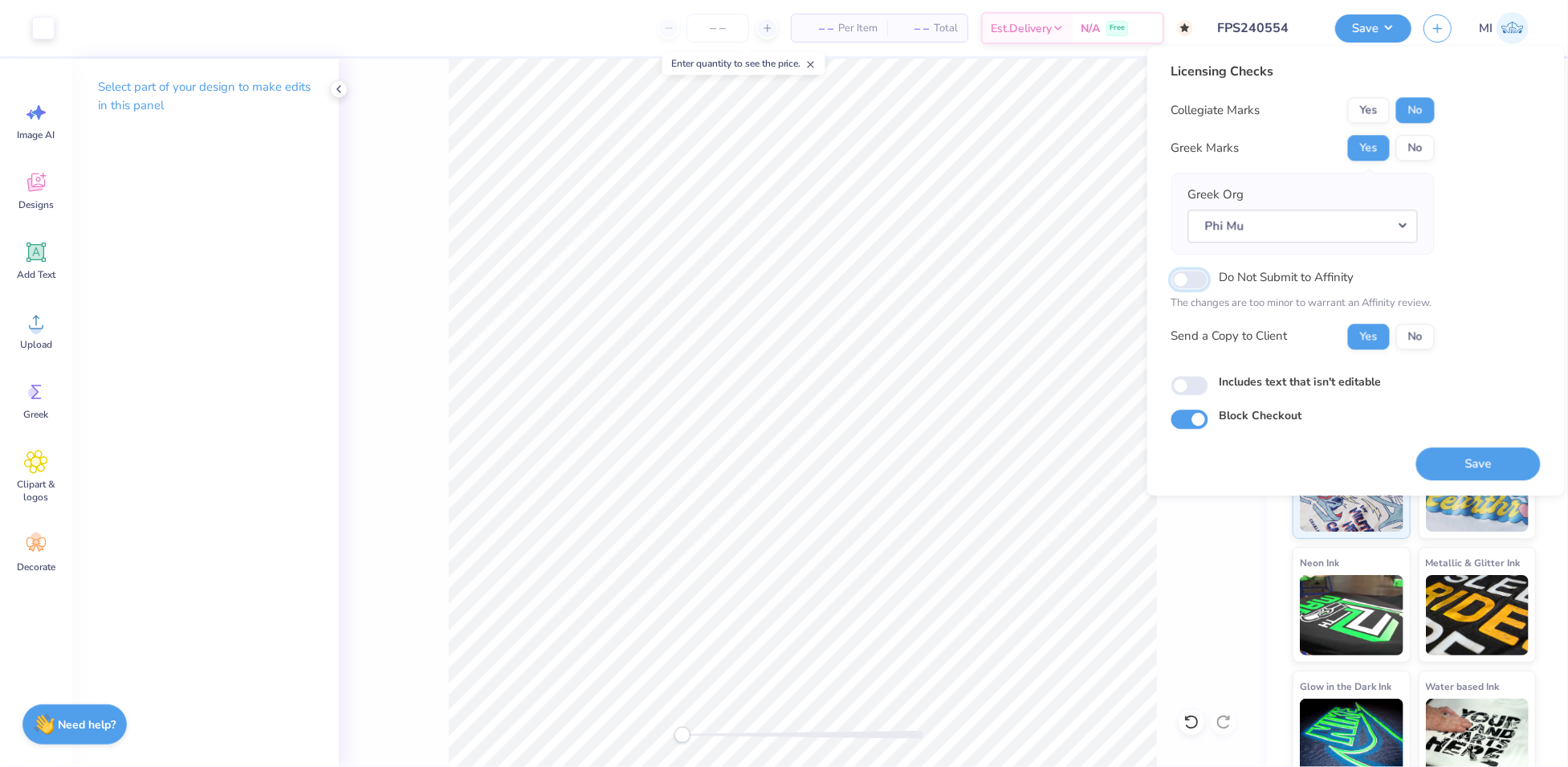
click at [1203, 281] on input "Do Not Submit to Affinity" at bounding box center [1190, 279] width 37 height 19
checkbox input "true"
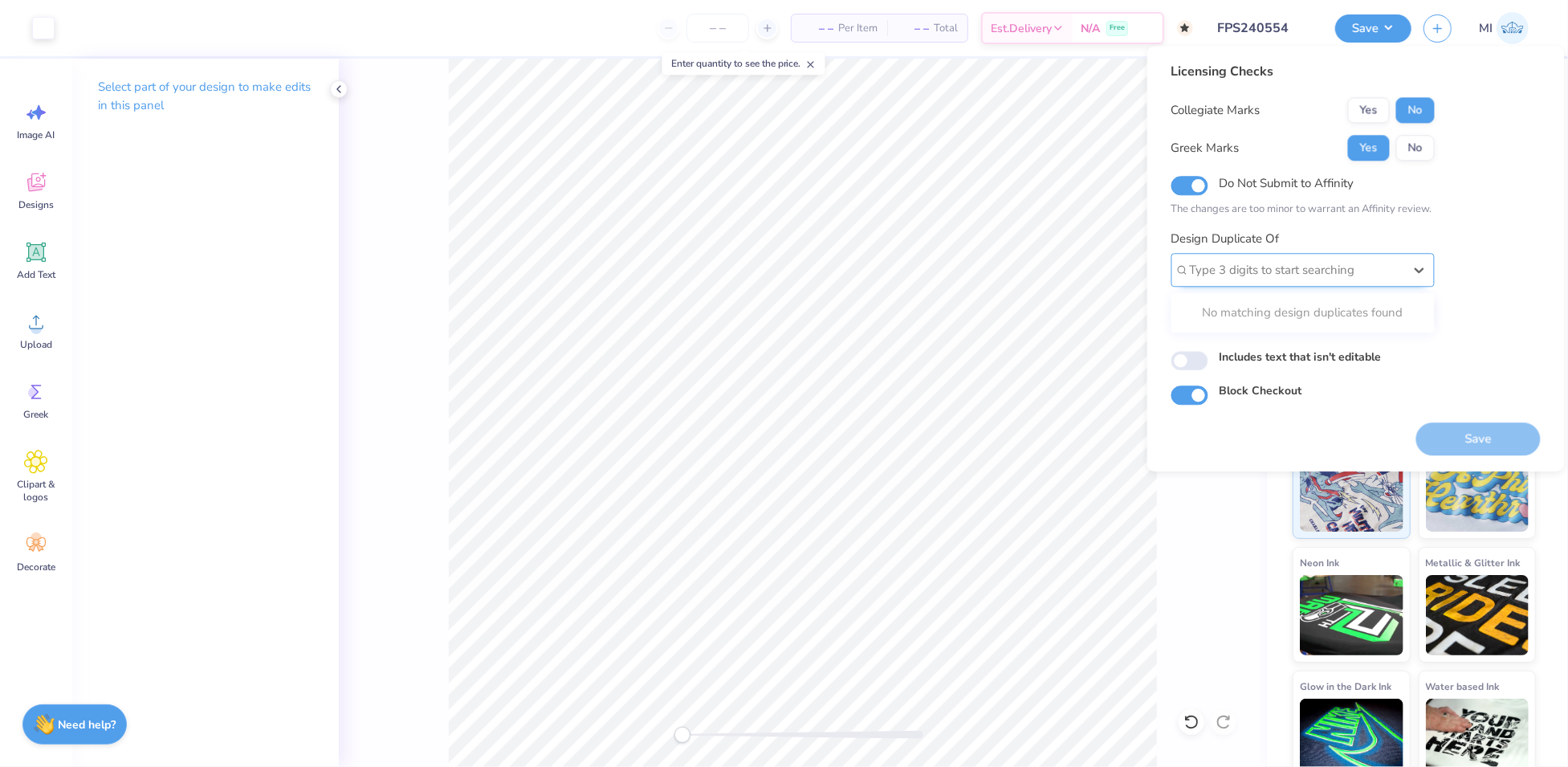
click at [1347, 271] on div at bounding box center [1297, 270] width 214 height 21
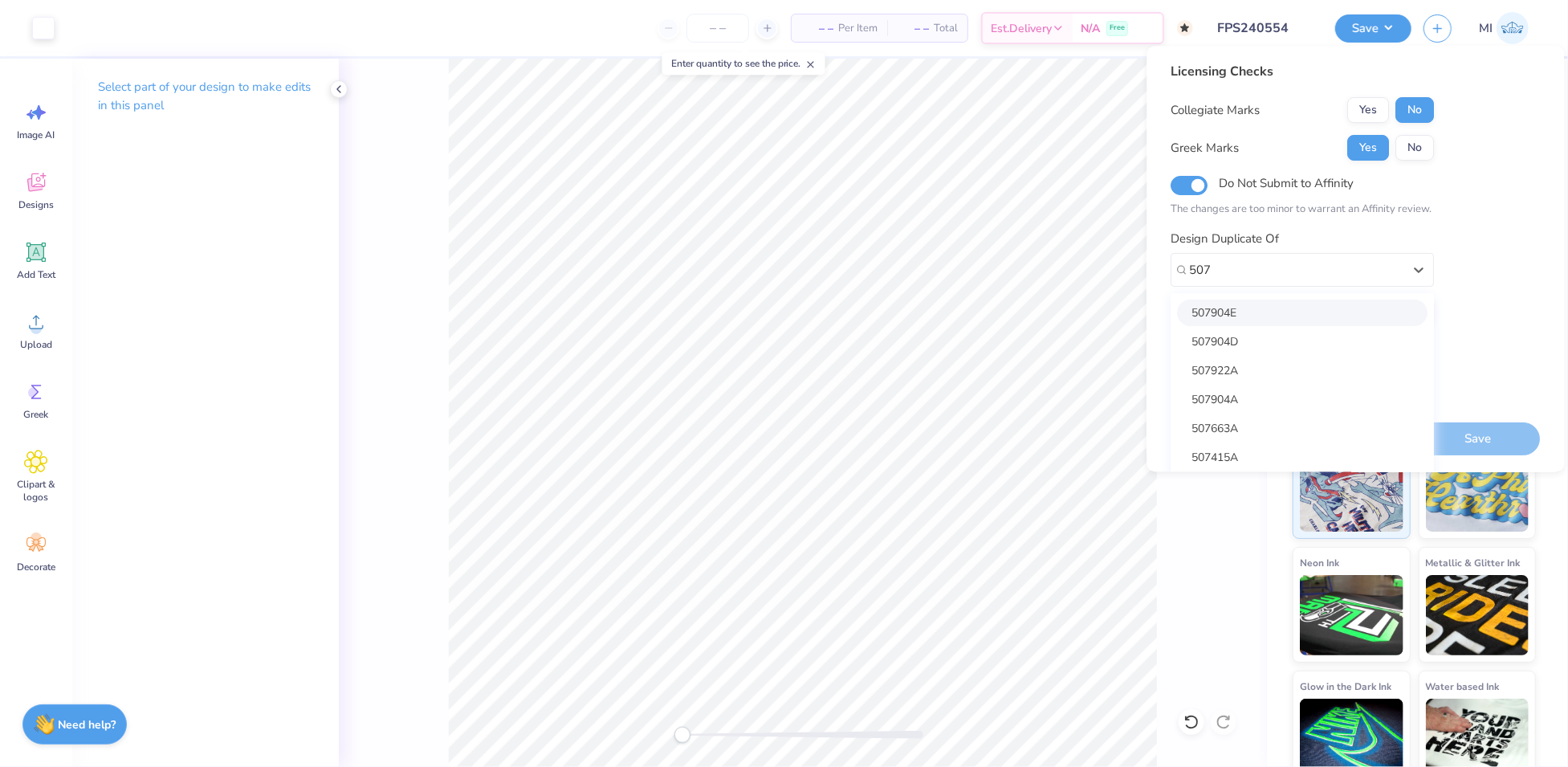
type input "507"
click at [1485, 252] on div "Licensing Checks Collegiate Marks Yes No Greek Marks Yes No Do Not Submit to Af…" at bounding box center [1356, 233] width 369 height 343
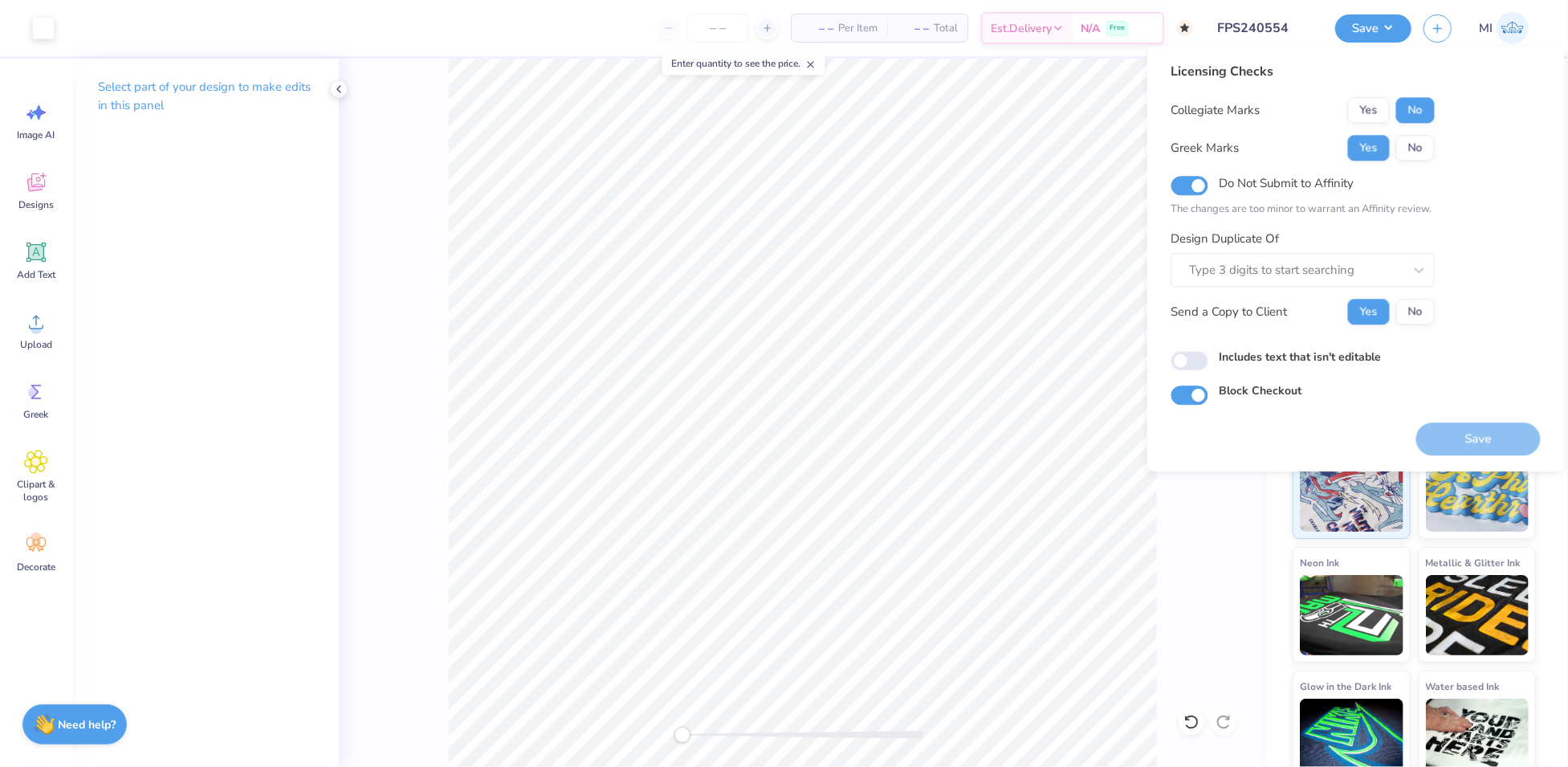
click at [1206, 194] on div "Do Not Submit to Affinity The changes are too minor to warrant an Affinity revi…" at bounding box center [1303, 195] width 263 height 45
click at [1196, 179] on input "Do Not Submit to Affinity" at bounding box center [1190, 185] width 37 height 19
checkbox input "false"
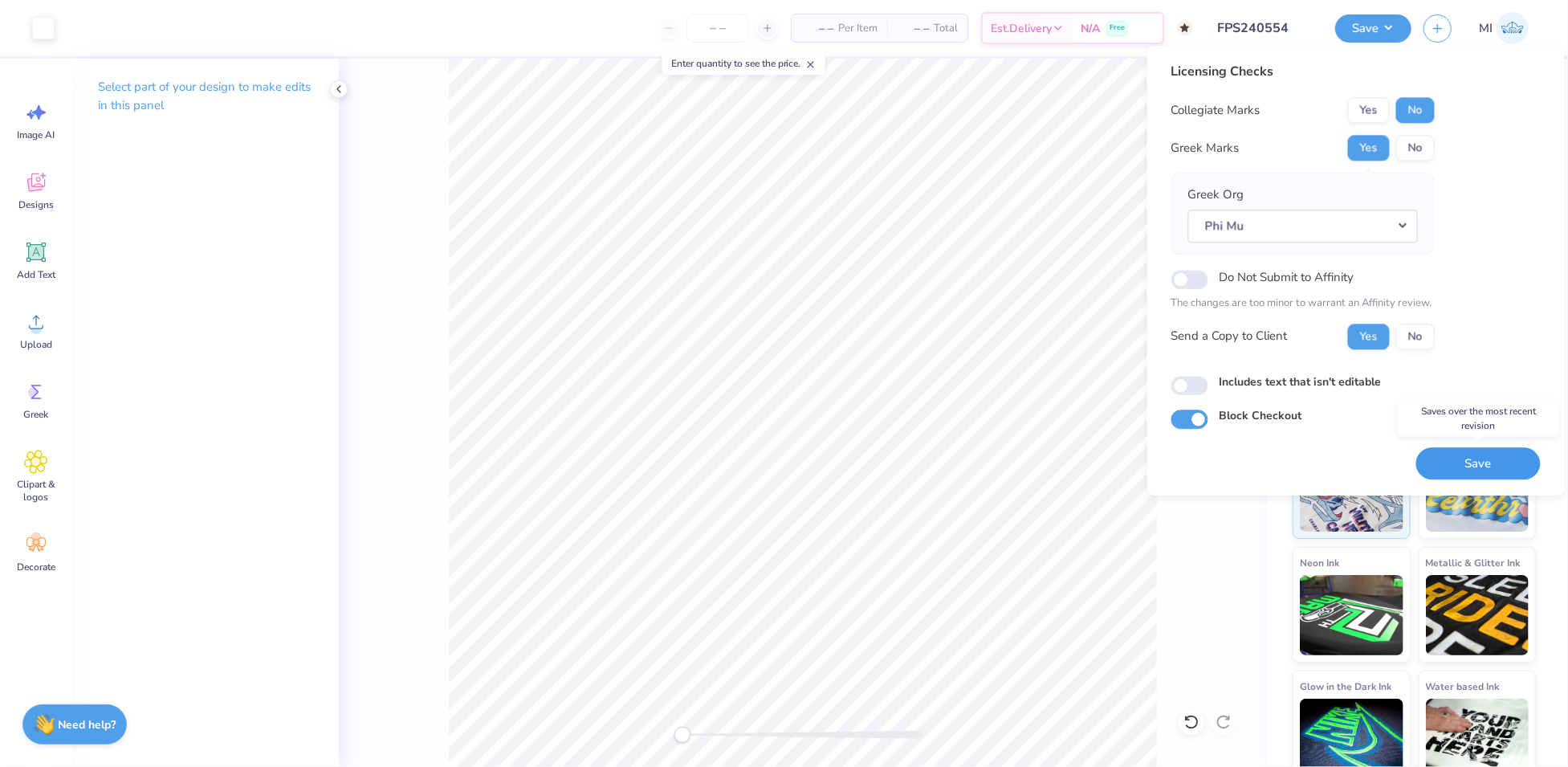
click at [1474, 460] on button "Save" at bounding box center [1478, 463] width 124 height 33
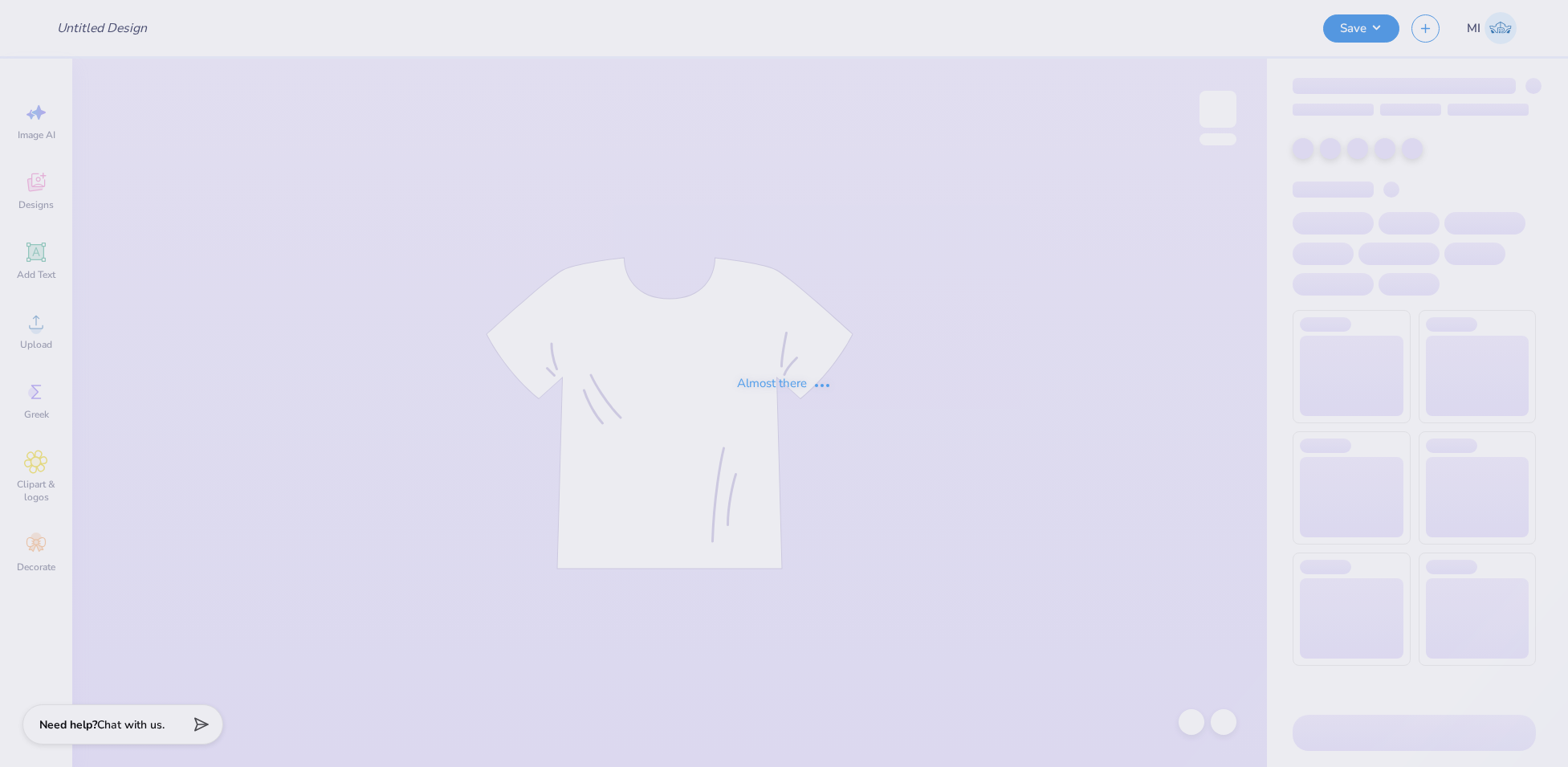
type input "FPS240555"
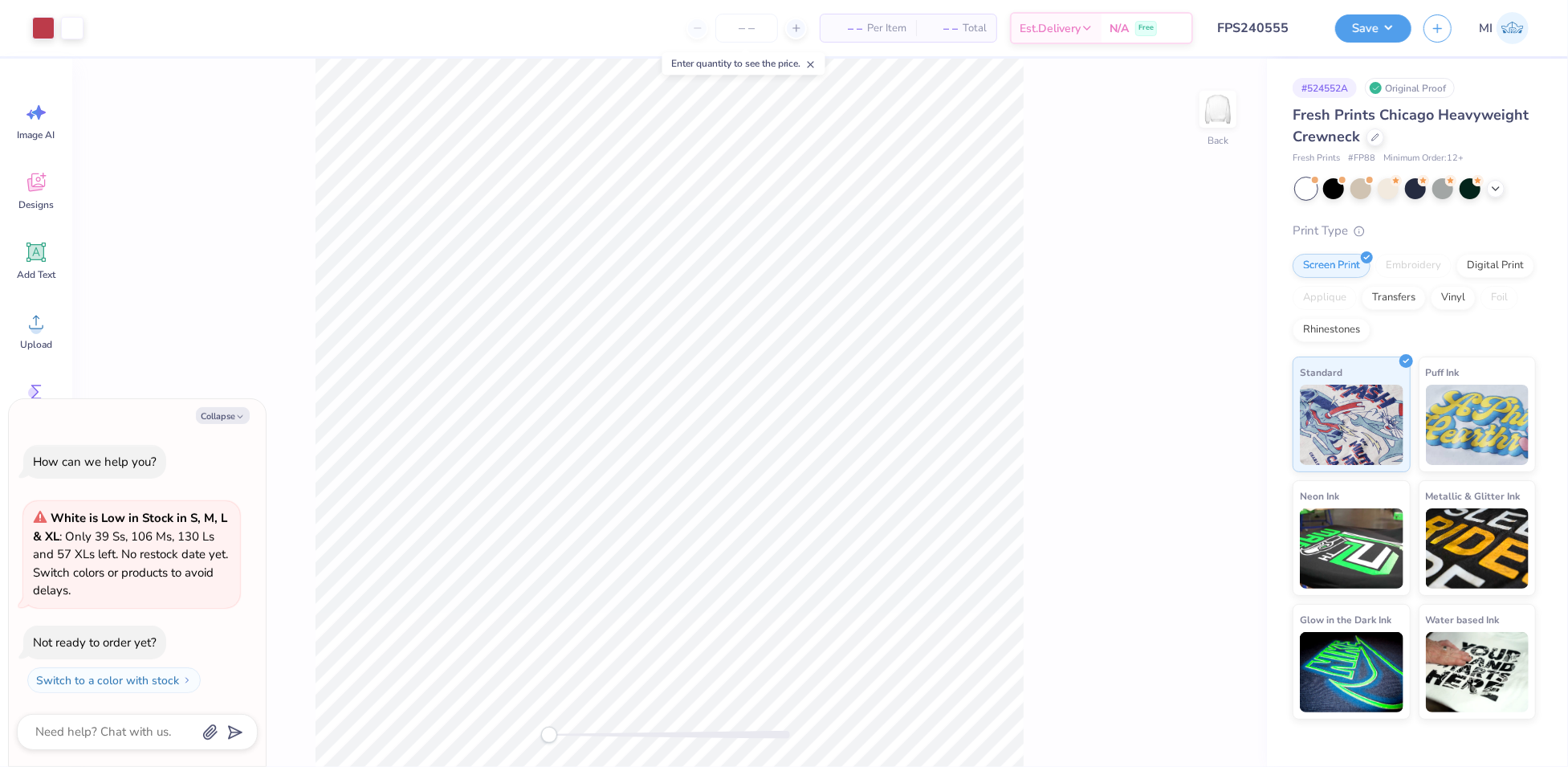
click at [225, 411] on button "Collapse" at bounding box center [223, 414] width 54 height 16
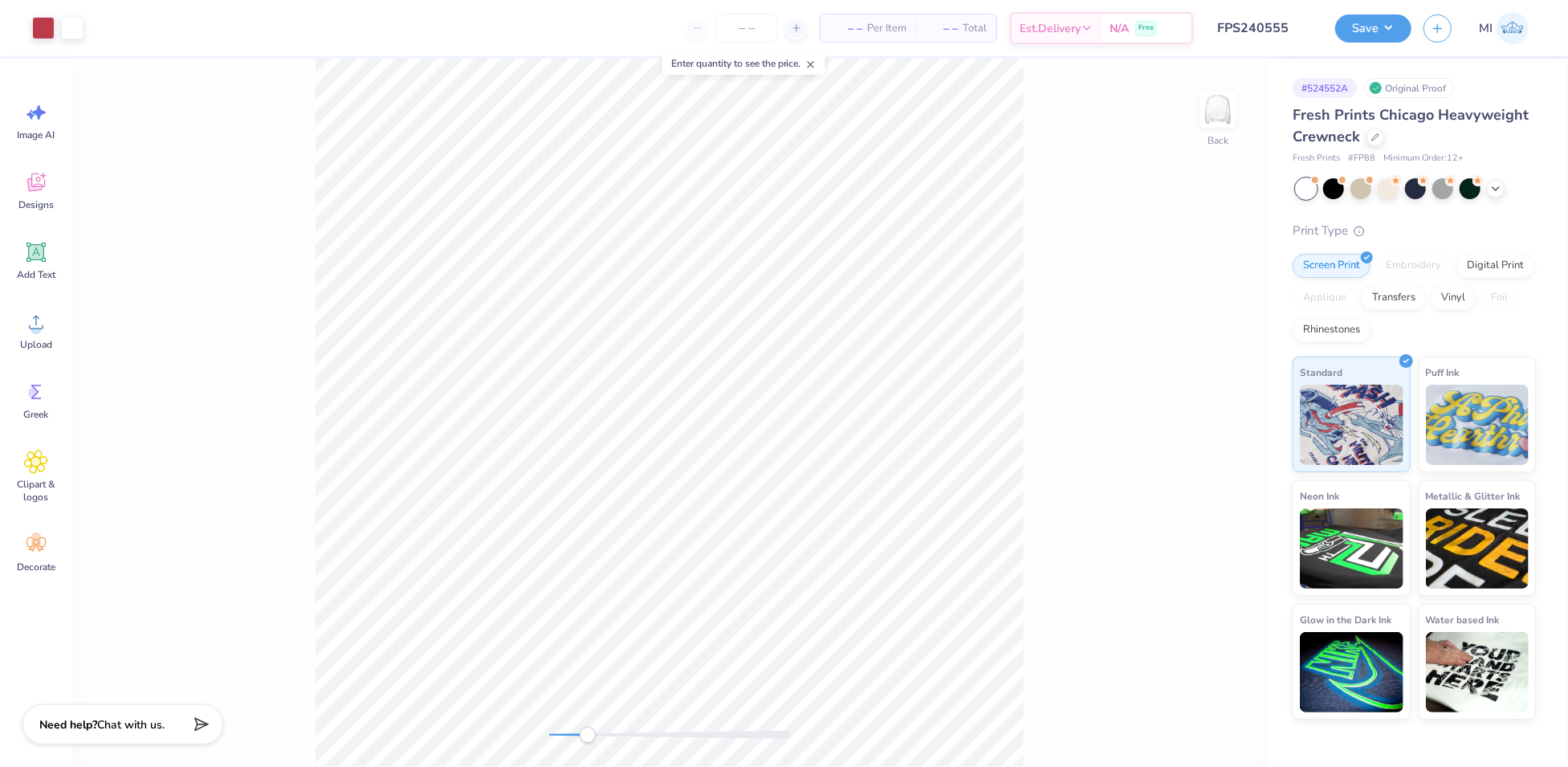
type textarea "x"
click at [340, 90] on icon at bounding box center [338, 89] width 13 height 13
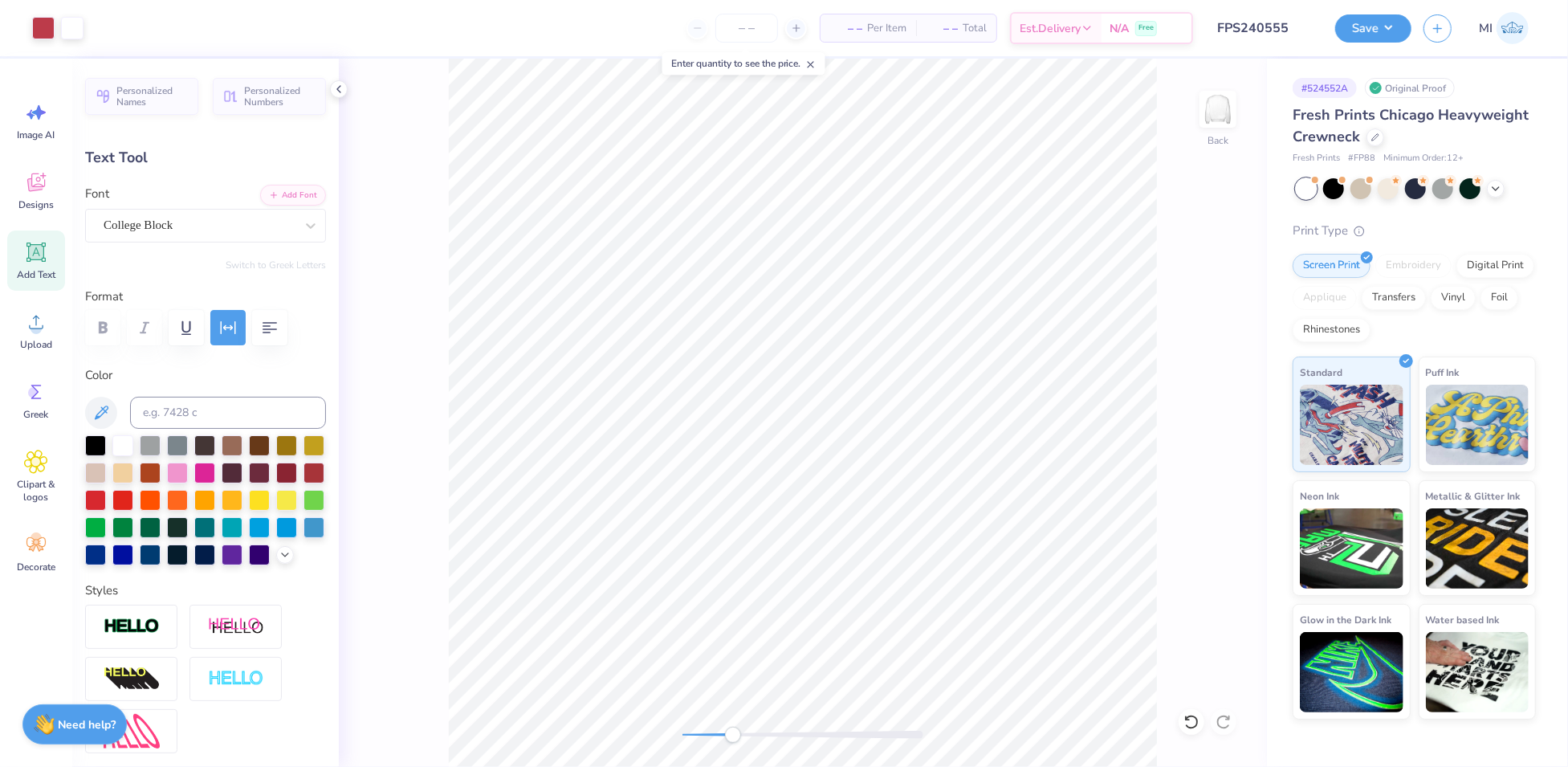
type input "9.66"
type input "1.60"
type input "10.02"
click at [232, 326] on icon "button" at bounding box center [228, 327] width 15 height 13
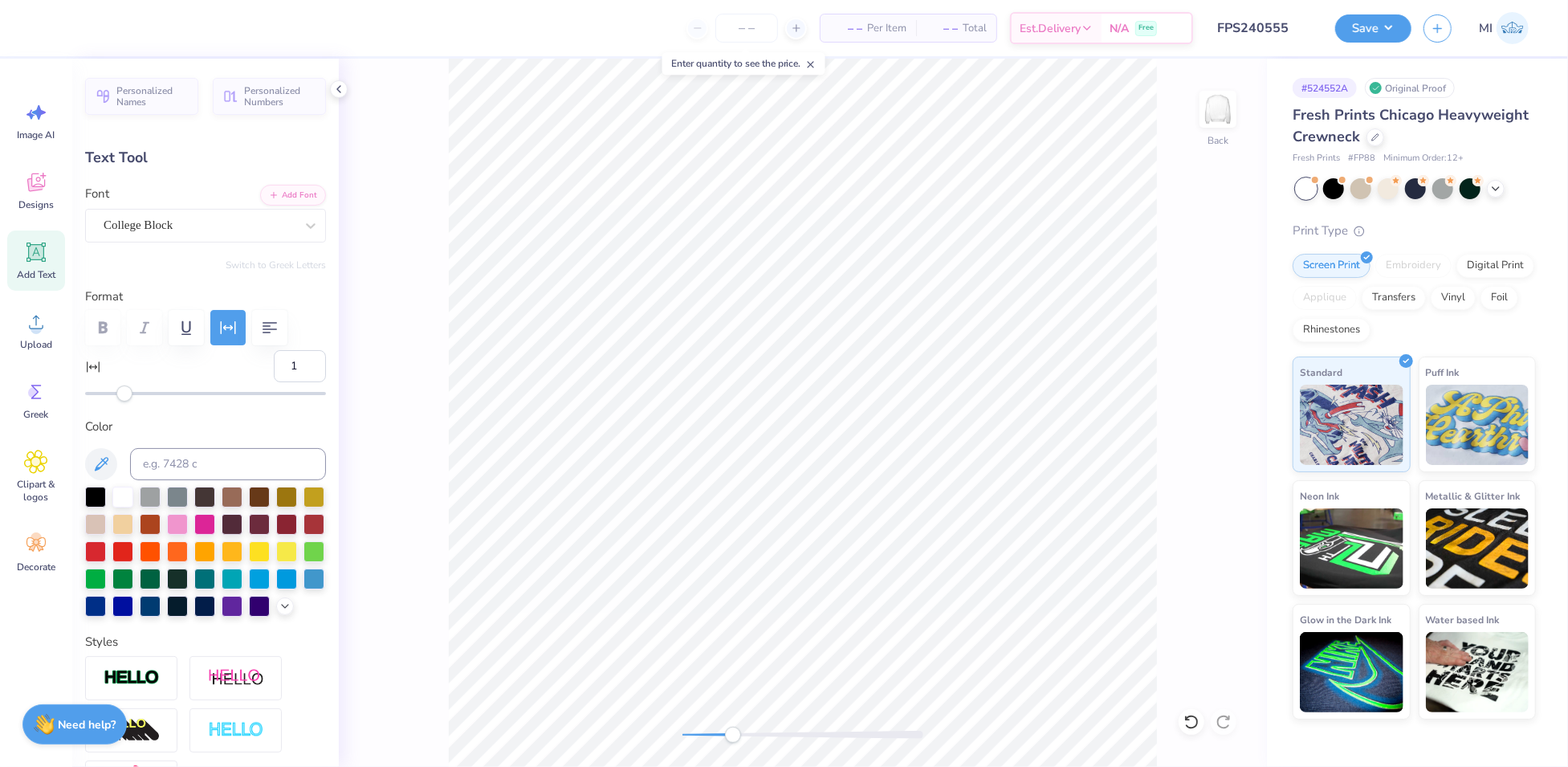
type input "0"
drag, startPoint x: 141, startPoint y: 393, endPoint x: 226, endPoint y: 414, distance: 87.6
click at [122, 395] on div "Accessibility label" at bounding box center [122, 393] width 16 height 16
type input "8.55"
type input "11.76"
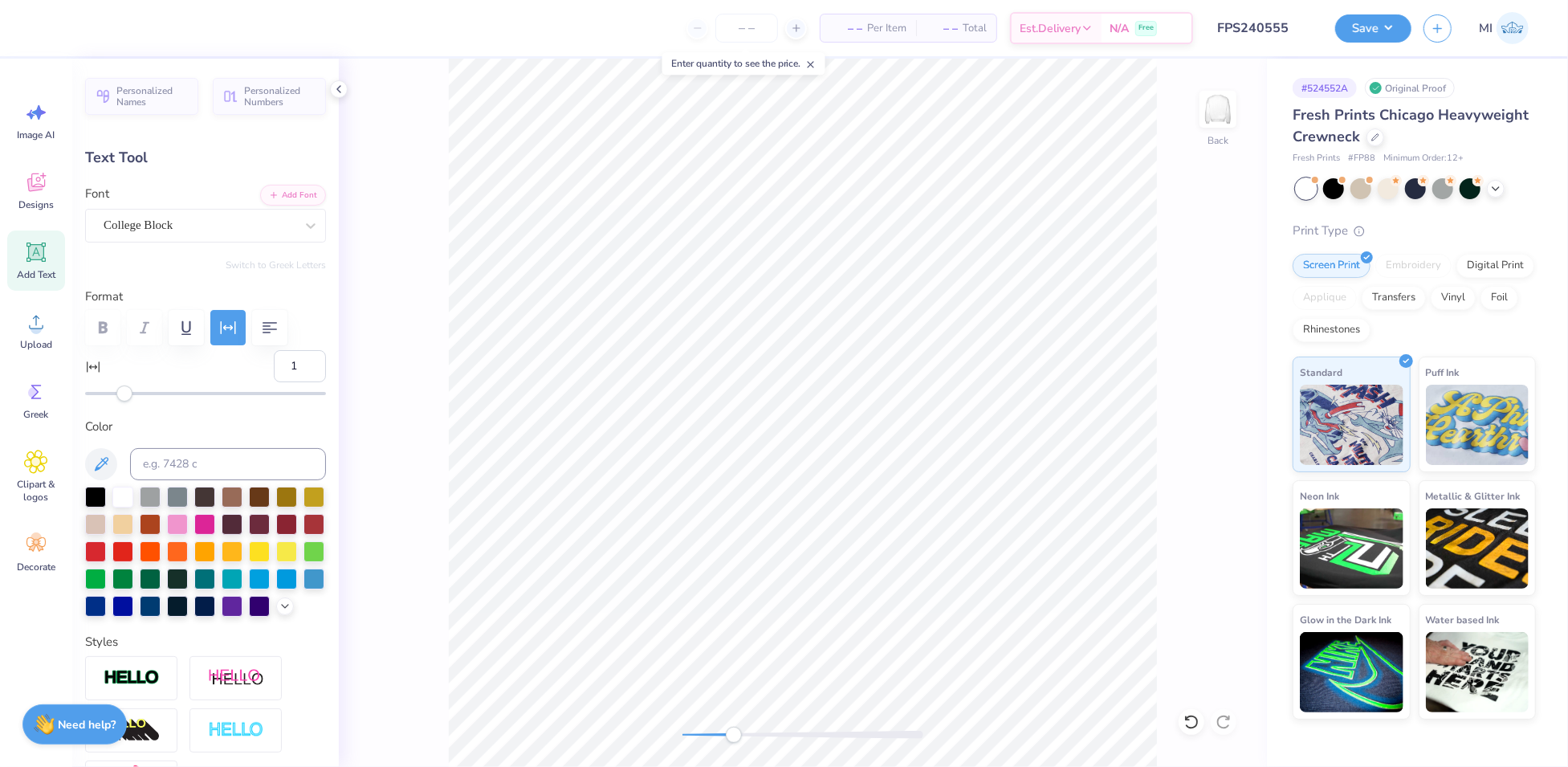
type input "8.11"
type input "1.52"
type input "10.05"
click at [1183, 722] on icon at bounding box center [1191, 722] width 16 height 16
click at [1187, 723] on icon at bounding box center [1191, 722] width 16 height 16
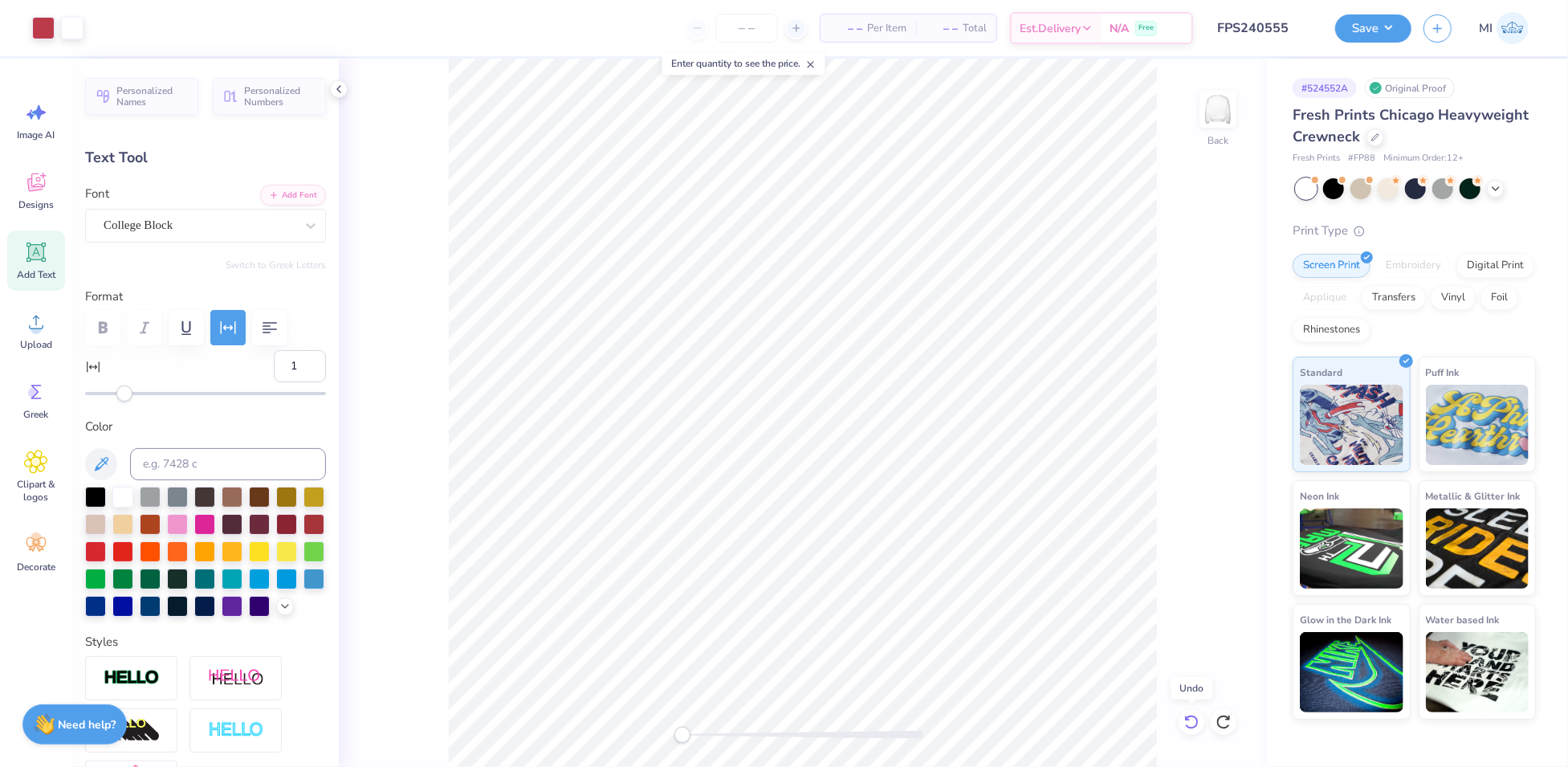
click at [1187, 723] on icon at bounding box center [1191, 722] width 16 height 16
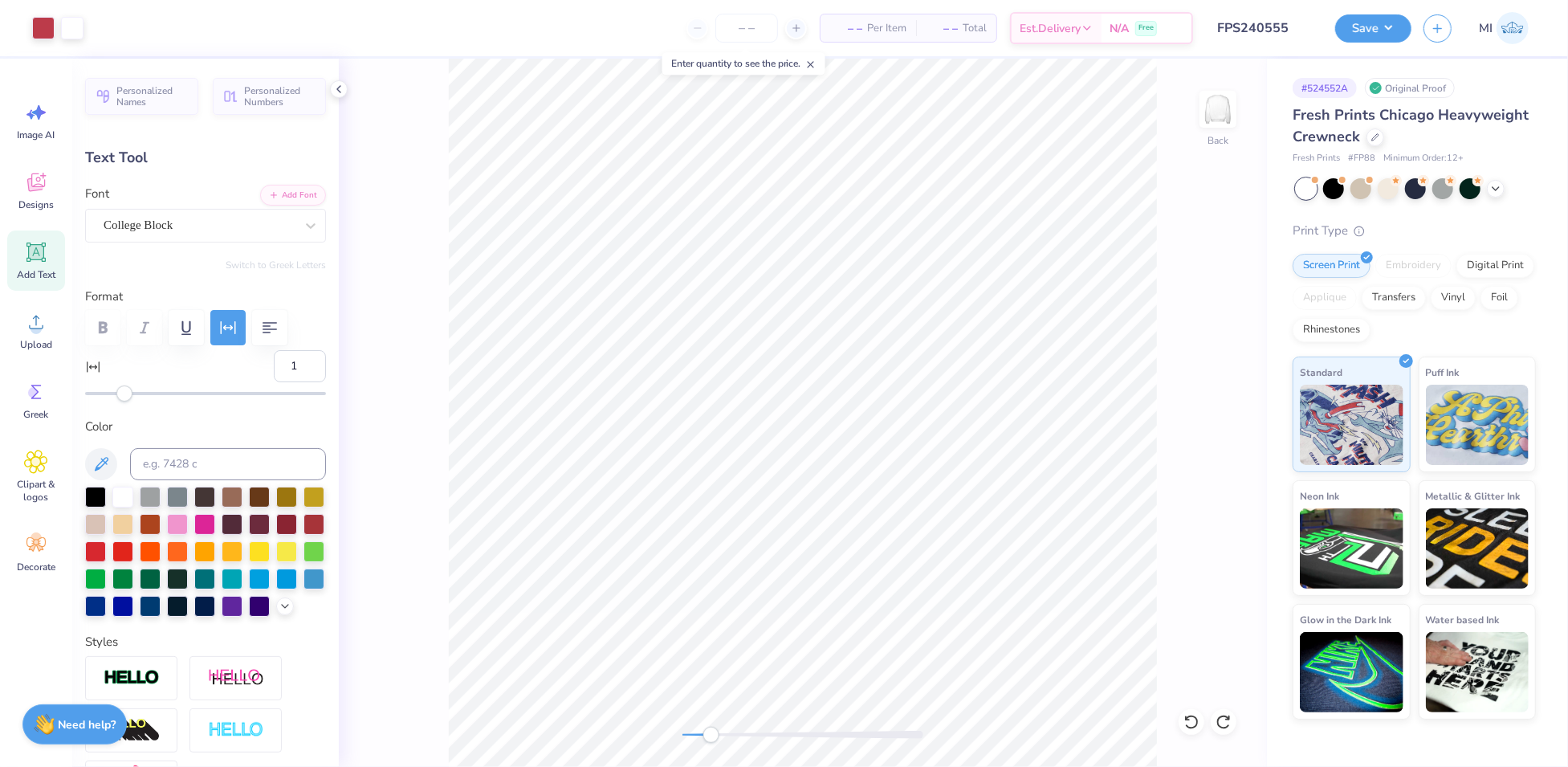
type input "6.78"
type input "1.13"
type input "11.90"
type input "10"
type input "8.04"
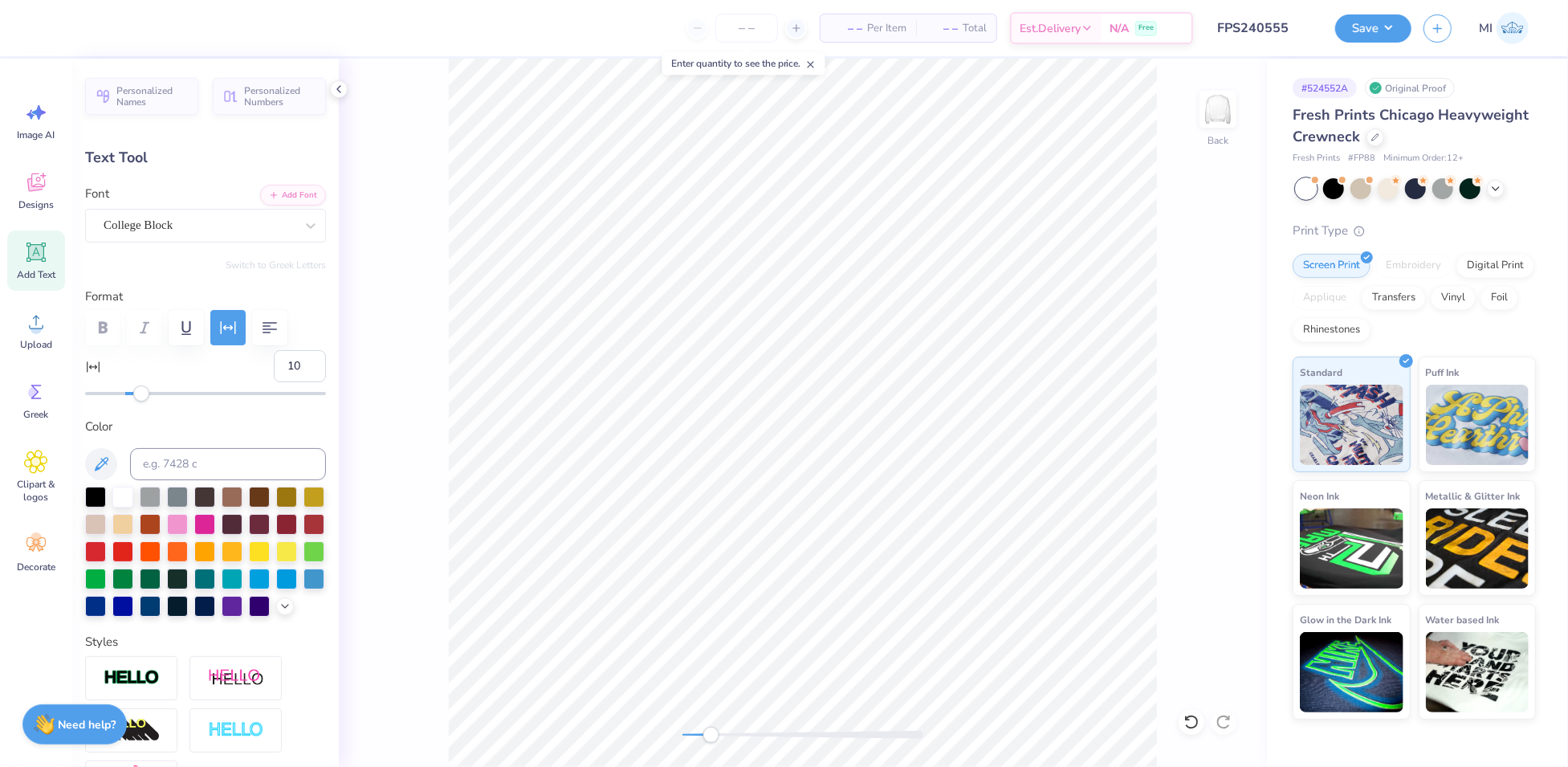
type input "1.34"
type input "11.78"
type input "8.61"
type input "1.43"
drag, startPoint x: 1188, startPoint y: 732, endPoint x: 1191, endPoint y: 725, distance: 7.6
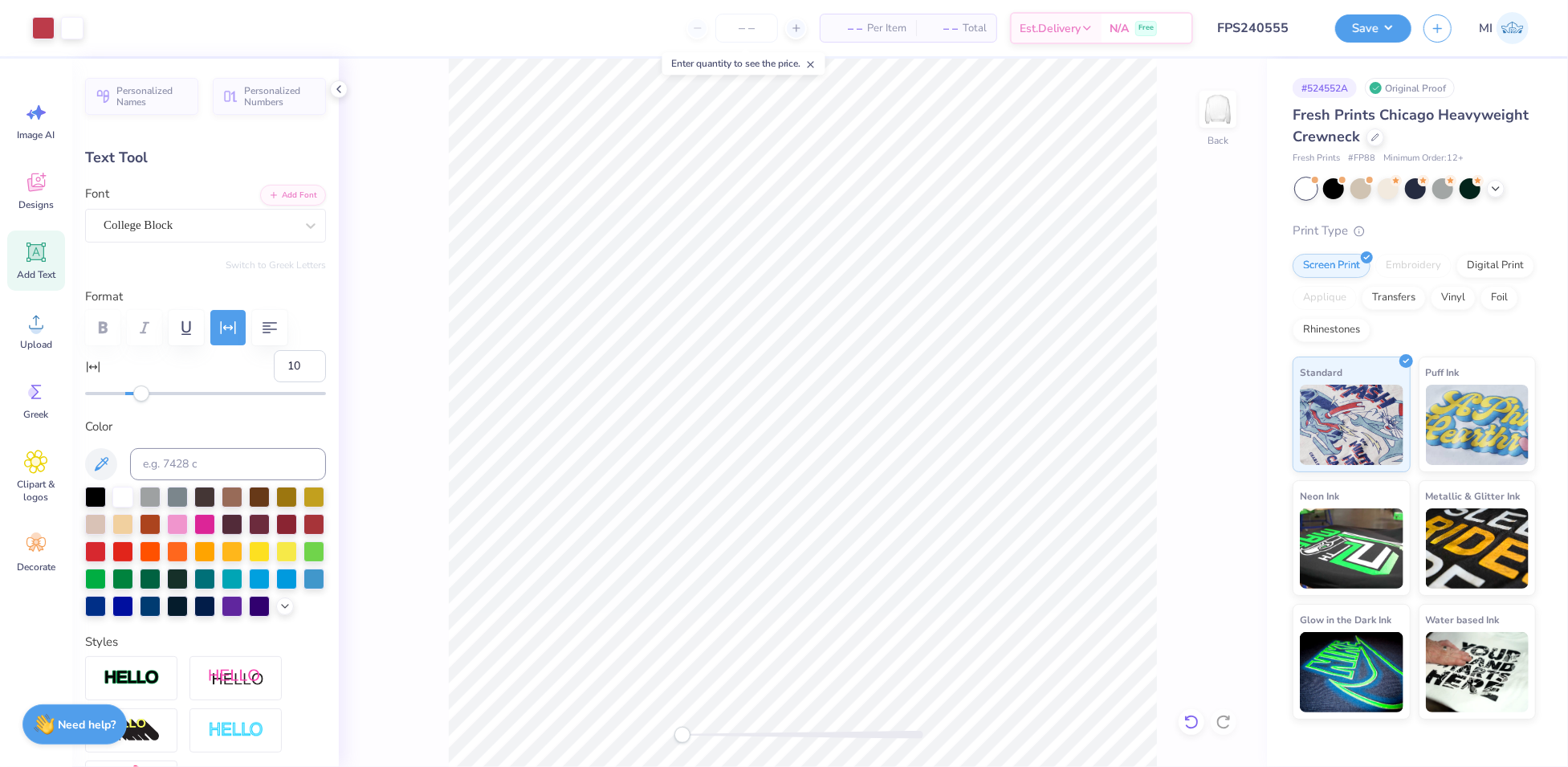
click at [1188, 732] on div at bounding box center [1191, 722] width 26 height 26
click at [1191, 725] on icon at bounding box center [1191, 722] width 16 height 16
type input "6.78"
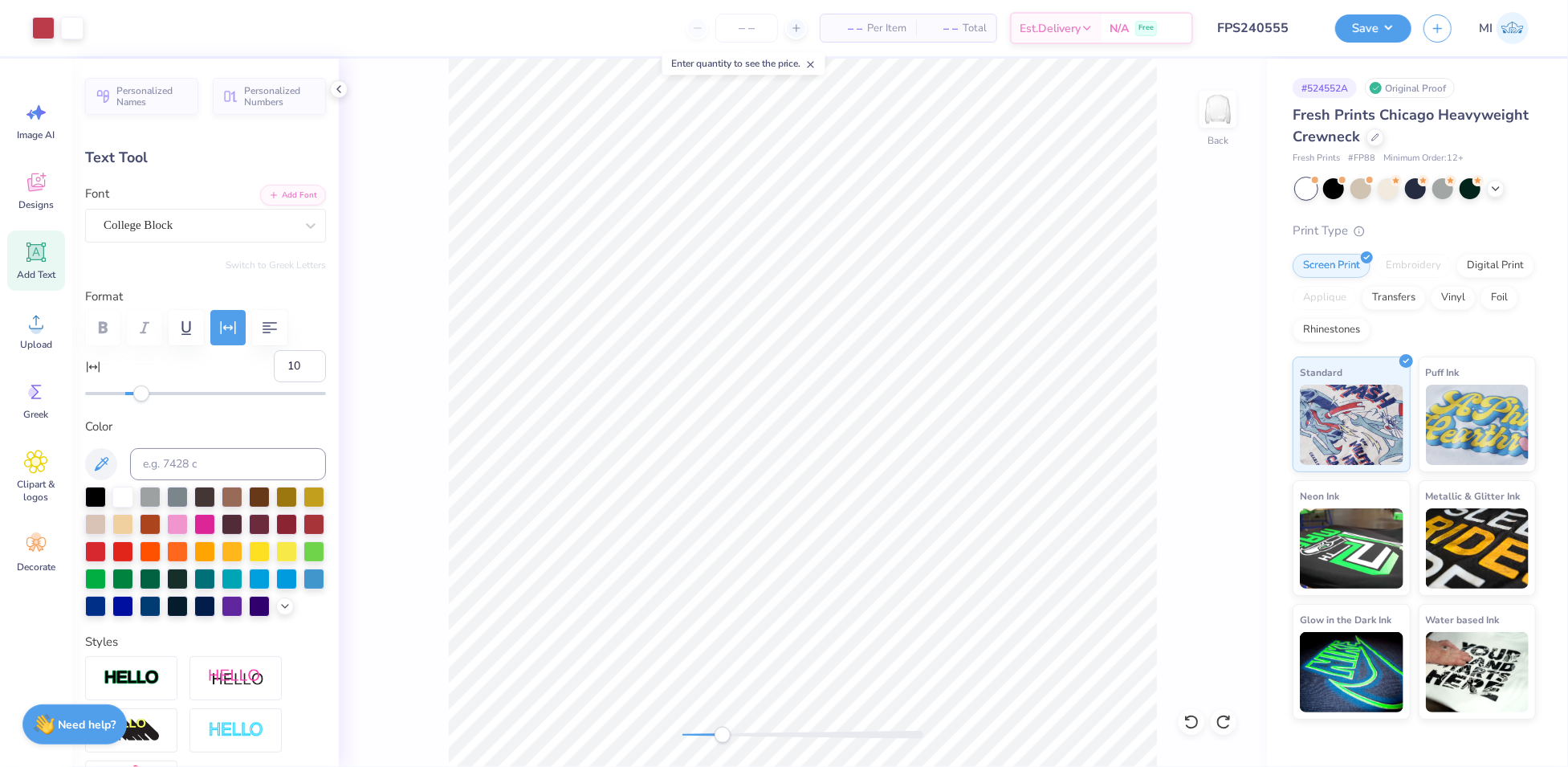
type input "1.13"
type input "11.90"
type input "8.79"
type input "1.55"
click at [960, 469] on li "Duplicate" at bounding box center [956, 469] width 126 height 31
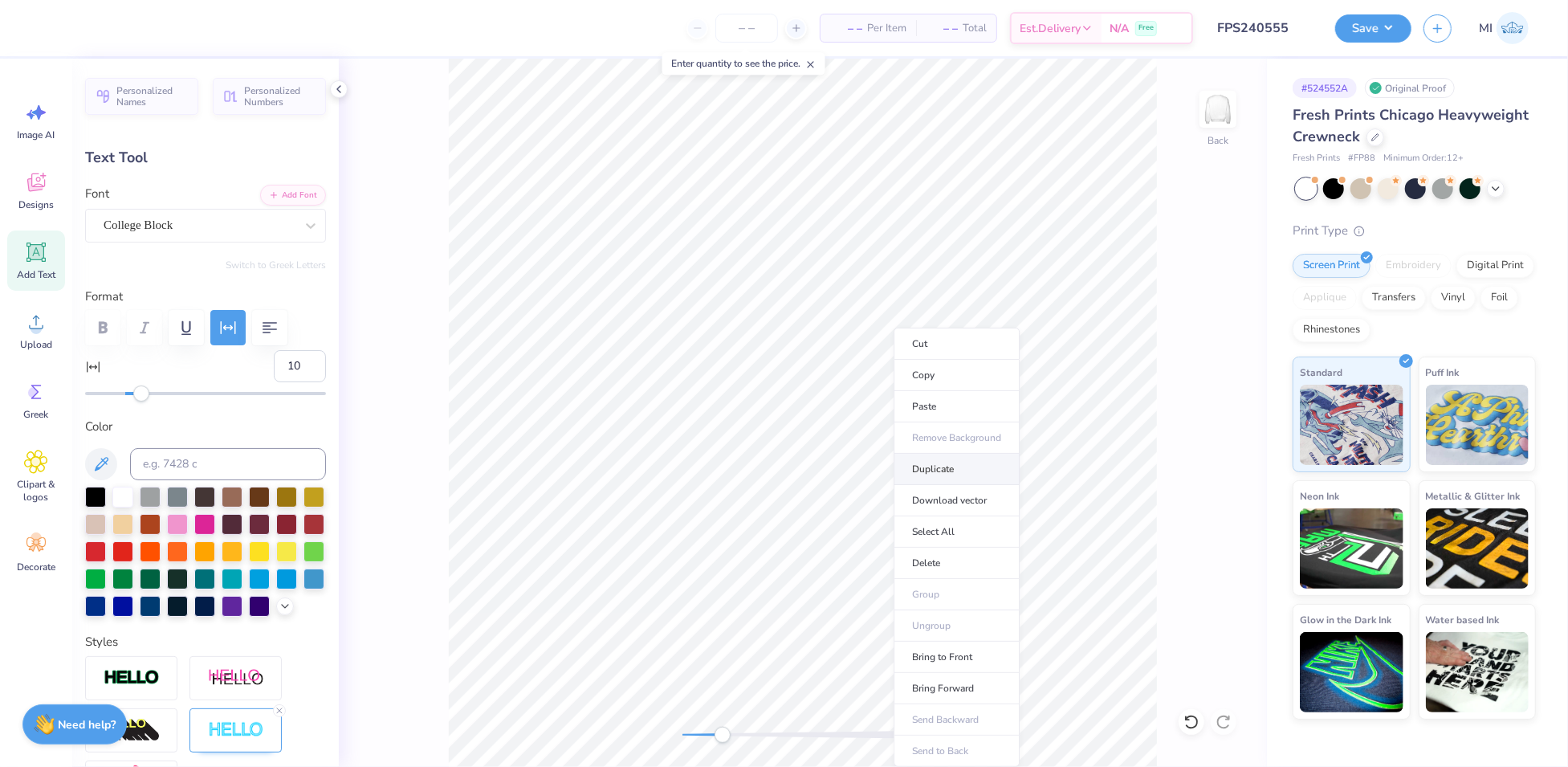
type input "11.02"
type textarea "WEEKEND"
type input "8.82"
type input "11.76"
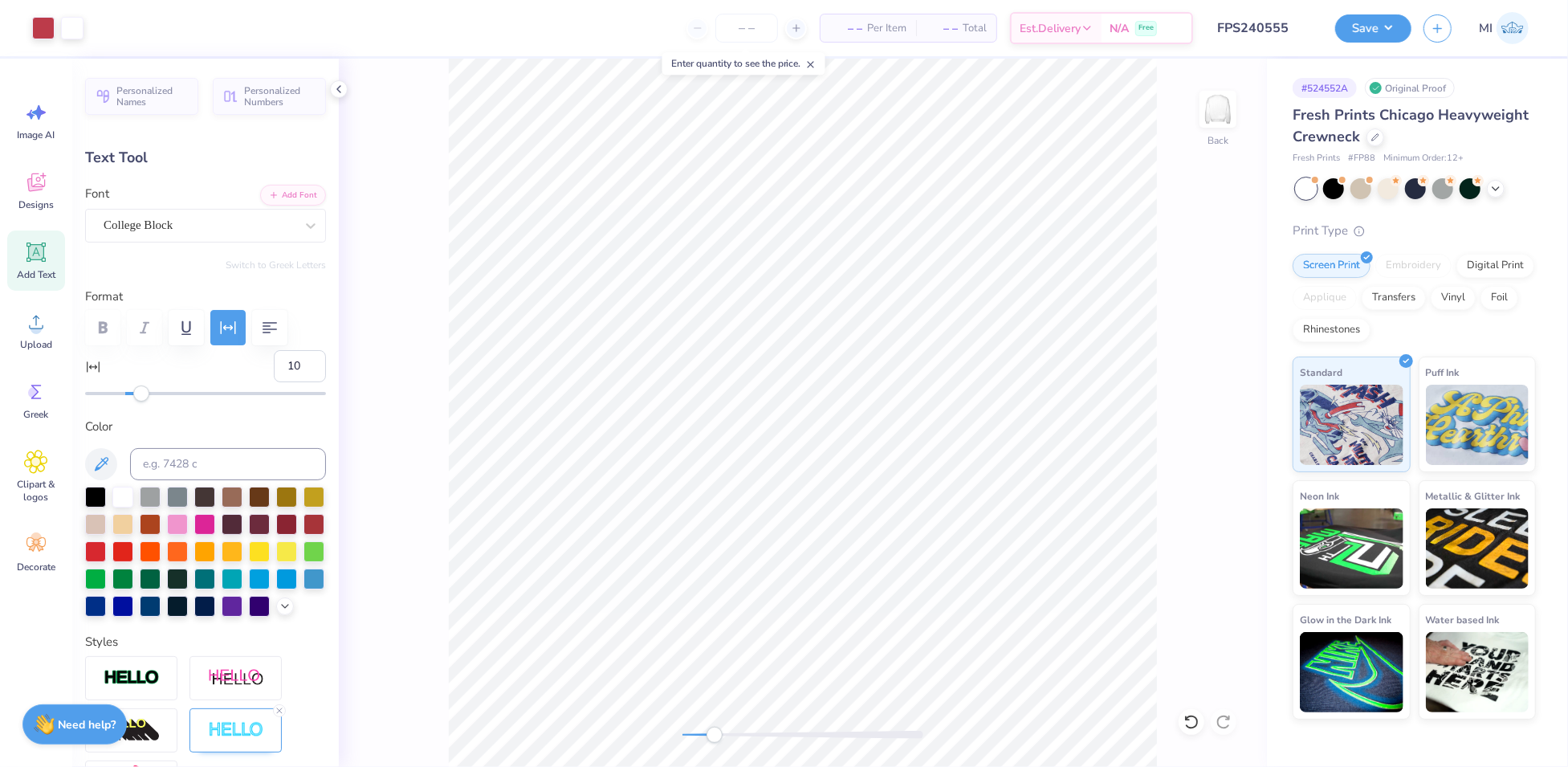
type input "8.79"
type input "10.02"
type textarea "PARENt’S WEEKEND"
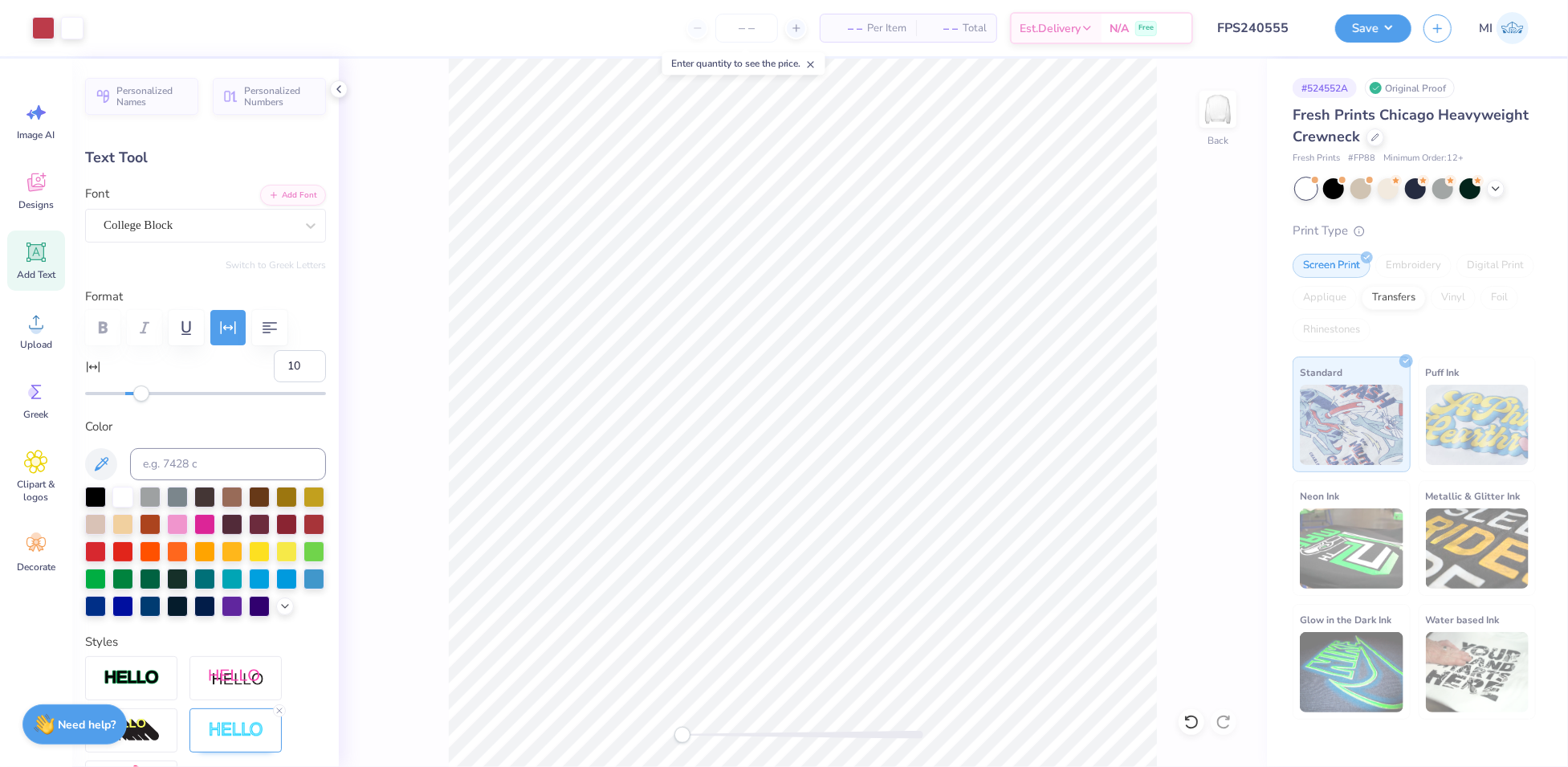
type input "17.05"
type input "1.45"
type input "10.07"
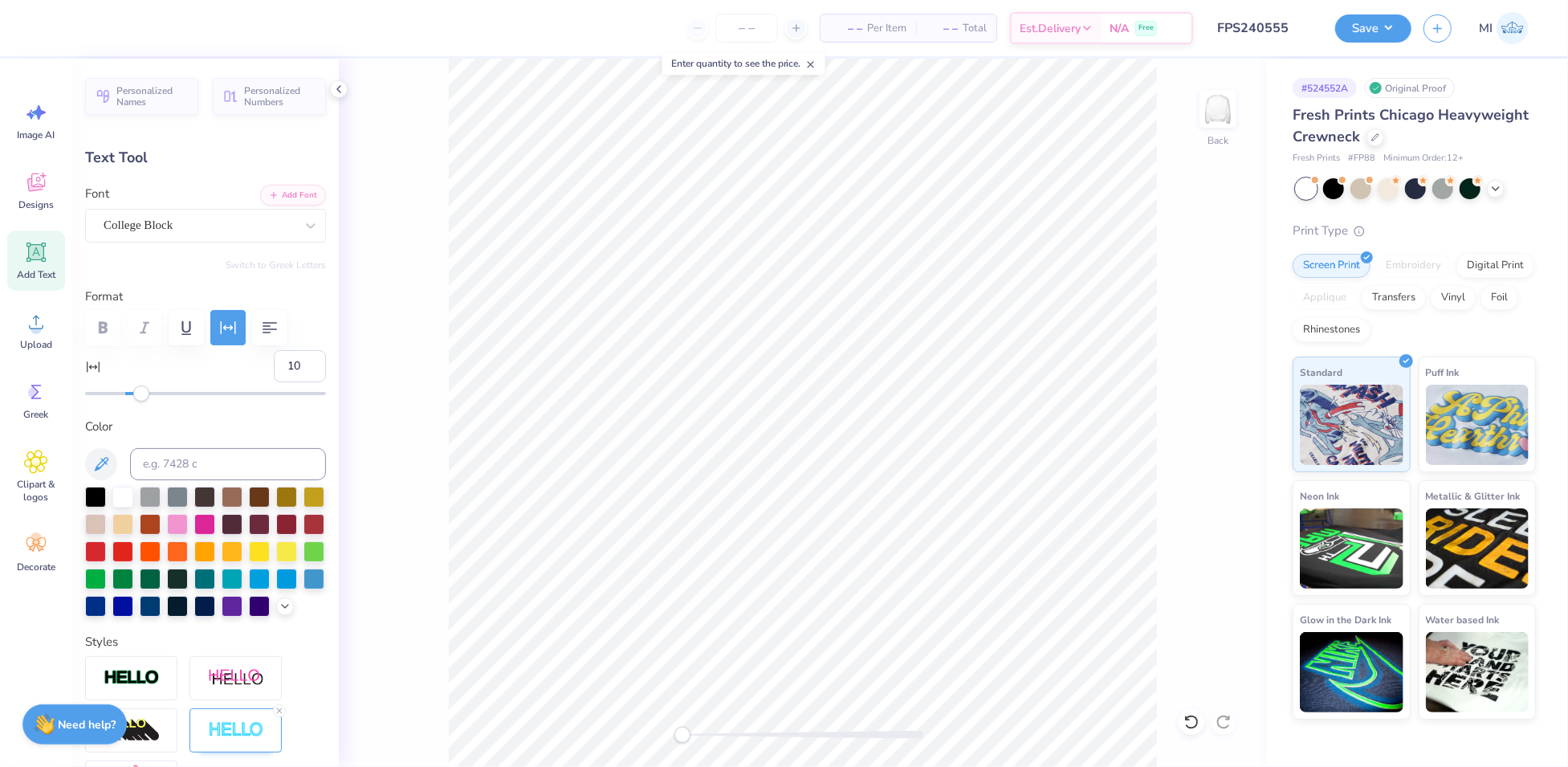
type input "9.22"
type input "0.78"
type input "9.95"
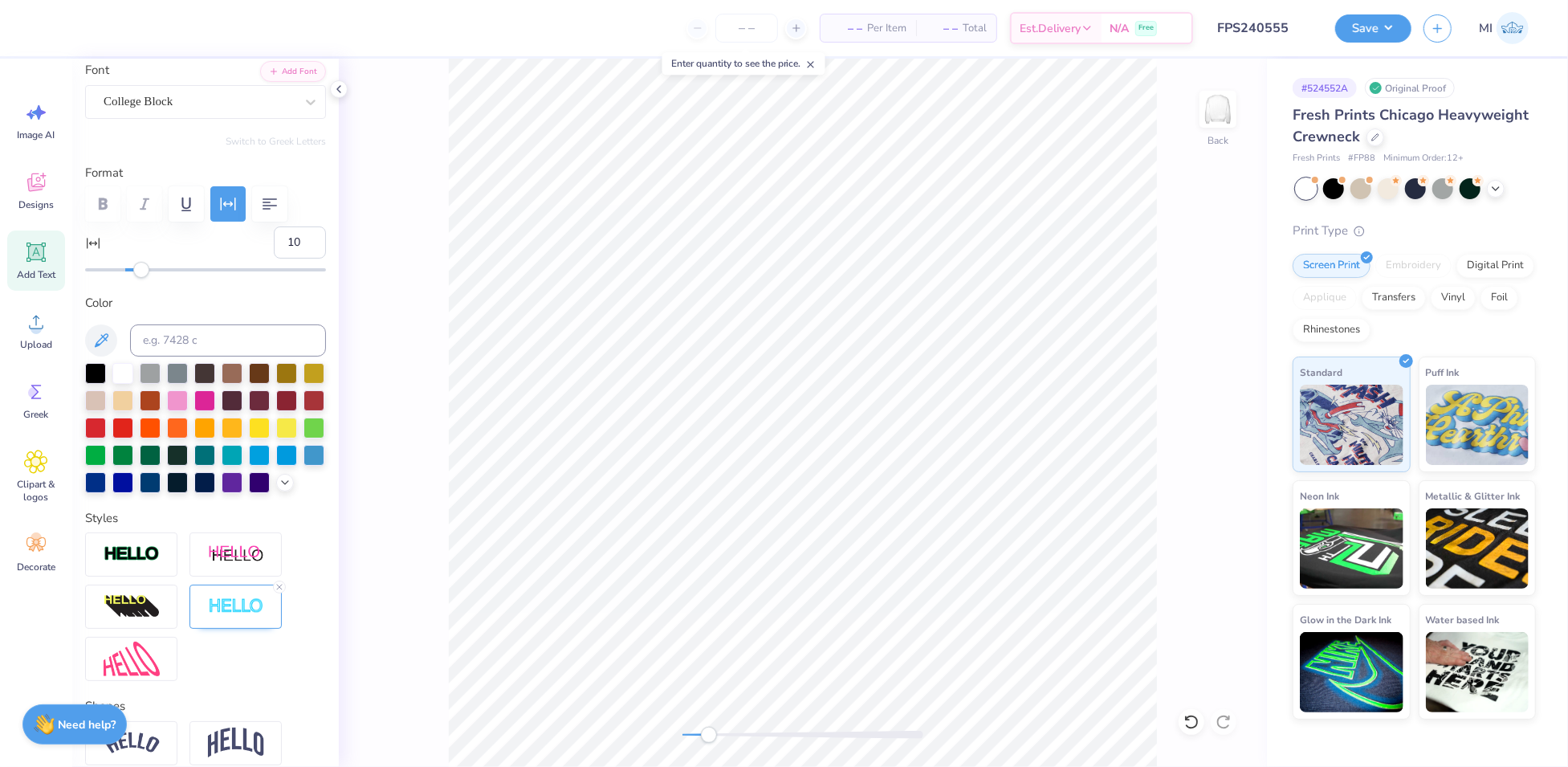
scroll to position [180, 0]
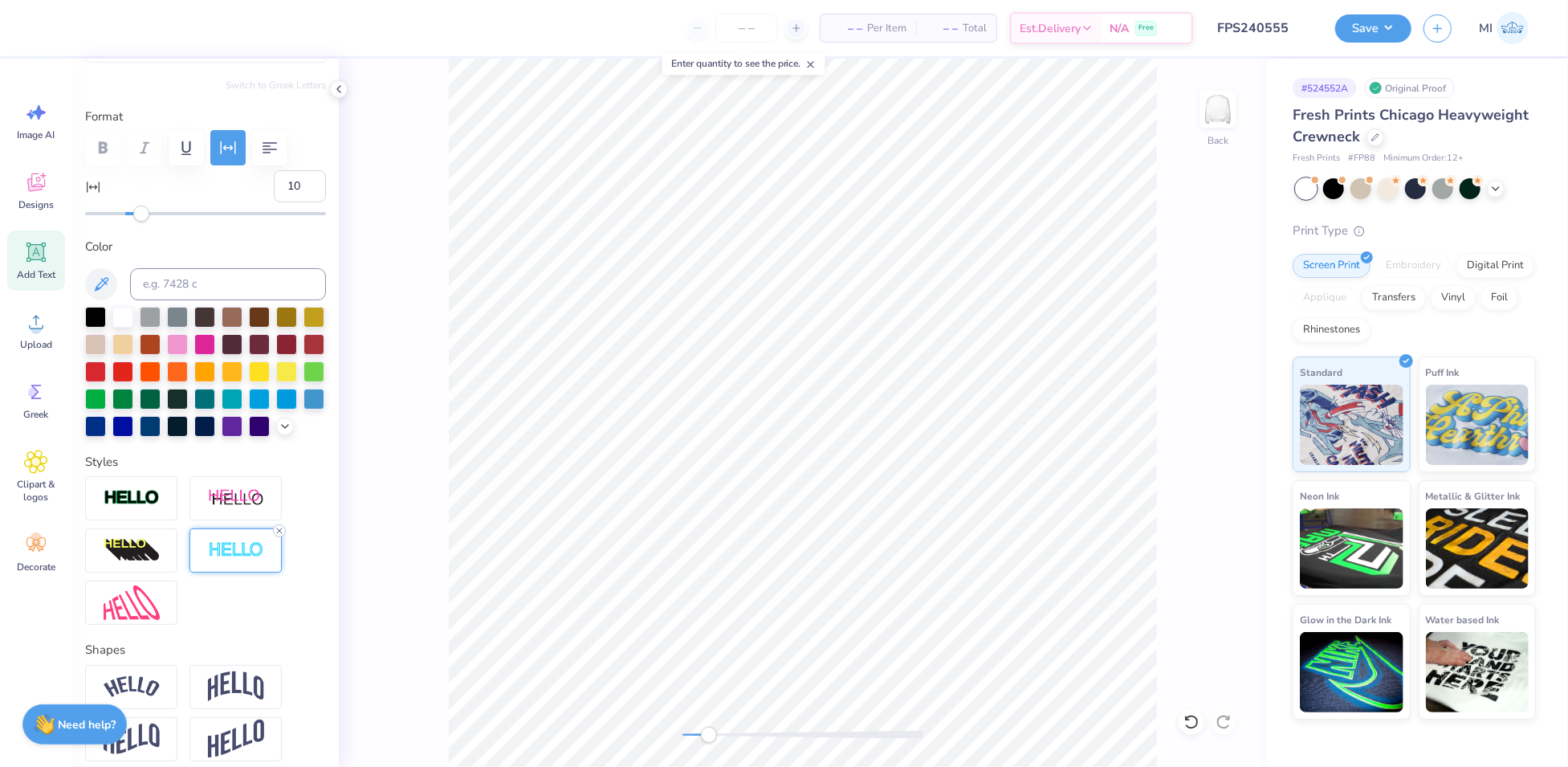
click at [280, 537] on div at bounding box center [279, 530] width 13 height 13
type input "9.17"
type input "0.73"
click at [873, 464] on li "Duplicate" at bounding box center [892, 469] width 126 height 31
type input "10.95"
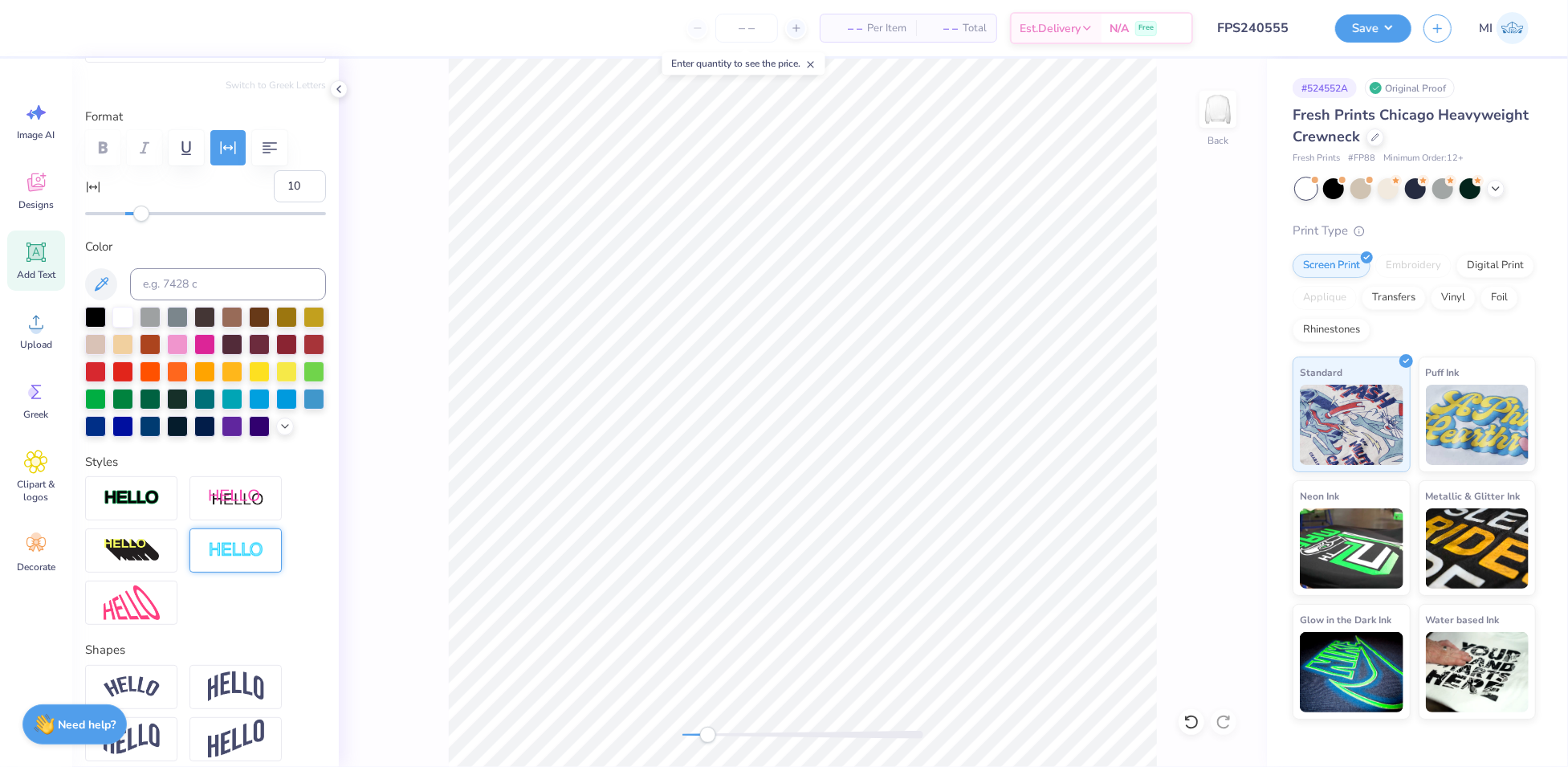
scroll to position [16, 2]
type textarea "2025"
type input "2.07"
type input "10.86"
type input "30"
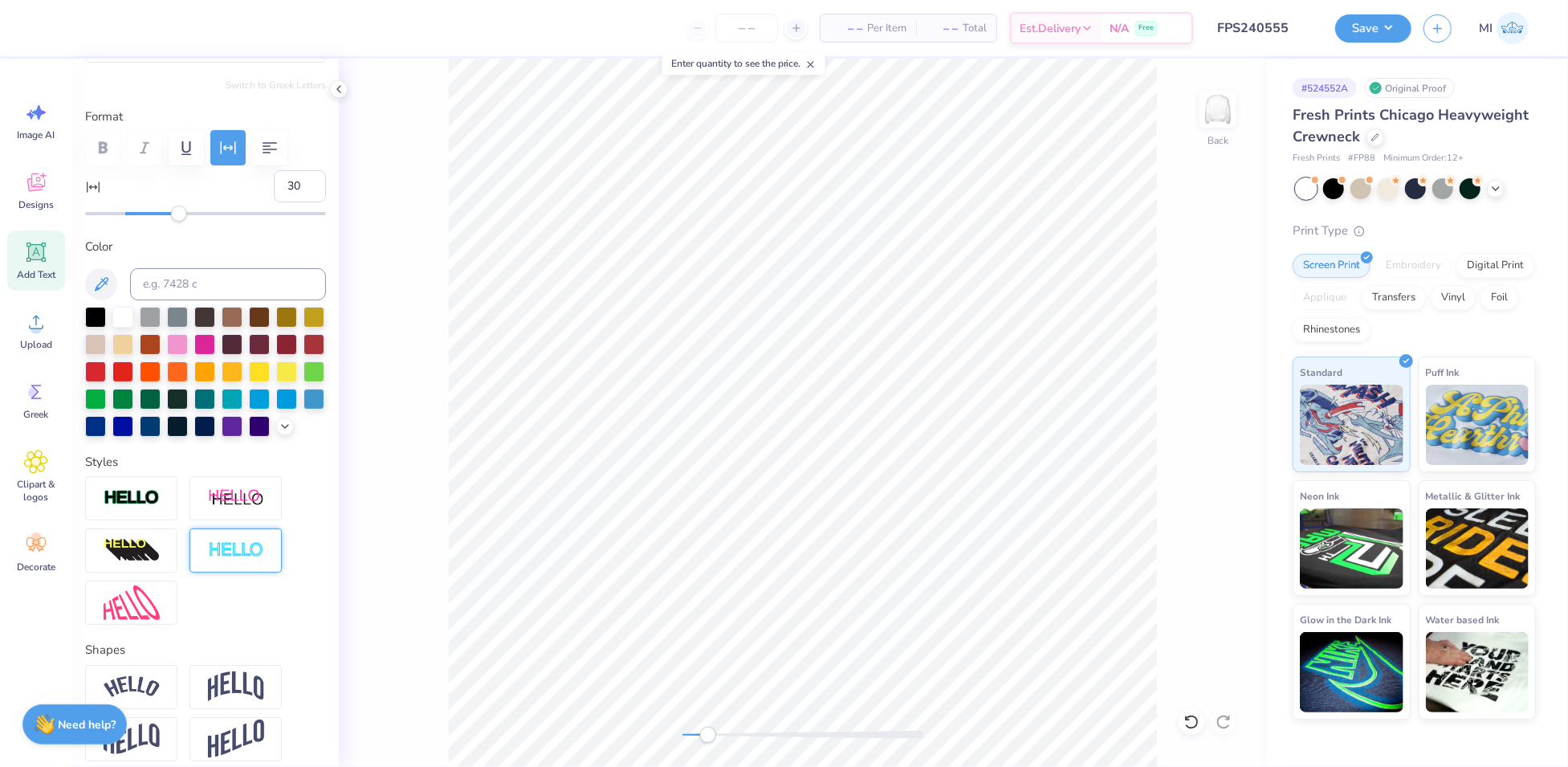
drag, startPoint x: 160, startPoint y: 208, endPoint x: 179, endPoint y: 208, distance: 19.0
click at [179, 208] on div "Accessibility label" at bounding box center [178, 213] width 16 height 16
type input "2.63"
click at [219, 560] on img at bounding box center [236, 550] width 56 height 18
click at [296, 633] on input "1" at bounding box center [298, 618] width 56 height 34
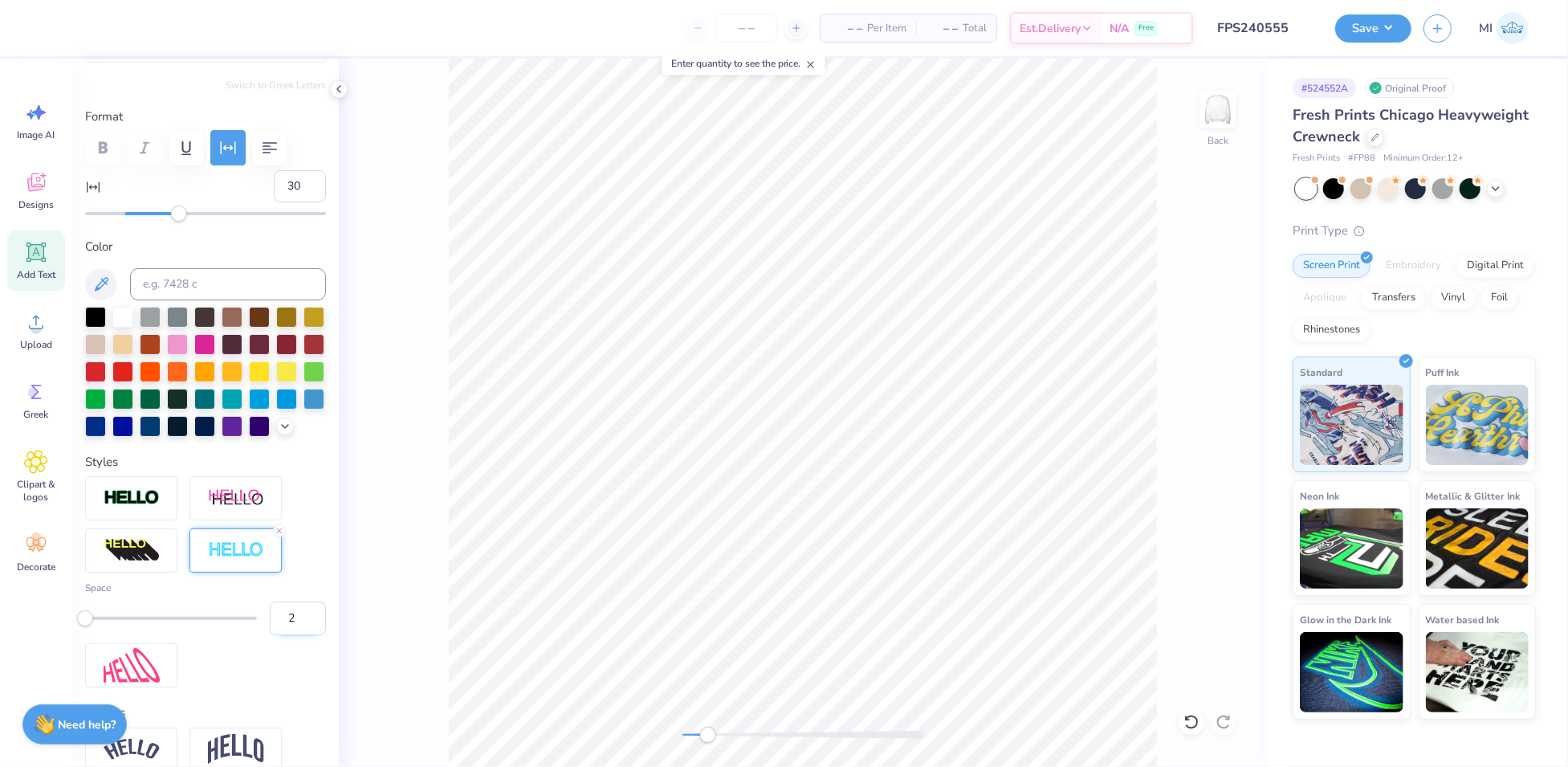
click at [298, 635] on input "2" at bounding box center [298, 618] width 56 height 34
click at [298, 635] on input "3" at bounding box center [298, 618] width 56 height 34
type input "4"
click at [298, 635] on input "4" at bounding box center [298, 618] width 56 height 34
type input "12.50"
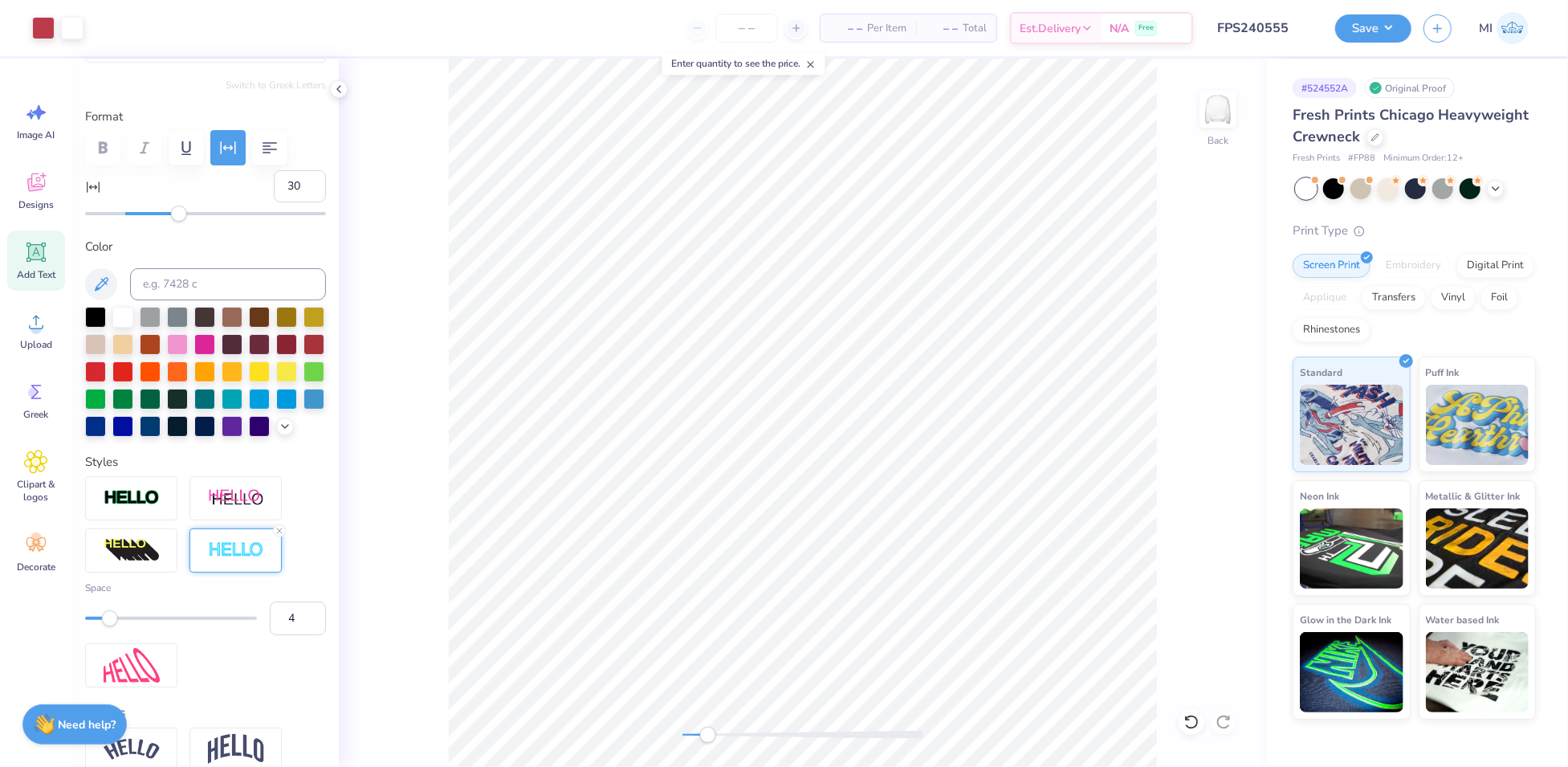
type input "4.24"
type input "3.00"
type input "0"
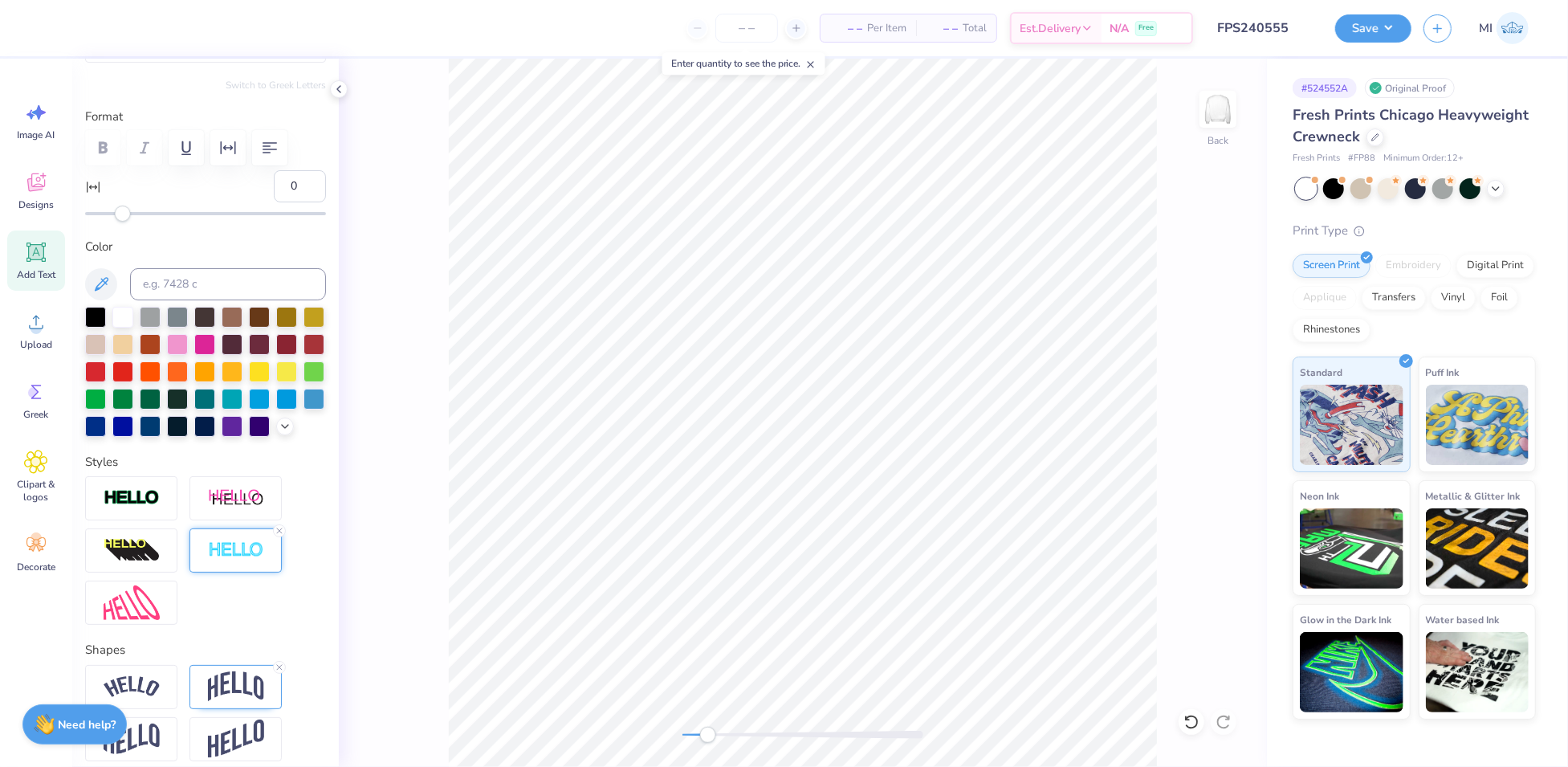
click at [224, 560] on img at bounding box center [236, 550] width 56 height 18
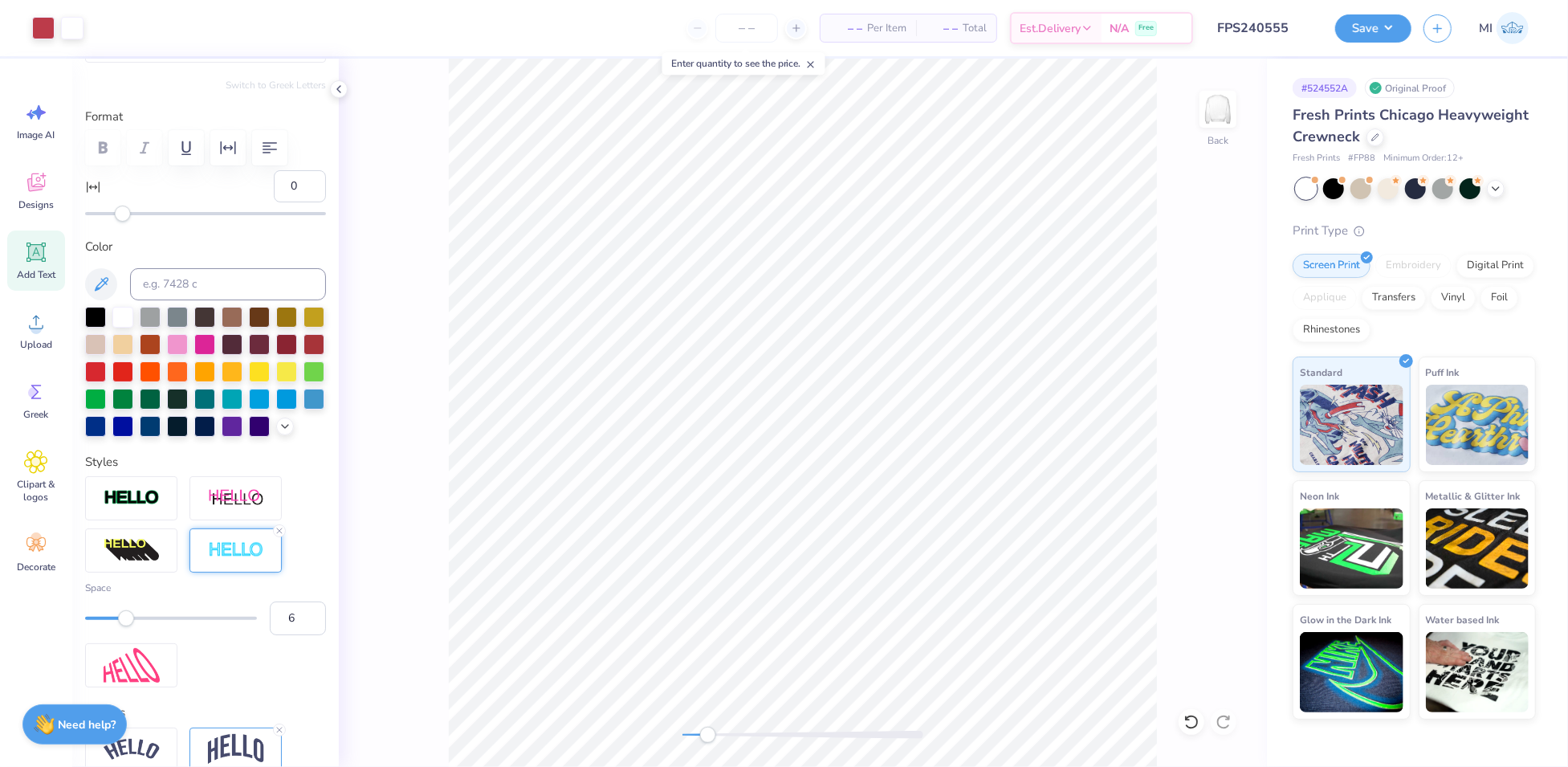
type input "2.66"
type input "0.76"
type input "10.84"
type input "30"
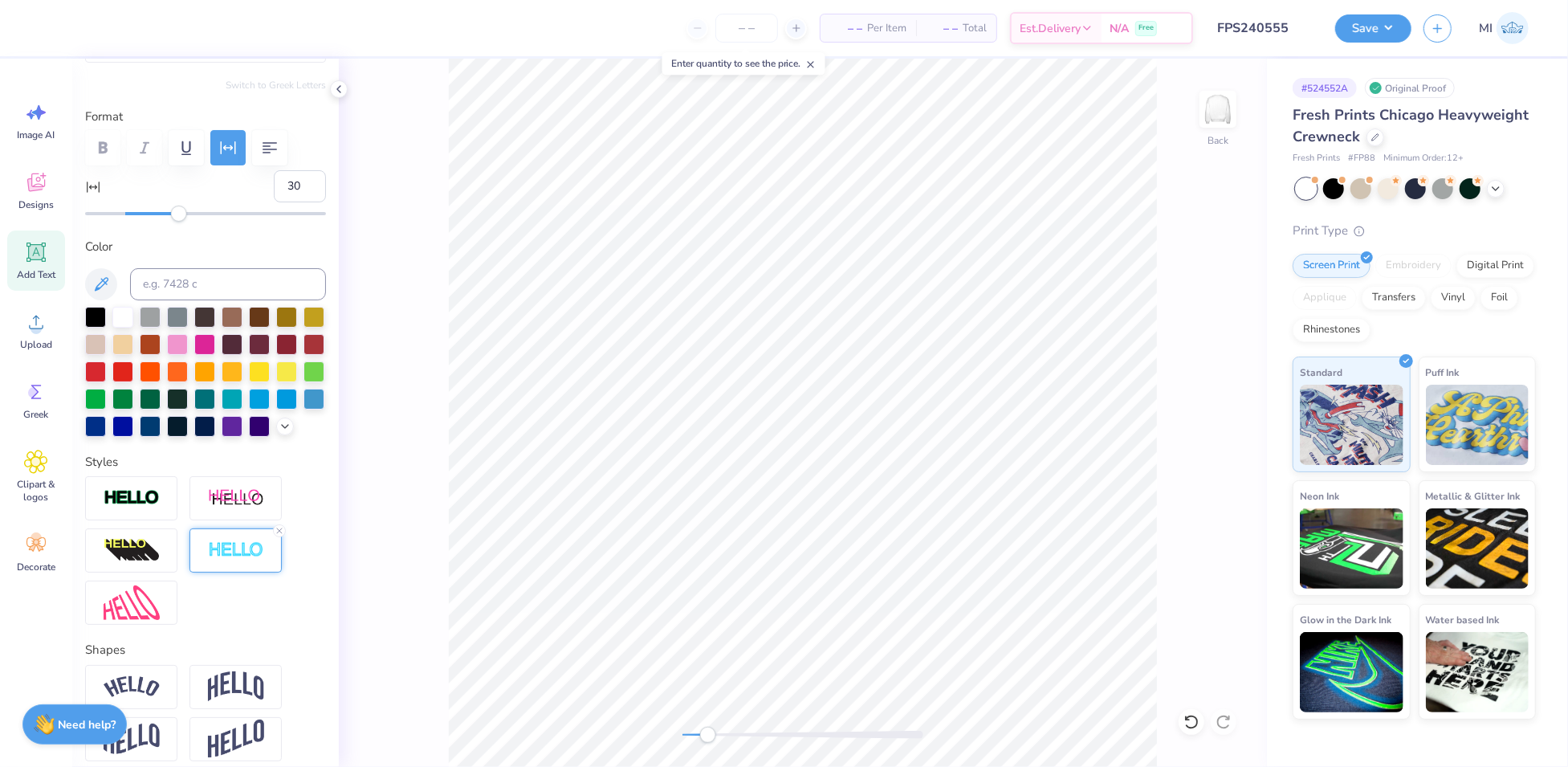
click at [249, 572] on div at bounding box center [236, 550] width 93 height 44
click at [291, 635] on input "5" at bounding box center [298, 618] width 56 height 34
type input "6"
click at [291, 635] on input "6" at bounding box center [298, 618] width 56 height 34
type input "2.67"
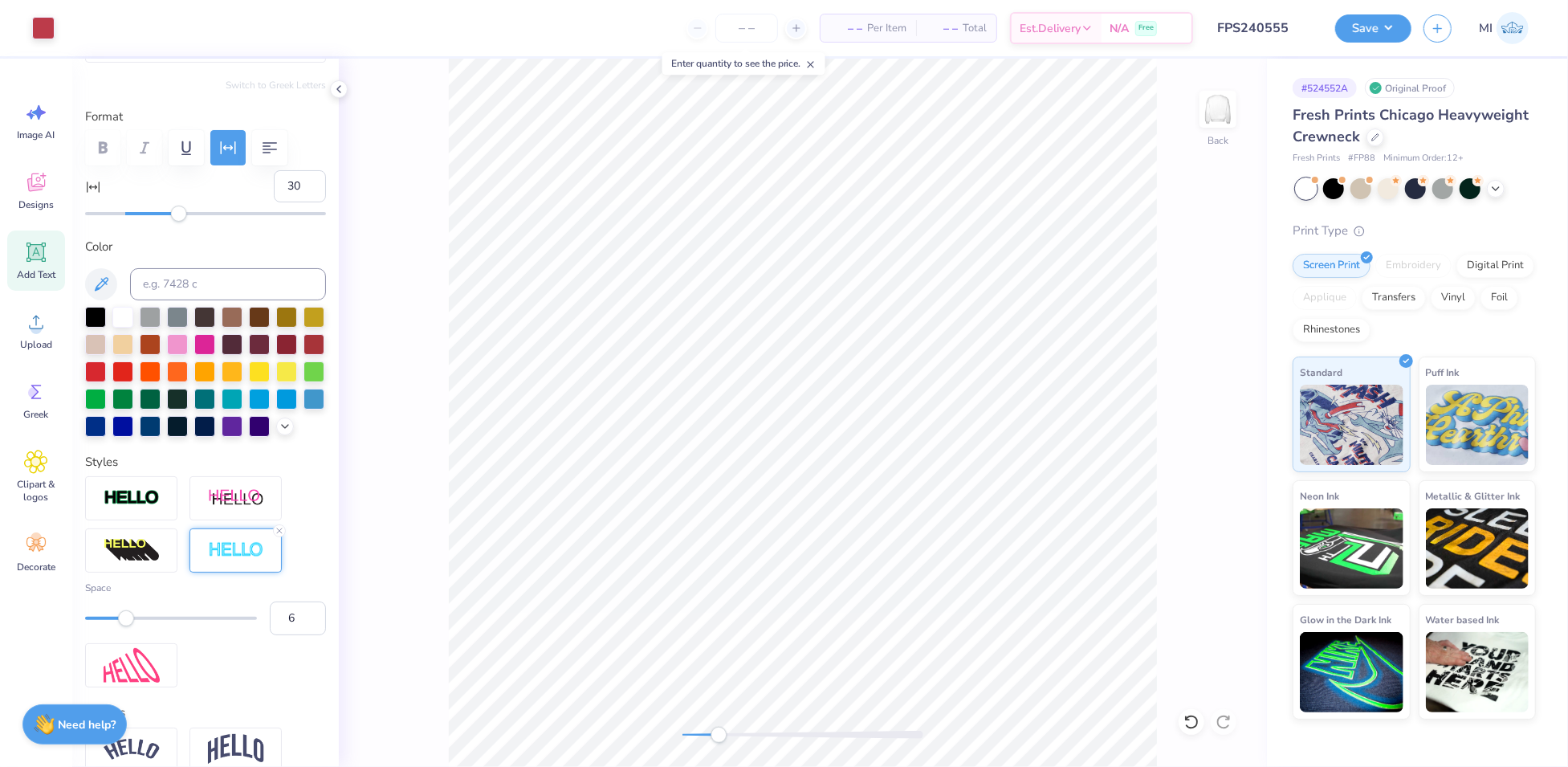
type input "0.77"
click at [299, 635] on input "7" at bounding box center [298, 618] width 56 height 34
type input "8"
click at [299, 635] on input "8" at bounding box center [298, 618] width 56 height 34
type input "2.68"
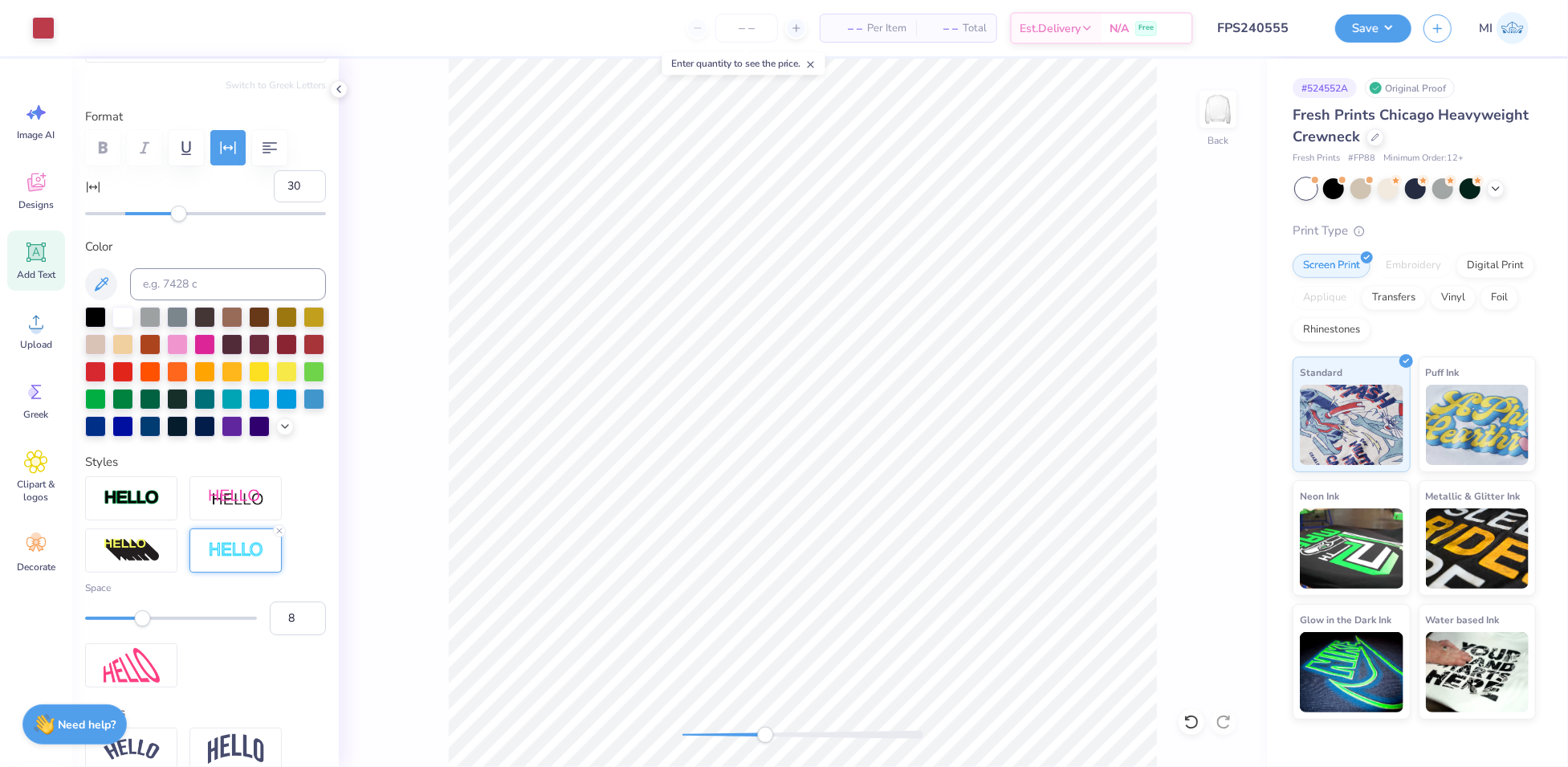
type input "0.78"
type input "10.83"
click at [178, 220] on div "Personalized Names Personalized Numbers Text Tool Add Font Font College Block S…" at bounding box center [205, 412] width 267 height 708
type input "41"
drag, startPoint x: 177, startPoint y: 214, endPoint x: 199, endPoint y: 216, distance: 22.1
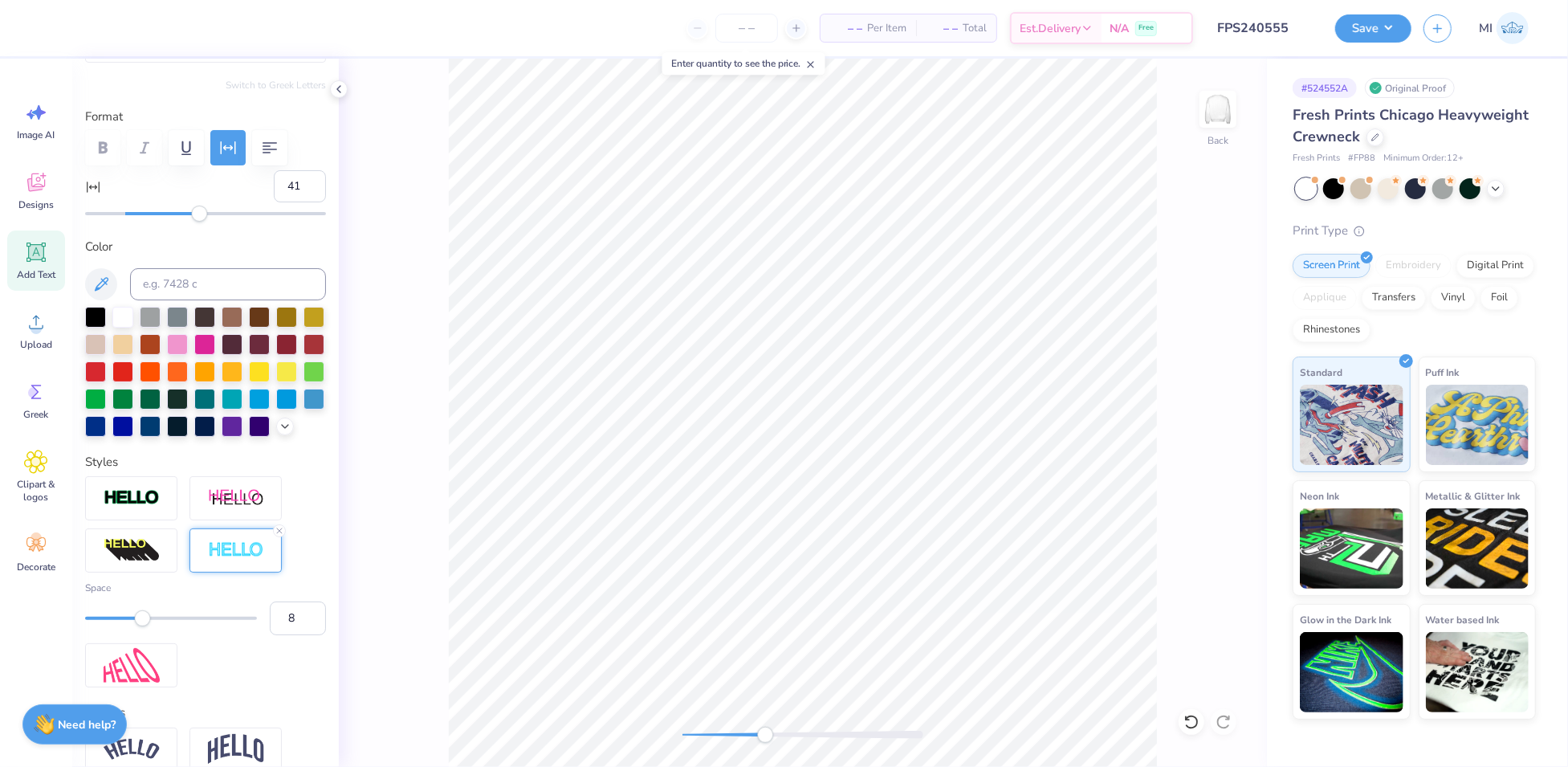
click at [199, 216] on div "Accessibility label" at bounding box center [199, 213] width 16 height 16
type input "2.99"
type input "40"
click at [296, 187] on input "40" at bounding box center [300, 186] width 52 height 32
type input "2.96"
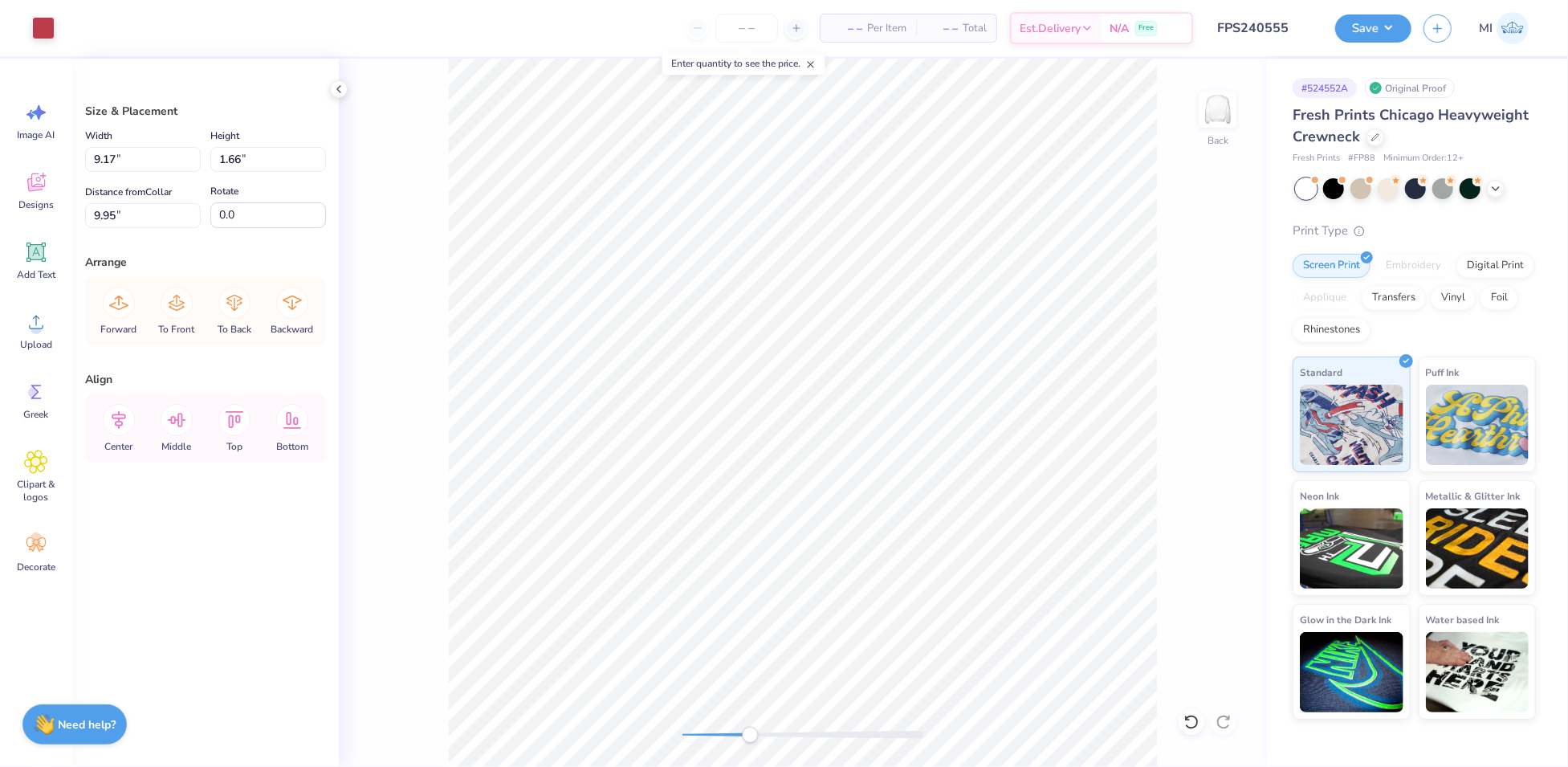
type input "10.00"
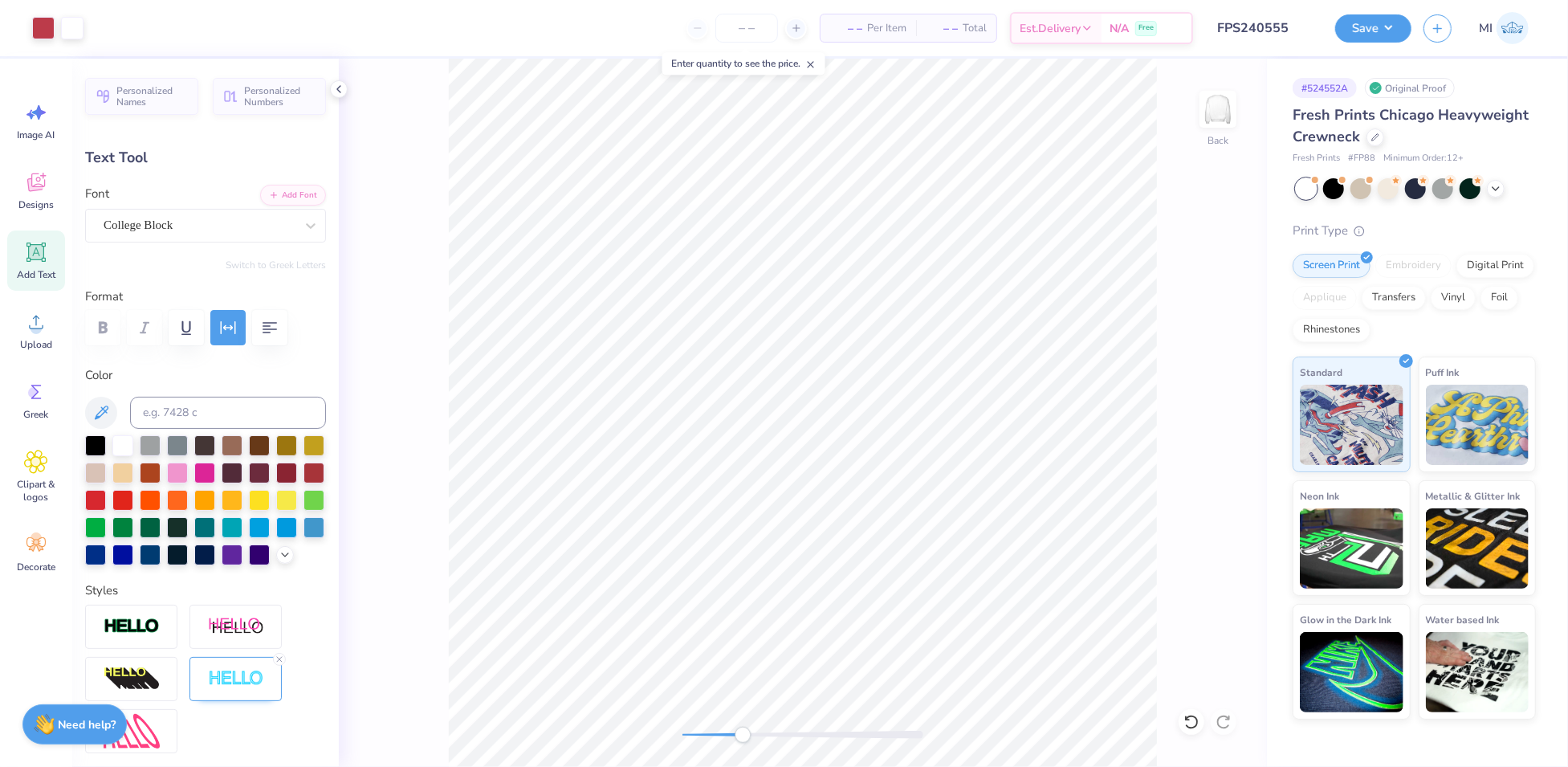
type input "12.50"
type input "4.24"
type input "3.00"
type input "2.96"
type input "0.78"
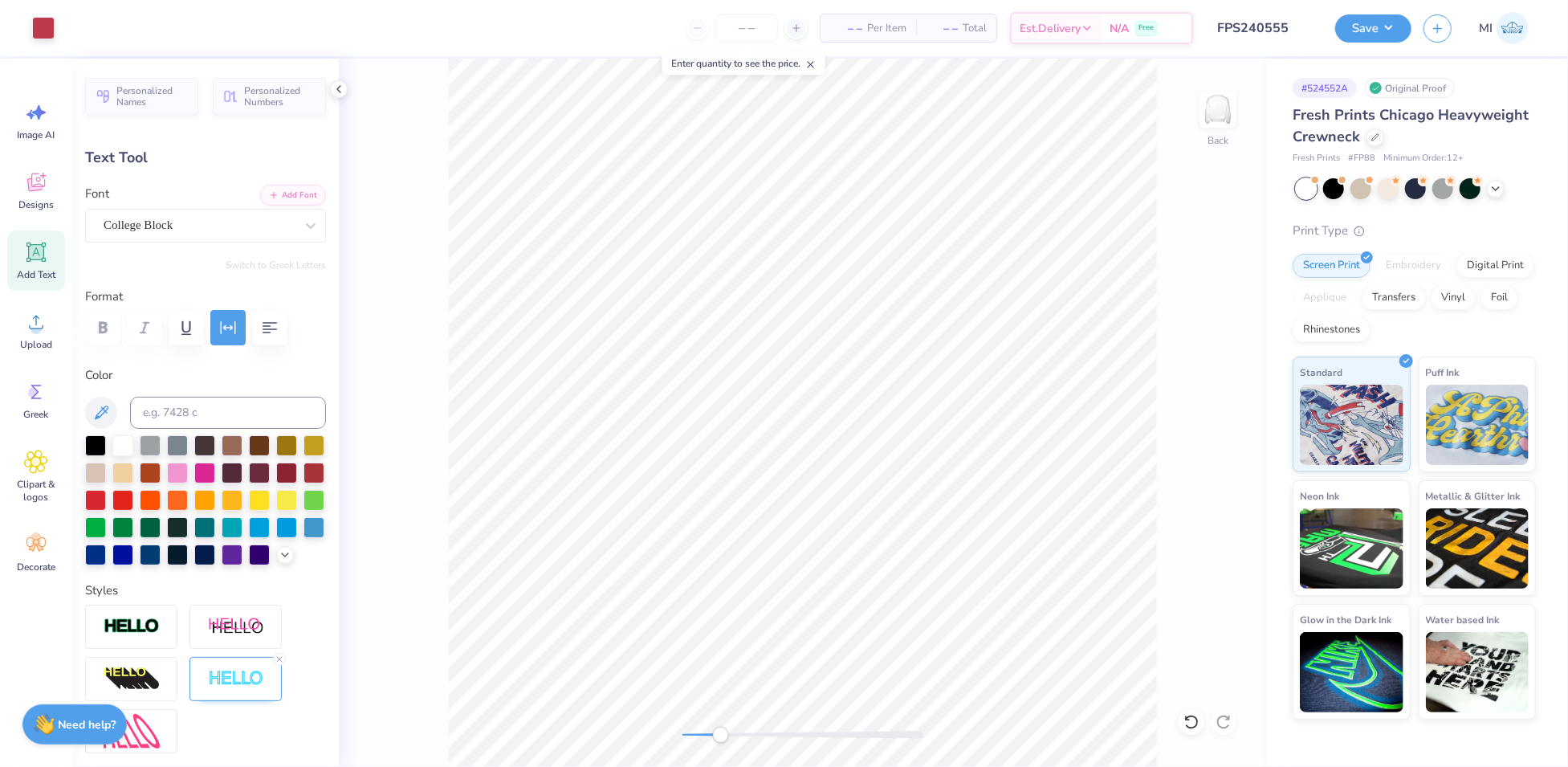
type input "10.97"
click at [284, 664] on icon at bounding box center [279, 659] width 10 height 10
type input "2.91"
type input "0.73"
type input "11.00"
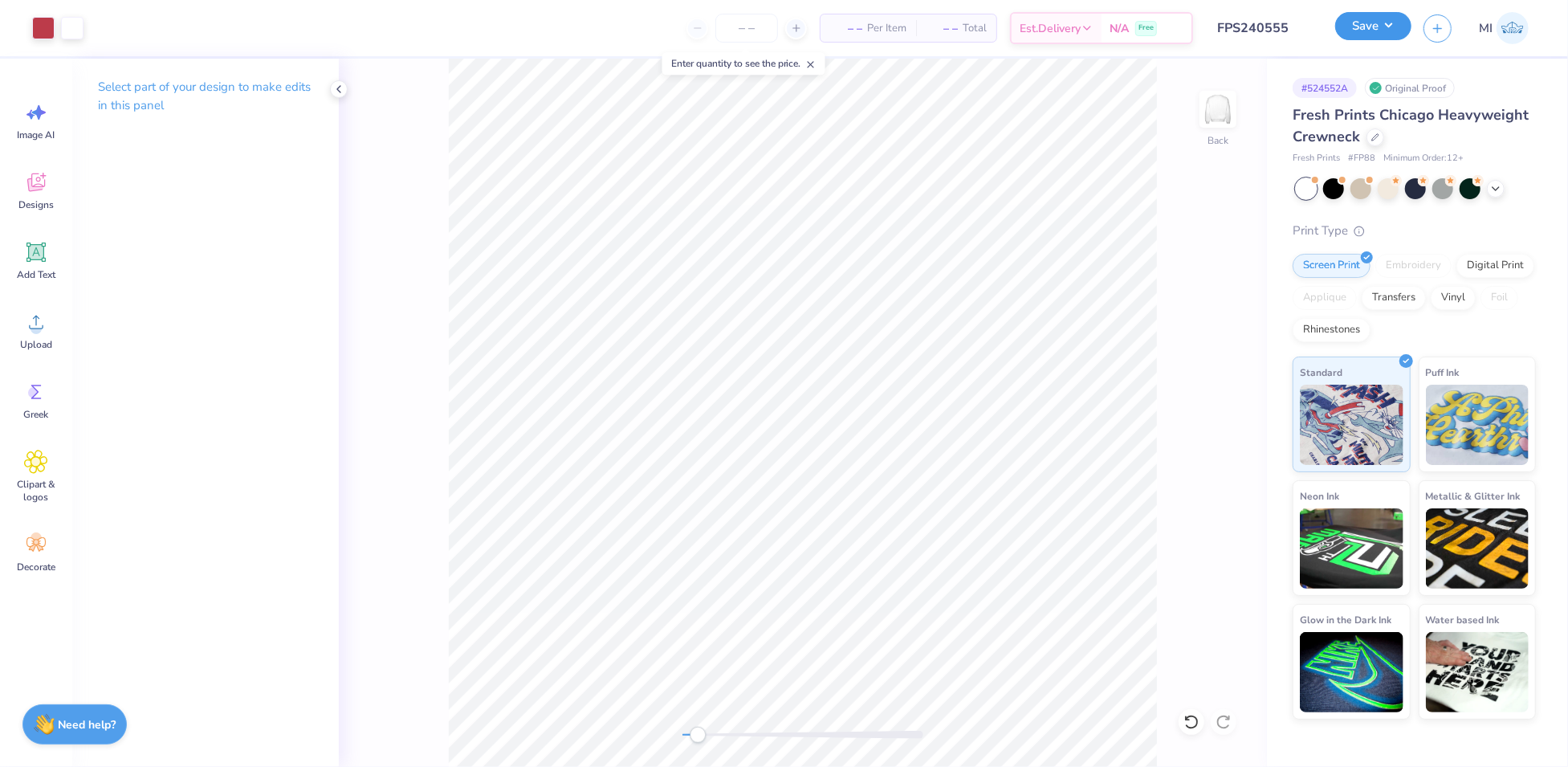
click at [1374, 31] on button "Save" at bounding box center [1373, 25] width 76 height 28
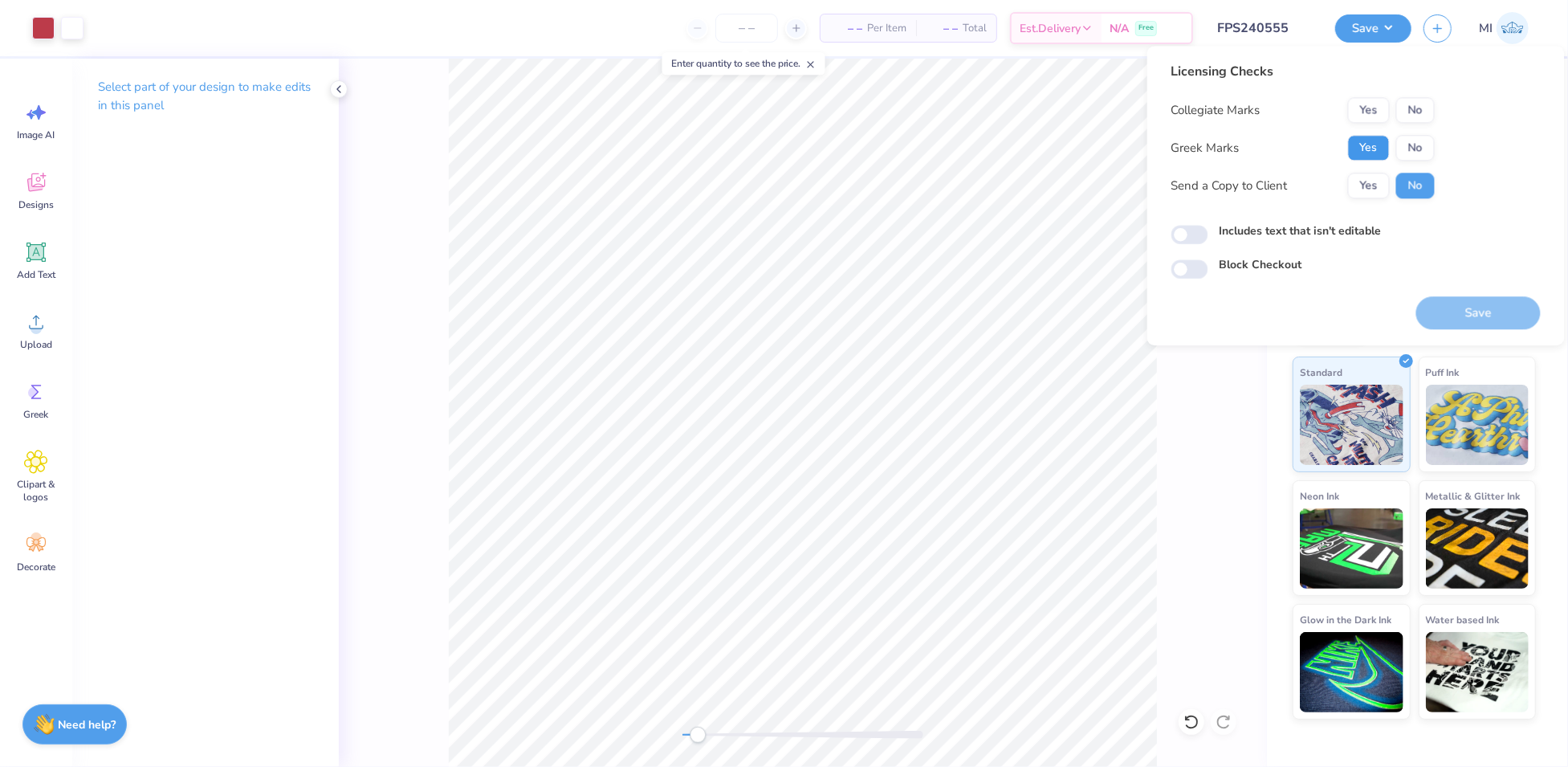
click at [1365, 151] on button "Yes" at bounding box center [1369, 147] width 41 height 26
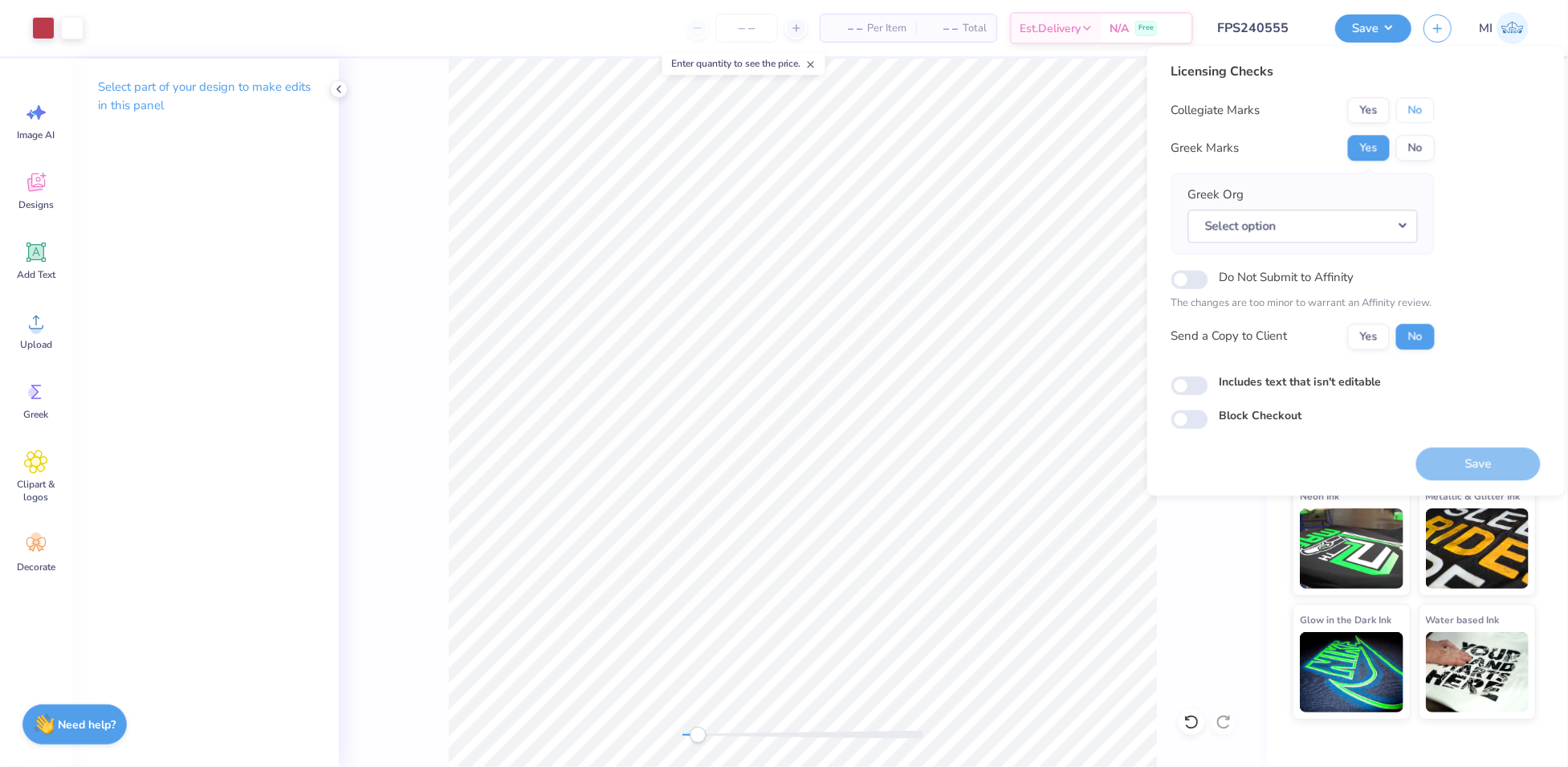
click at [1432, 119] on button "No" at bounding box center [1416, 110] width 39 height 26
click at [1397, 220] on button "Select option" at bounding box center [1303, 225] width 229 height 33
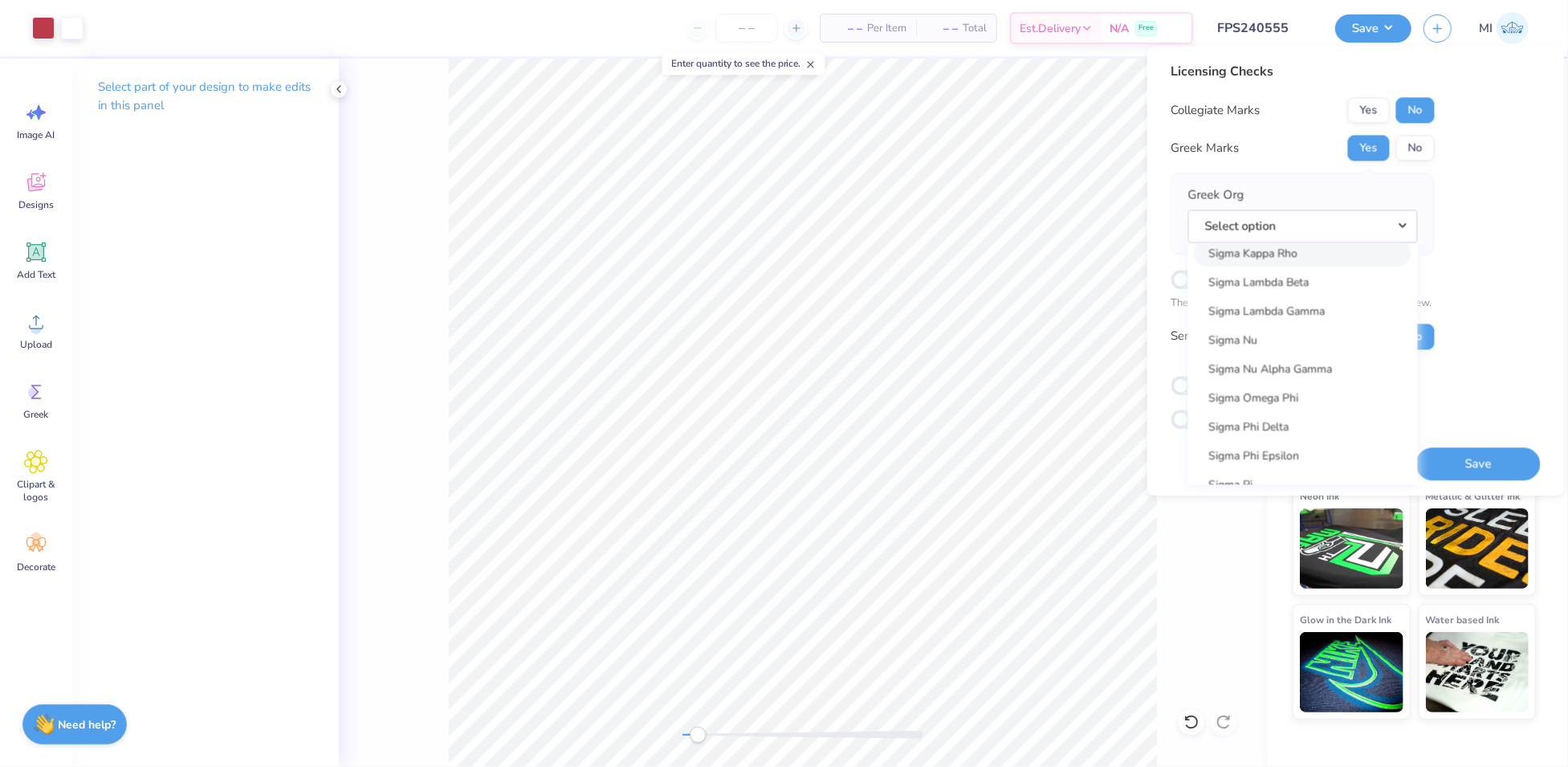
scroll to position [10610, 0]
click at [1293, 288] on link "Sigma Nu" at bounding box center [1303, 288] width 217 height 26
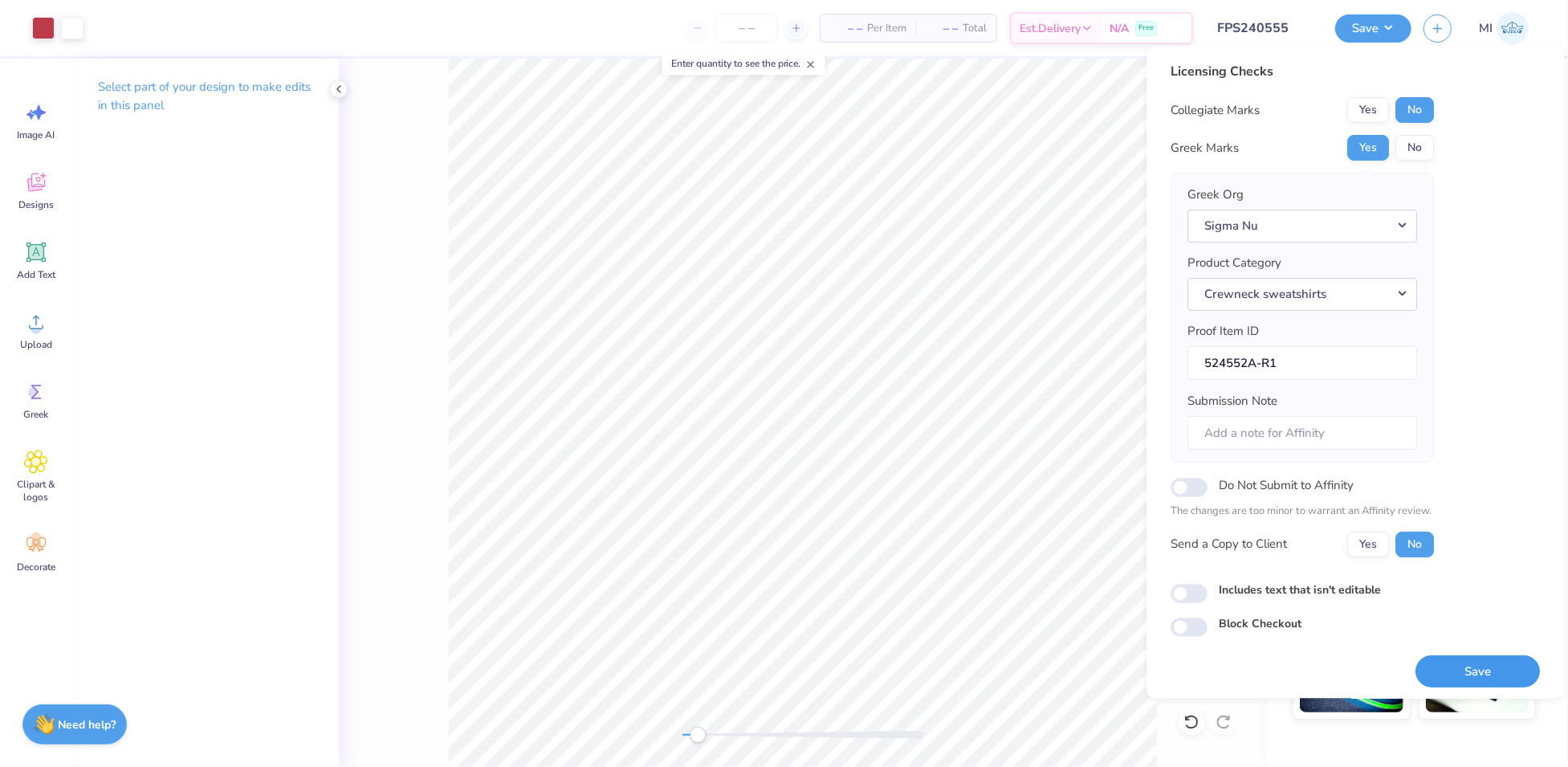
click at [1471, 663] on button "Save" at bounding box center [1478, 672] width 124 height 33
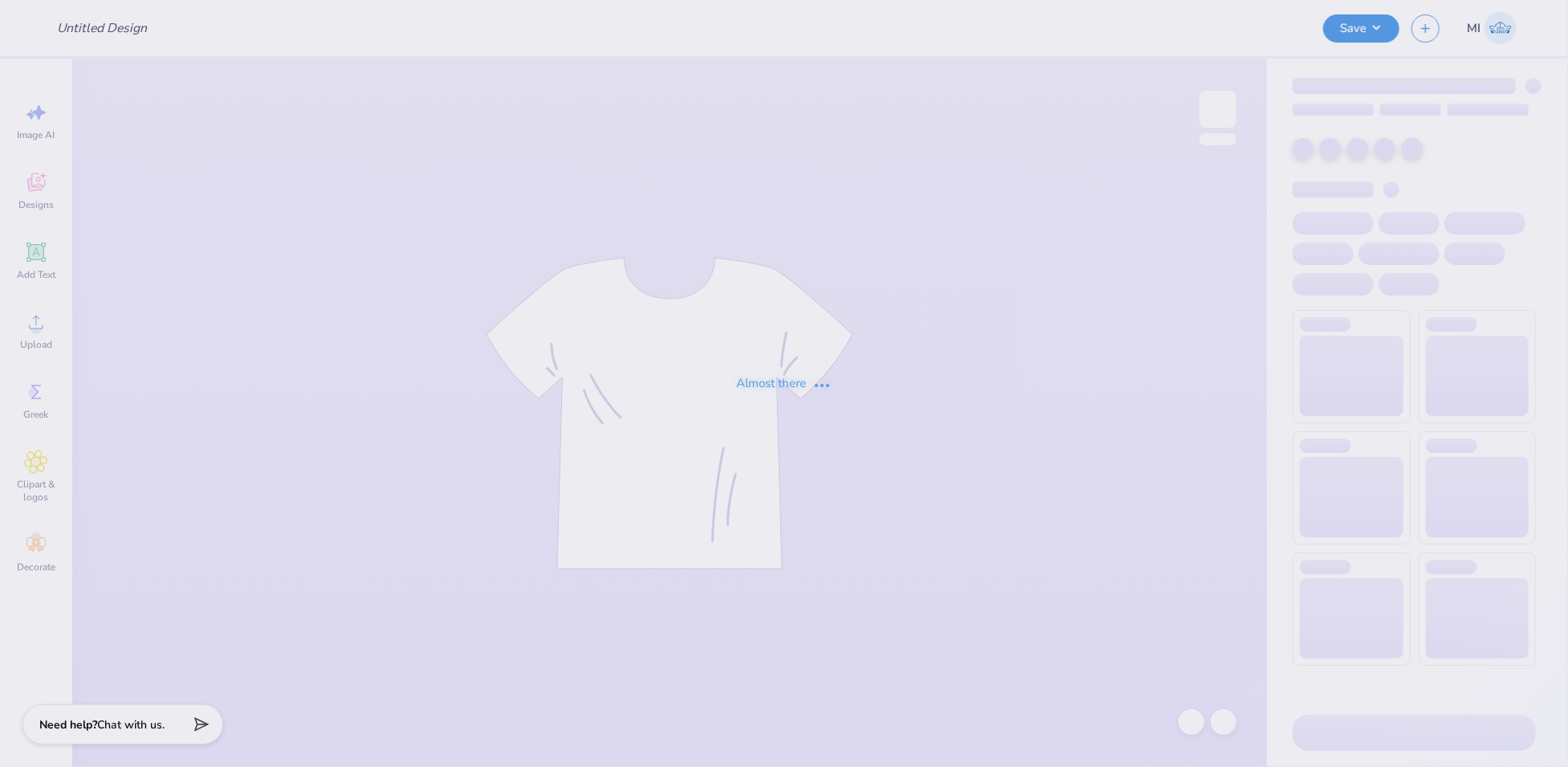
type input "FPS240556"
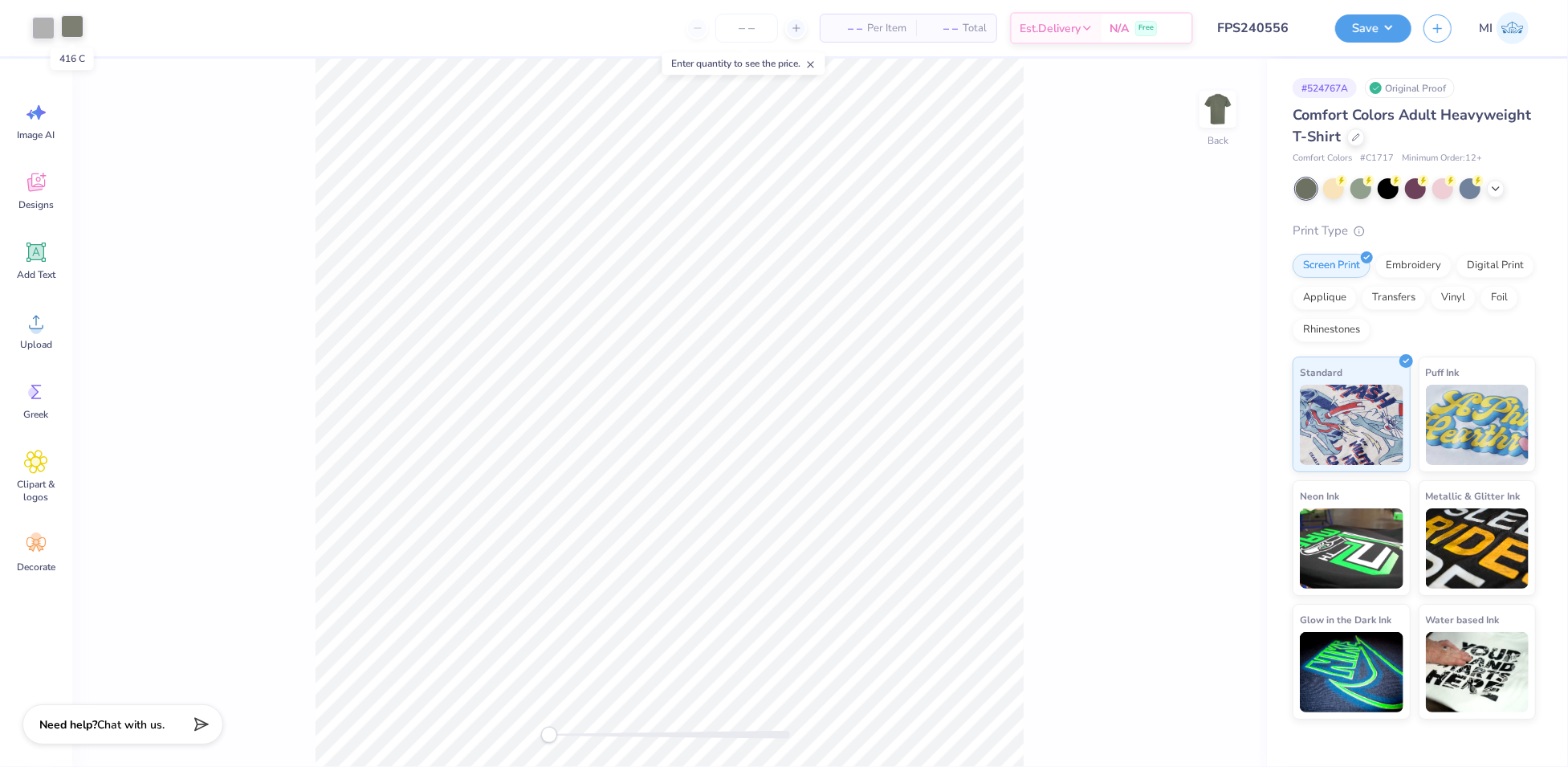
click at [67, 26] on div at bounding box center [71, 26] width 22 height 22
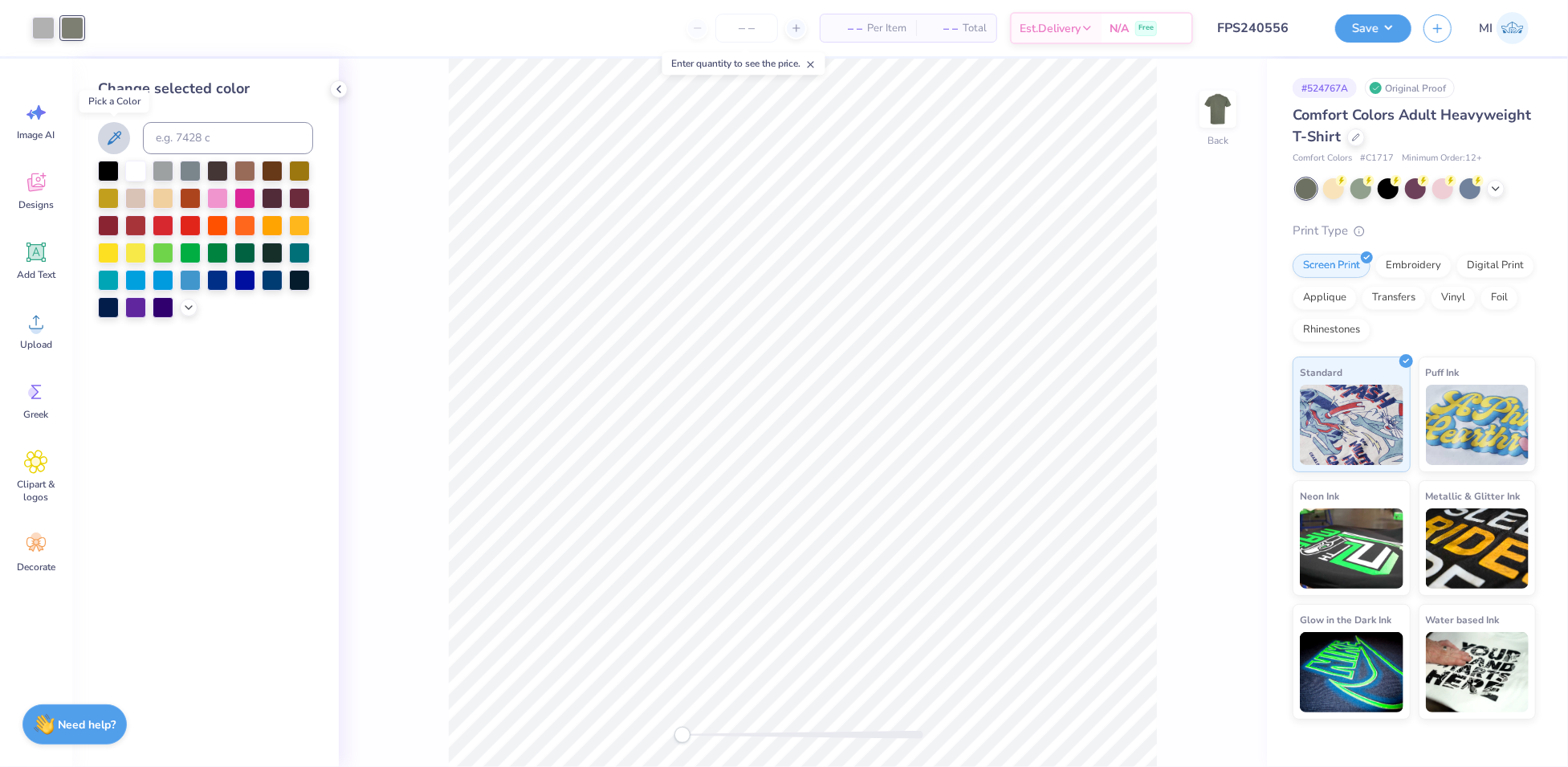
click at [121, 142] on icon at bounding box center [114, 138] width 19 height 19
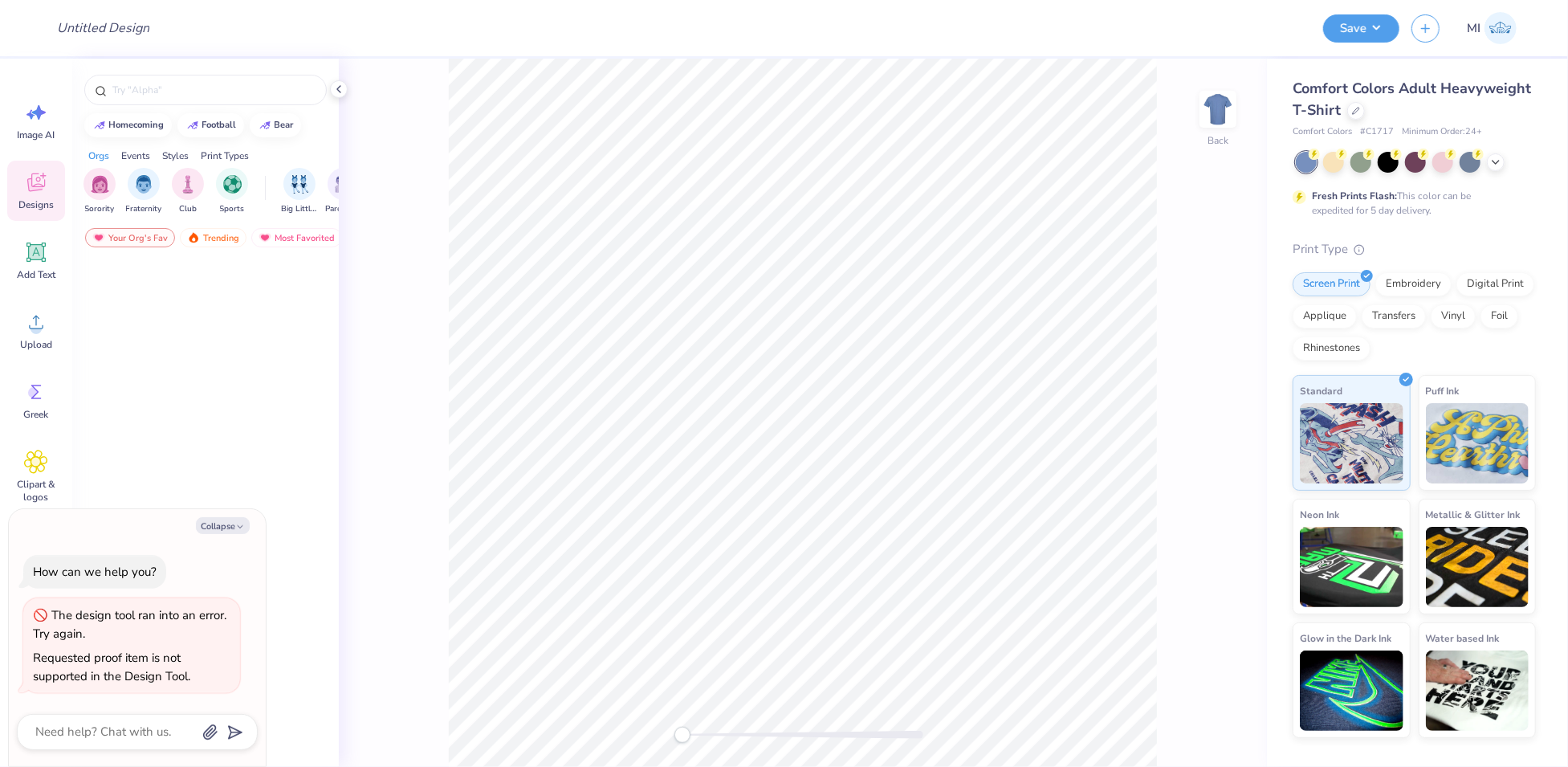
type textarea "x"
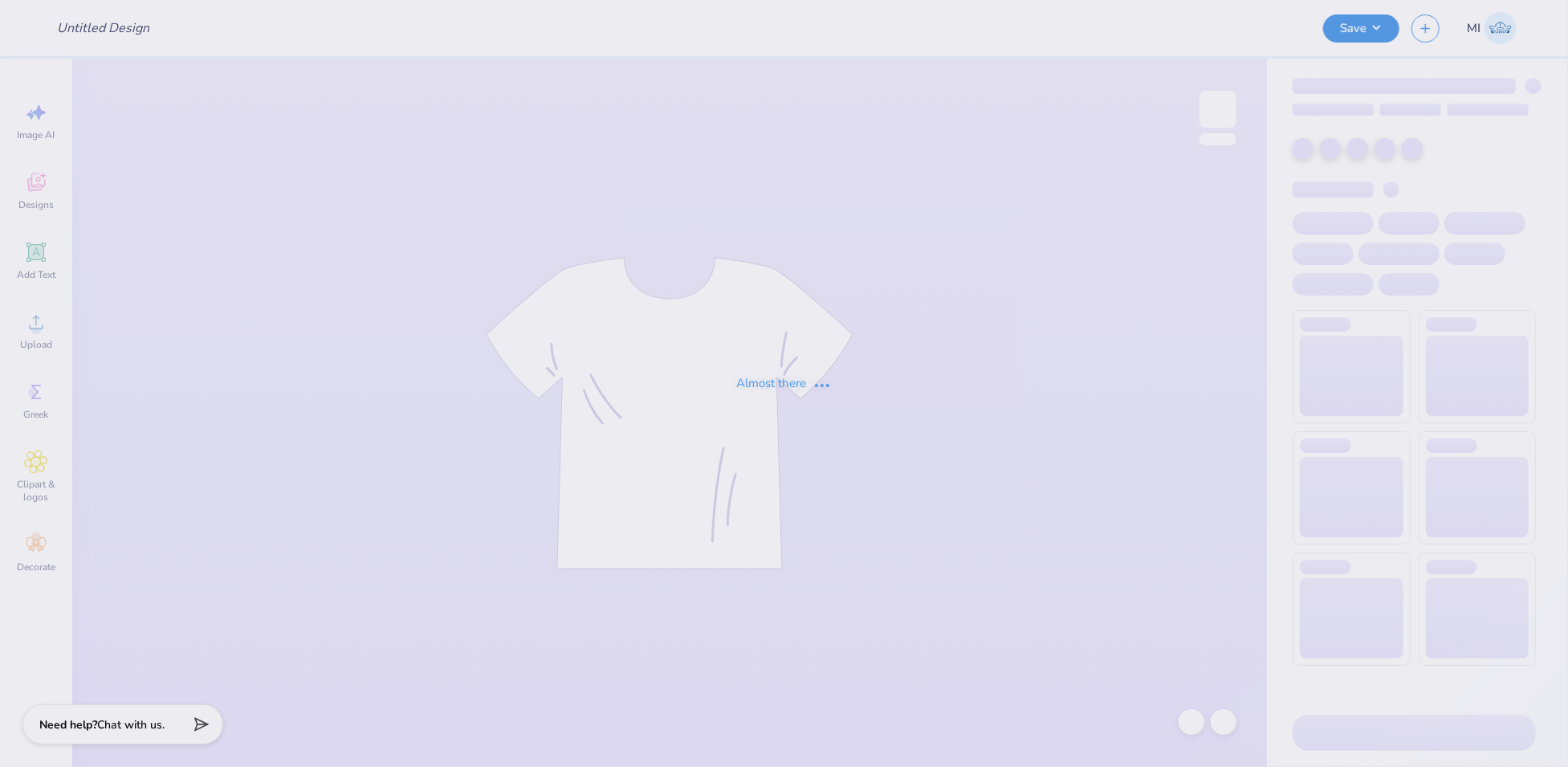
type input "FPS240558"
type input "FPS240559"
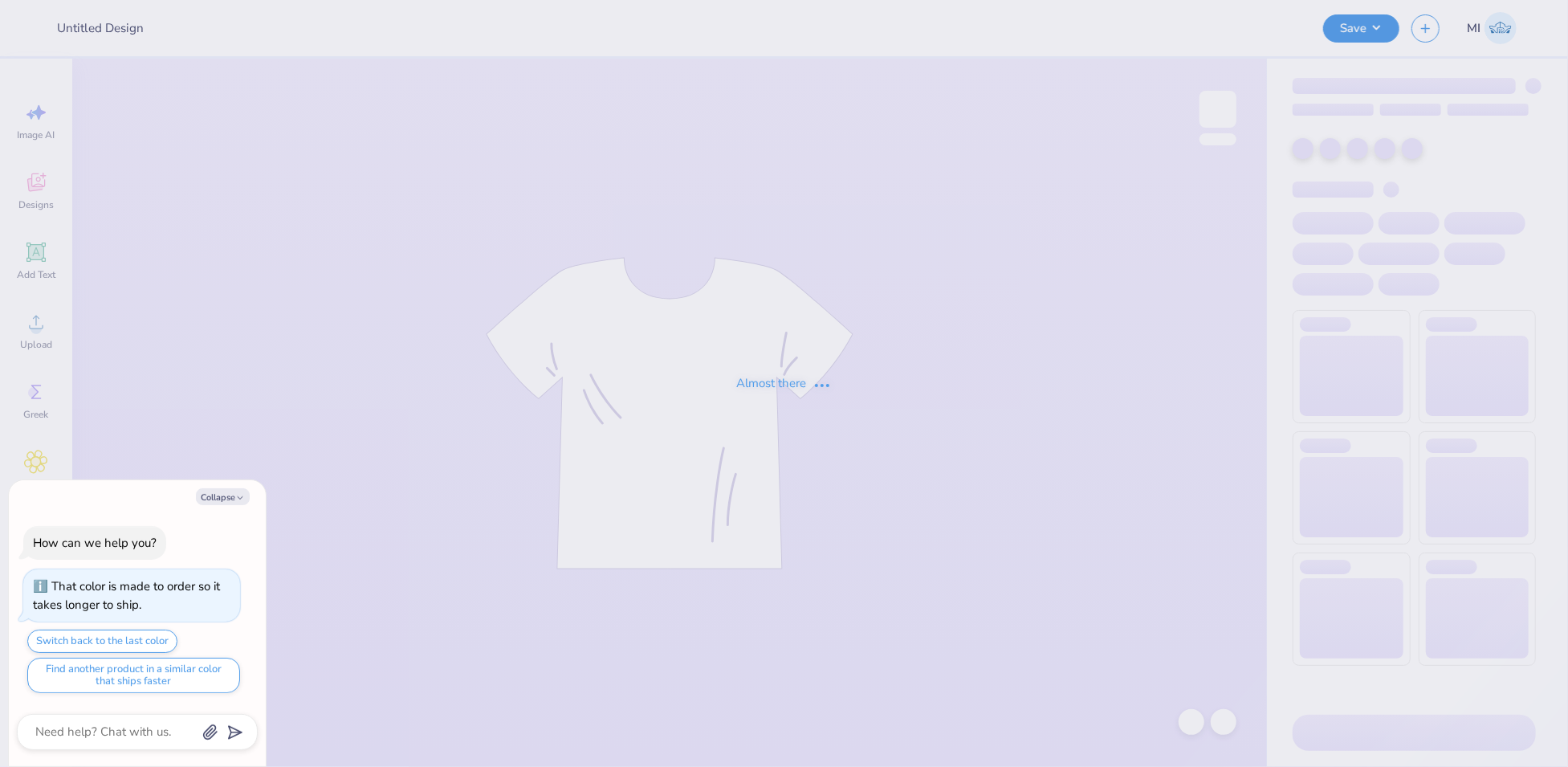
type textarea "x"
type input "FPS240560"
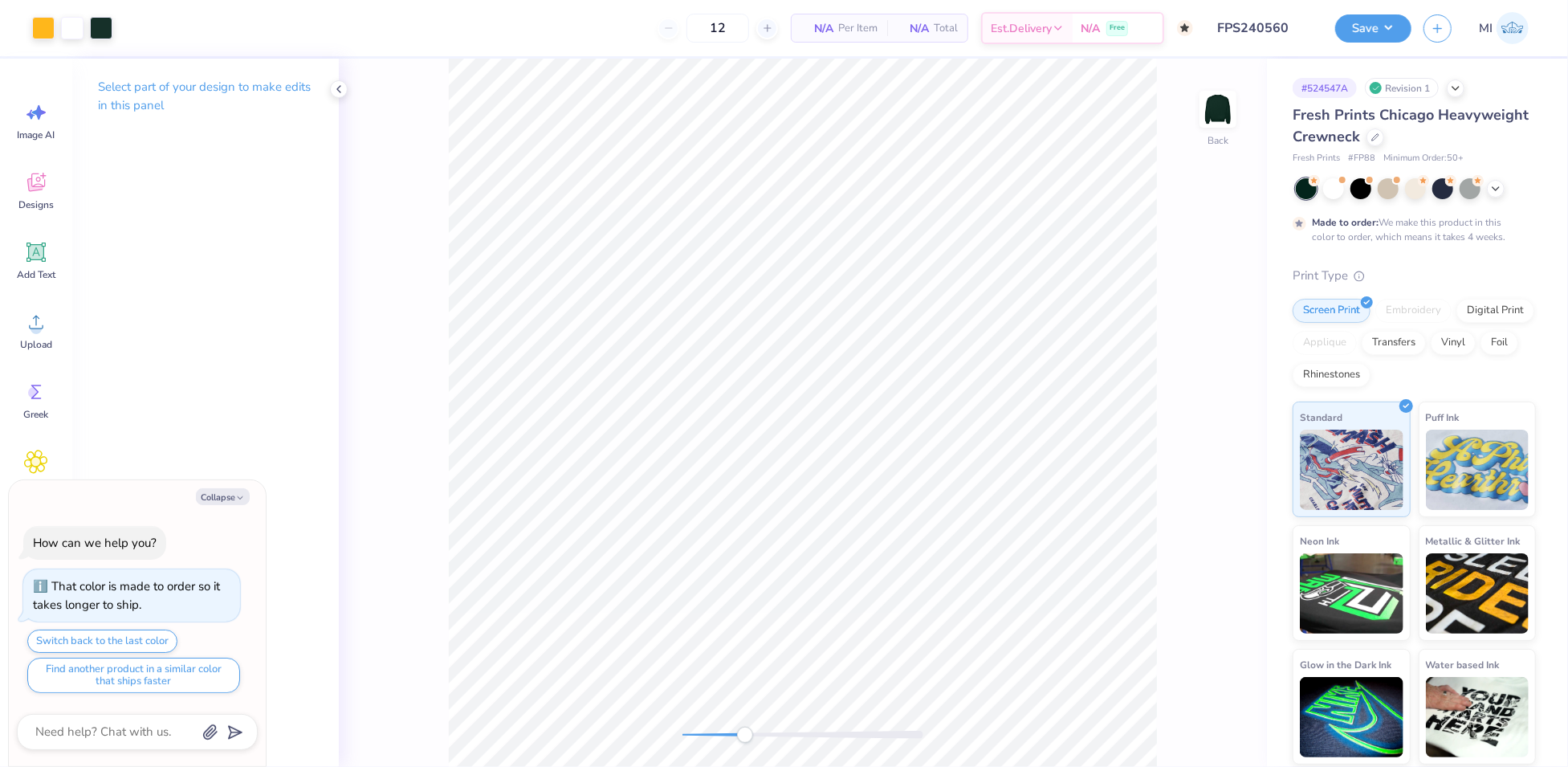
type textarea "x"
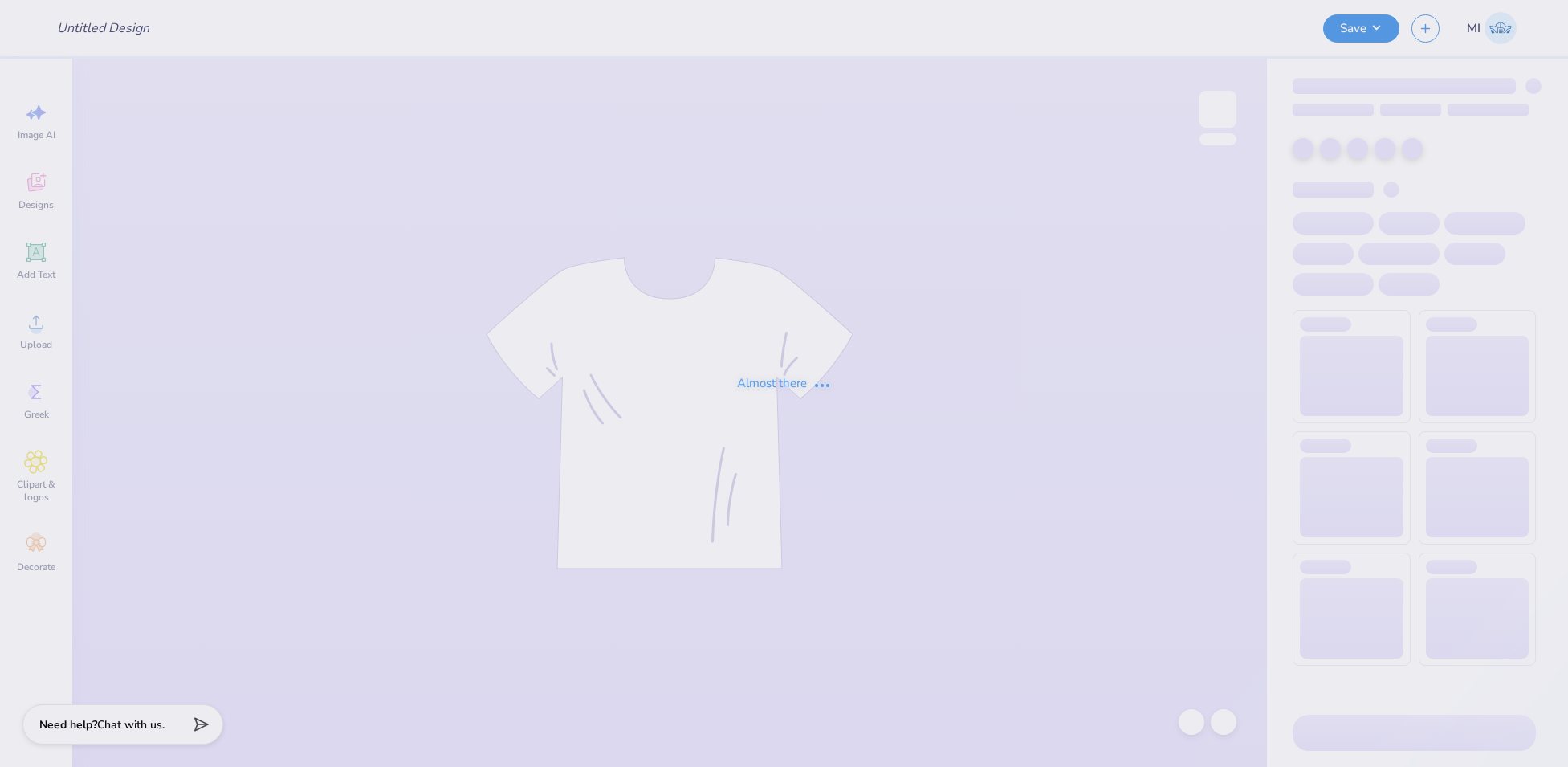
type input "FPS240561"
type input "FPS240562"
type input "FPS240563"
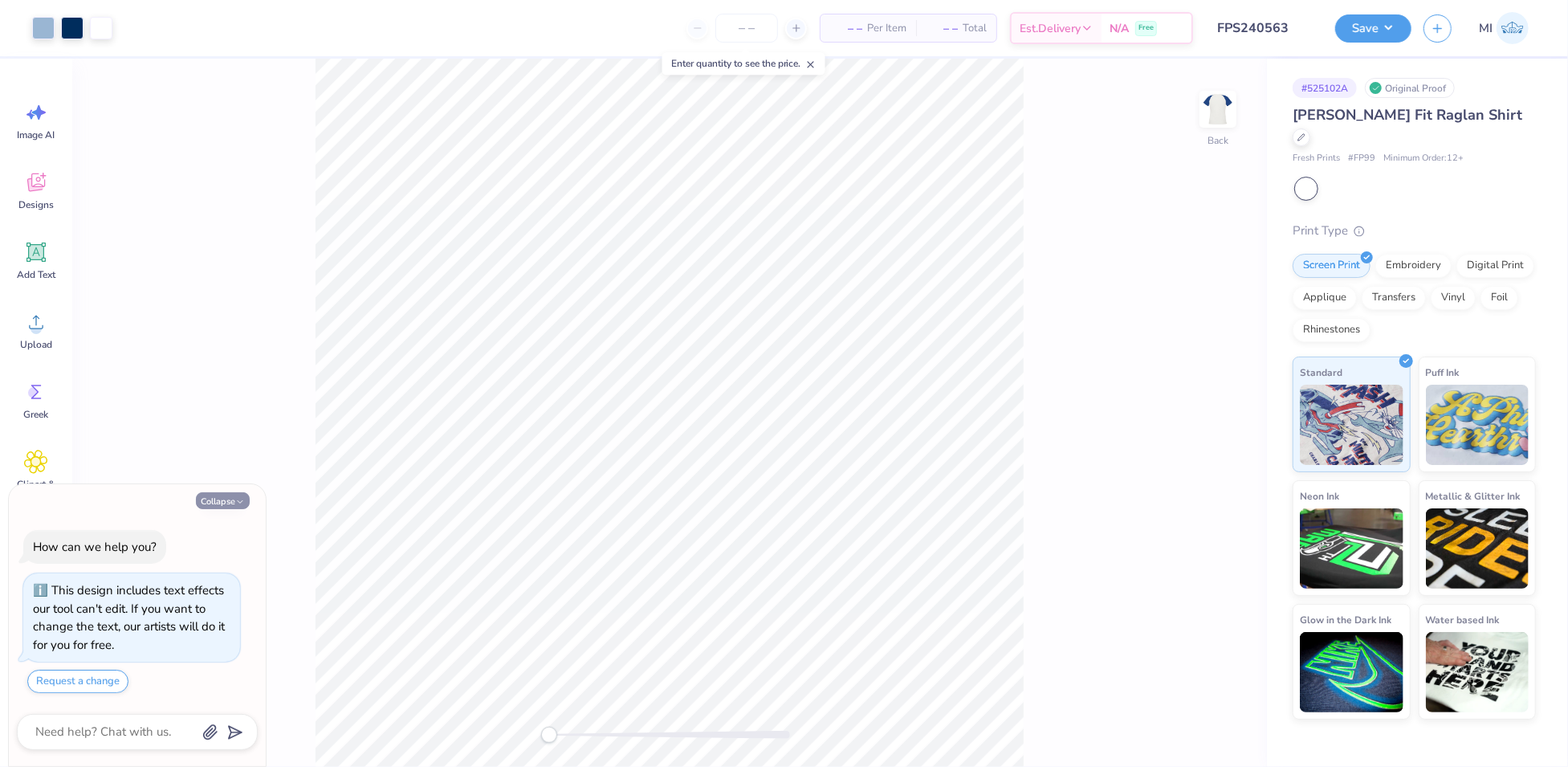
click at [226, 494] on button "Collapse" at bounding box center [223, 500] width 54 height 16
type textarea "x"
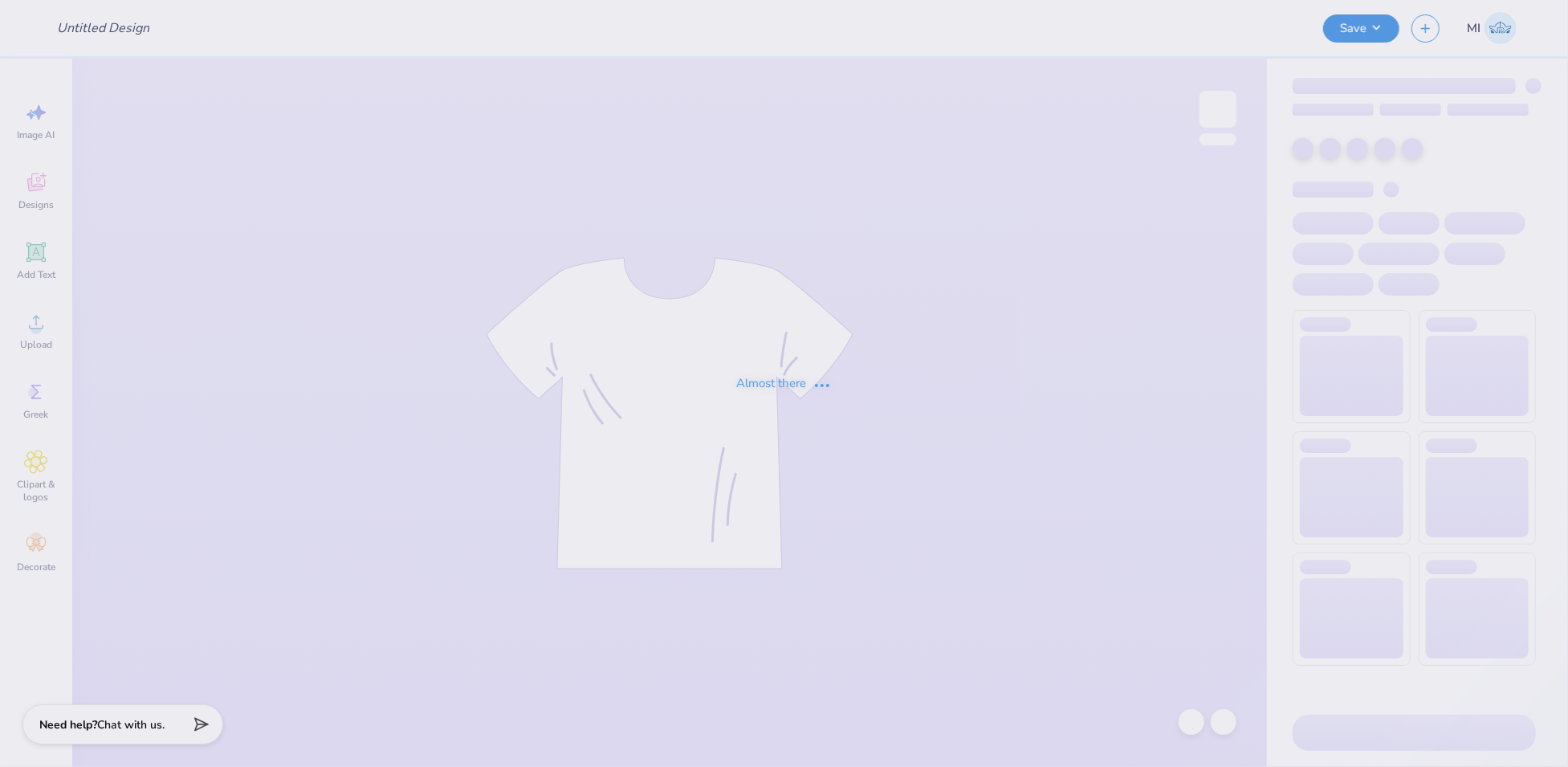
type input "FPS240564"
type input "FPS240569"
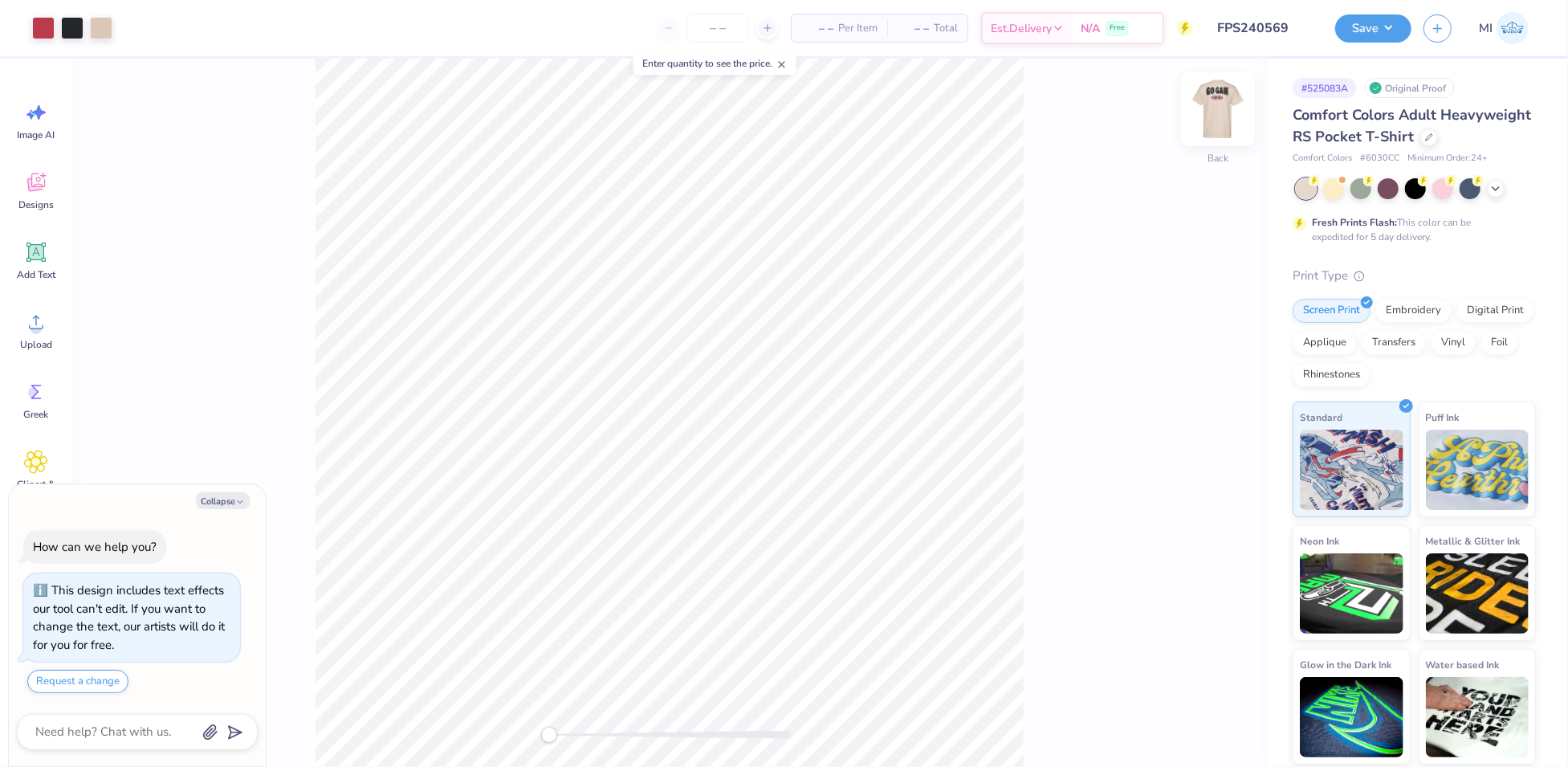
click at [1213, 100] on img at bounding box center [1218, 109] width 65 height 65
click at [1229, 102] on img at bounding box center [1218, 109] width 65 height 65
click at [1422, 138] on div at bounding box center [1429, 136] width 17 height 17
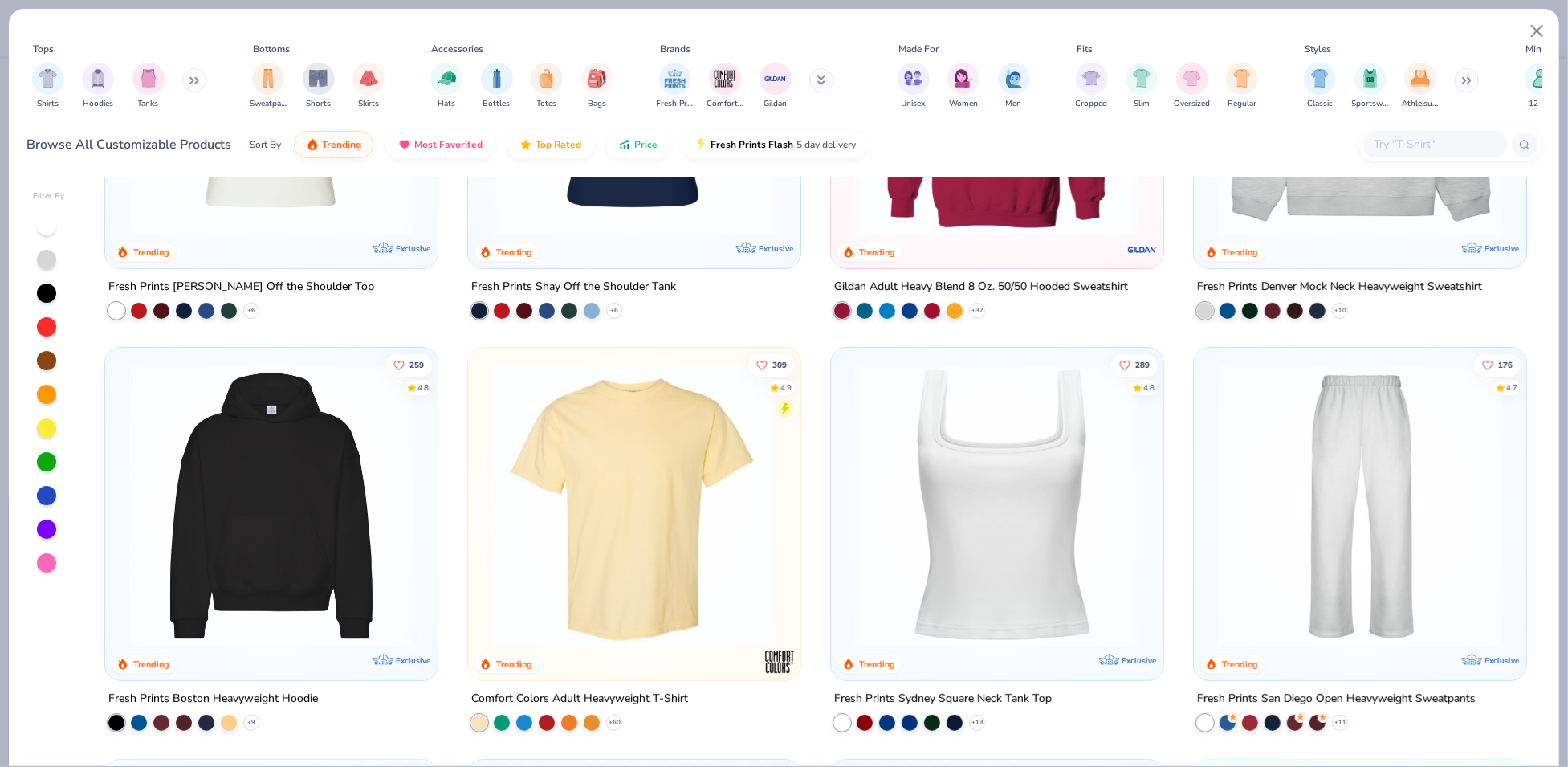
scroll to position [298, 0]
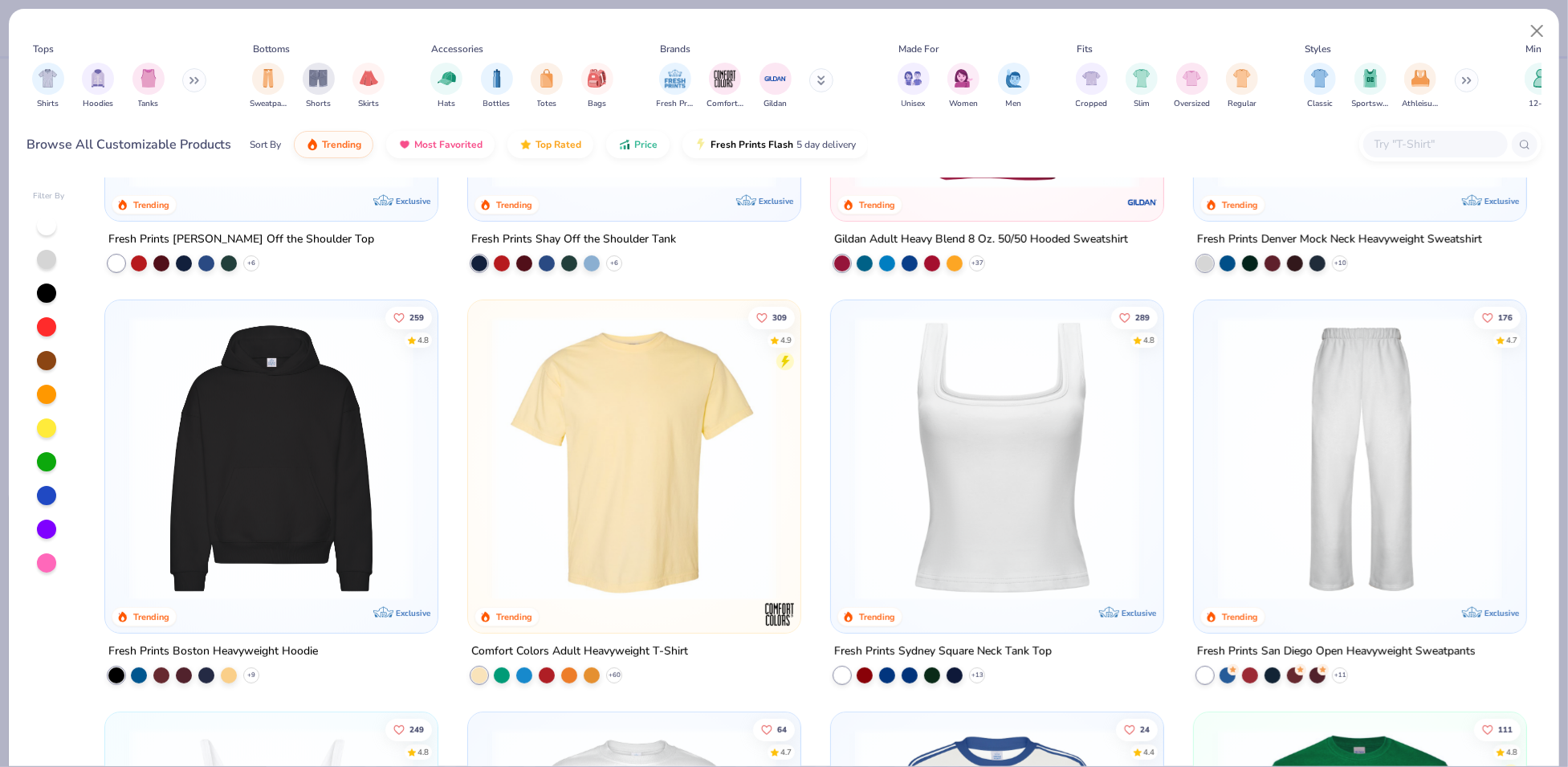
click at [698, 430] on img at bounding box center [634, 458] width 301 height 284
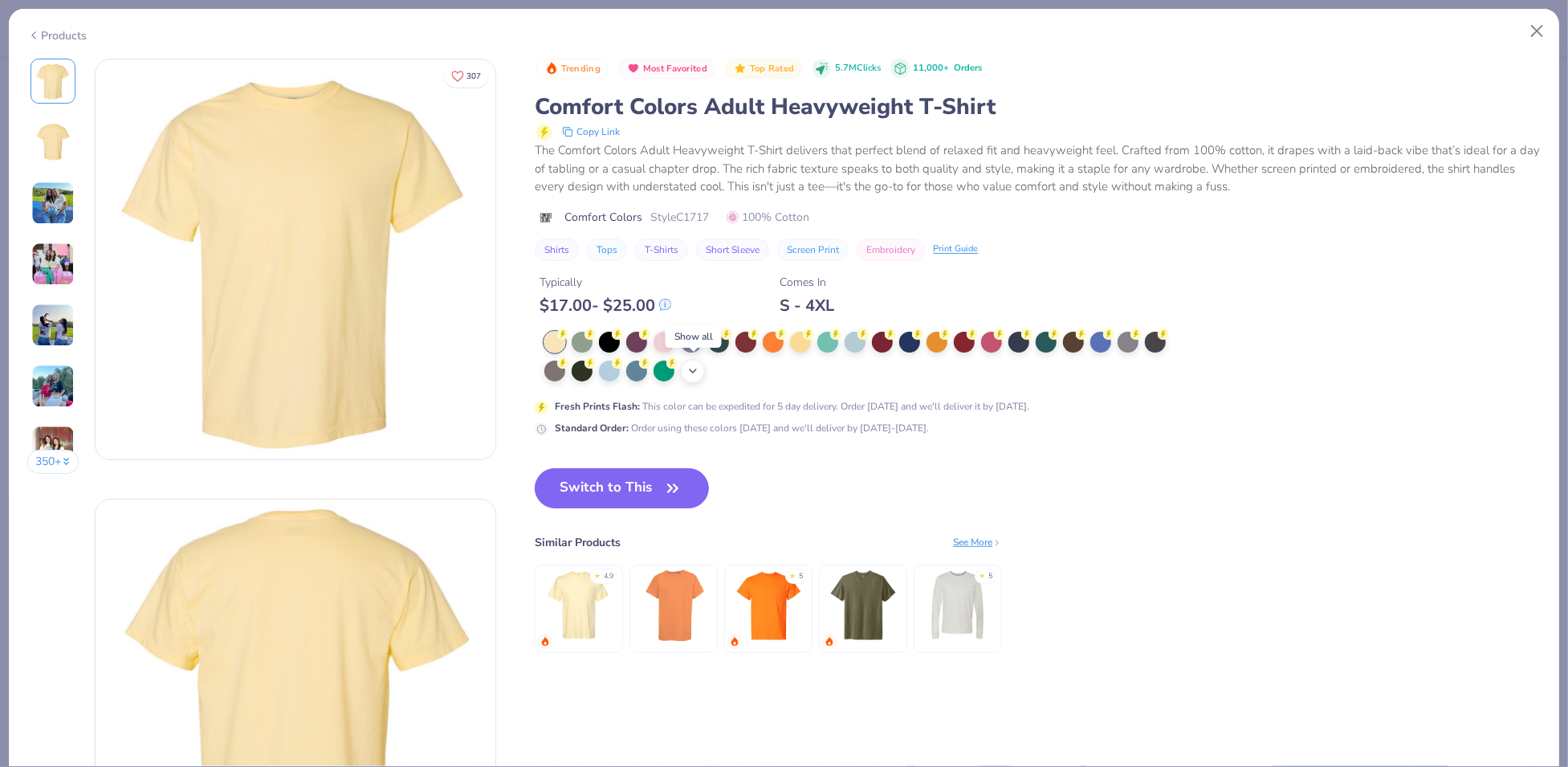
click at [699, 375] on icon at bounding box center [692, 370] width 13 height 13
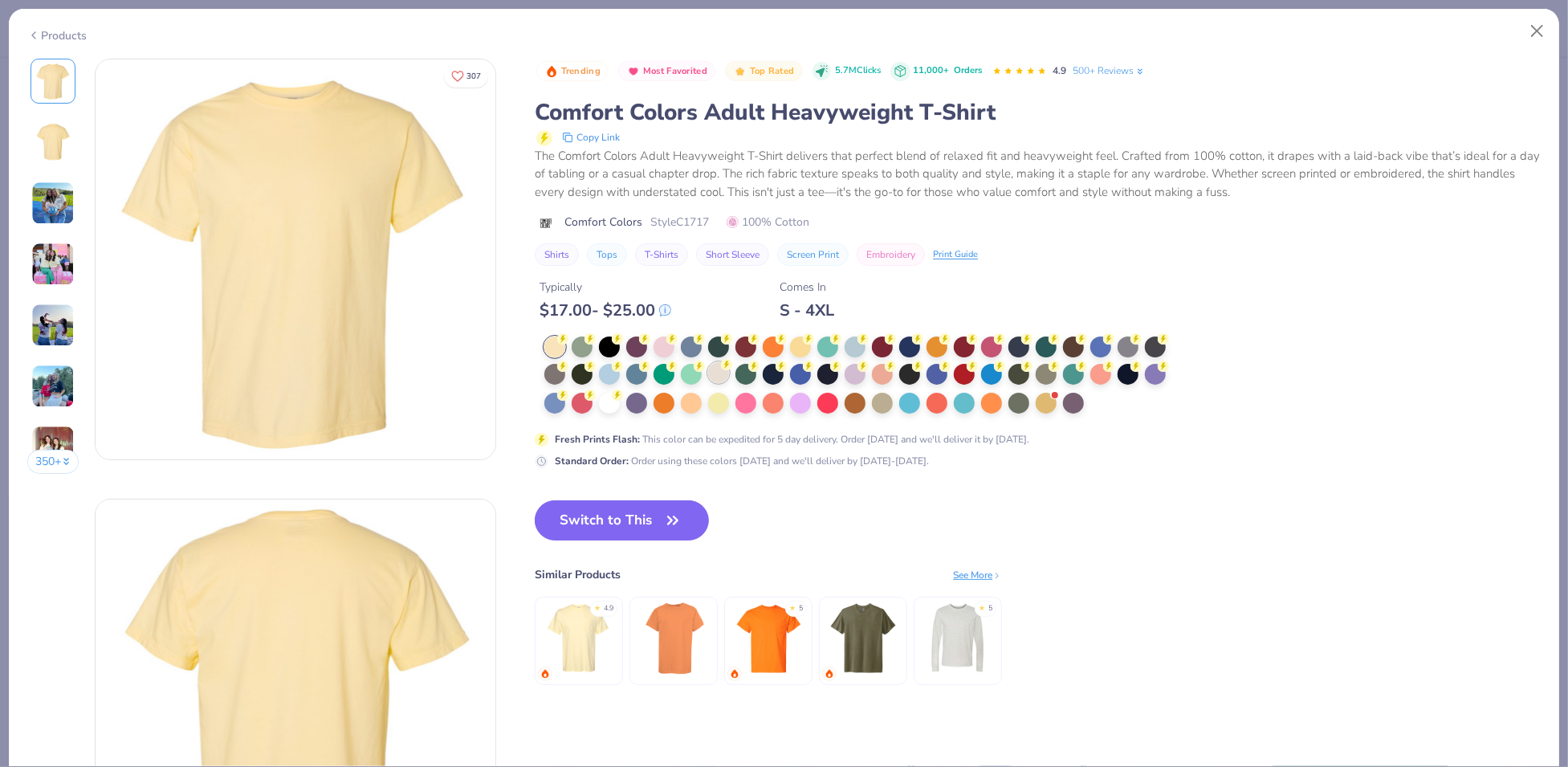
click at [717, 365] on div at bounding box center [719, 373] width 21 height 21
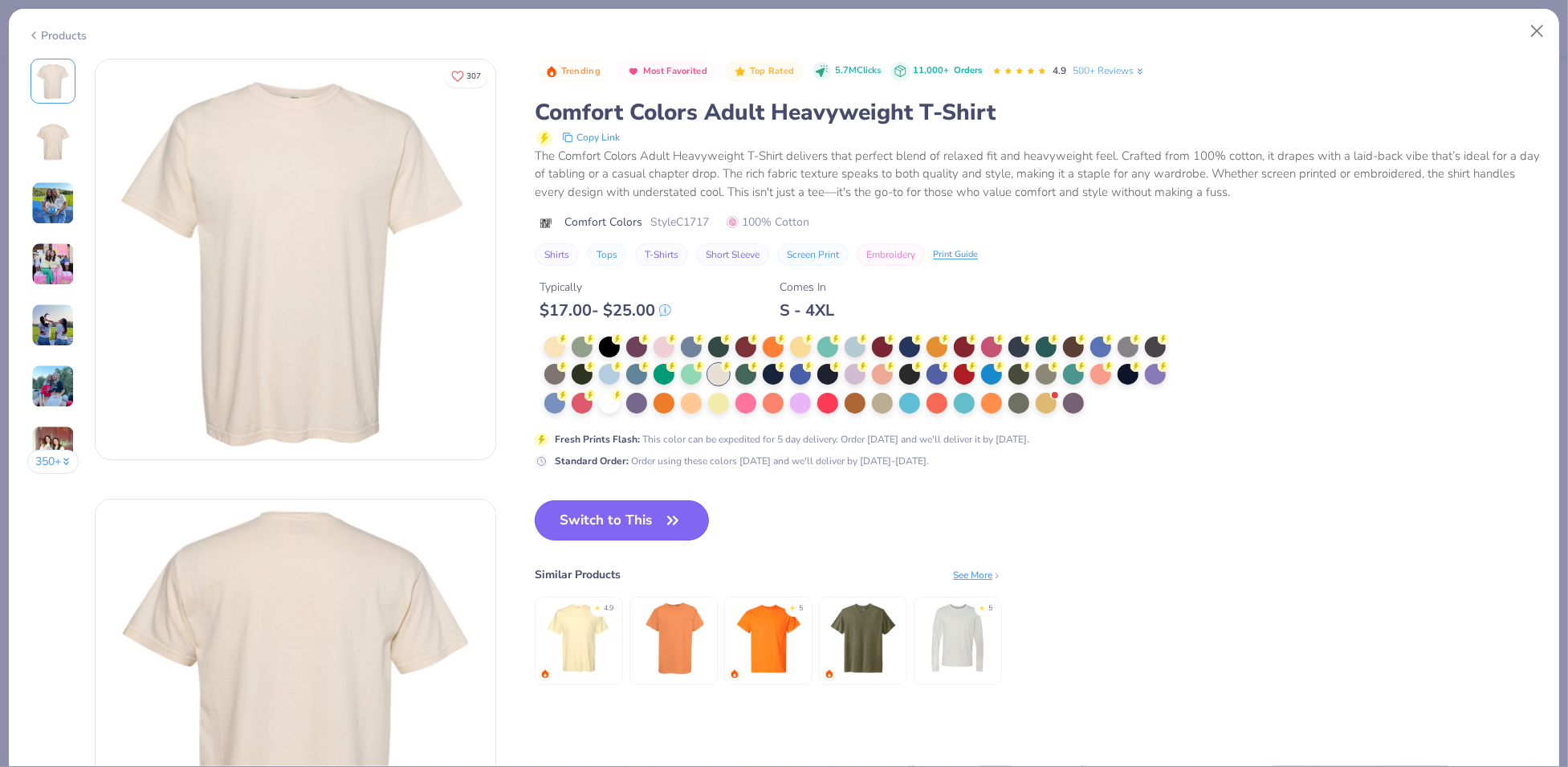
click at [624, 527] on button "Switch to This" at bounding box center [622, 520] width 174 height 40
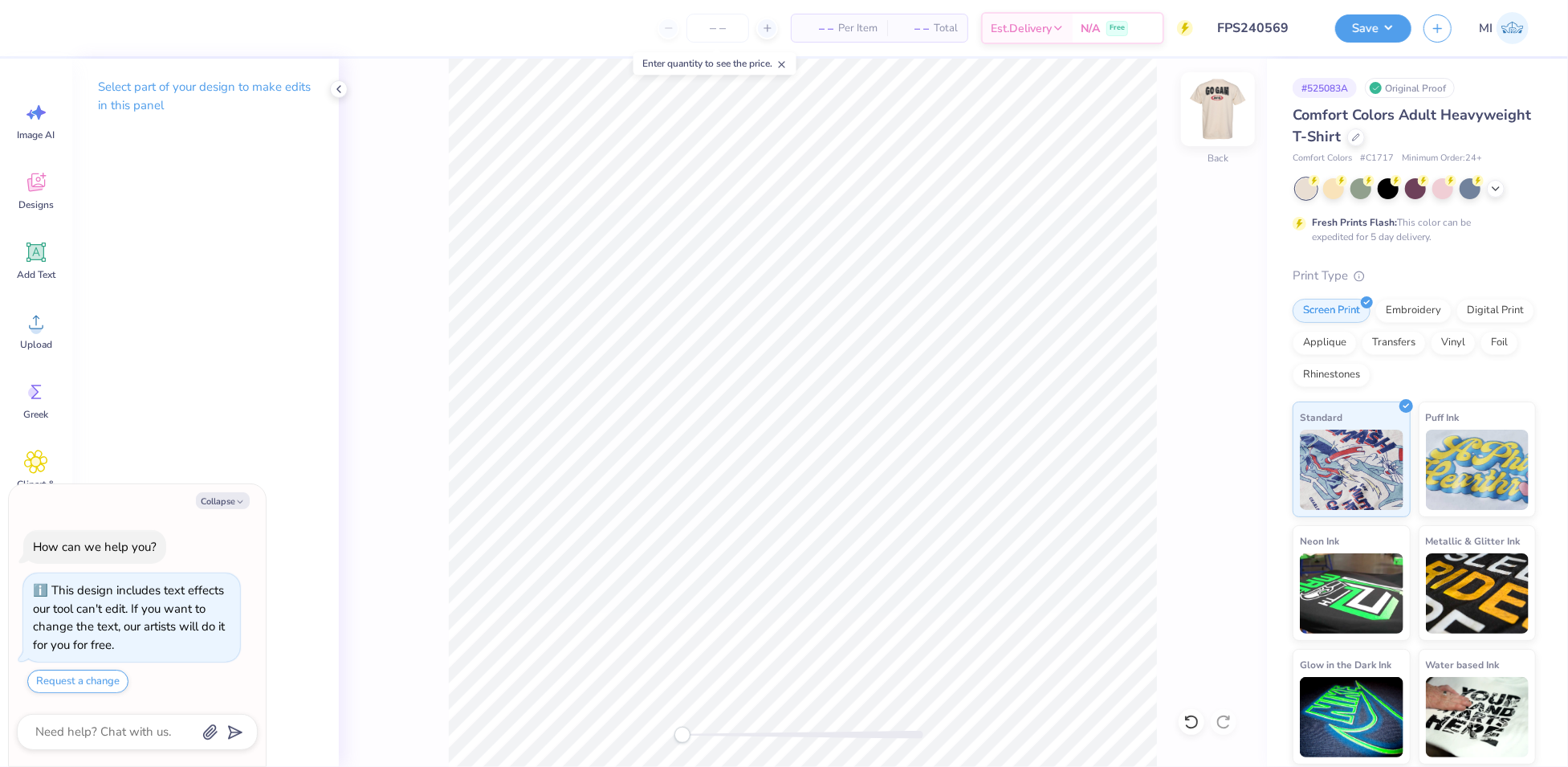
click at [1209, 118] on img at bounding box center [1218, 109] width 65 height 65
click at [1229, 91] on img at bounding box center [1218, 109] width 65 height 65
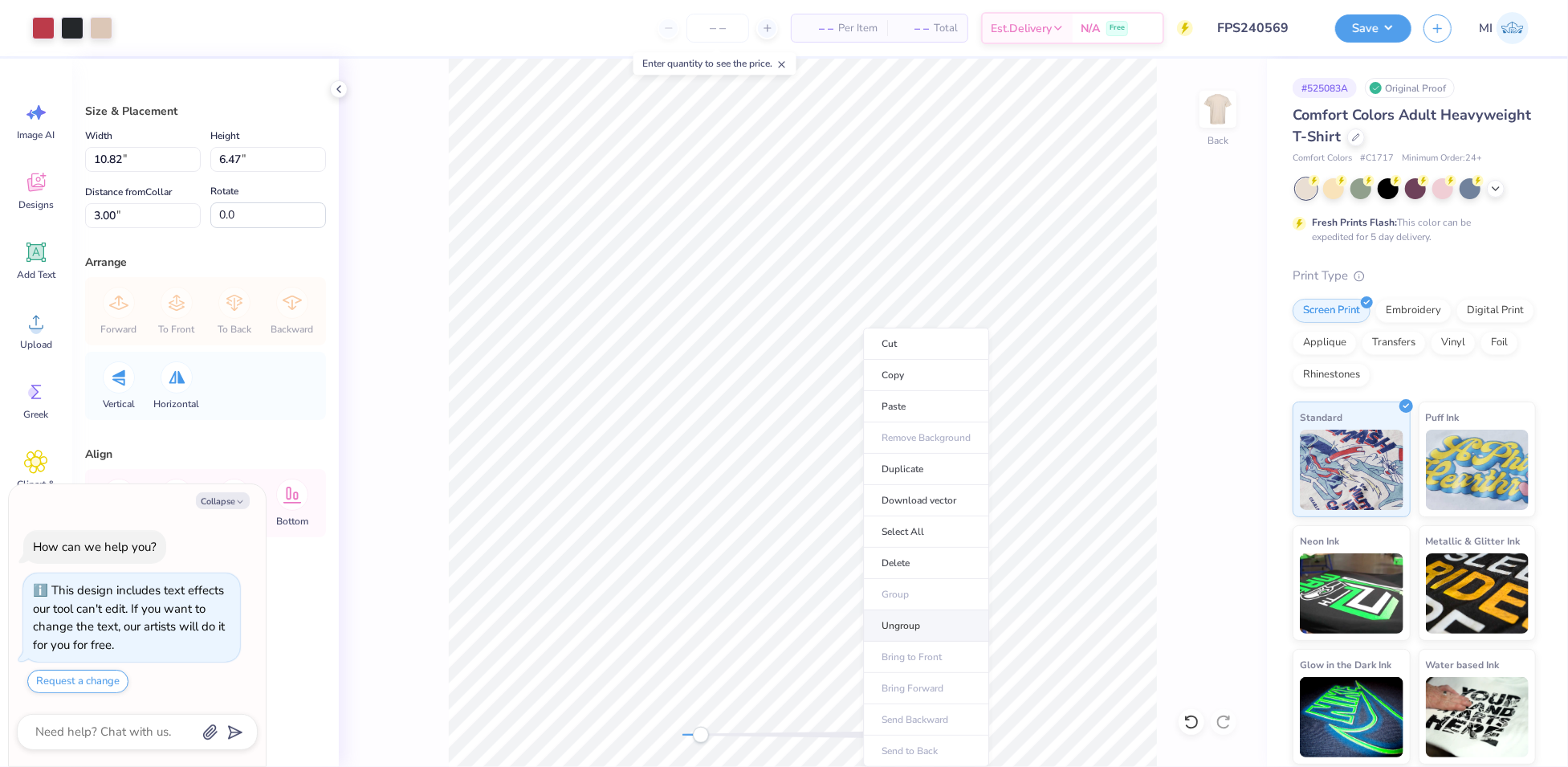
click at [931, 623] on li "Ungroup" at bounding box center [926, 625] width 126 height 31
type textarea "x"
type input "5.76"
type textarea "x"
type input "5.81"
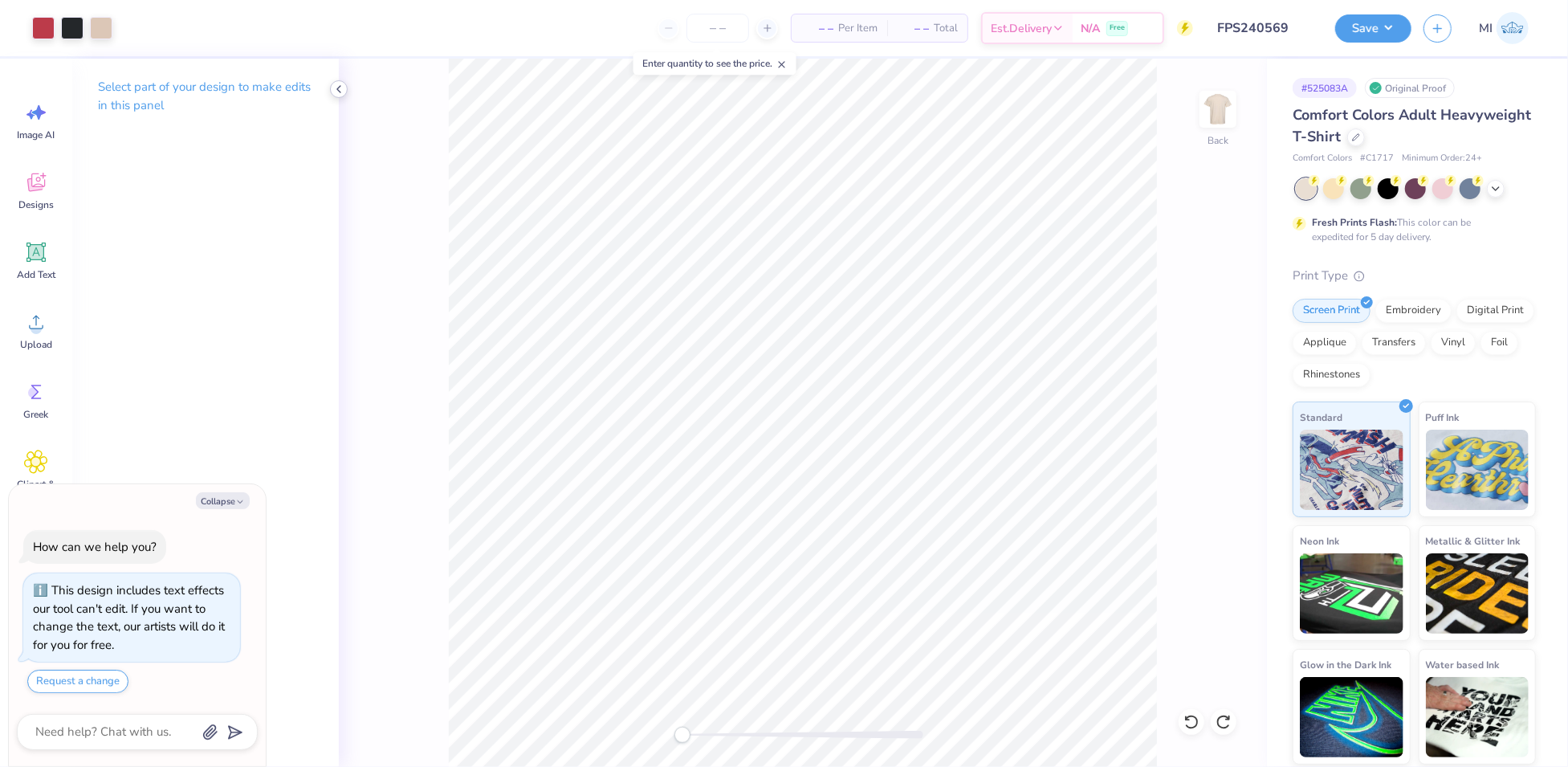
click at [335, 89] on icon at bounding box center [338, 89] width 13 height 13
click at [226, 502] on button "Collapse" at bounding box center [223, 500] width 54 height 16
type textarea "x"
